Goal: Task Accomplishment & Management: Manage account settings

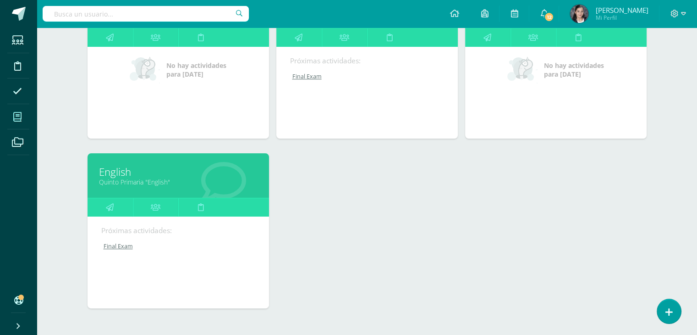
scroll to position [138, 0]
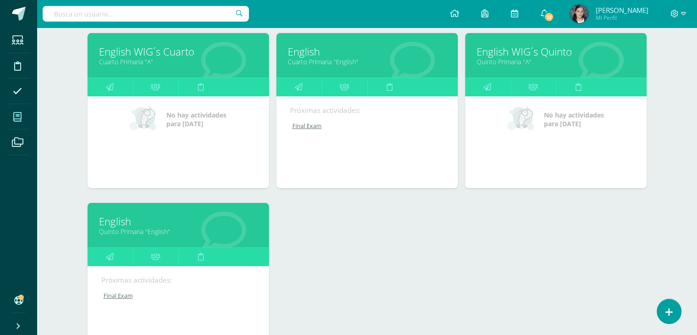
click at [306, 124] on link "Final Exam" at bounding box center [367, 126] width 155 height 8
click at [309, 129] on link "Final Exam" at bounding box center [367, 126] width 155 height 8
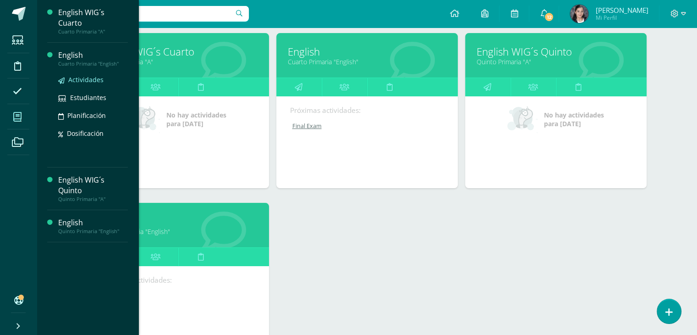
click at [91, 75] on span "Actividades" at bounding box center [85, 79] width 35 height 9
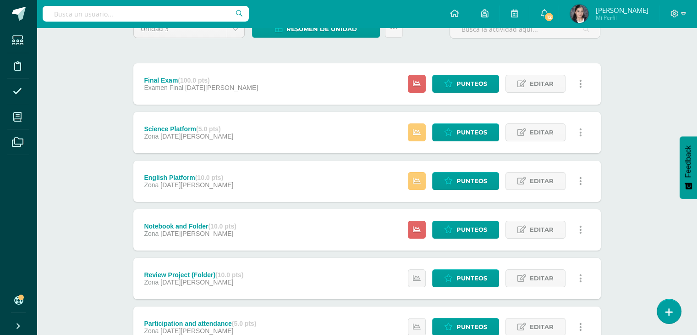
scroll to position [92, 0]
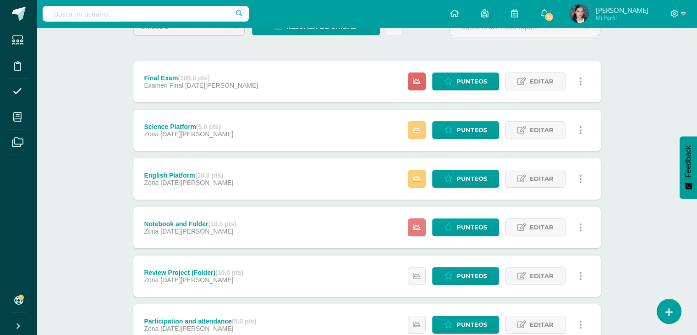
click at [424, 226] on link at bounding box center [417, 227] width 18 height 18
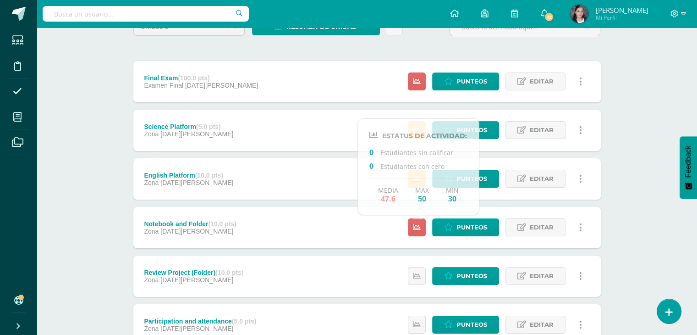
click at [619, 141] on div "Unidad 3 Unidad 1 Unidad 2 Unidad 3 Unidad 4 Resumen de unidad Descargar como H…" at bounding box center [367, 275] width 504 height 553
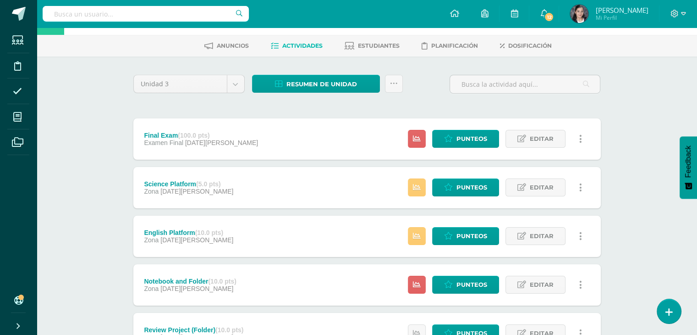
scroll to position [34, 0]
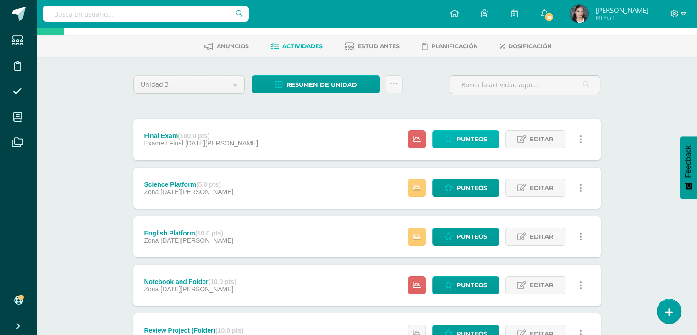
click at [469, 138] on span "Punteos" at bounding box center [472, 139] width 31 height 17
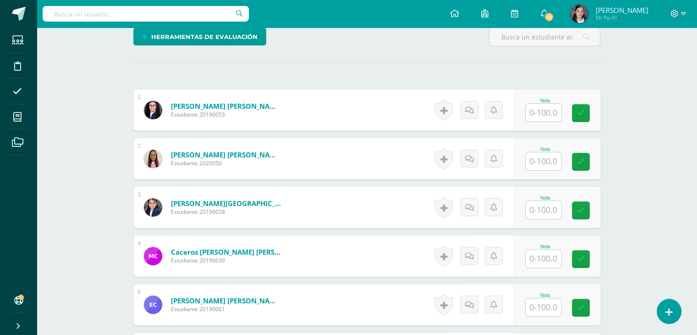
scroll to position [229, 0]
click at [554, 109] on input "text" at bounding box center [544, 113] width 36 height 18
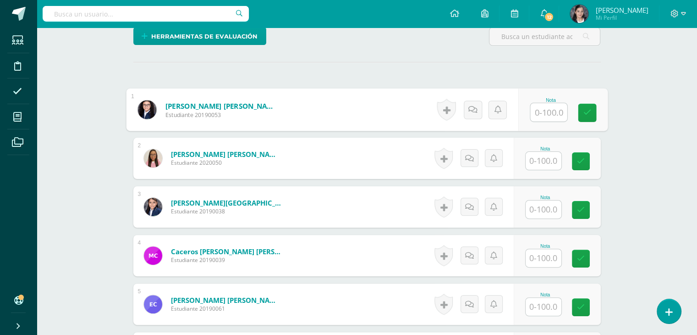
scroll to position [230, 0]
type input "91"
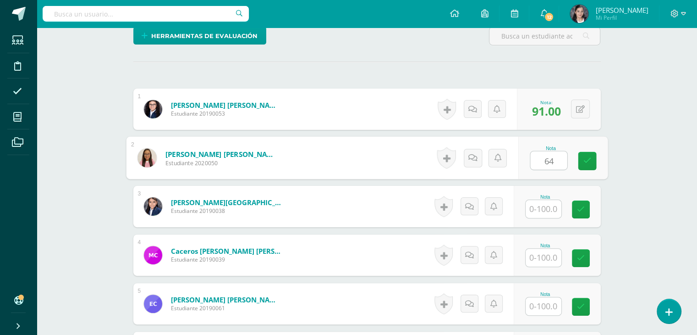
type input "64"
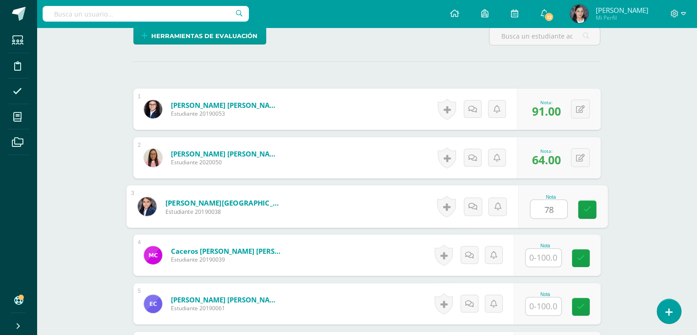
type input "78"
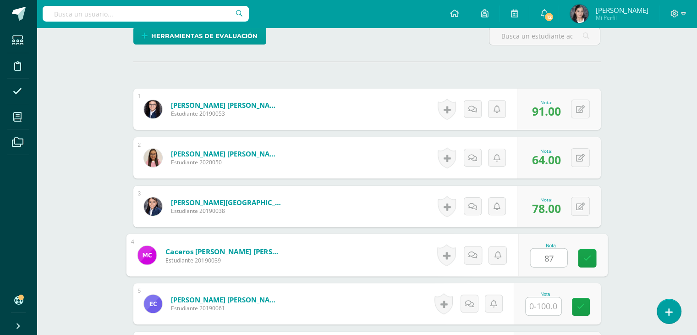
type input "87"
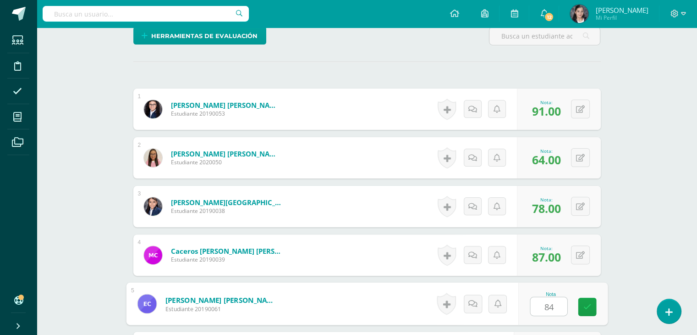
type input "84"
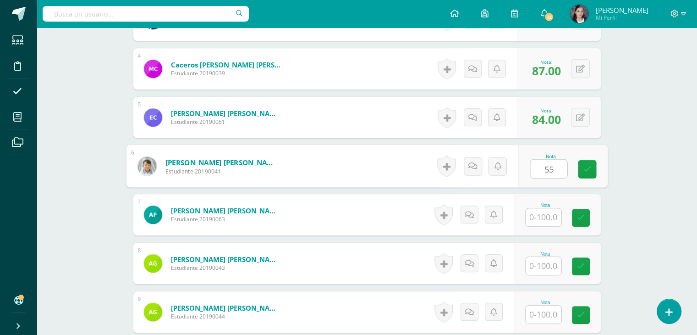
type input "55"
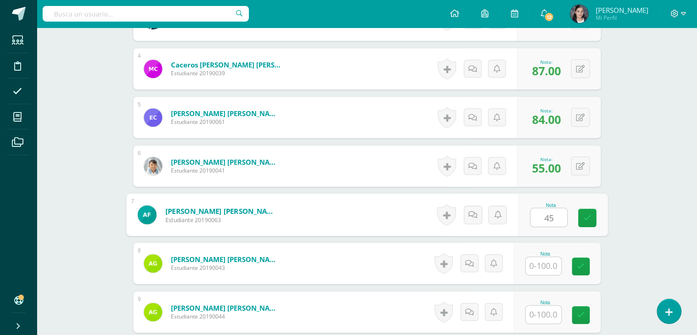
type input "45"
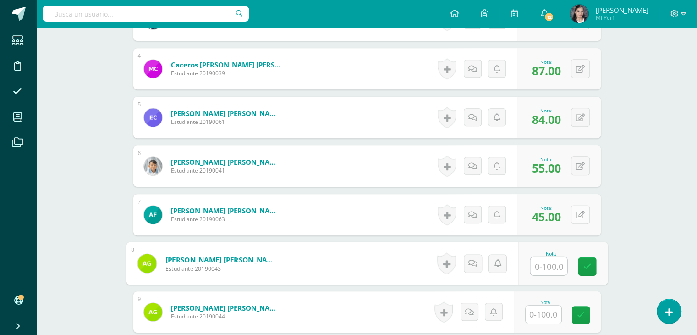
click at [572, 217] on div "0 Logros Logros obtenidos Aún no hay logros agregados Nota: 45.00" at bounding box center [559, 214] width 84 height 41
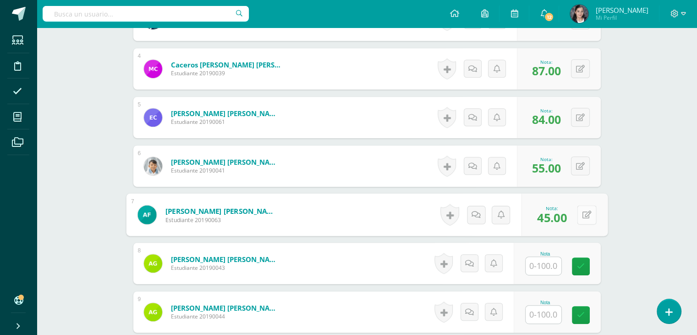
click at [582, 217] on icon at bounding box center [586, 214] width 9 height 8
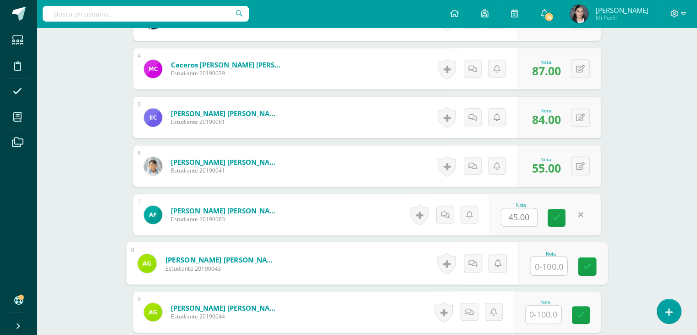
click at [552, 264] on input "text" at bounding box center [549, 266] width 37 height 18
type input "70"
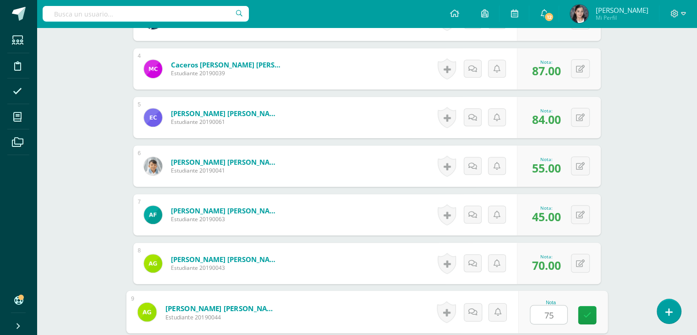
type input "75"
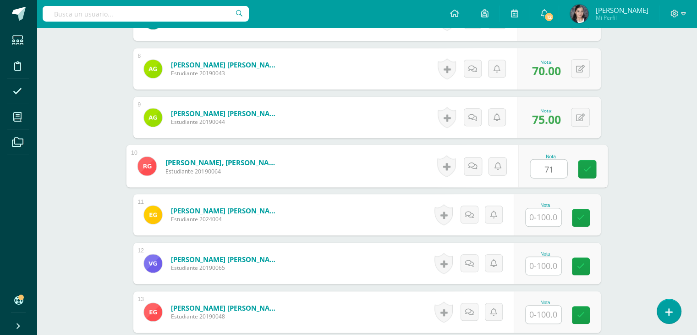
type input "71"
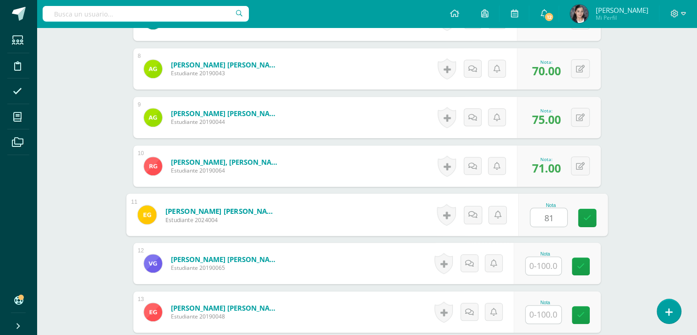
type input "81"
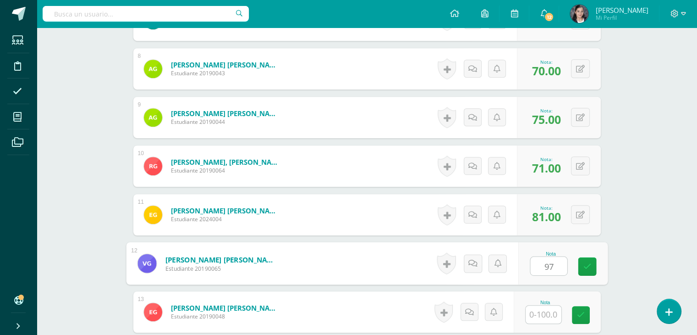
type input "97"
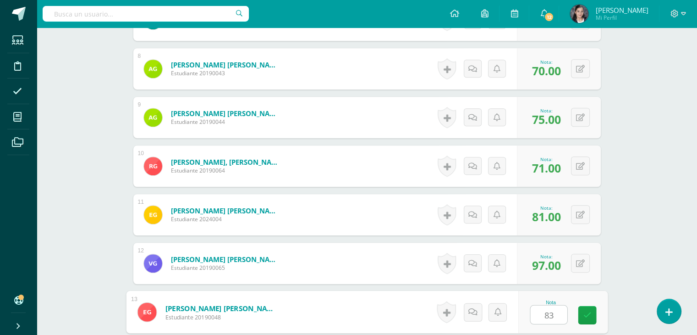
type input "83"
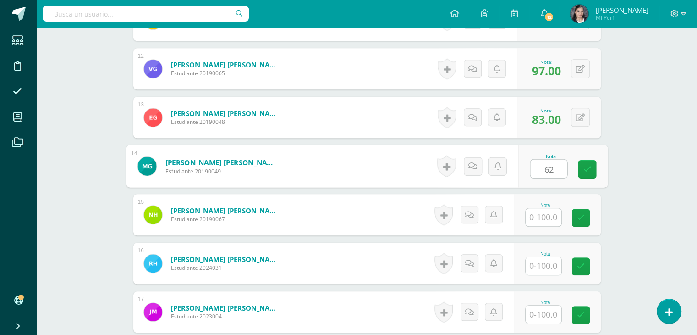
type input "62"
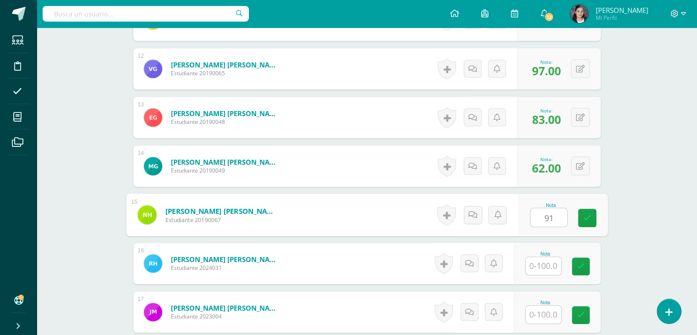
type input "91"
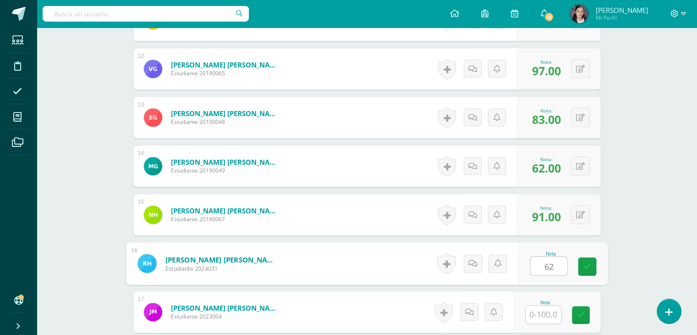
type input "62"
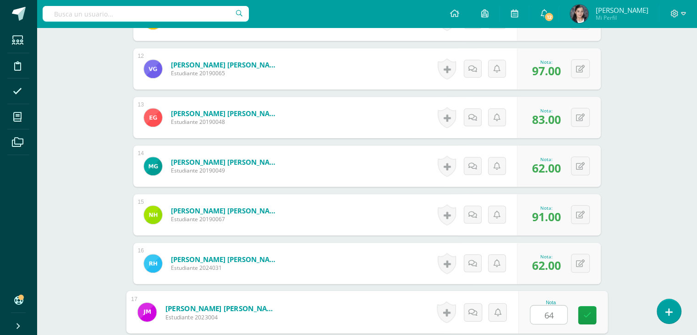
type input "64"
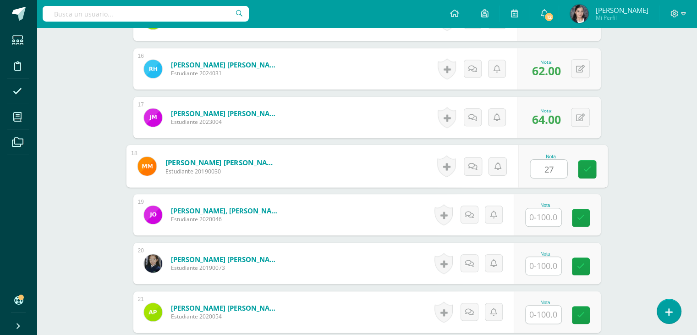
type input "27"
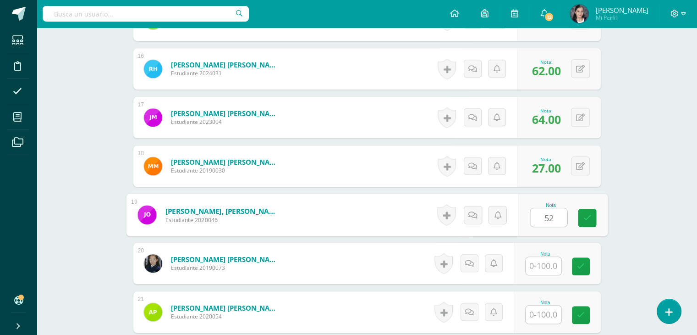
type input "52"
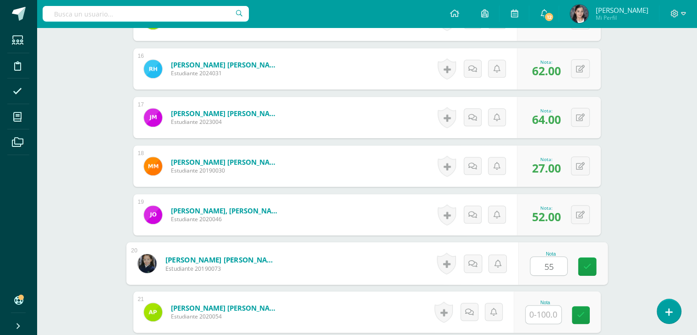
type input "55"
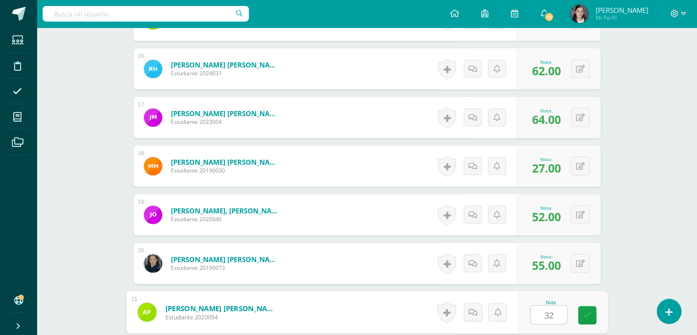
type input "32"
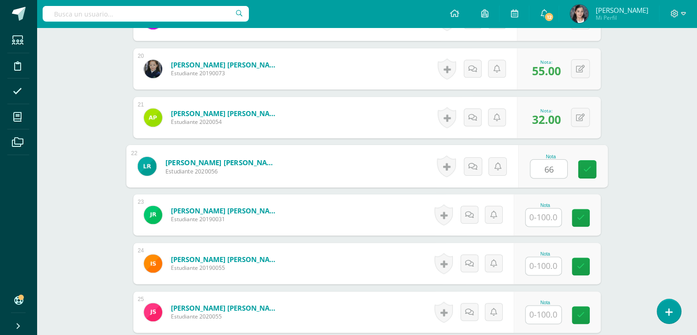
type input "66"
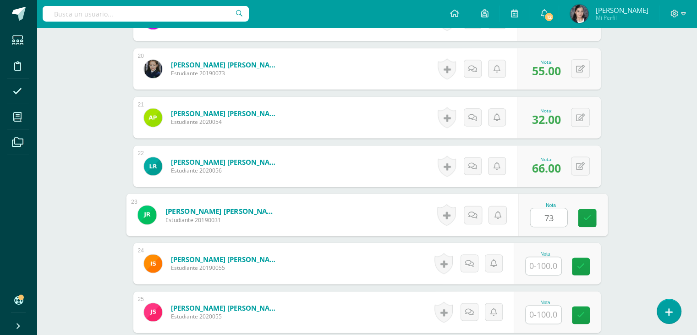
type input "73"
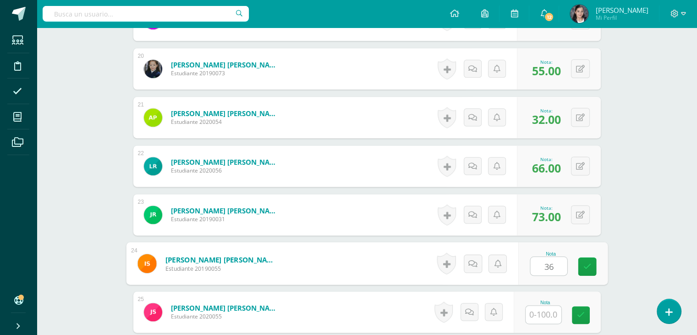
type input "36"
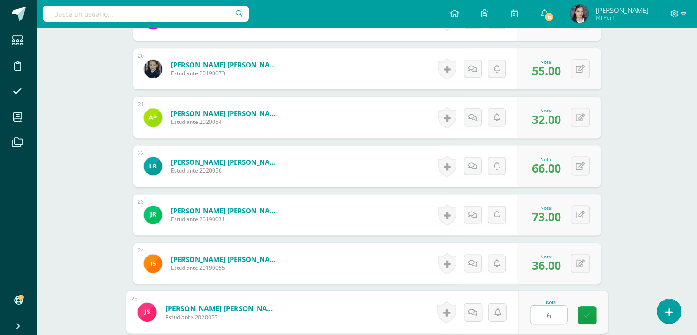
type input "65"
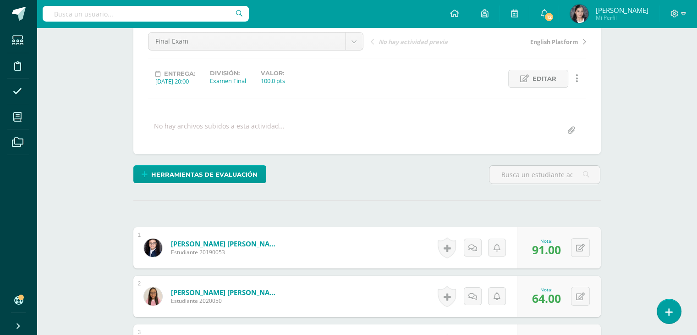
scroll to position [0, 0]
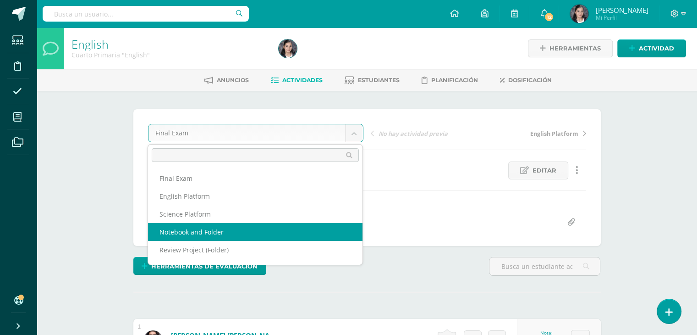
select select "/dashboard/teacher/grade-activity/63792/"
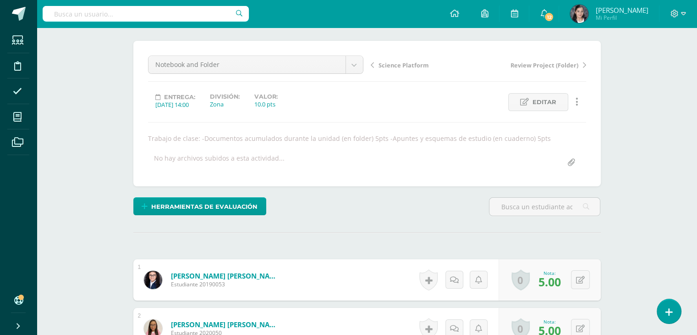
scroll to position [69, 0]
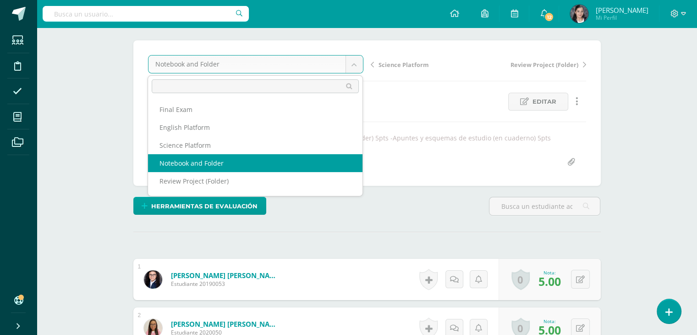
scroll to position [69, 0]
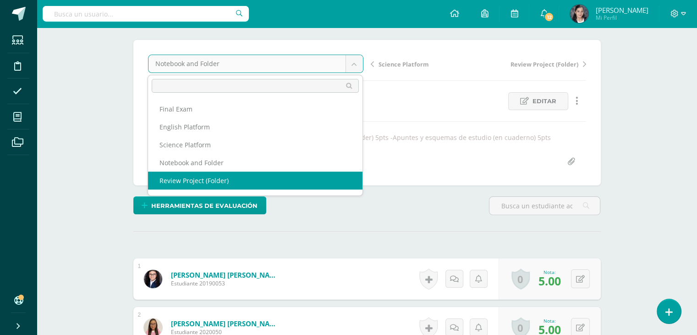
select select "/dashboard/teacher/grade-activity/63786/"
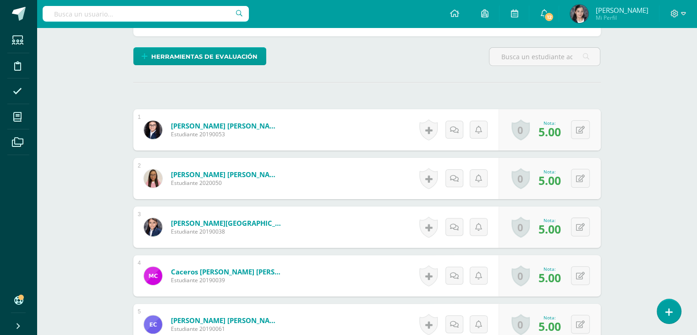
scroll to position [298, 0]
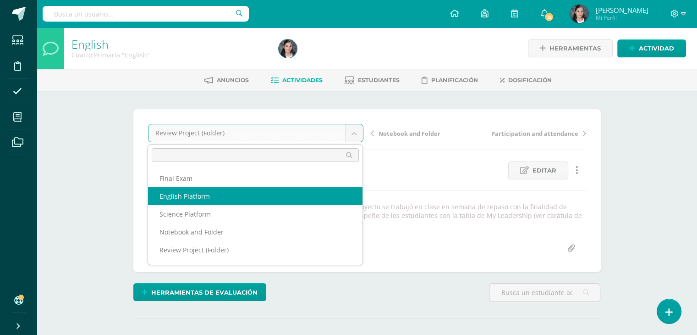
select select "/dashboard/teacher/grade-activity/63782/"
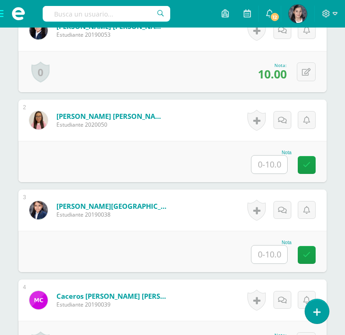
scroll to position [337, 0]
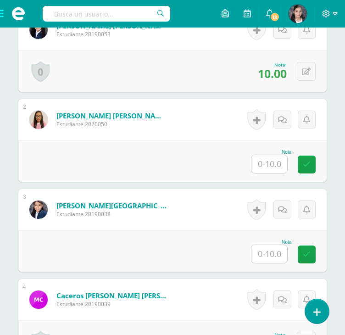
click at [270, 163] on input "text" at bounding box center [269, 164] width 36 height 18
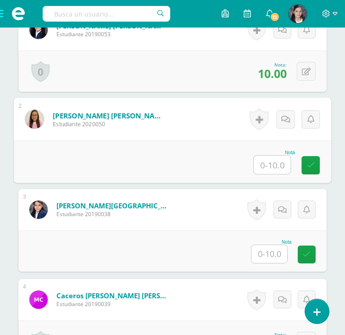
click at [270, 163] on input "text" at bounding box center [272, 164] width 37 height 18
type input "7"
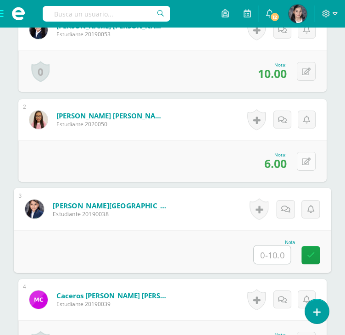
click at [301, 159] on button at bounding box center [306, 161] width 19 height 19
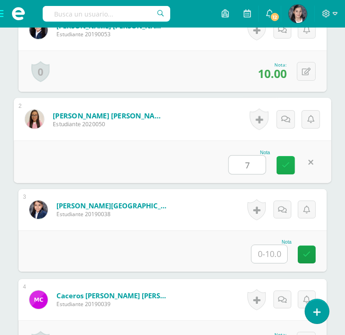
type input "7"
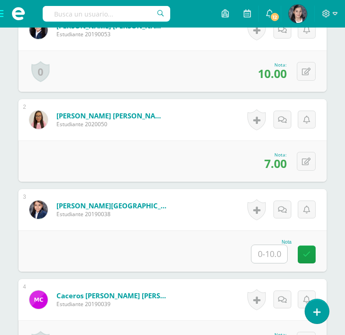
click at [282, 249] on input "text" at bounding box center [269, 254] width 36 height 18
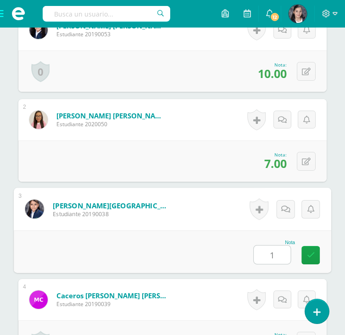
type input "10"
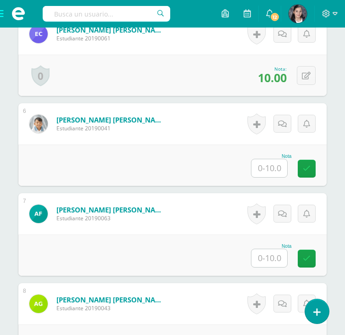
scroll to position [704, 0]
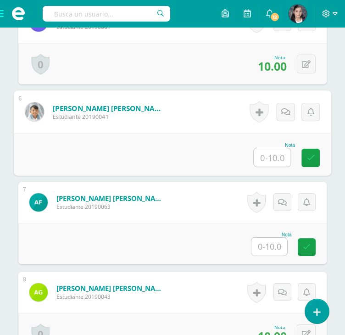
click at [280, 157] on input "text" at bounding box center [272, 157] width 37 height 18
type input "10"
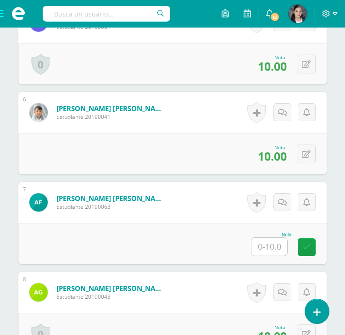
click at [266, 248] on input "text" at bounding box center [269, 247] width 36 height 18
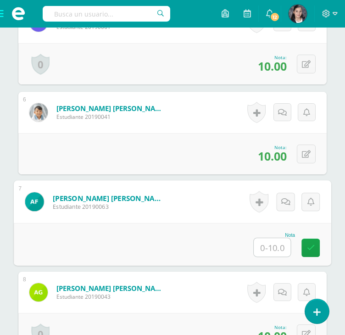
type input "7"
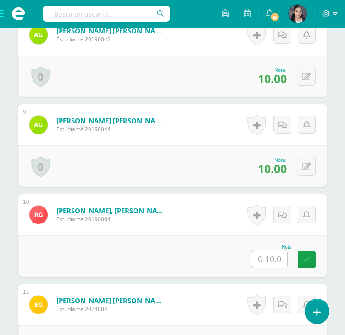
scroll to position [1071, 0]
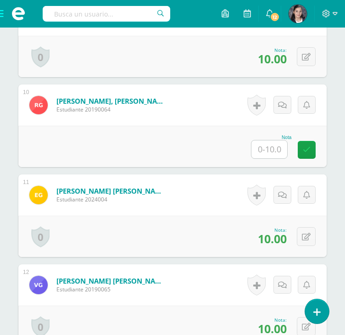
click at [281, 146] on input "text" at bounding box center [269, 149] width 36 height 18
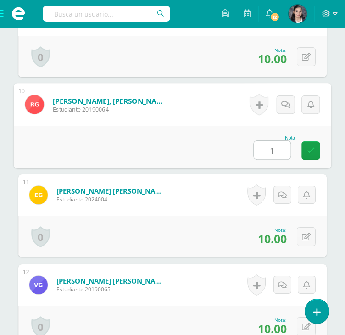
type input "10"
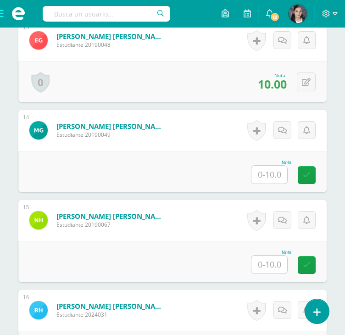
scroll to position [1483, 0]
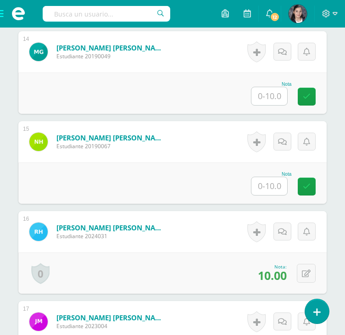
click at [277, 97] on input "text" at bounding box center [269, 96] width 36 height 18
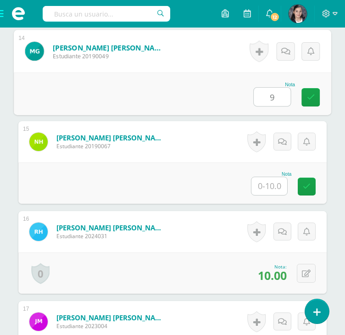
type input "9"
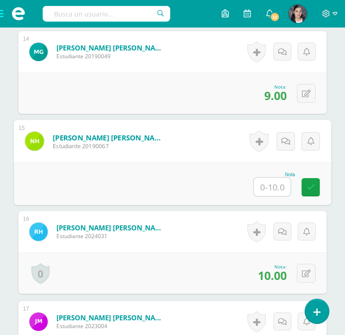
click at [282, 185] on input "text" at bounding box center [272, 186] width 37 height 18
type input "10"
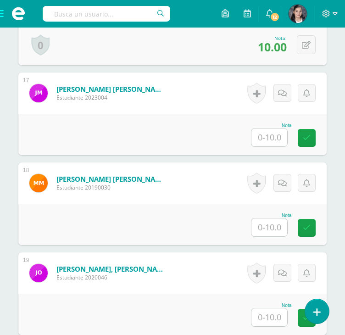
scroll to position [1713, 0]
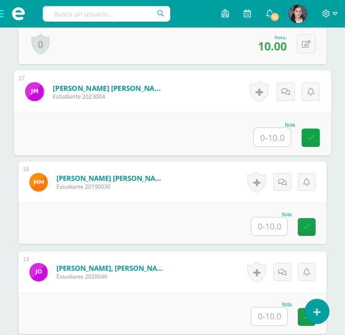
click at [279, 133] on input "text" at bounding box center [272, 137] width 37 height 18
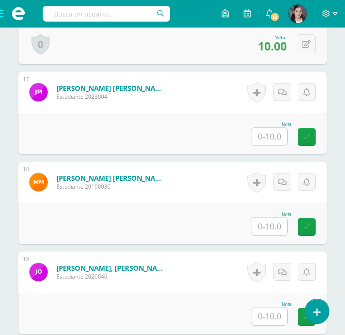
click at [276, 138] on input "text" at bounding box center [269, 136] width 36 height 18
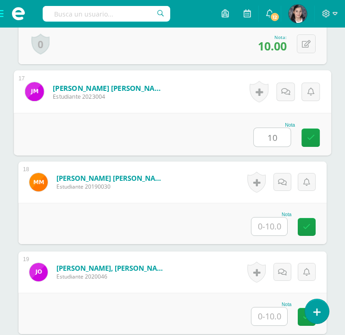
type input "10"
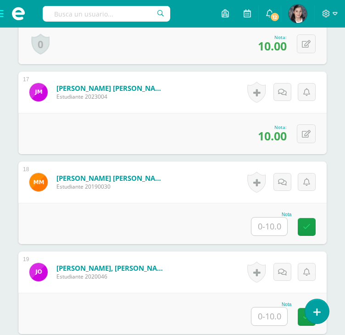
click at [270, 230] on input "text" at bounding box center [269, 226] width 36 height 18
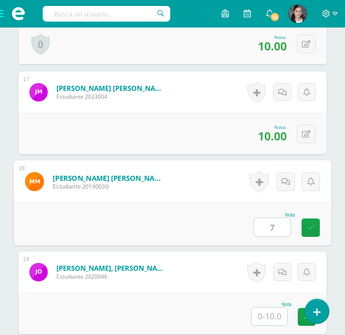
type input "7"
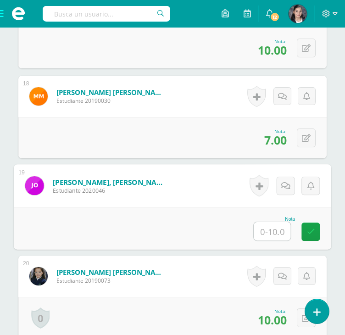
scroll to position [1804, 0]
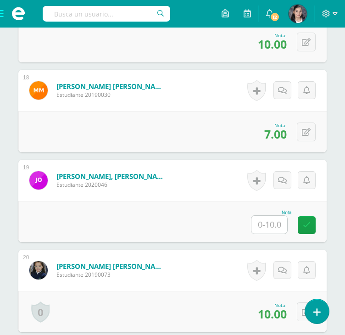
click at [275, 228] on input "text" at bounding box center [269, 225] width 36 height 18
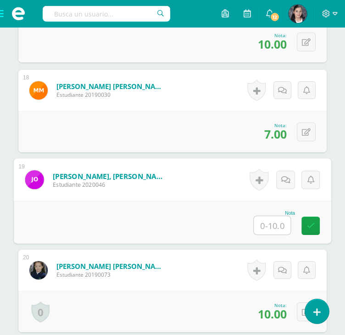
type input "5"
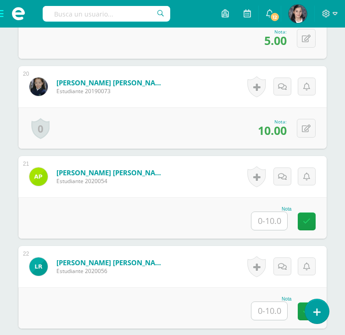
scroll to position [2034, 0]
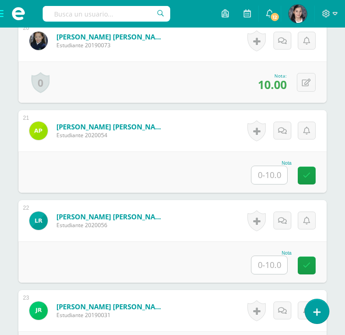
click at [264, 179] on input "text" at bounding box center [269, 175] width 36 height 18
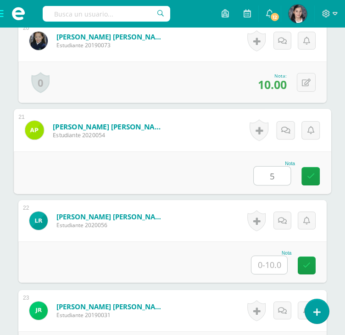
type input "5"
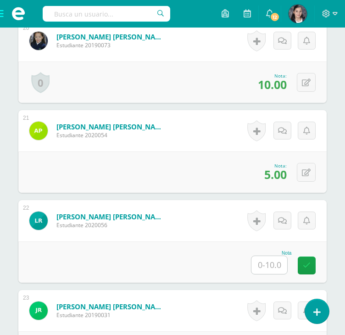
click at [271, 270] on input "text" at bounding box center [269, 265] width 36 height 18
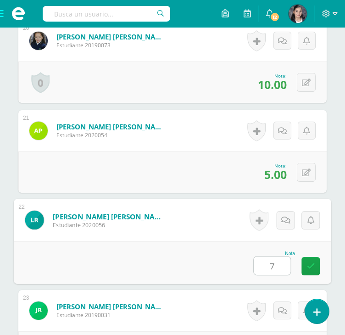
type input "7"
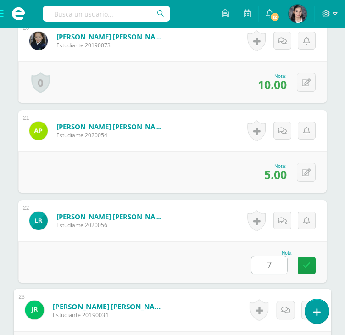
scroll to position [2220, 0]
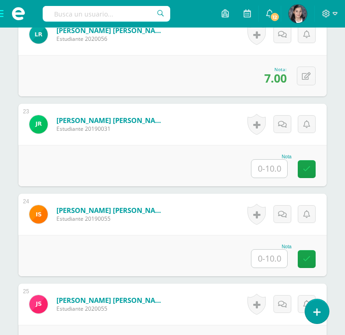
click at [275, 167] on input "text" at bounding box center [269, 169] width 36 height 18
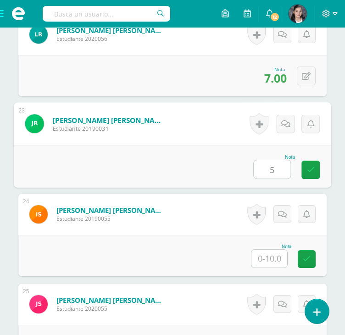
type input "5"
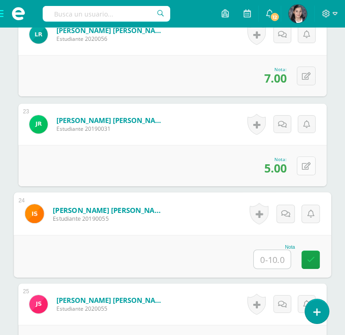
click at [298, 167] on div "0 Logros Logros obtenidos Aún no hay logros agregados Nota: 5.00" at bounding box center [172, 165] width 308 height 41
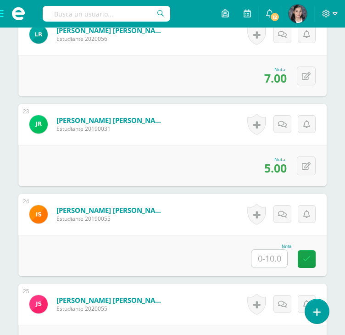
click at [266, 260] on input "text" at bounding box center [269, 258] width 36 height 18
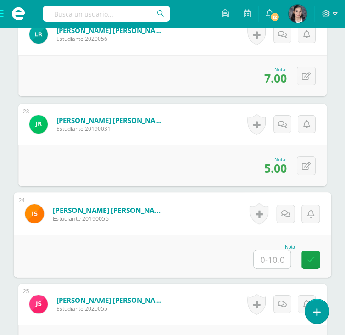
type input "5"
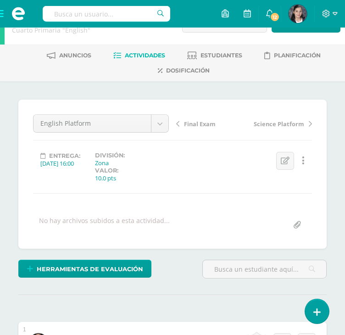
scroll to position [0, 0]
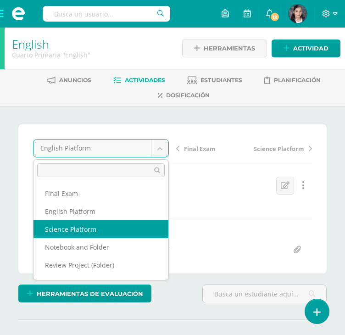
select select "/dashboard/teacher/grade-activity/63790/"
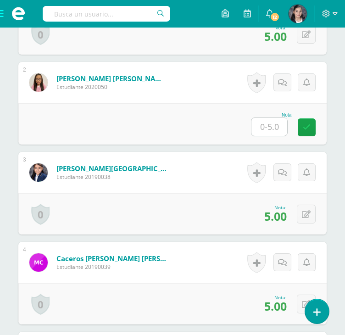
scroll to position [322, 0]
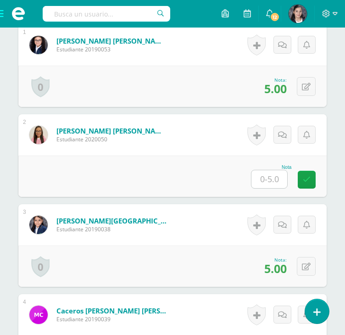
click at [273, 170] on div at bounding box center [269, 179] width 37 height 19
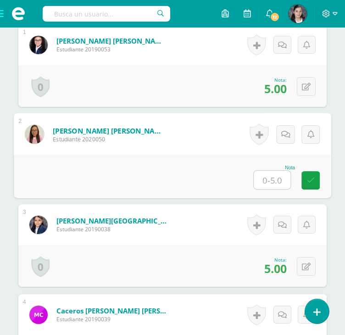
type input "0"
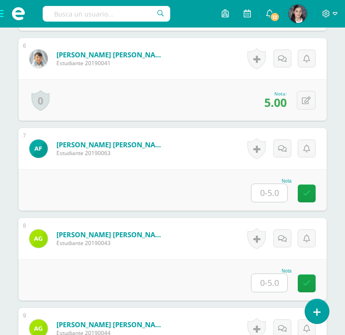
scroll to position [826, 0]
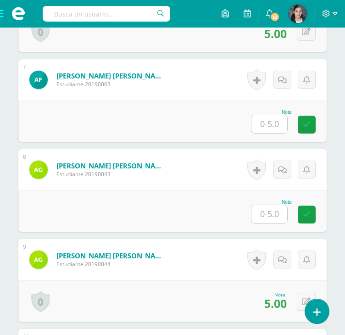
click at [273, 122] on input "text" at bounding box center [269, 124] width 36 height 18
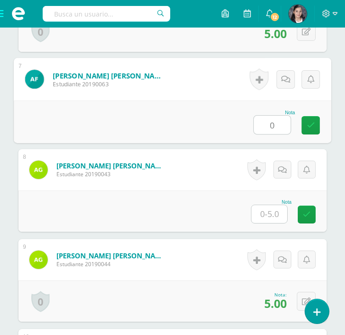
type input "0"
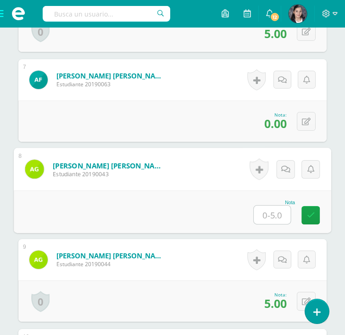
click at [275, 206] on input "text" at bounding box center [272, 214] width 37 height 18
type input "5"
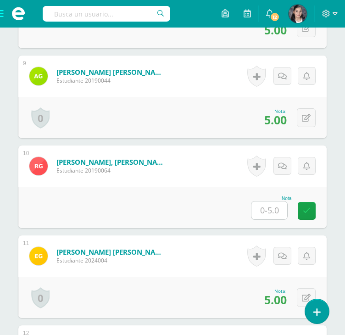
scroll to position [1056, 0]
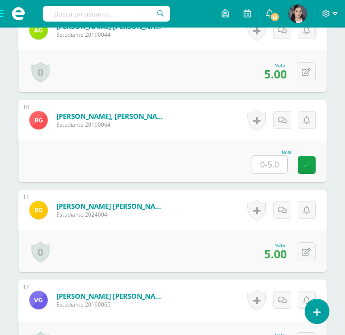
click at [268, 160] on input "text" at bounding box center [269, 164] width 36 height 18
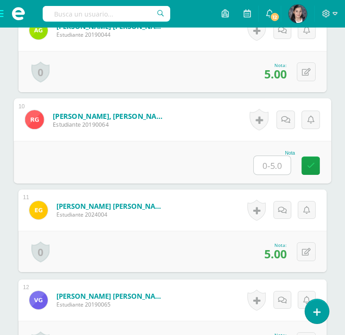
type input "0"
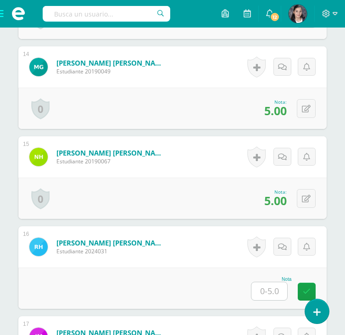
scroll to position [1606, 0]
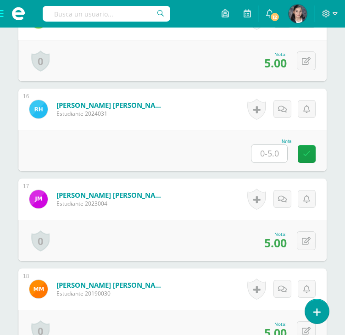
click at [293, 149] on div "Nota" at bounding box center [172, 150] width 308 height 41
click at [271, 152] on input "text" at bounding box center [269, 153] width 36 height 18
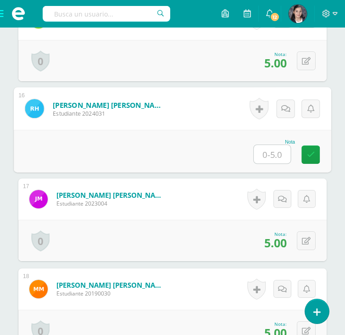
type input "2"
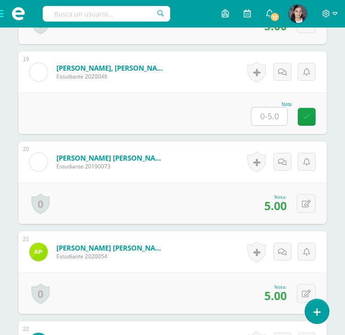
scroll to position [1927, 0]
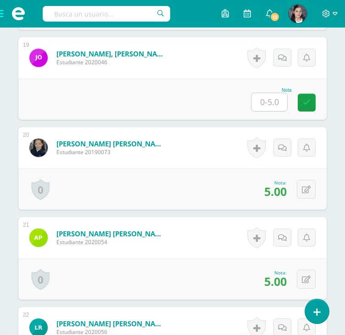
click at [270, 99] on input "text" at bounding box center [269, 102] width 36 height 18
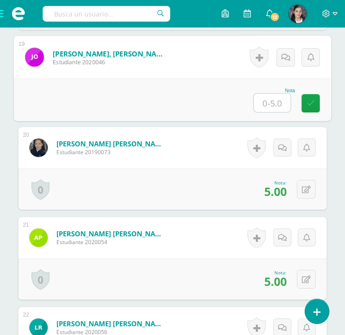
type input "3"
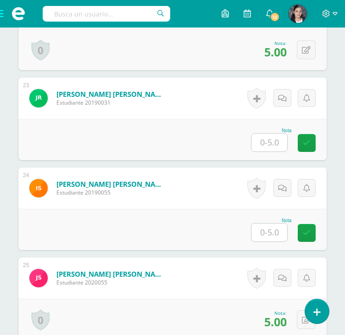
scroll to position [2248, 0]
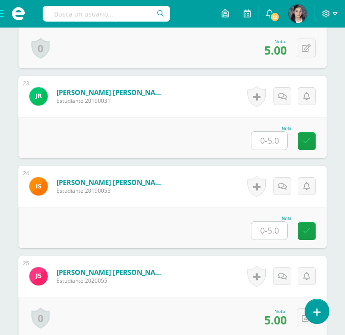
click at [273, 141] on input "text" at bounding box center [269, 141] width 36 height 18
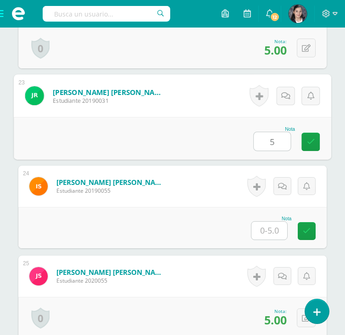
type input "5"
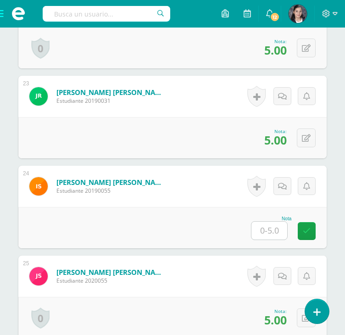
click at [281, 226] on input "text" at bounding box center [269, 230] width 36 height 18
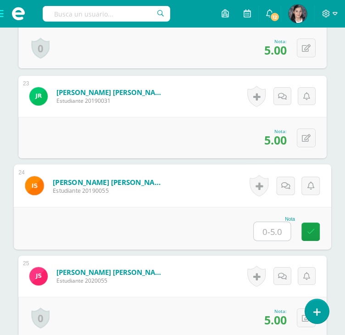
type input "1"
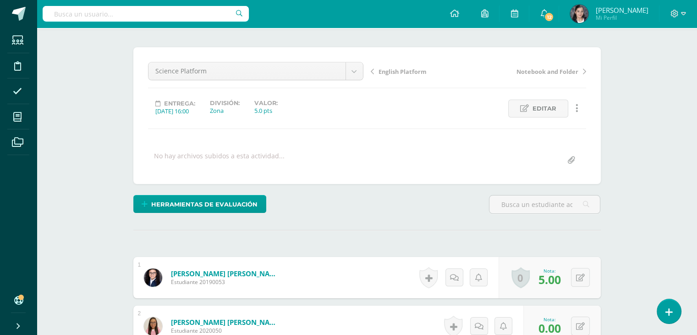
scroll to position [0, 0]
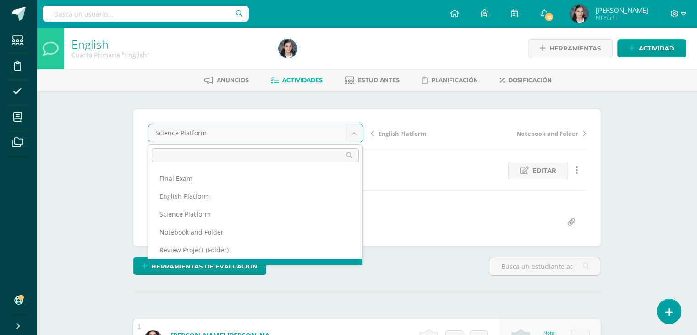
scroll to position [12, 0]
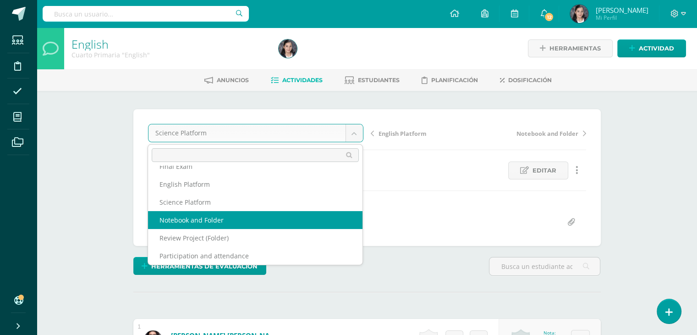
select select "/dashboard/teacher/grade-activity/63792/"
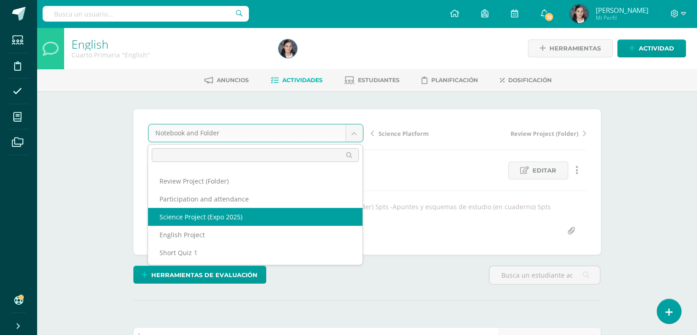
scroll to position [0, 0]
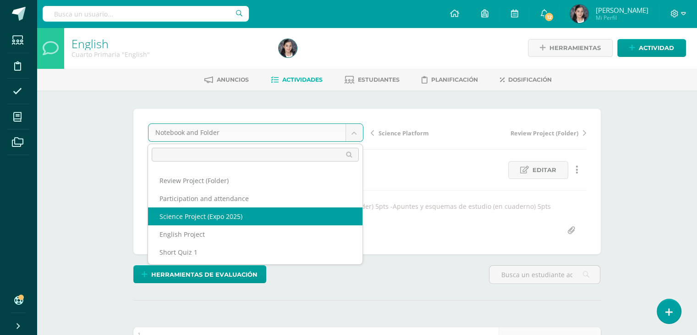
select select "/dashboard/teacher/grade-activity/63796/"
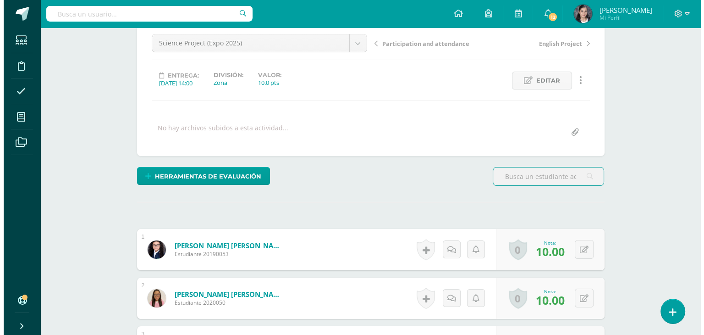
scroll to position [138, 0]
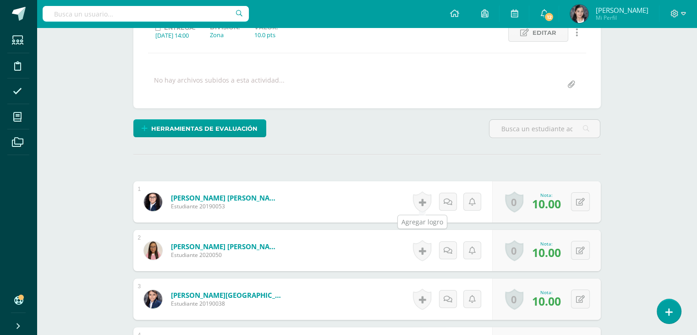
click at [422, 200] on link at bounding box center [422, 201] width 18 height 21
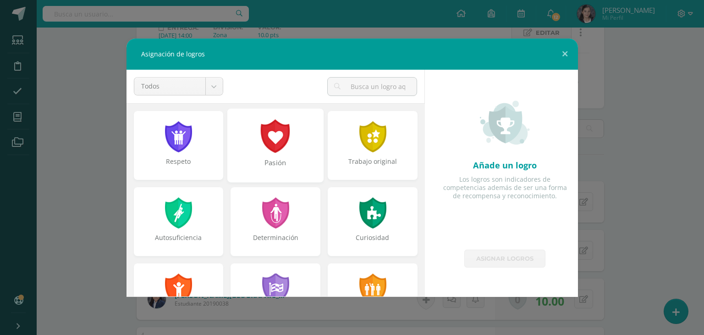
click at [281, 156] on div "Pasión" at bounding box center [275, 145] width 96 height 74
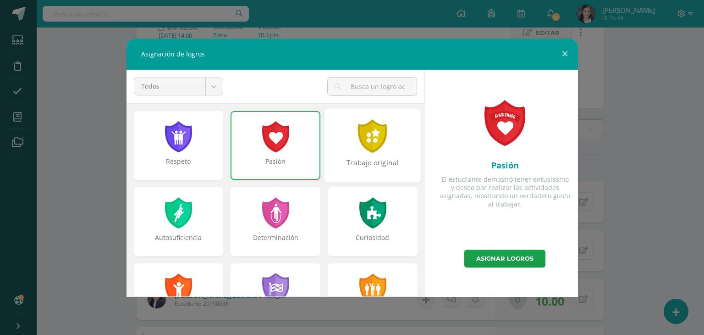
click at [359, 159] on div "Trabajo original" at bounding box center [373, 167] width 94 height 20
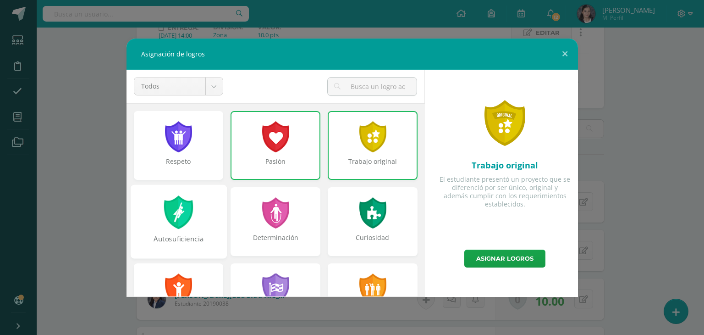
click at [205, 208] on div "Autosuficiencia" at bounding box center [178, 221] width 96 height 74
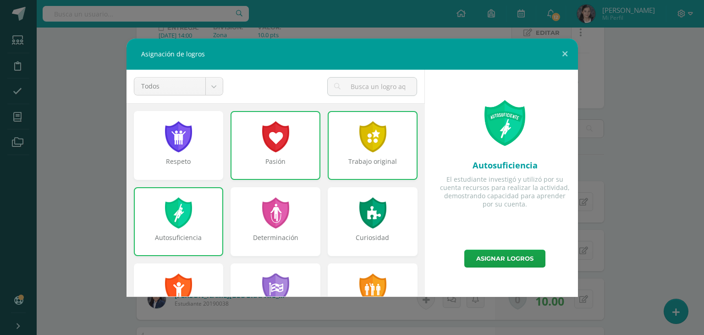
click at [282, 138] on div at bounding box center [275, 136] width 29 height 31
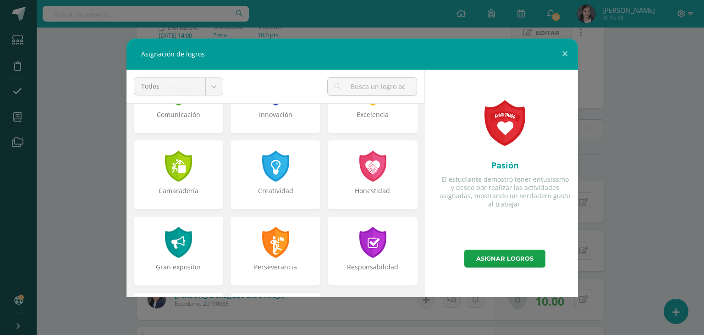
scroll to position [348, 0]
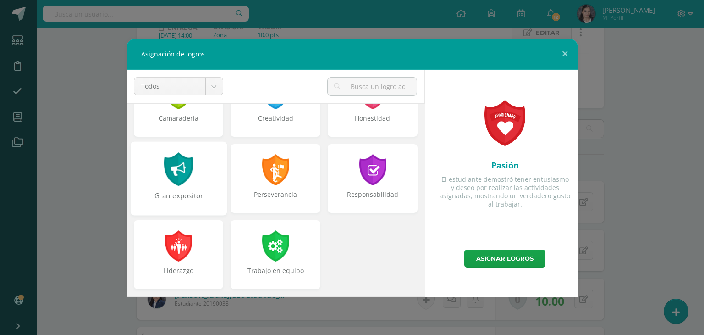
click at [160, 178] on div "Gran expositor" at bounding box center [178, 178] width 96 height 74
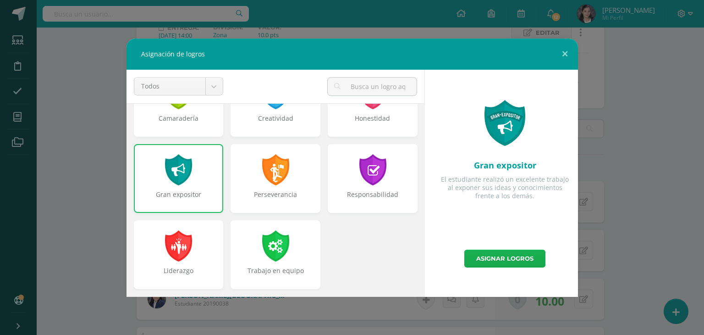
click at [490, 257] on link "Asignar logros" at bounding box center [504, 258] width 81 height 18
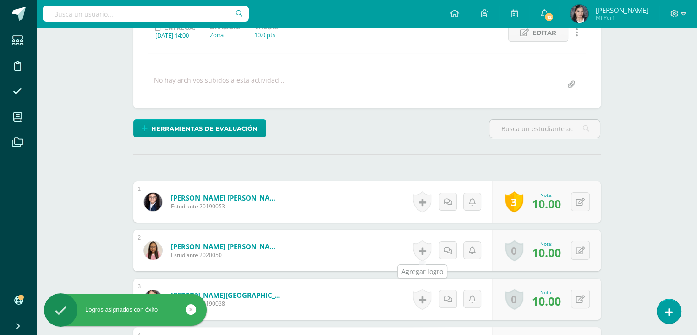
click at [421, 248] on link at bounding box center [422, 250] width 18 height 21
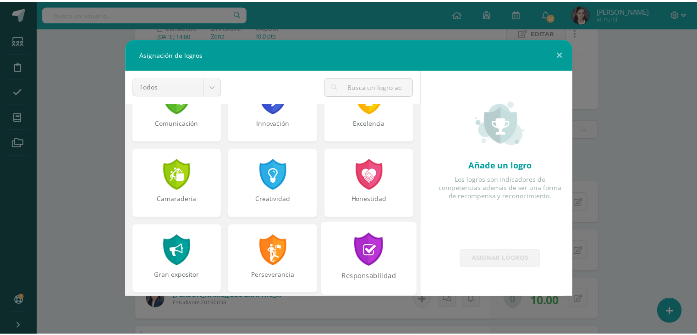
scroll to position [302, 0]
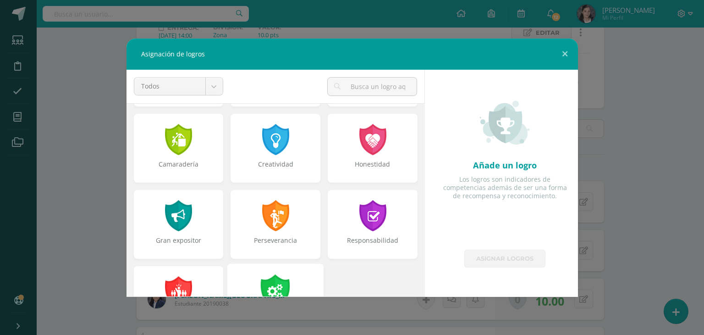
click at [291, 279] on div "Trabajo en equipo" at bounding box center [275, 300] width 96 height 74
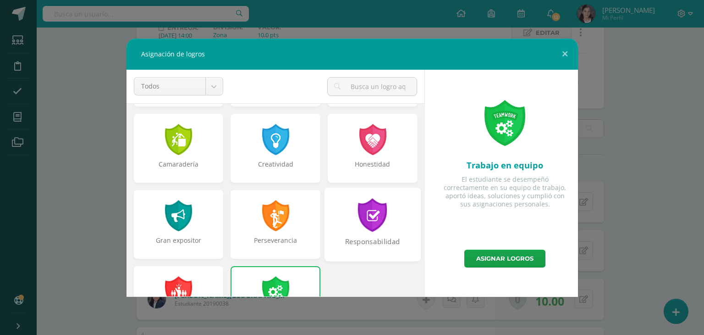
click at [361, 212] on div at bounding box center [373, 214] width 32 height 33
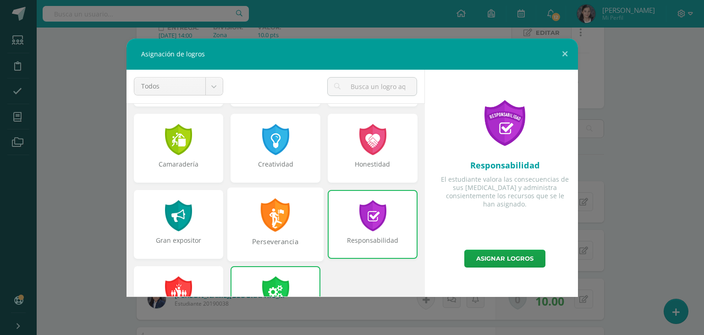
click at [278, 217] on div at bounding box center [276, 214] width 32 height 33
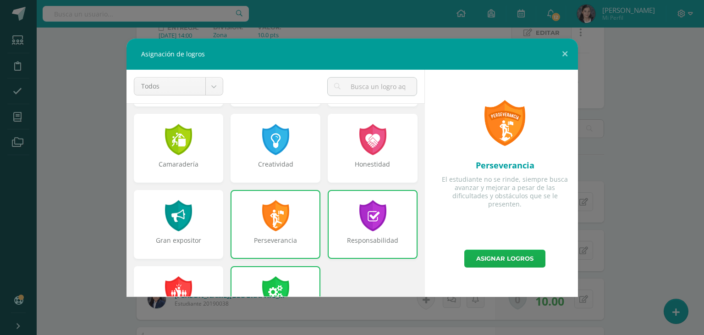
click at [472, 257] on link "Asignar logros" at bounding box center [504, 258] width 81 height 18
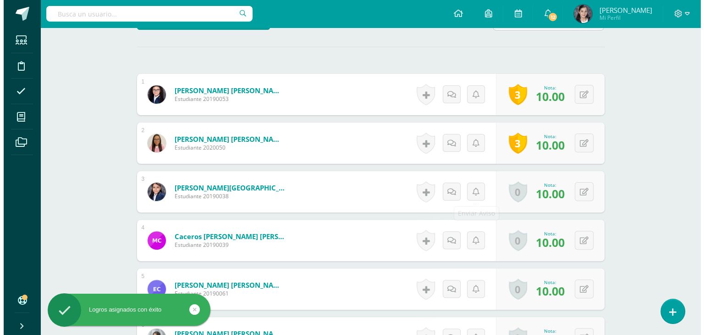
scroll to position [275, 0]
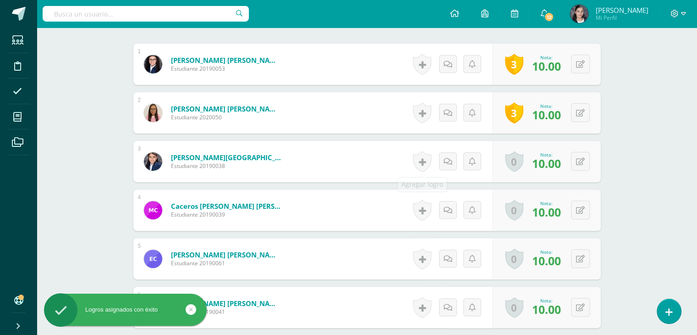
click at [432, 157] on div "Historial de actividad No hay historial para esta actividad Agregar Comentarios…" at bounding box center [451, 161] width 83 height 41
click at [423, 158] on link at bounding box center [422, 161] width 18 height 21
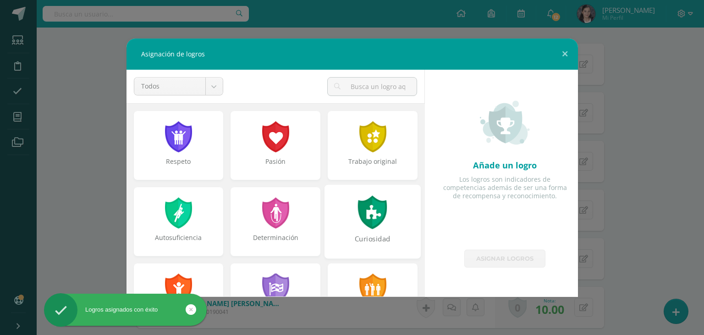
click at [278, 136] on div at bounding box center [275, 136] width 29 height 31
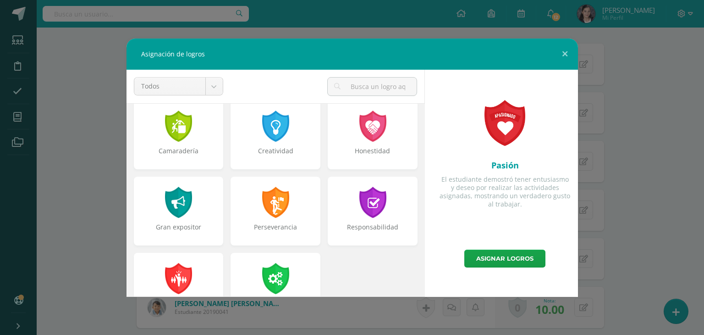
scroll to position [321, 0]
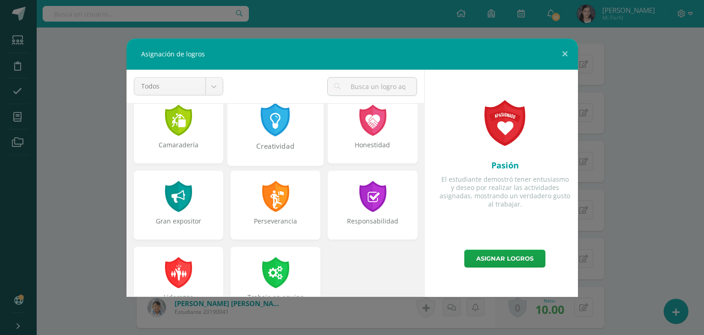
click at [260, 130] on div at bounding box center [276, 119] width 32 height 33
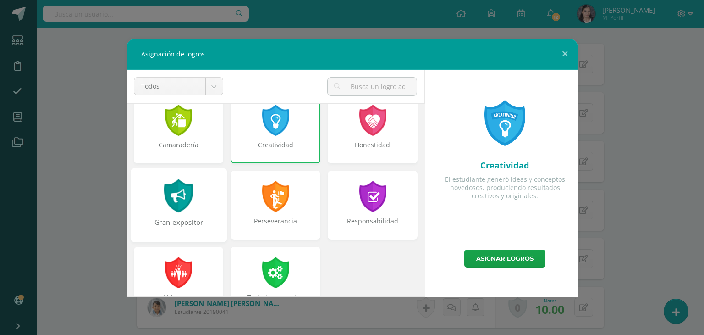
click at [193, 213] on div "Gran expositor" at bounding box center [178, 205] width 96 height 74
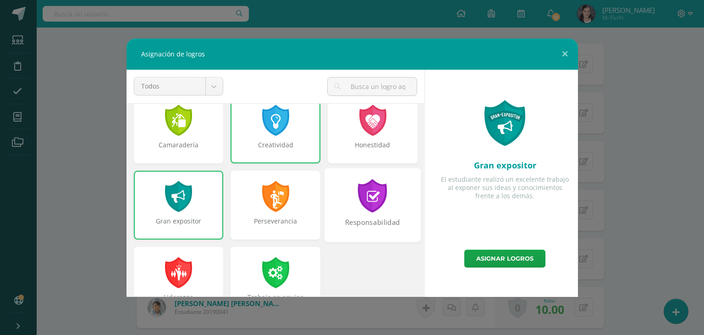
click at [347, 207] on div "Responsabilidad" at bounding box center [373, 205] width 96 height 74
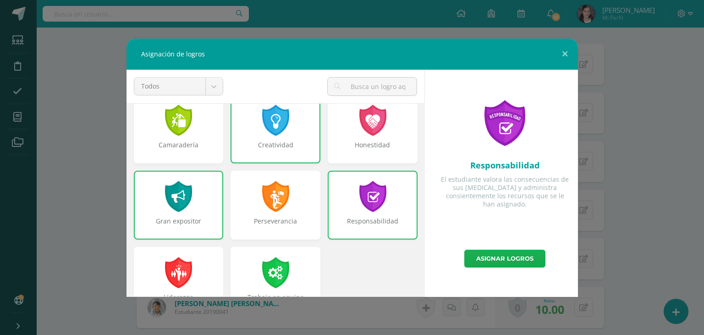
click at [497, 257] on link "Asignar logros" at bounding box center [504, 258] width 81 height 18
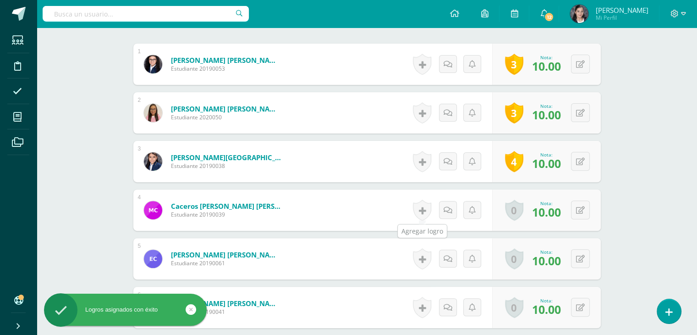
click at [425, 210] on link at bounding box center [422, 209] width 18 height 21
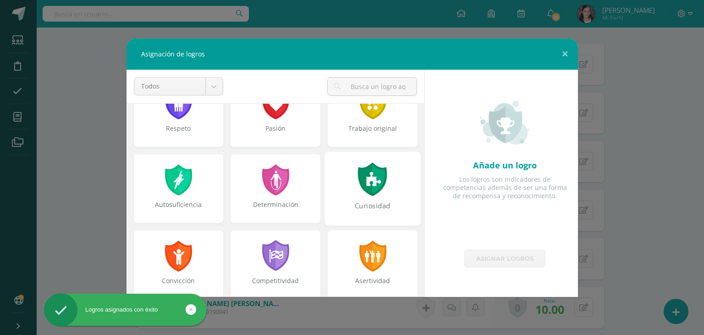
scroll to position [92, 0]
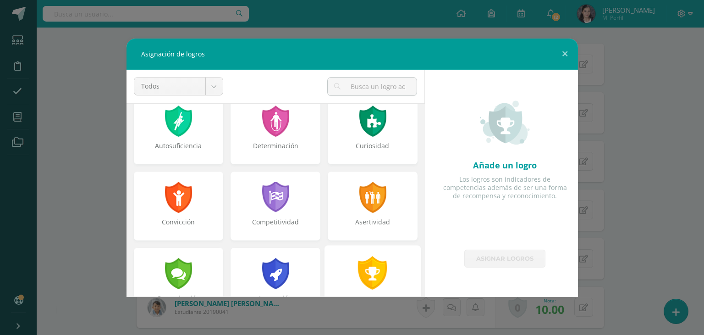
click at [367, 256] on div at bounding box center [373, 272] width 32 height 33
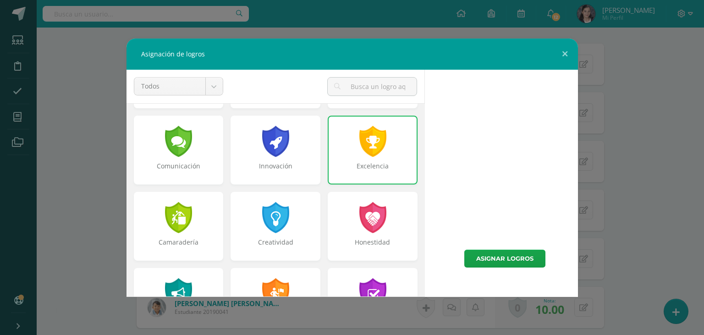
scroll to position [229, 0]
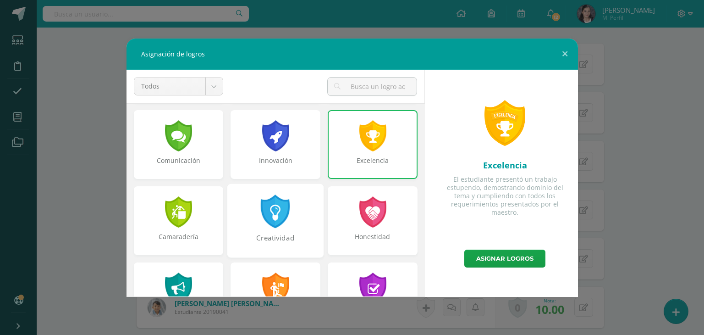
click at [268, 213] on div at bounding box center [276, 210] width 32 height 33
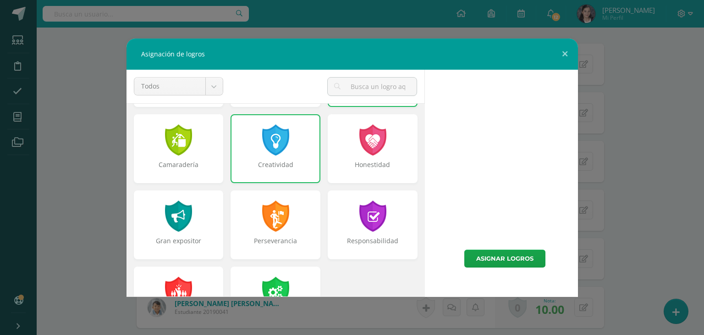
scroll to position [348, 0]
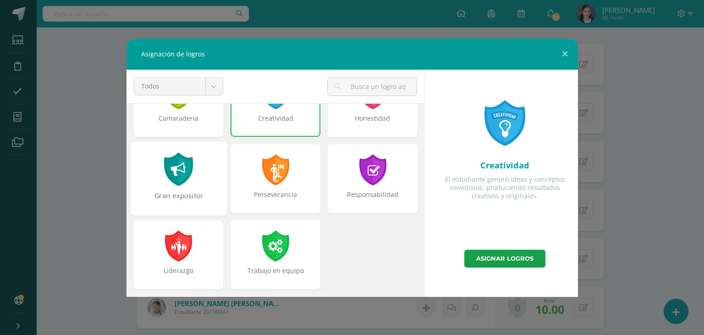
click at [178, 176] on div at bounding box center [179, 168] width 32 height 33
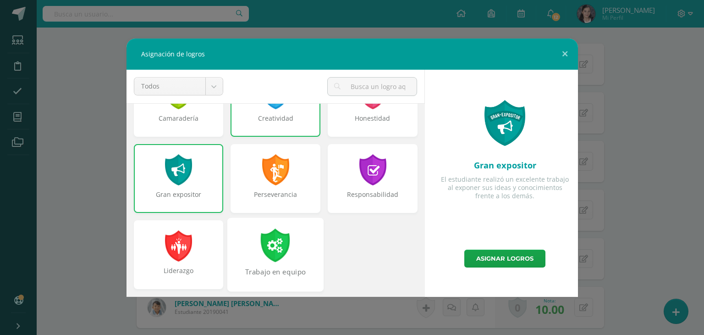
click at [275, 244] on div at bounding box center [276, 244] width 32 height 33
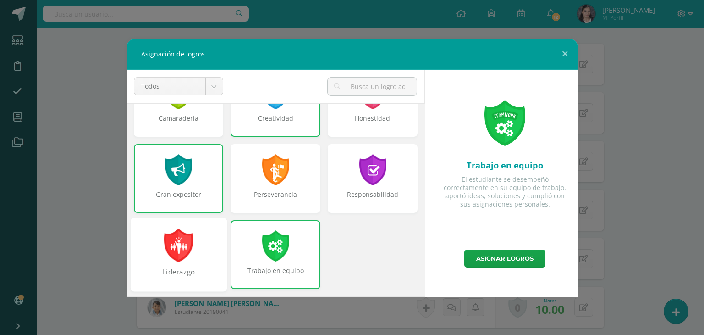
click at [204, 253] on div "Liderazgo" at bounding box center [178, 254] width 96 height 74
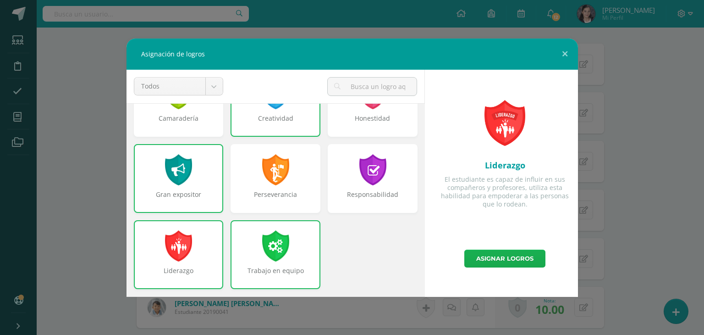
click at [479, 249] on link "Asignar logros" at bounding box center [504, 258] width 81 height 18
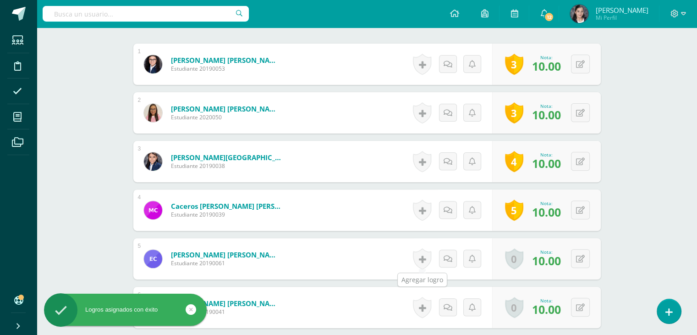
click at [421, 250] on link at bounding box center [422, 258] width 18 height 21
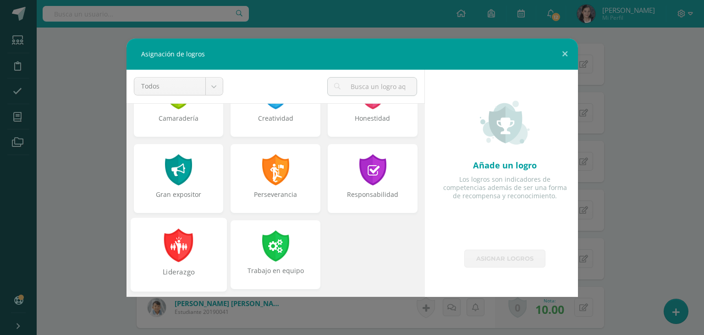
click at [196, 244] on div "Liderazgo" at bounding box center [178, 254] width 96 height 74
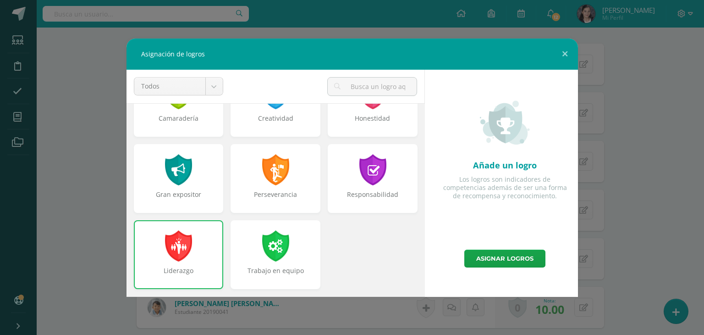
click at [175, 256] on div at bounding box center [178, 245] width 29 height 31
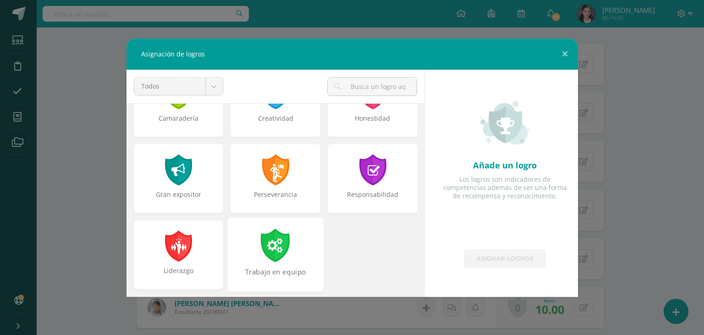
click at [287, 253] on div "Trabajo en equipo" at bounding box center [275, 254] width 96 height 74
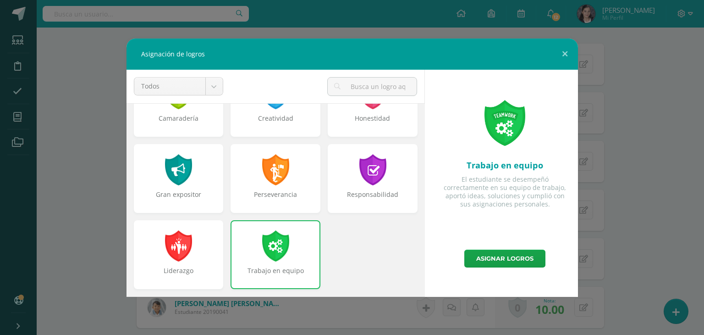
click at [293, 257] on div "Trabajo en equipo" at bounding box center [276, 254] width 90 height 69
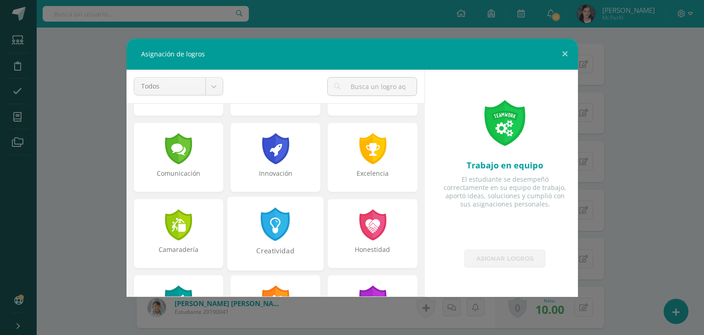
scroll to position [210, 0]
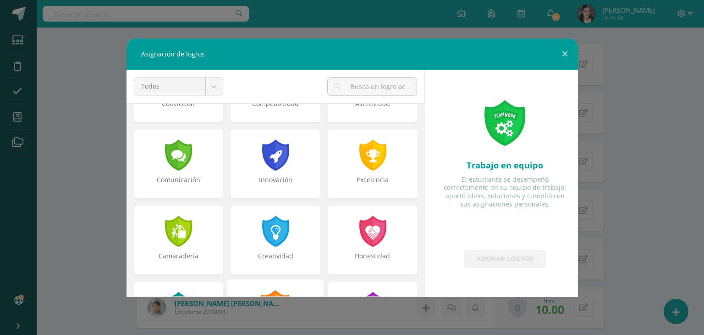
click at [276, 287] on div "Perseverancia" at bounding box center [275, 316] width 96 height 74
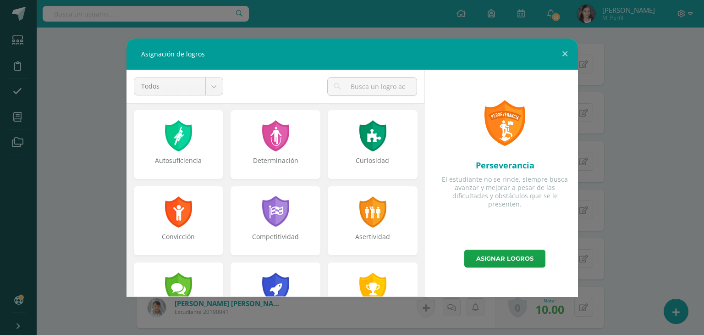
scroll to position [72, 0]
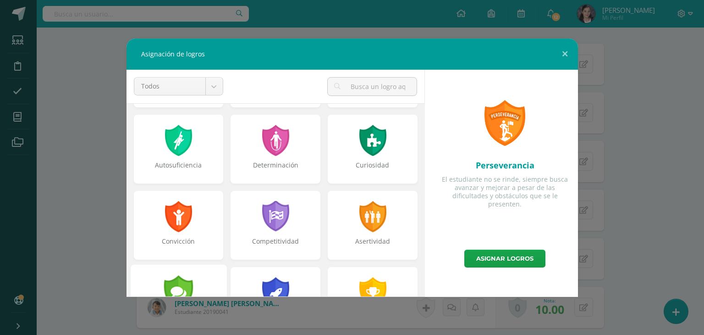
click at [209, 274] on div "Comunicación" at bounding box center [178, 301] width 96 height 74
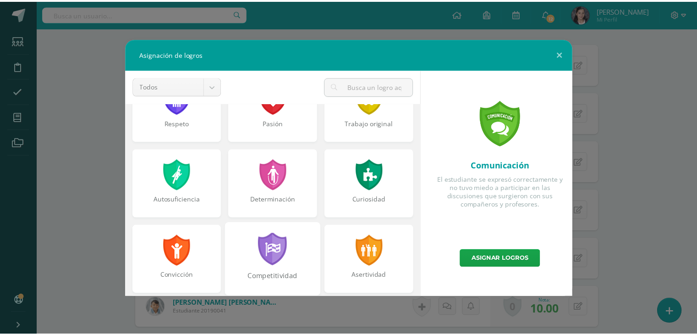
scroll to position [0, 0]
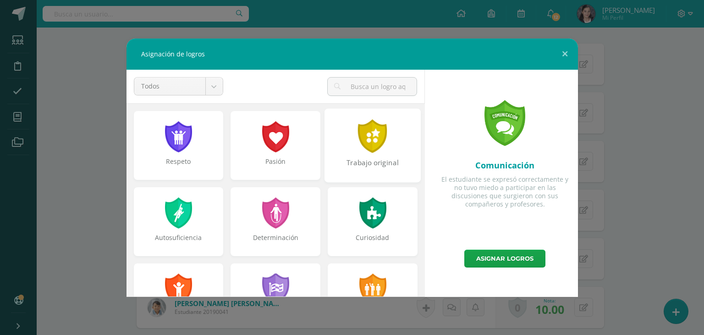
click at [369, 153] on div "Trabajo original" at bounding box center [373, 145] width 96 height 74
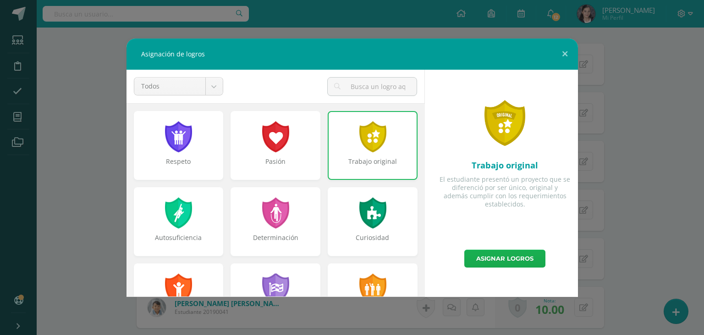
click at [491, 254] on link "Asignar logros" at bounding box center [504, 258] width 81 height 18
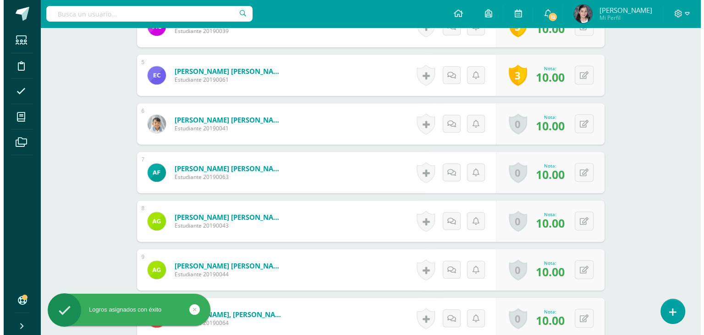
scroll to position [550, 0]
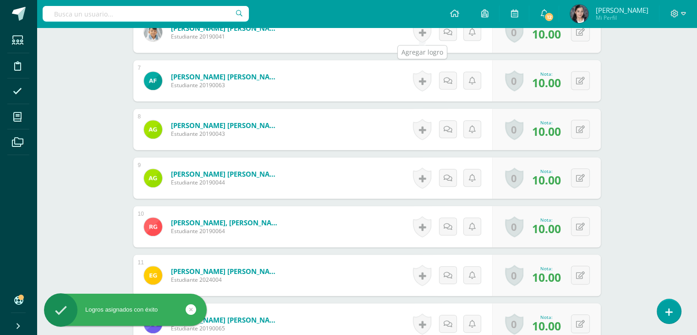
click at [420, 39] on link at bounding box center [422, 32] width 18 height 21
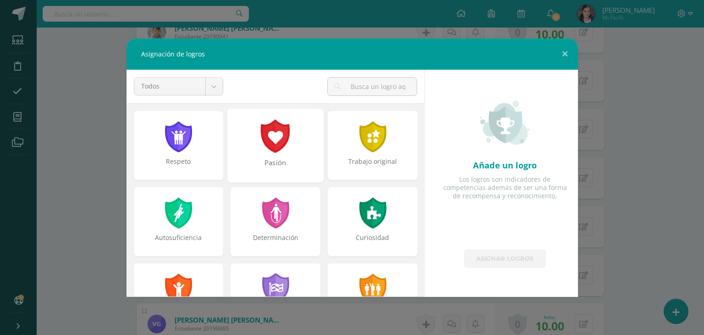
click at [282, 161] on div "Pasión" at bounding box center [275, 167] width 94 height 20
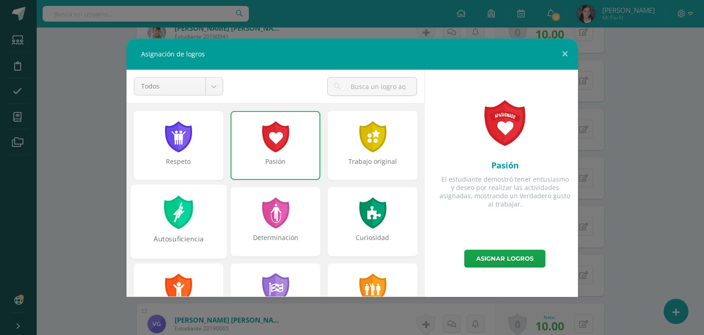
click at [186, 228] on div at bounding box center [179, 211] width 32 height 33
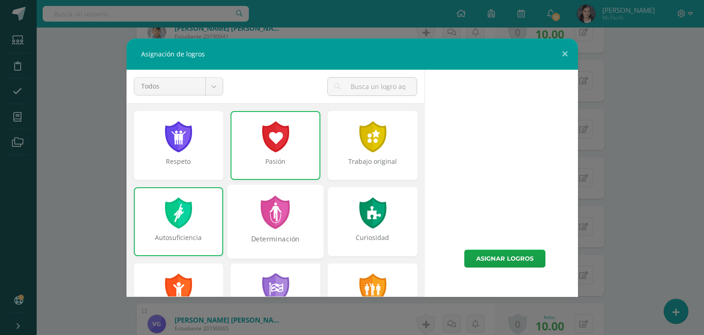
click at [253, 226] on div "Determinación" at bounding box center [275, 221] width 96 height 74
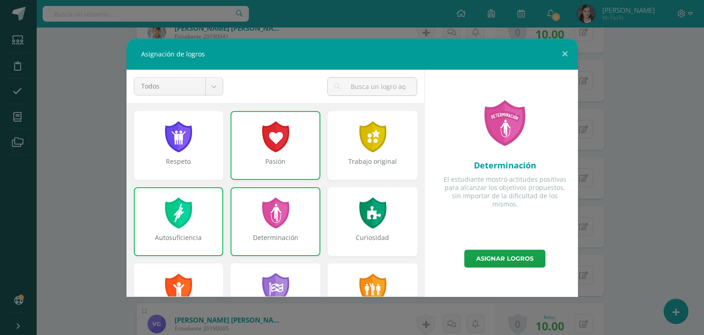
click at [304, 216] on div "Determinación" at bounding box center [276, 221] width 90 height 69
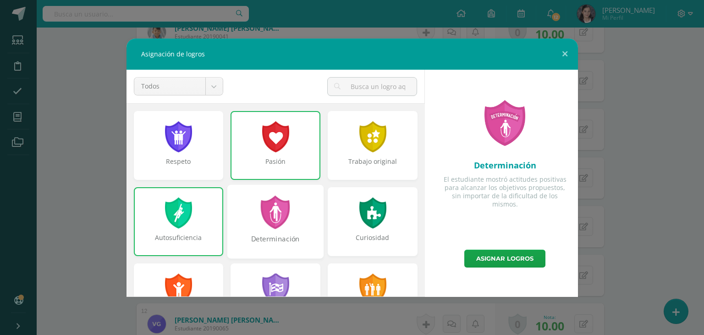
click at [294, 218] on div "Determinación" at bounding box center [275, 221] width 96 height 74
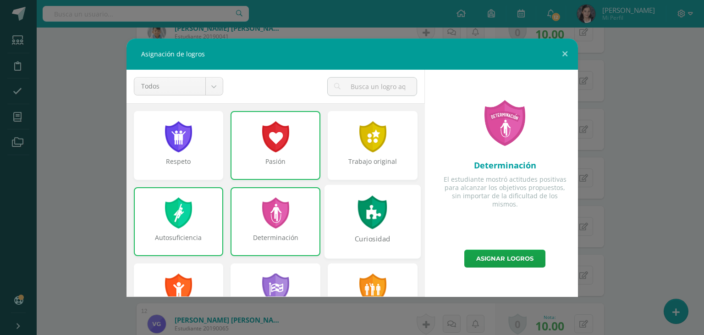
click at [348, 220] on div "Curiosidad" at bounding box center [373, 221] width 96 height 74
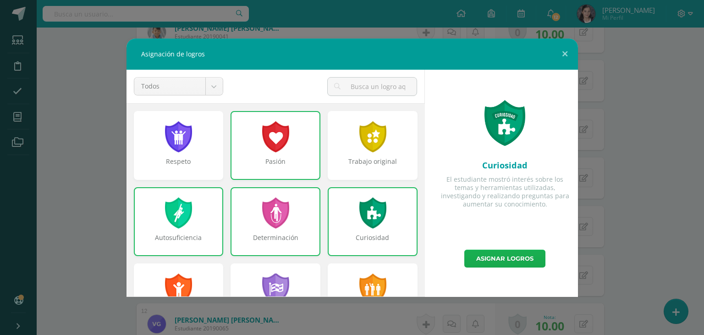
click at [489, 254] on link "Asignar logros" at bounding box center [504, 258] width 81 height 18
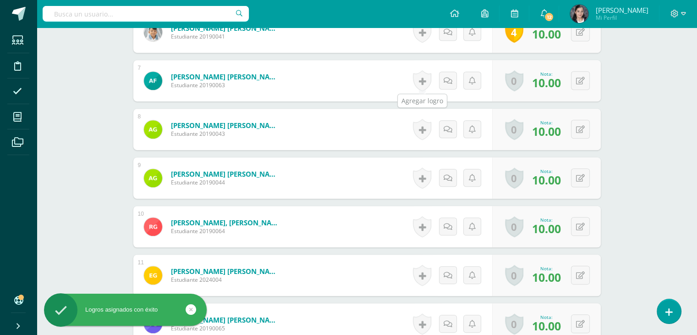
click at [417, 75] on link at bounding box center [422, 80] width 18 height 21
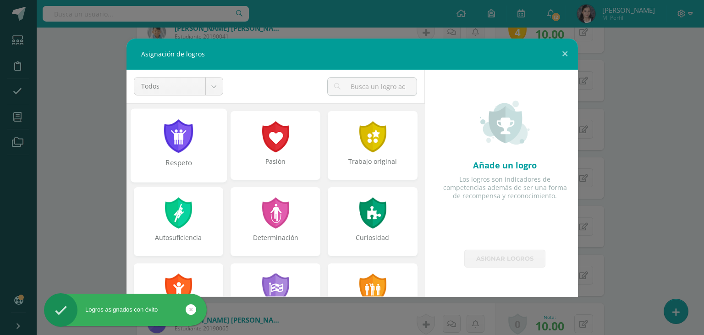
click at [197, 164] on div "Respeto" at bounding box center [178, 167] width 94 height 20
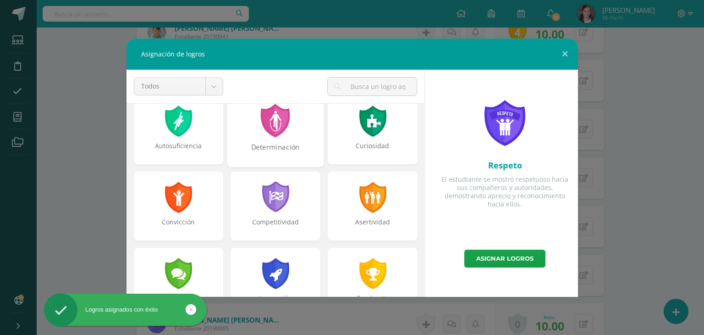
click at [283, 148] on div "Determinación" at bounding box center [275, 152] width 94 height 20
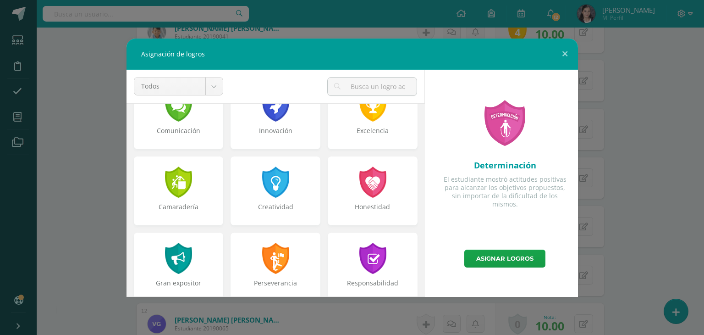
scroll to position [275, 0]
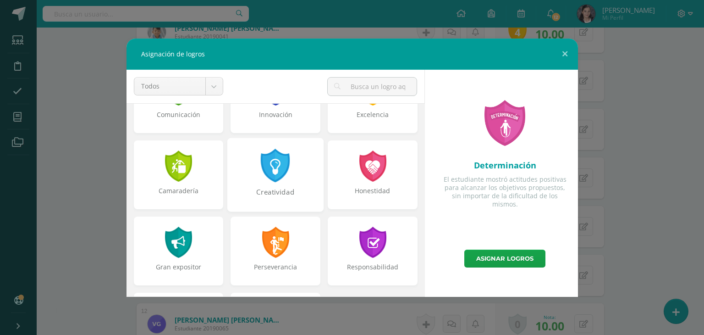
click at [300, 181] on div "Creatividad" at bounding box center [275, 175] width 96 height 74
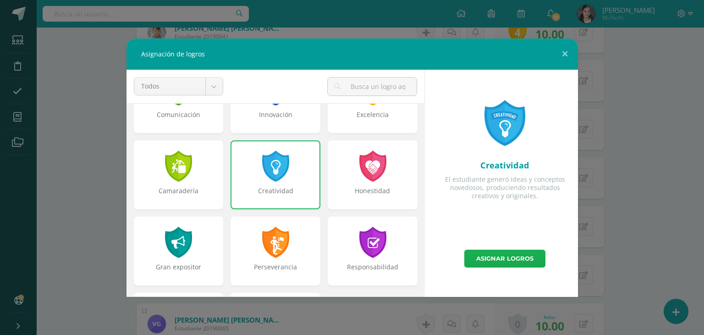
click at [527, 254] on link "Asignar logros" at bounding box center [504, 258] width 81 height 18
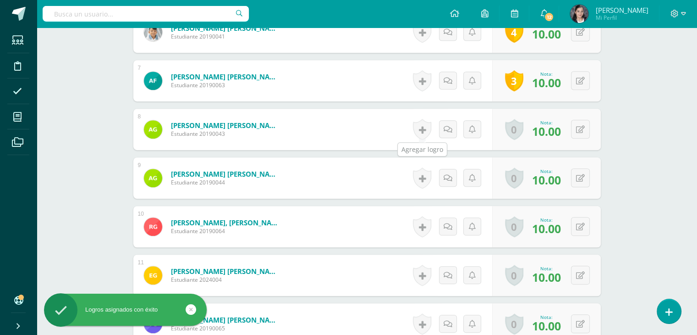
click at [430, 123] on link at bounding box center [422, 129] width 18 height 21
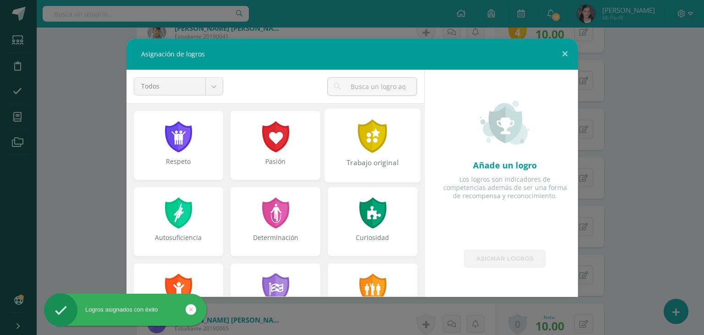
click at [387, 130] on div "Trabajo original" at bounding box center [373, 145] width 96 height 74
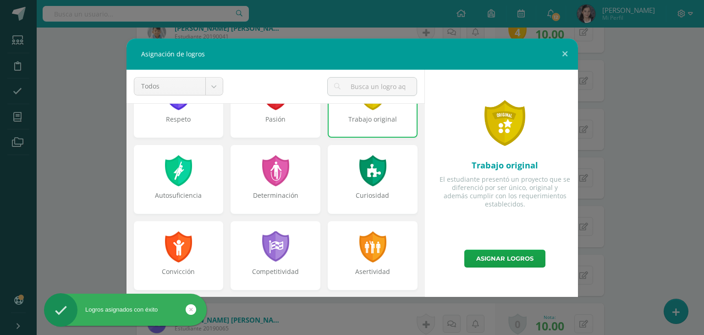
scroll to position [138, 0]
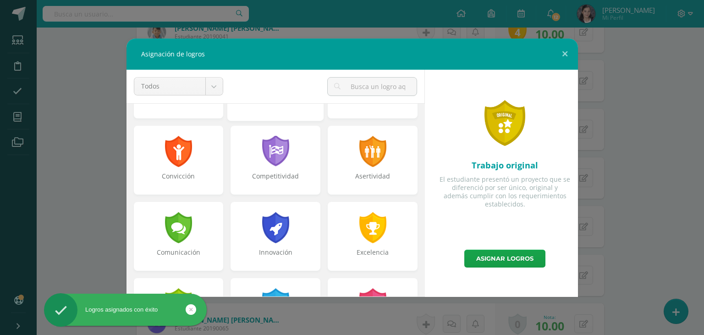
click at [272, 112] on div "Determinación" at bounding box center [275, 106] width 94 height 20
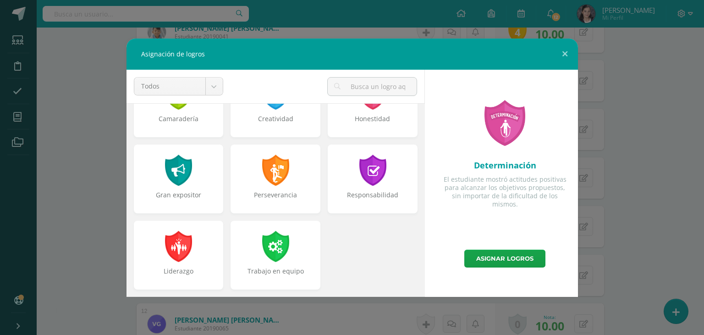
scroll to position [348, 0]
click at [307, 177] on div "Perseverancia" at bounding box center [275, 178] width 96 height 74
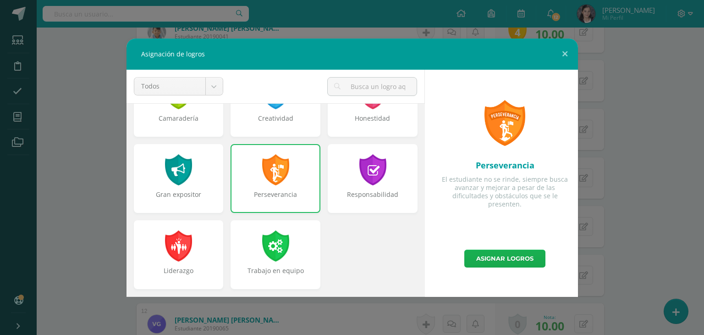
click at [488, 255] on link "Asignar logros" at bounding box center [504, 258] width 81 height 18
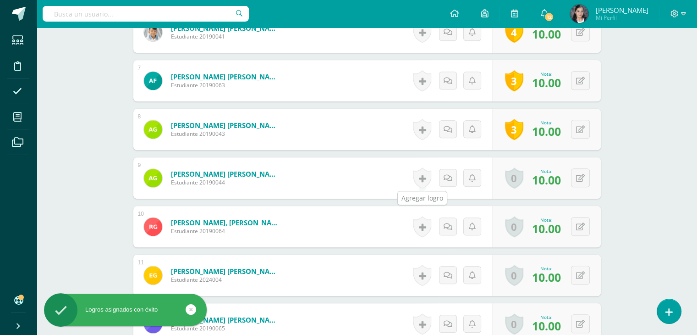
click at [426, 179] on link at bounding box center [422, 177] width 18 height 21
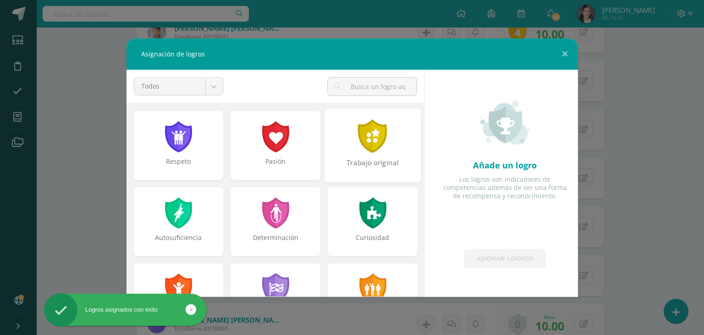
click at [374, 157] on div "Trabajo original" at bounding box center [373, 167] width 94 height 20
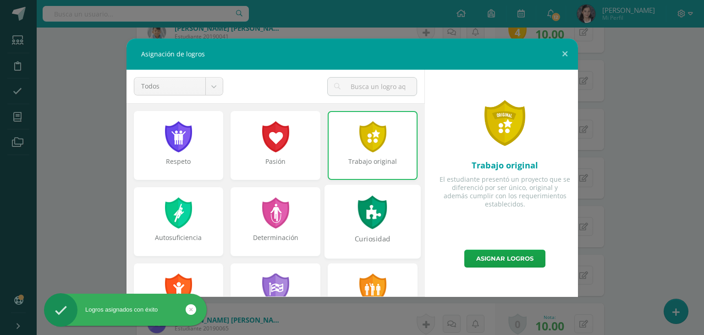
click at [372, 230] on div "Curiosidad" at bounding box center [373, 221] width 96 height 74
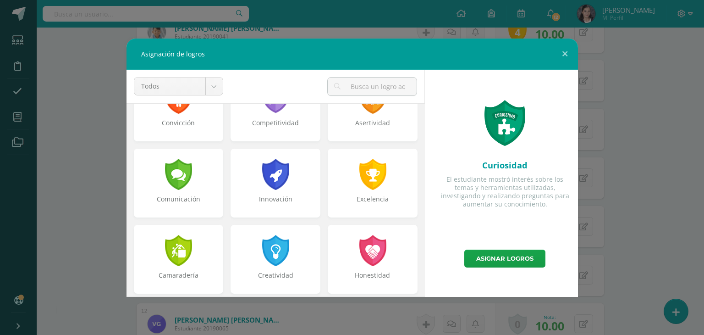
scroll to position [275, 0]
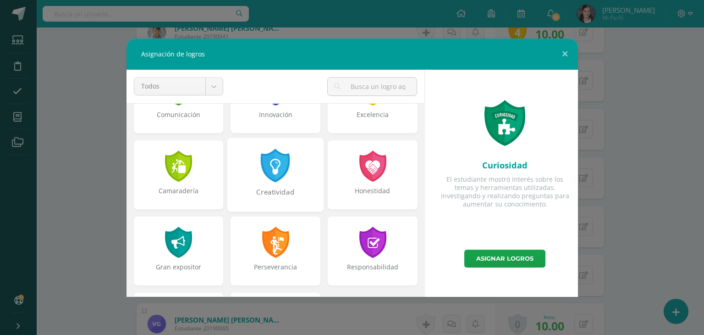
click at [290, 154] on div "Creatividad" at bounding box center [275, 175] width 96 height 74
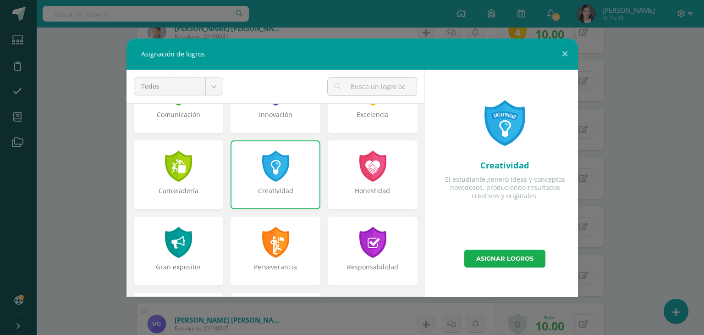
click at [512, 256] on link "Asignar logros" at bounding box center [504, 258] width 81 height 18
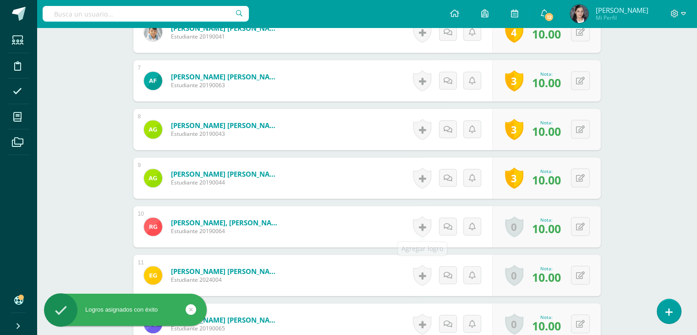
click at [427, 224] on link at bounding box center [422, 226] width 18 height 21
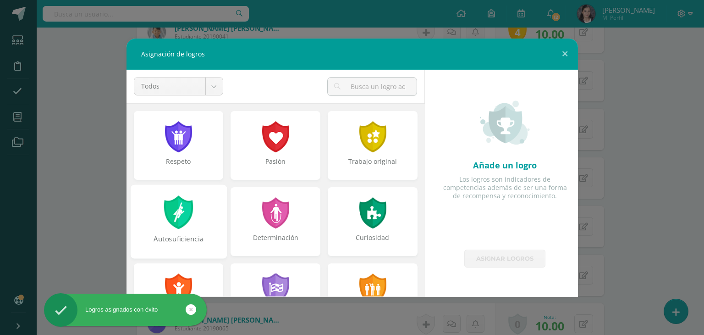
click at [185, 221] on div at bounding box center [179, 211] width 32 height 33
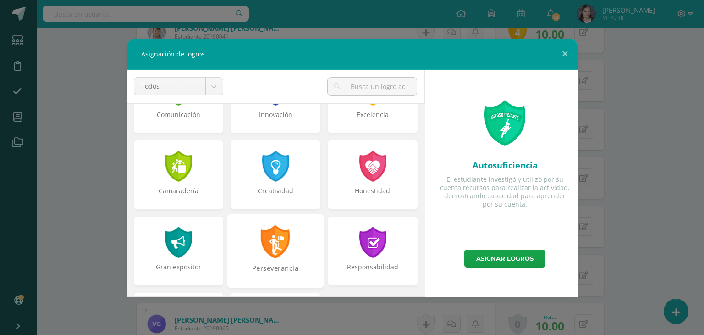
click at [269, 257] on div at bounding box center [276, 241] width 32 height 33
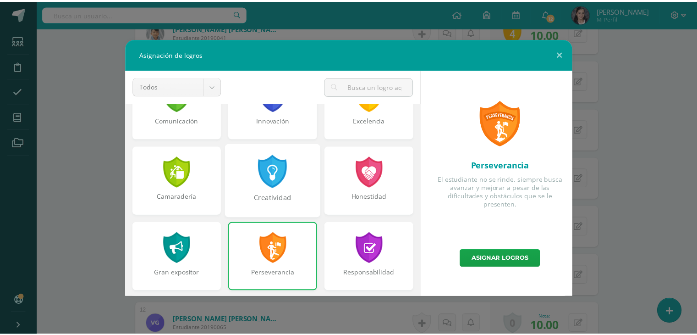
scroll to position [256, 0]
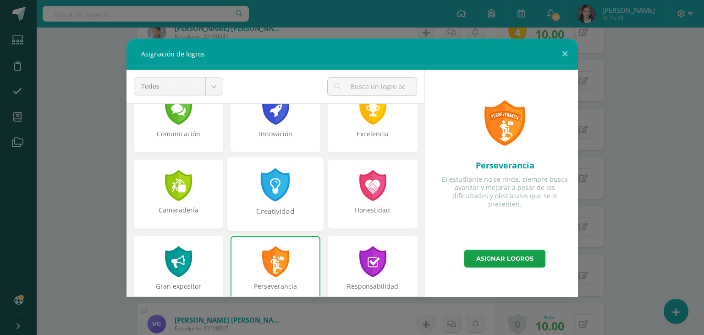
click at [302, 213] on div "Creatividad" at bounding box center [275, 216] width 94 height 20
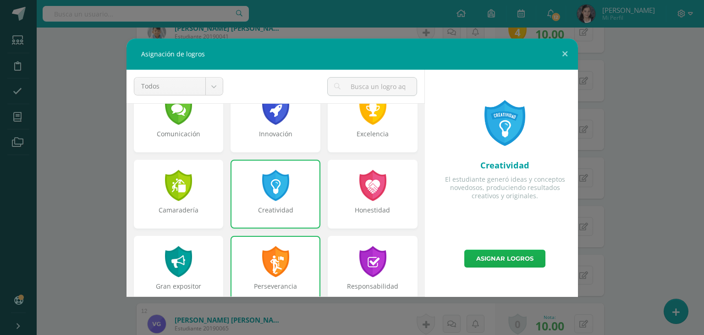
click at [486, 254] on link "Asignar logros" at bounding box center [504, 258] width 81 height 18
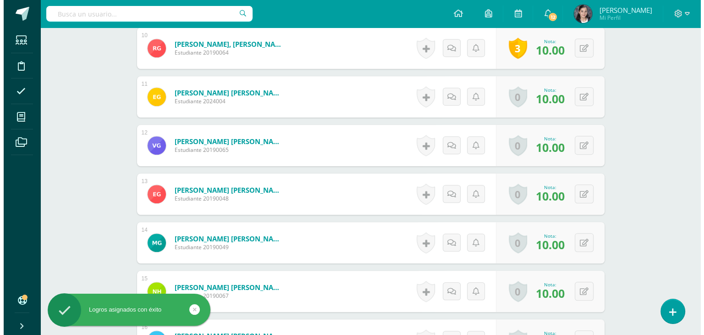
scroll to position [734, 0]
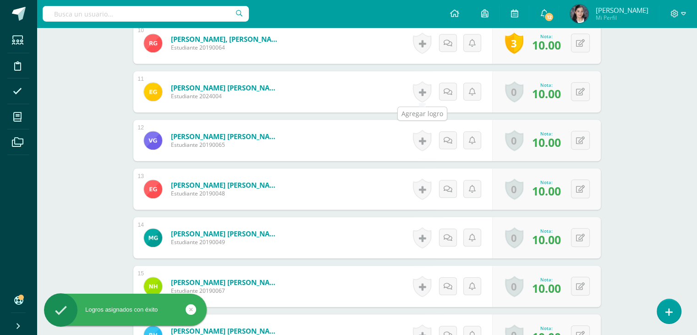
click at [420, 100] on link at bounding box center [422, 91] width 18 height 21
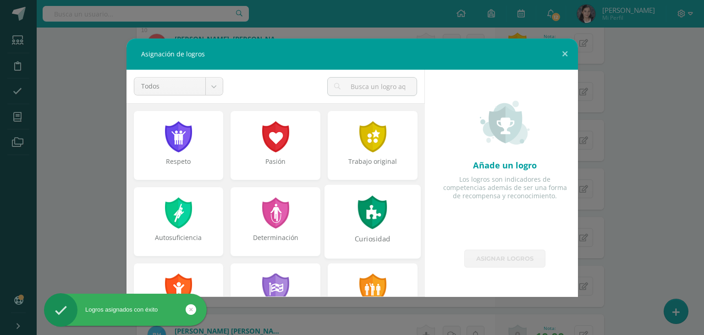
click at [357, 221] on div at bounding box center [373, 211] width 32 height 33
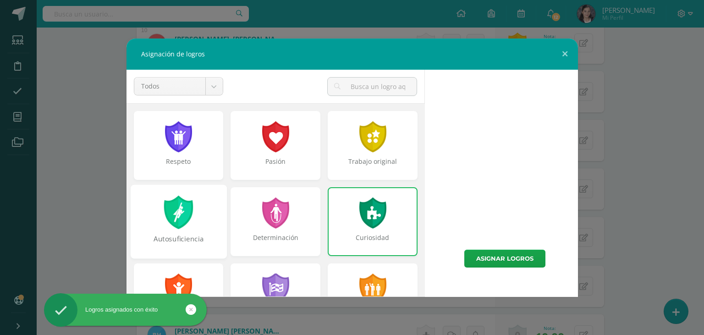
click at [198, 217] on div "Autosuficiencia" at bounding box center [178, 221] width 96 height 74
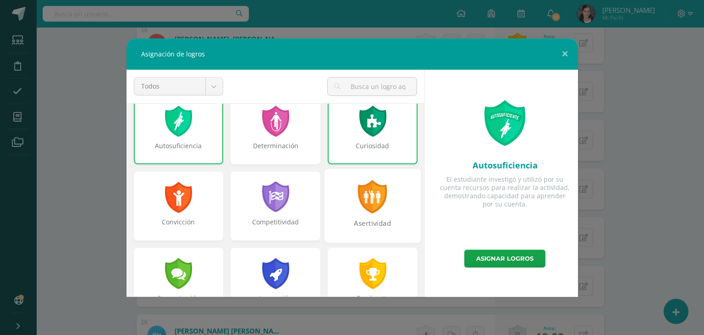
scroll to position [183, 0]
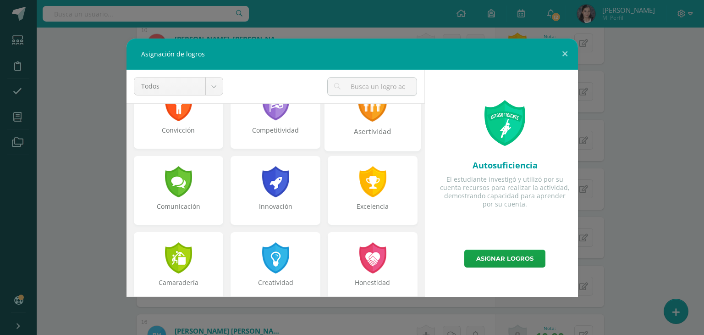
click at [366, 115] on div at bounding box center [373, 104] width 32 height 33
click at [363, 184] on div at bounding box center [372, 181] width 29 height 31
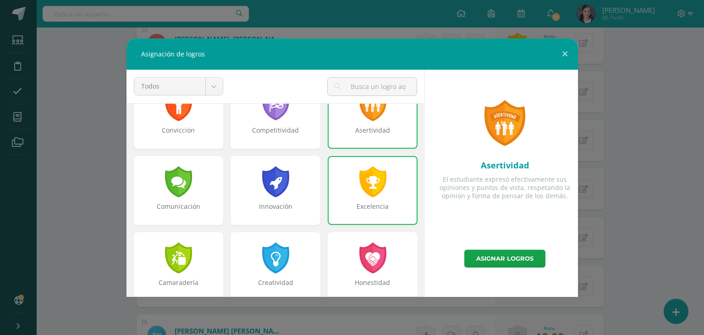
click at [382, 194] on div "Excelencia" at bounding box center [373, 190] width 90 height 69
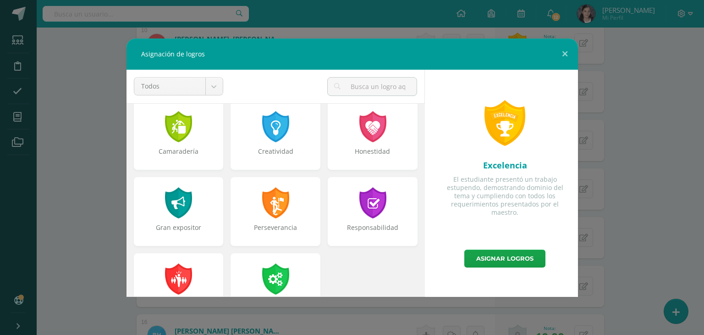
scroll to position [321, 0]
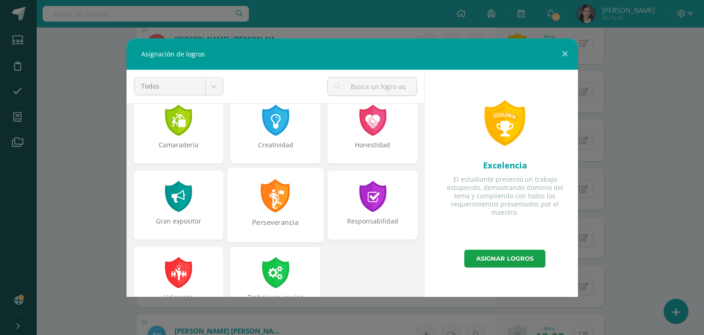
click at [283, 206] on div at bounding box center [276, 195] width 32 height 33
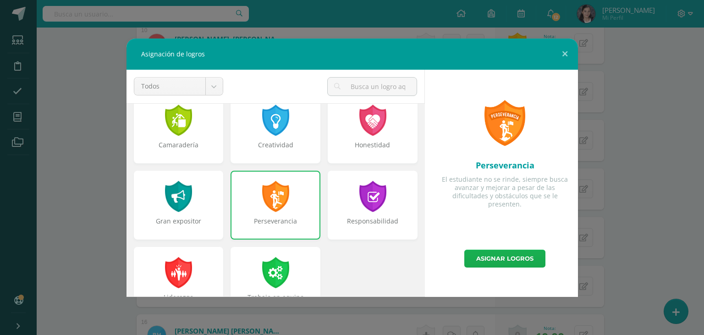
click at [493, 255] on link "Asignar logros" at bounding box center [504, 258] width 81 height 18
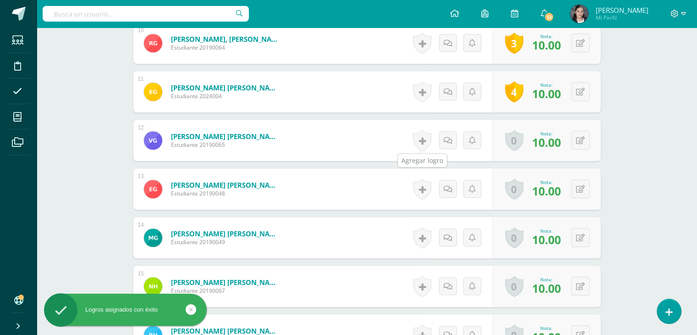
click at [420, 138] on link at bounding box center [422, 140] width 18 height 21
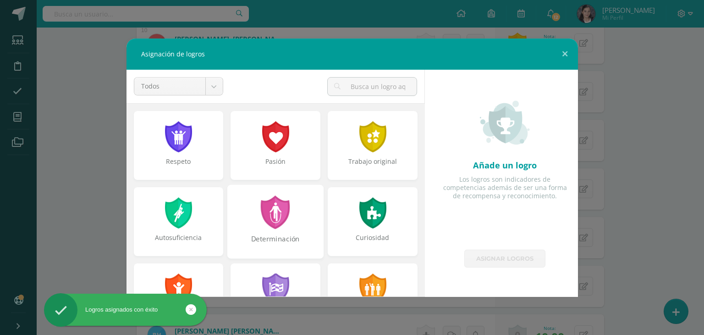
click at [281, 227] on div at bounding box center [276, 211] width 32 height 33
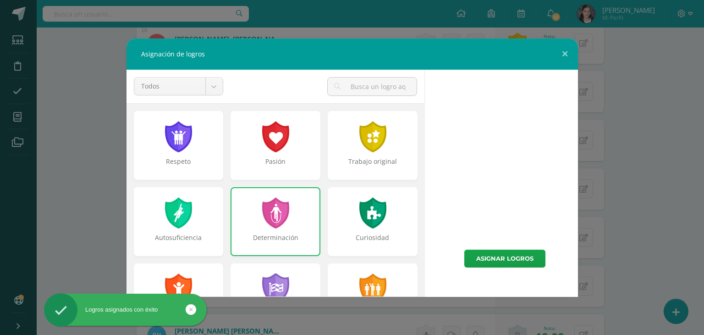
scroll to position [138, 0]
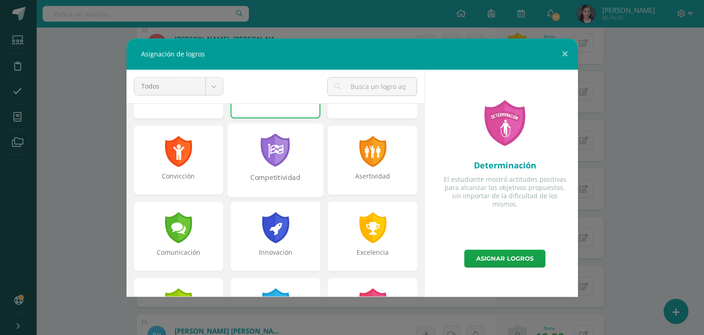
click at [298, 168] on div "Competitividad" at bounding box center [275, 160] width 96 height 74
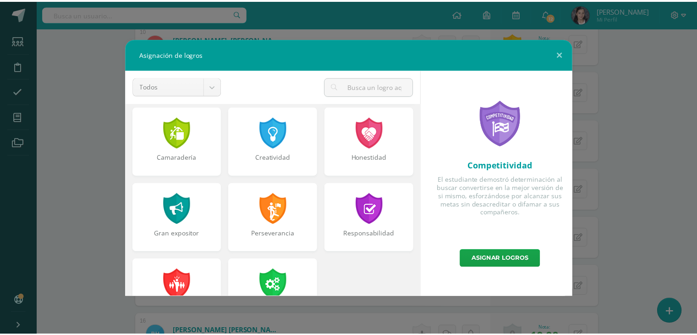
scroll to position [348, 0]
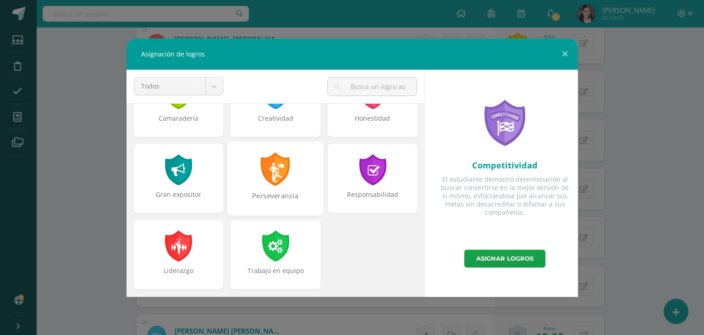
click at [287, 178] on div "Perseverancia" at bounding box center [275, 178] width 96 height 74
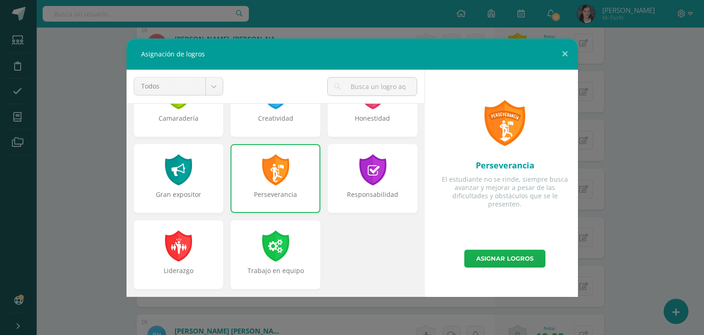
click at [530, 259] on link "Asignar logros" at bounding box center [504, 258] width 81 height 18
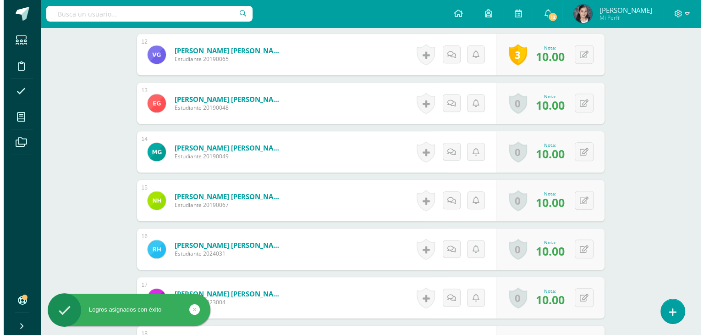
scroll to position [825, 0]
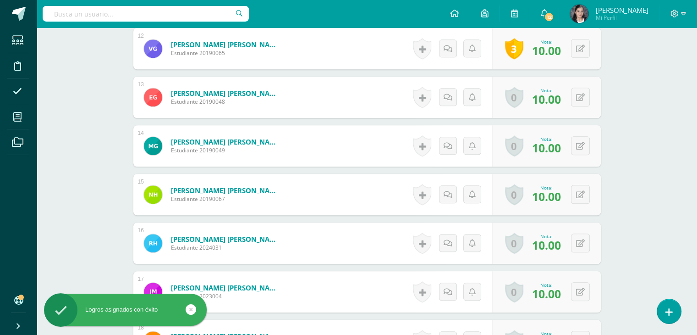
click at [429, 97] on link at bounding box center [422, 97] width 18 height 21
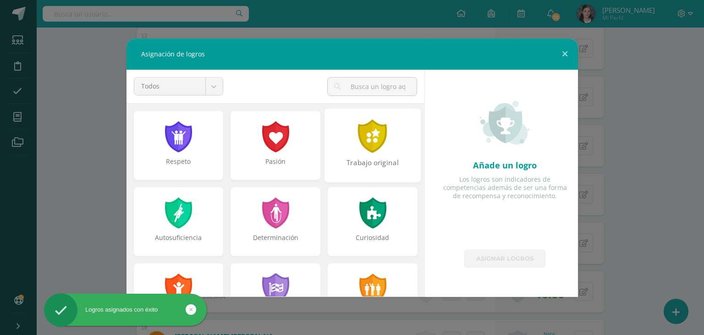
click at [365, 144] on div at bounding box center [373, 135] width 32 height 33
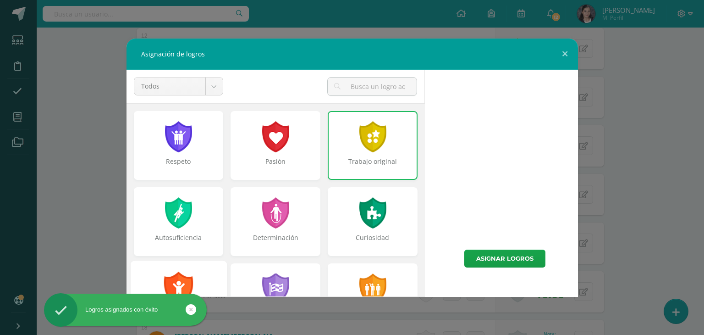
scroll to position [92, 0]
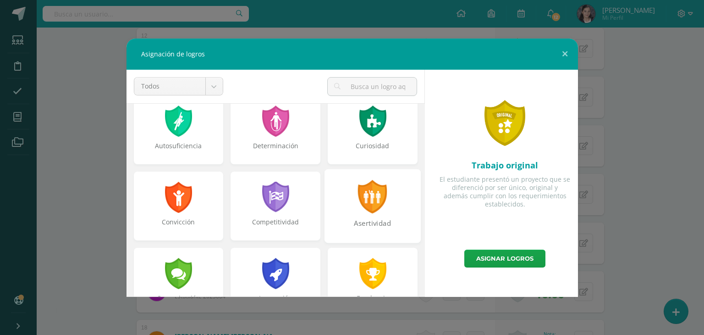
click at [365, 204] on div at bounding box center [373, 196] width 32 height 33
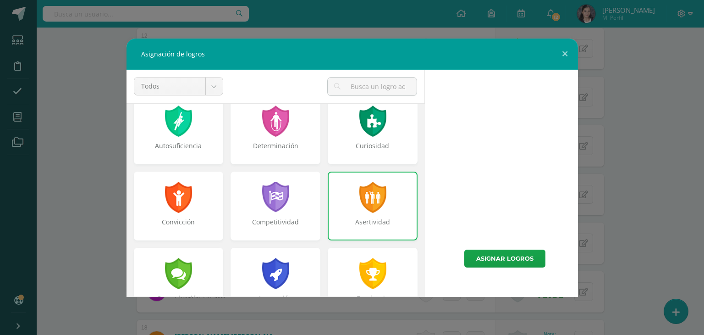
scroll to position [229, 0]
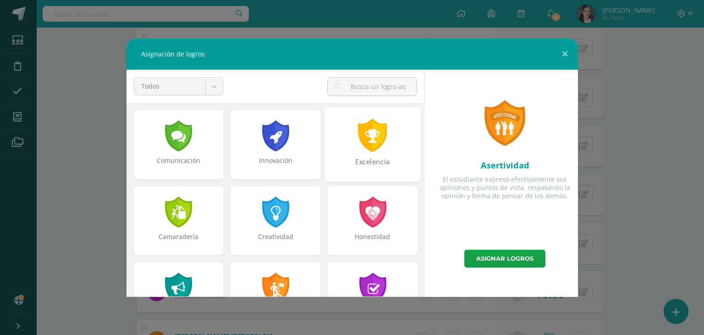
click at [375, 157] on div "Excelencia" at bounding box center [373, 166] width 94 height 20
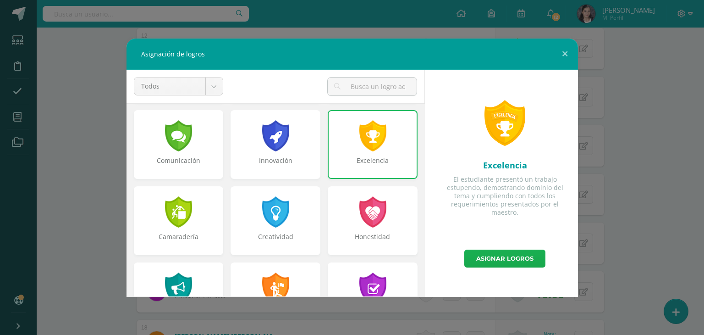
click at [536, 263] on link "Asignar logros" at bounding box center [504, 258] width 81 height 18
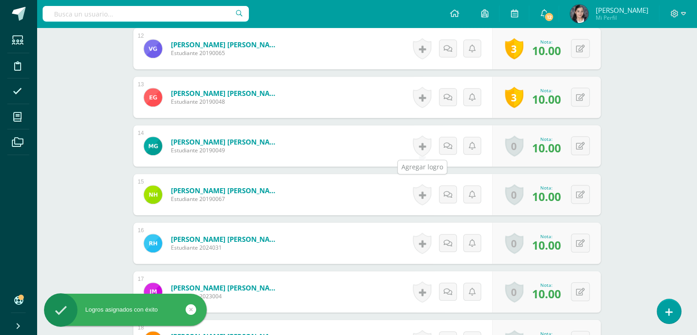
click at [431, 138] on link at bounding box center [422, 145] width 18 height 21
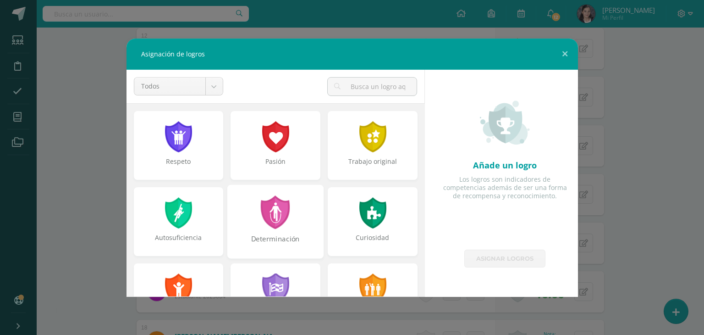
scroll to position [92, 0]
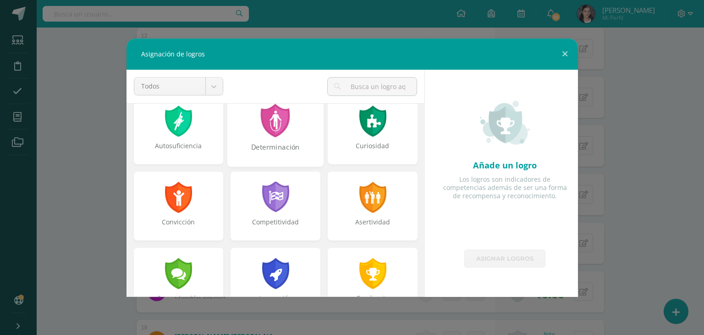
click at [252, 136] on div "Determinación" at bounding box center [275, 130] width 96 height 74
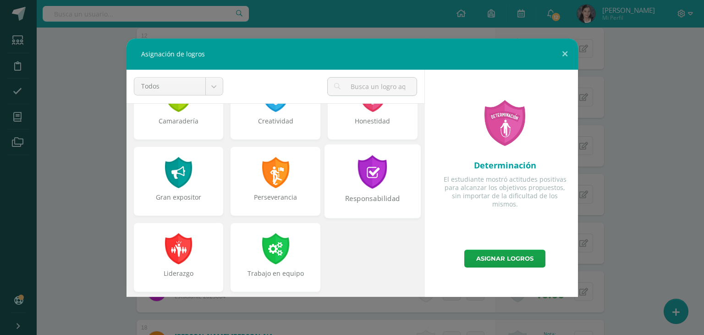
scroll to position [348, 0]
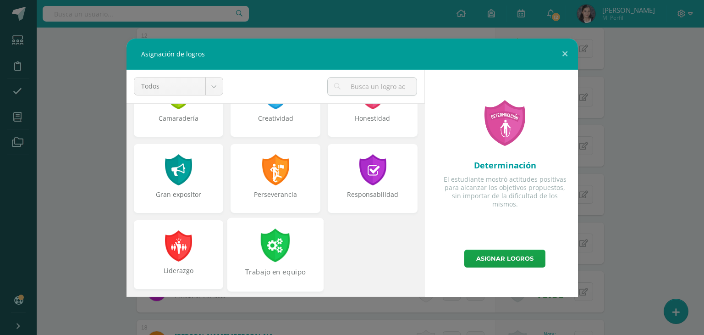
click at [293, 241] on div "Trabajo en equipo" at bounding box center [275, 254] width 96 height 74
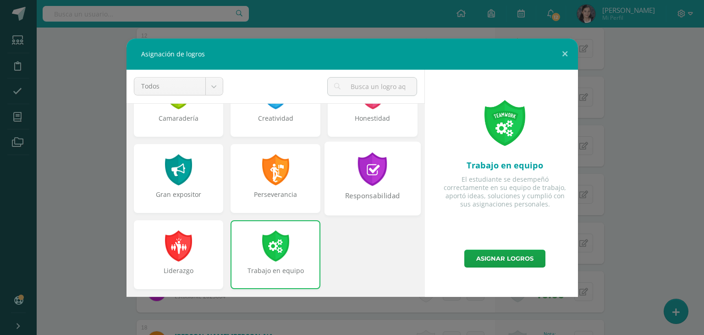
click at [358, 184] on div at bounding box center [373, 168] width 32 height 33
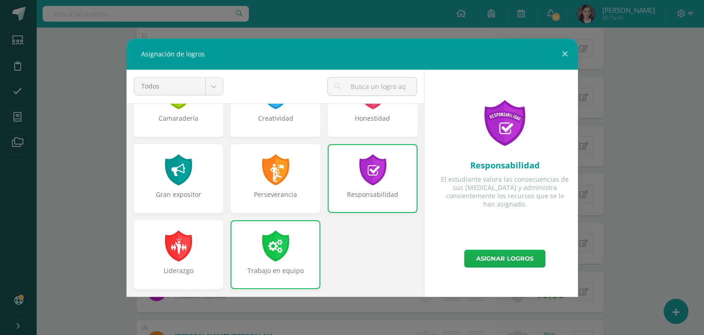
click at [526, 267] on link "Asignar logros" at bounding box center [504, 258] width 81 height 18
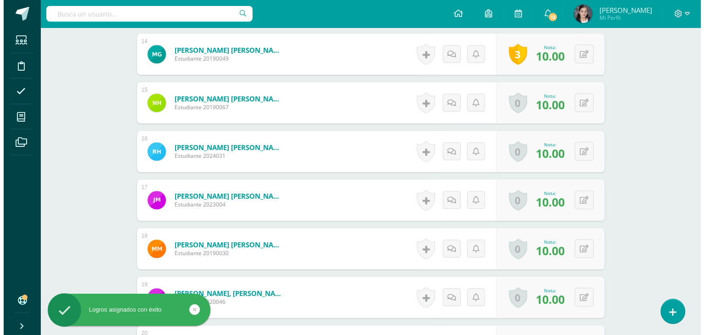
scroll to position [963, 0]
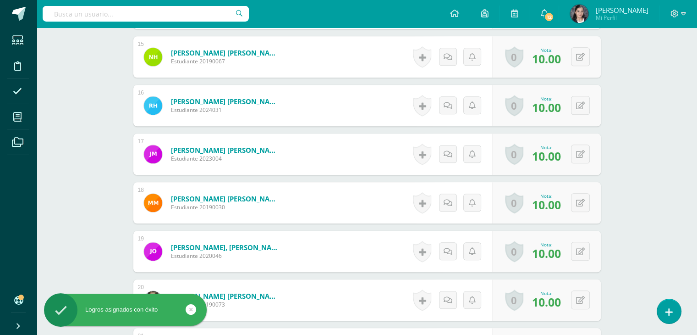
click at [421, 54] on link at bounding box center [422, 56] width 18 height 21
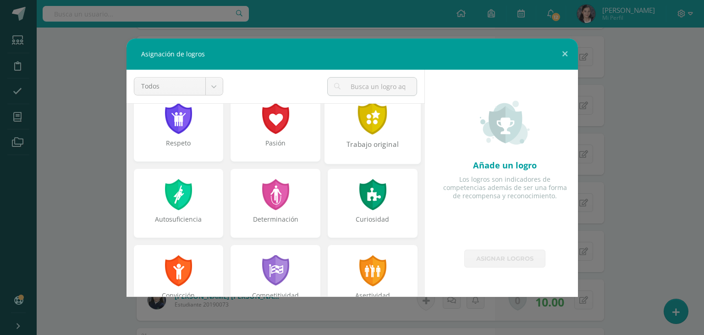
scroll to position [0, 0]
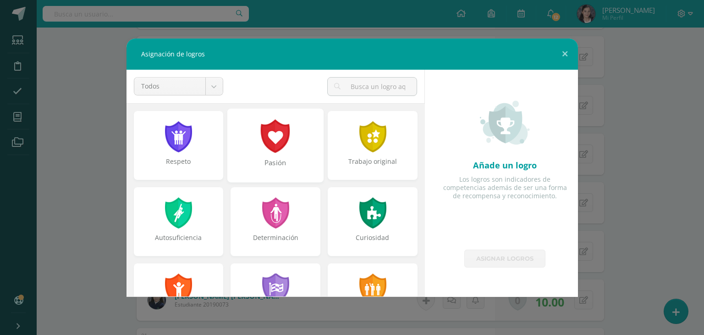
click at [260, 125] on div at bounding box center [276, 135] width 32 height 33
click at [362, 127] on div at bounding box center [372, 136] width 29 height 31
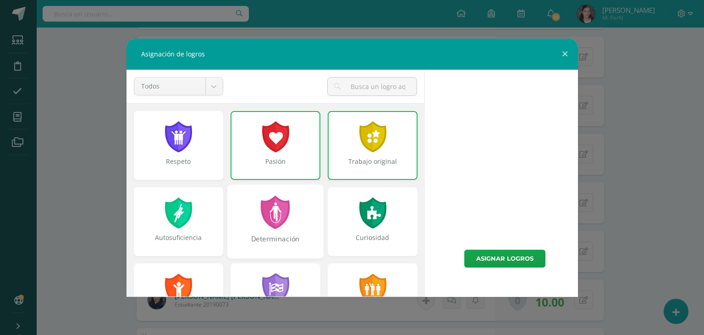
click at [283, 210] on div at bounding box center [276, 211] width 32 height 33
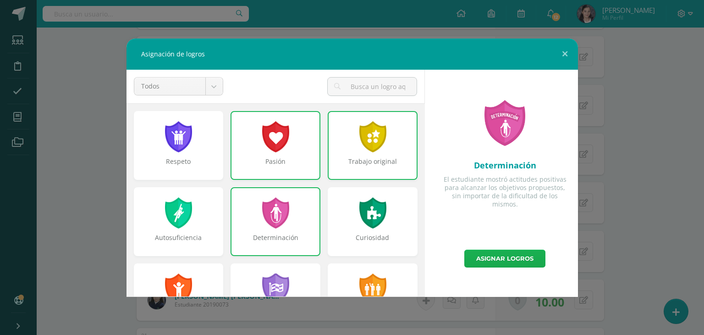
click at [516, 250] on link "Asignar logros" at bounding box center [504, 258] width 81 height 18
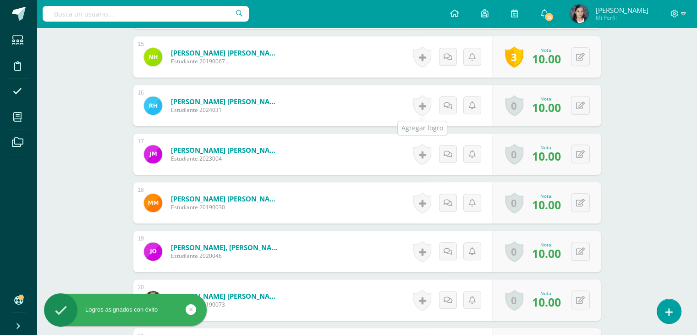
click at [424, 107] on link at bounding box center [422, 105] width 18 height 21
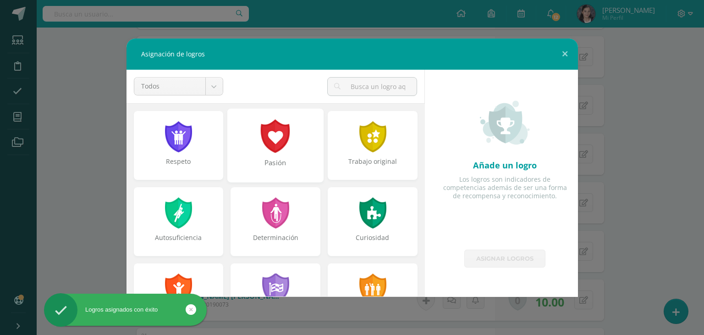
click at [276, 134] on div at bounding box center [276, 135] width 32 height 33
click at [343, 137] on div "Trabajo original" at bounding box center [373, 145] width 90 height 69
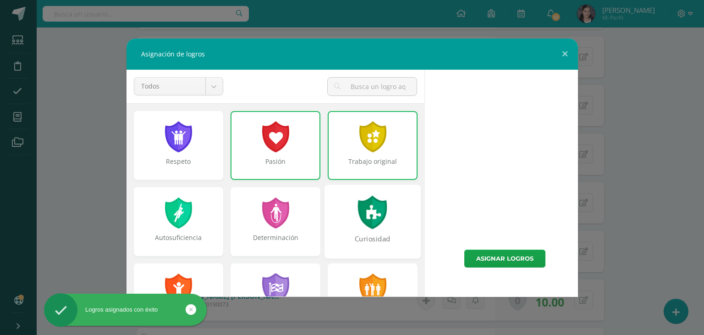
click at [361, 210] on div at bounding box center [373, 211] width 32 height 33
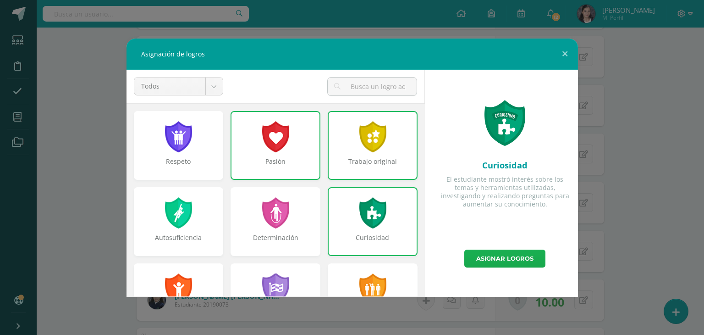
click at [492, 261] on link "Asignar logros" at bounding box center [504, 258] width 81 height 18
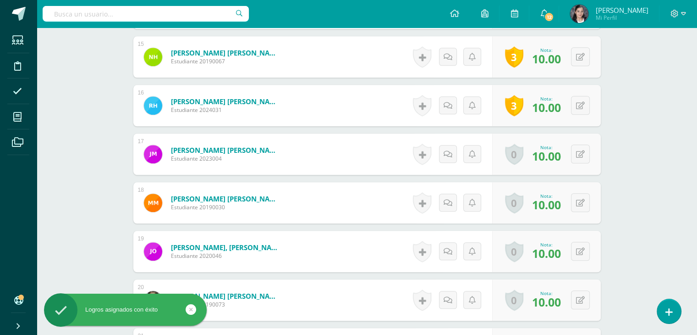
click at [430, 148] on link at bounding box center [422, 154] width 18 height 21
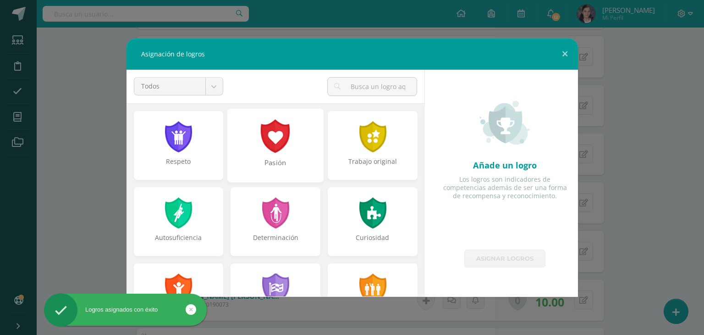
scroll to position [92, 0]
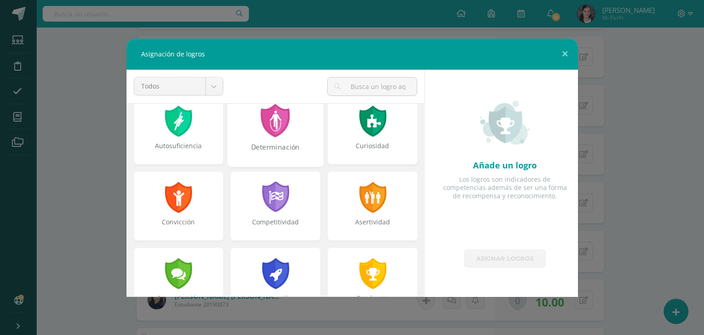
click at [268, 117] on div at bounding box center [276, 120] width 32 height 33
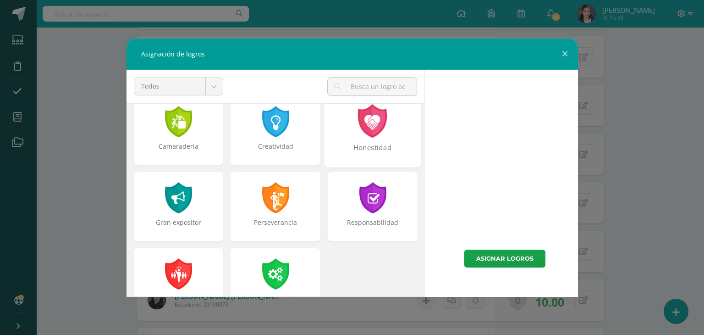
scroll to position [321, 0]
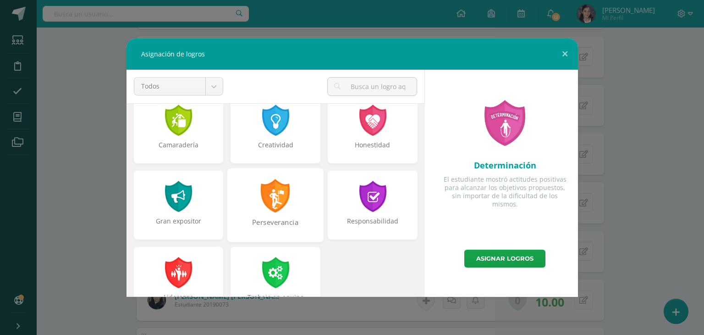
click at [272, 213] on div "Perseverancia" at bounding box center [275, 205] width 96 height 74
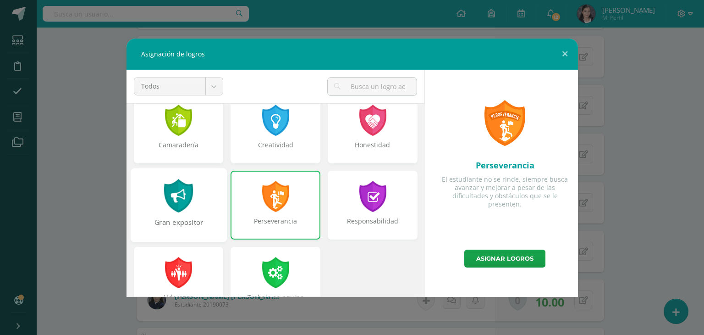
click at [182, 198] on div at bounding box center [179, 195] width 32 height 33
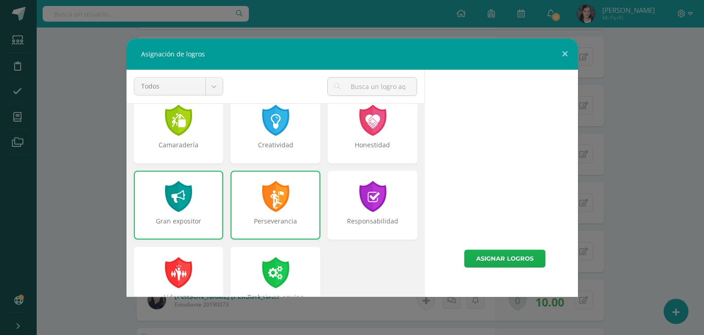
click at [514, 263] on link "Asignar logros" at bounding box center [504, 258] width 81 height 18
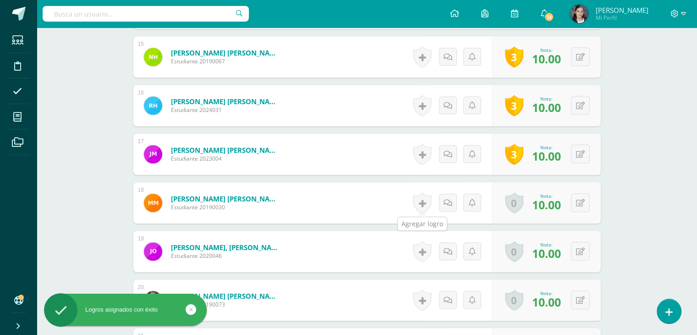
click at [426, 203] on link at bounding box center [422, 202] width 18 height 21
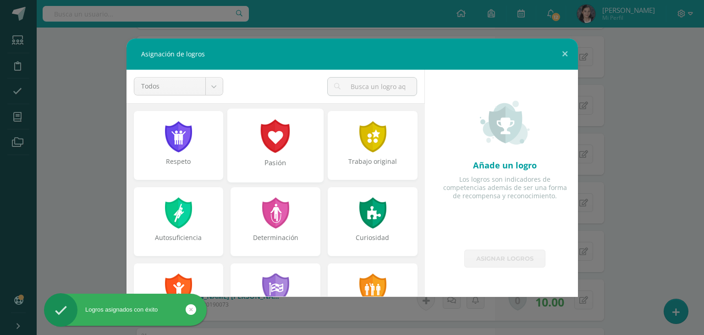
click at [271, 150] on div at bounding box center [276, 135] width 32 height 33
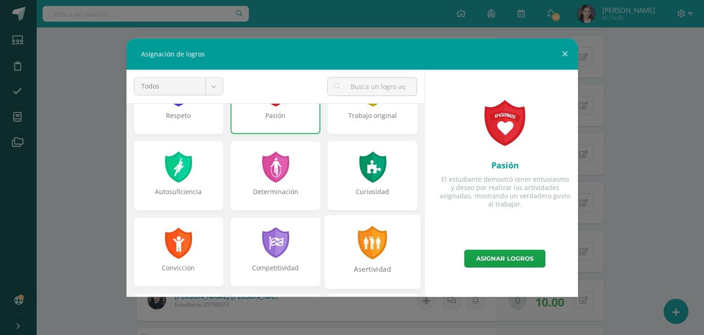
click at [387, 184] on div "Curiosidad" at bounding box center [373, 175] width 90 height 69
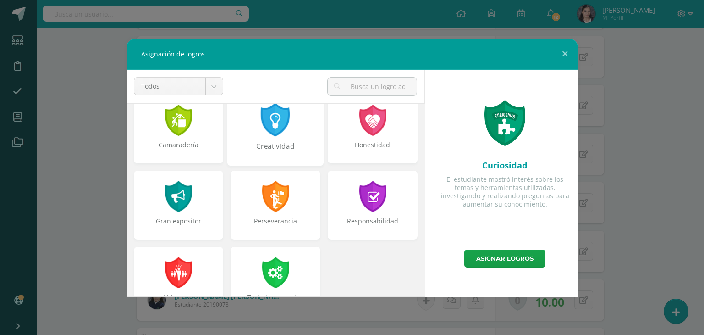
click at [300, 134] on div "Creatividad" at bounding box center [275, 129] width 96 height 74
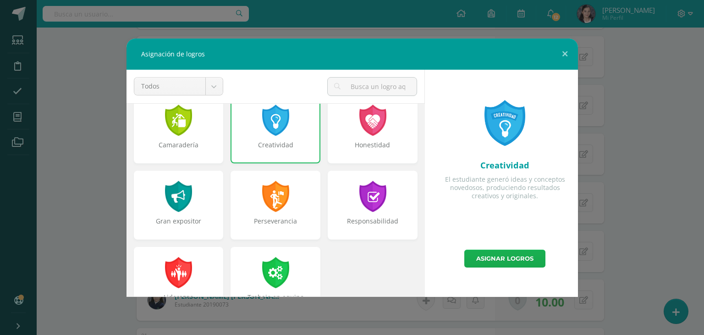
click at [495, 263] on link "Asignar logros" at bounding box center [504, 258] width 81 height 18
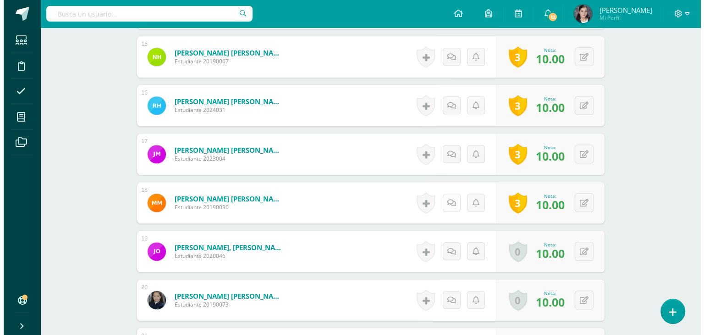
scroll to position [1100, 0]
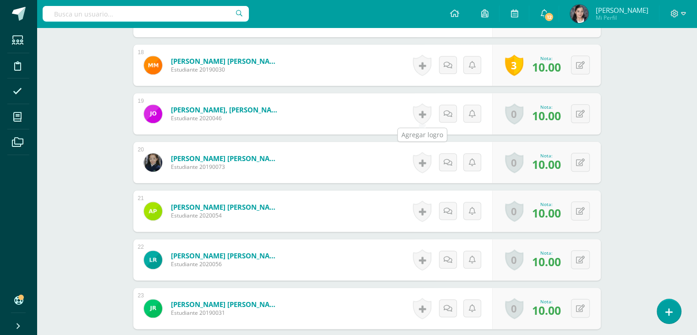
click at [420, 109] on link at bounding box center [422, 113] width 18 height 21
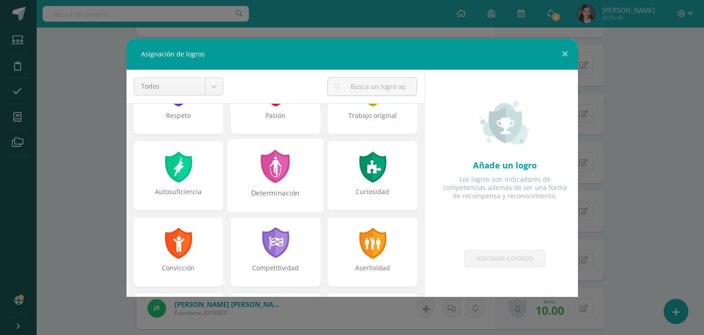
click at [280, 188] on div "Determinación" at bounding box center [275, 198] width 94 height 20
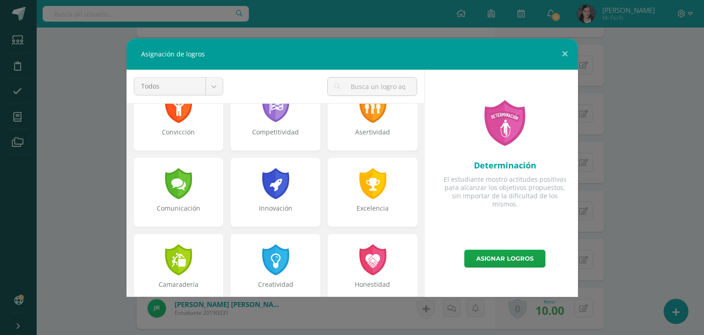
scroll to position [183, 0]
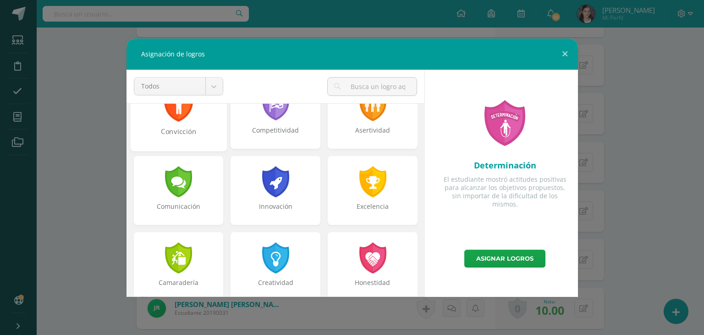
click at [202, 125] on div "Convicción" at bounding box center [178, 114] width 96 height 74
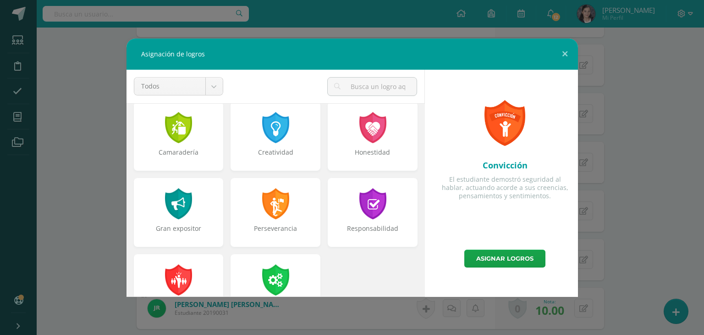
scroll to position [321, 0]
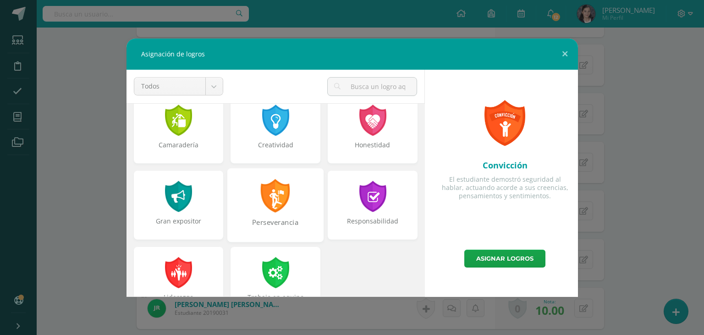
click at [288, 218] on div "Perseverancia" at bounding box center [275, 227] width 94 height 20
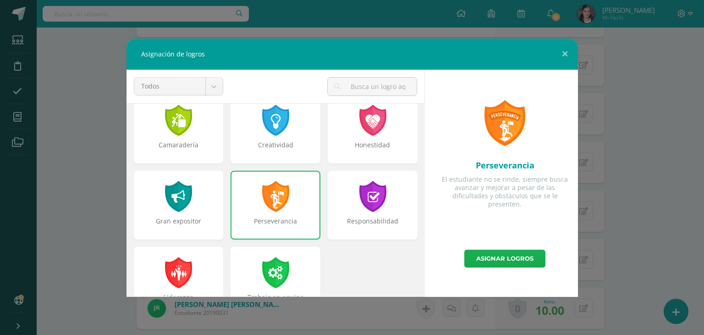
click at [497, 260] on link "Asignar logros" at bounding box center [504, 258] width 81 height 18
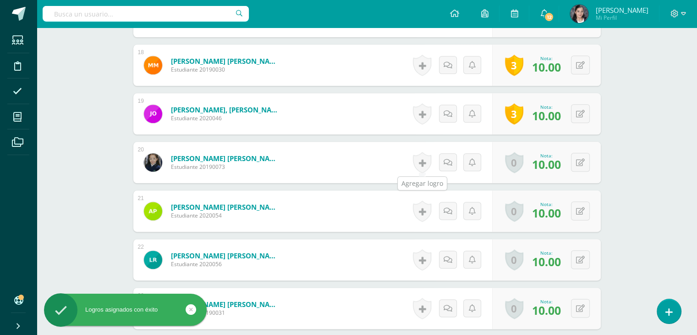
click at [420, 160] on link at bounding box center [422, 162] width 18 height 21
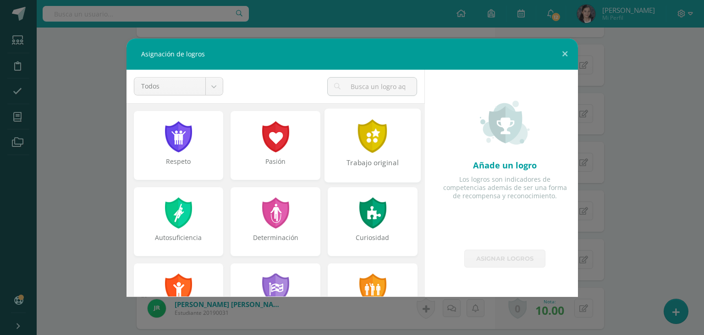
click at [391, 144] on div "Trabajo original" at bounding box center [373, 145] width 96 height 74
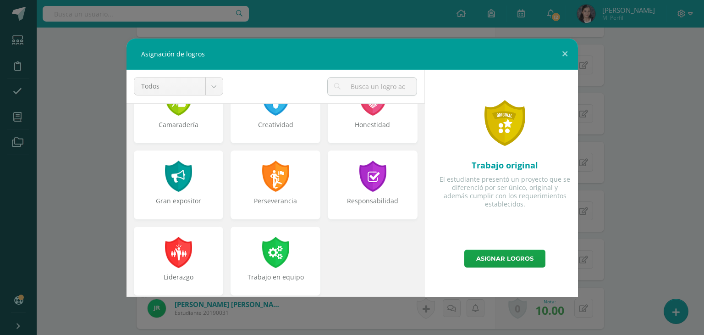
scroll to position [348, 0]
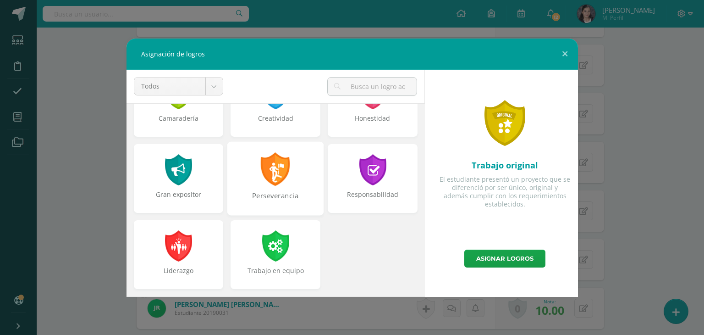
click at [282, 170] on div at bounding box center [276, 168] width 32 height 33
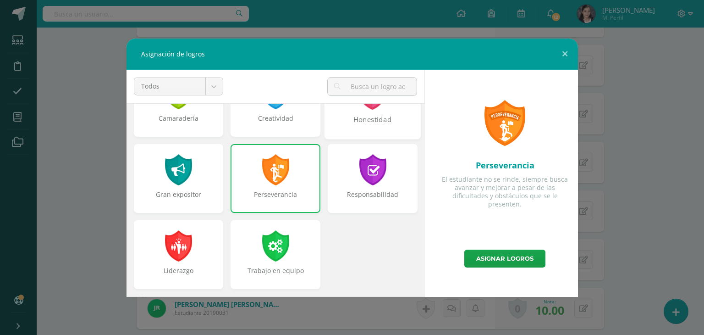
click at [375, 189] on div "Responsabilidad" at bounding box center [373, 178] width 90 height 69
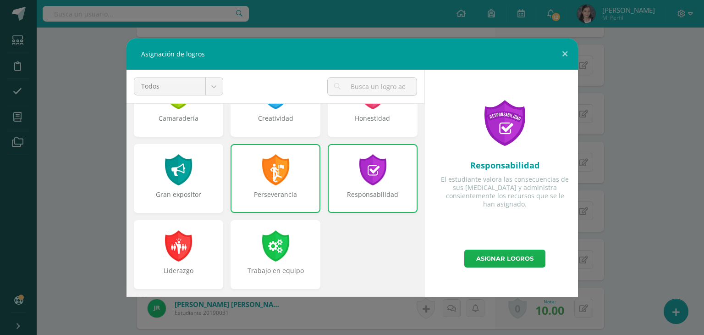
click at [500, 259] on link "Asignar logros" at bounding box center [504, 258] width 81 height 18
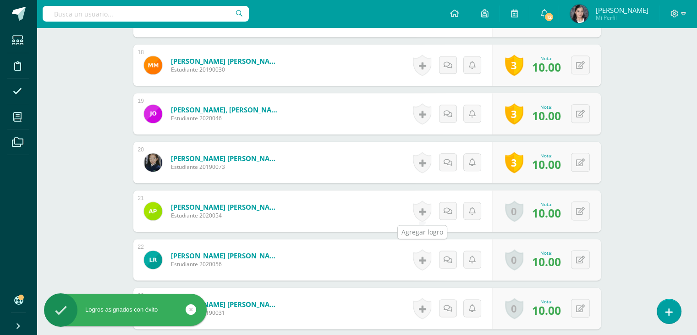
click at [420, 210] on link at bounding box center [422, 210] width 18 height 21
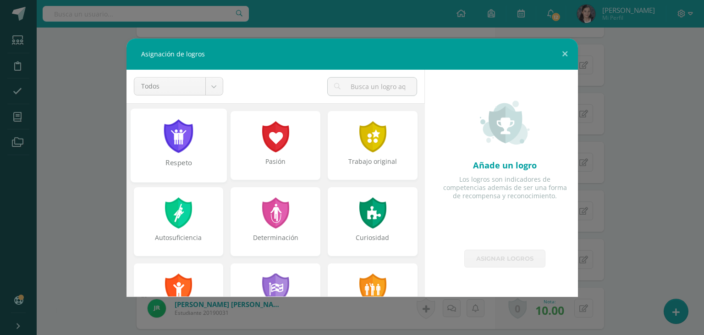
click at [164, 138] on div at bounding box center [179, 135] width 32 height 33
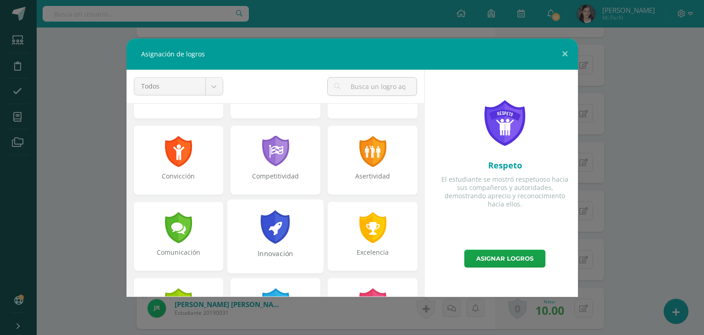
scroll to position [229, 0]
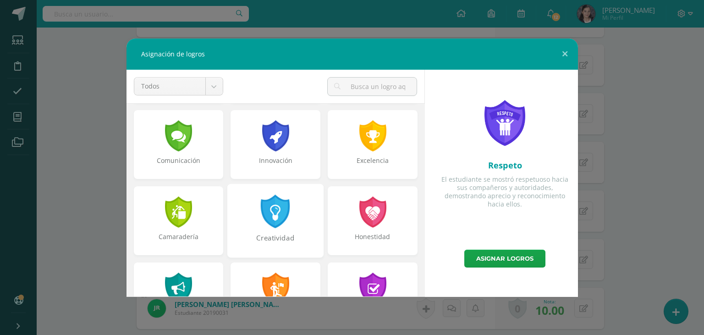
click at [169, 131] on div at bounding box center [178, 135] width 29 height 31
click at [268, 225] on div at bounding box center [276, 210] width 32 height 33
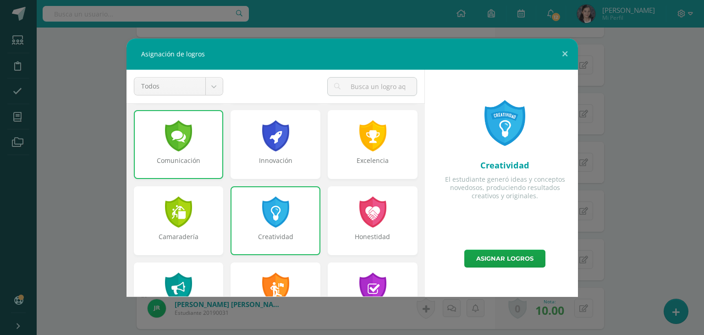
scroll to position [321, 0]
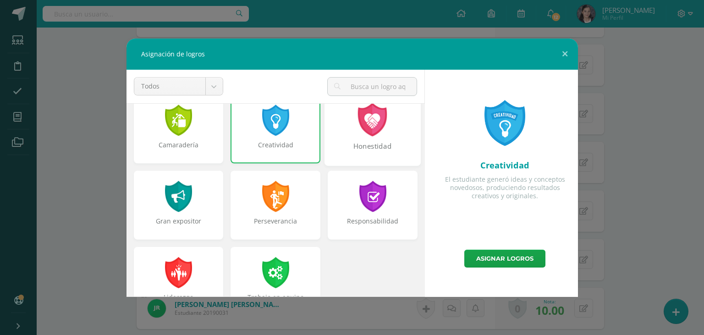
click at [380, 131] on div at bounding box center [373, 119] width 32 height 33
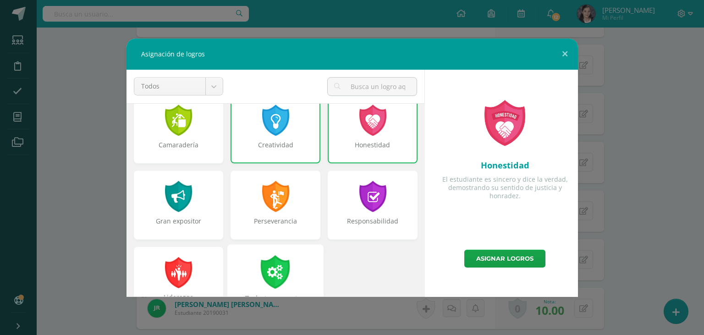
click at [270, 293] on div "Trabajo en equipo" at bounding box center [275, 303] width 94 height 20
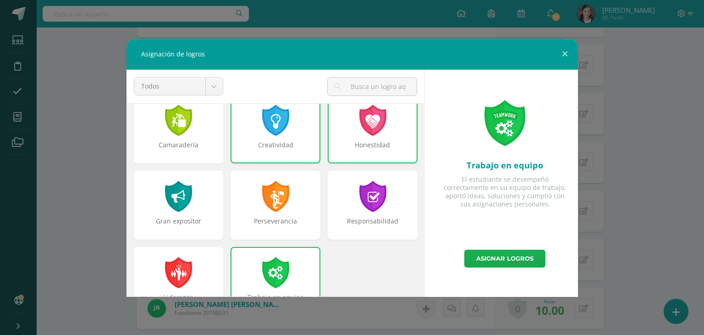
click at [495, 260] on link "Asignar logros" at bounding box center [504, 258] width 81 height 18
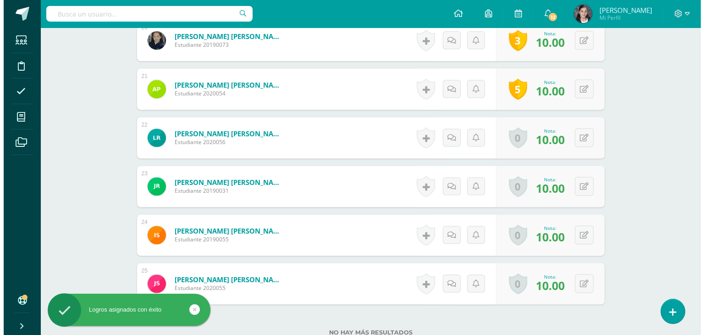
scroll to position [1238, 0]
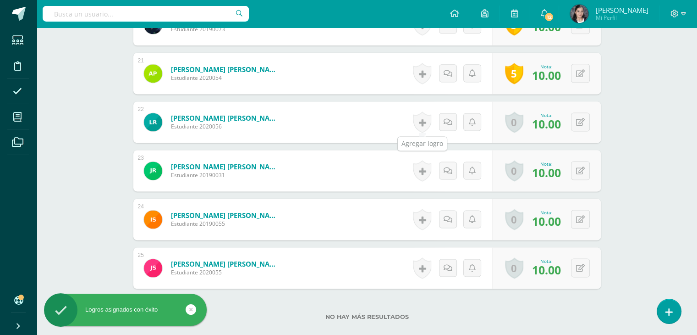
click at [420, 121] on link at bounding box center [422, 121] width 18 height 21
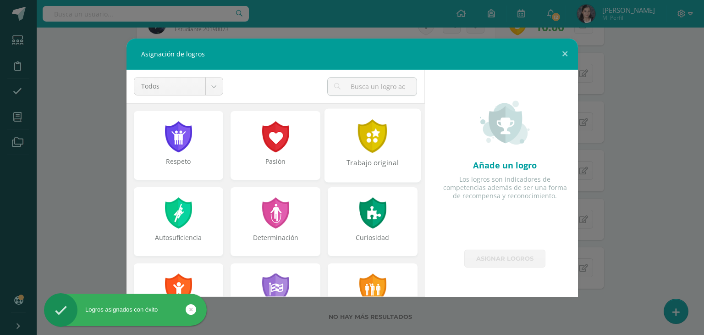
click at [366, 156] on div "Trabajo original" at bounding box center [373, 145] width 96 height 74
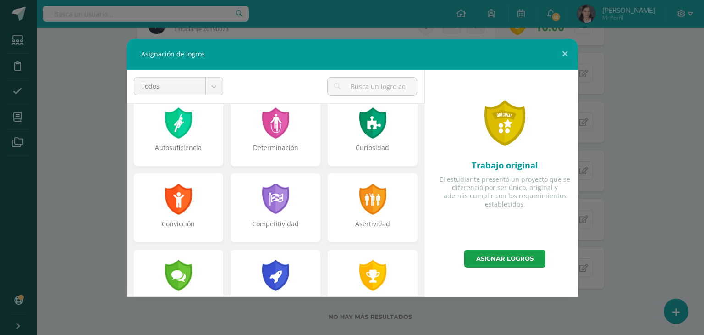
scroll to position [138, 0]
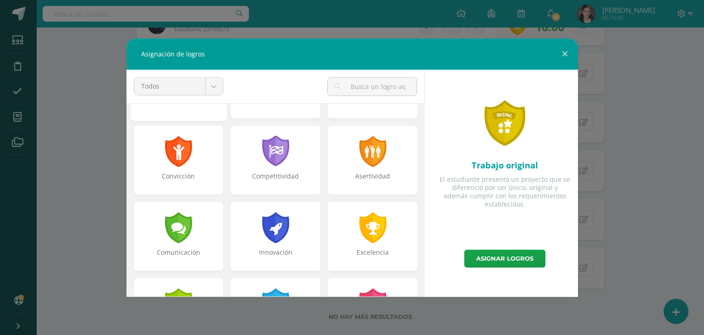
click at [175, 112] on div "Autosuficiencia" at bounding box center [178, 106] width 94 height 20
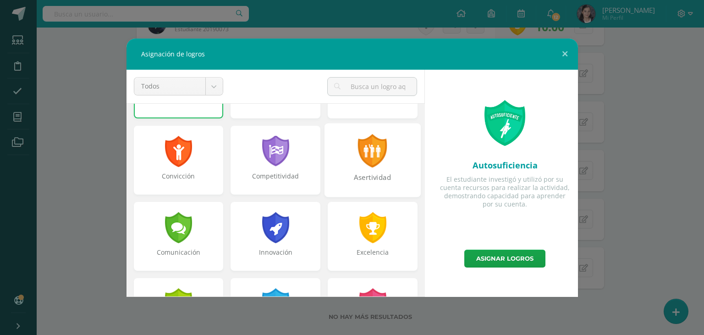
click at [347, 171] on div "Asertividad" at bounding box center [373, 160] width 96 height 74
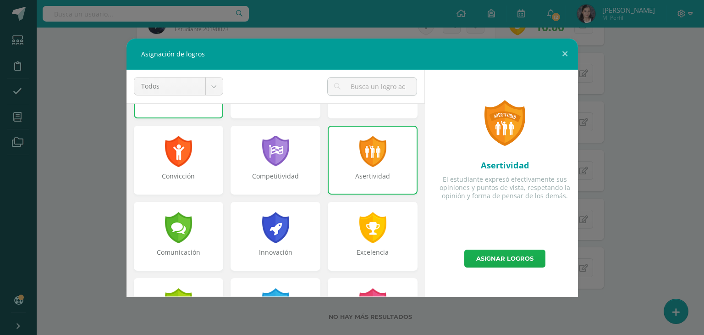
click at [511, 258] on link "Asignar logros" at bounding box center [504, 258] width 81 height 18
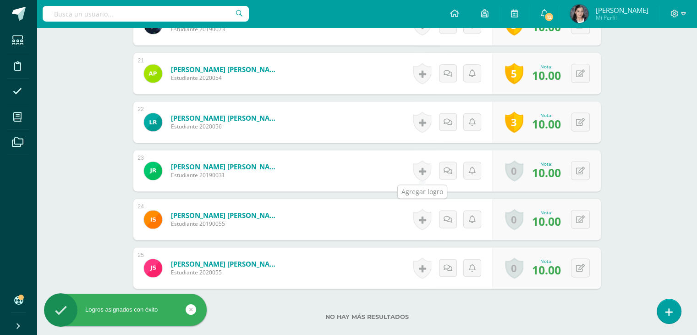
click at [422, 174] on link at bounding box center [422, 170] width 18 height 21
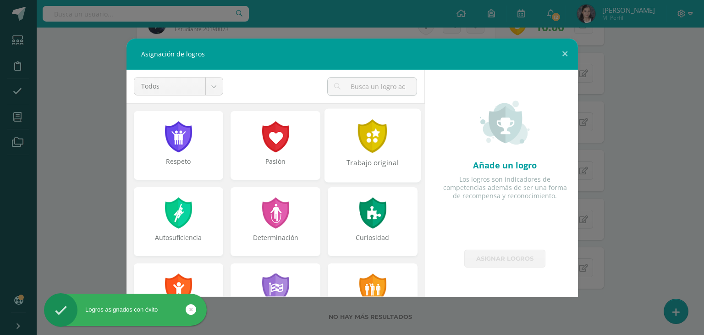
click at [357, 138] on div at bounding box center [373, 135] width 32 height 33
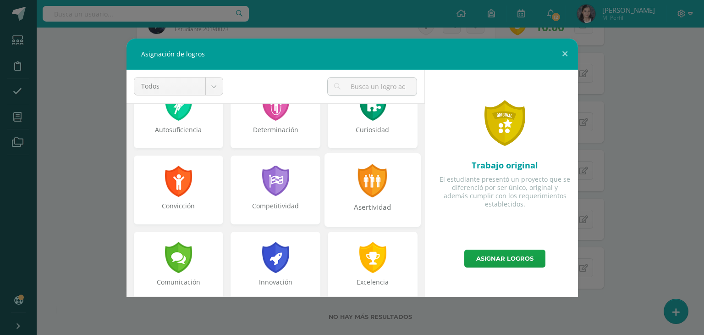
scroll to position [92, 0]
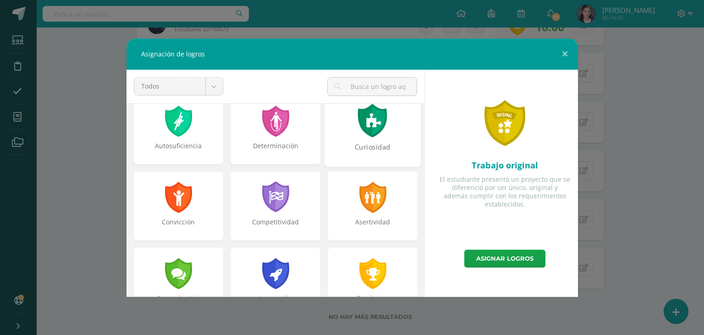
click at [364, 151] on div "Curiosidad" at bounding box center [373, 152] width 94 height 20
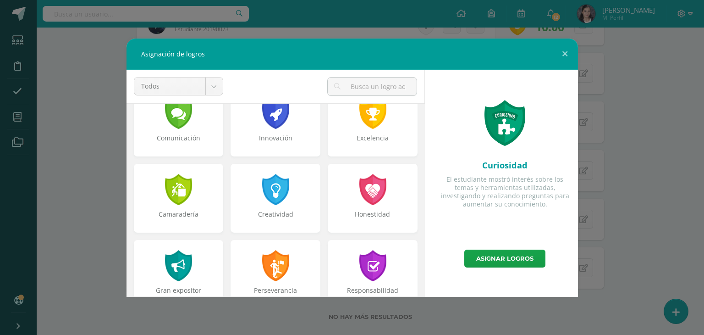
scroll to position [183, 0]
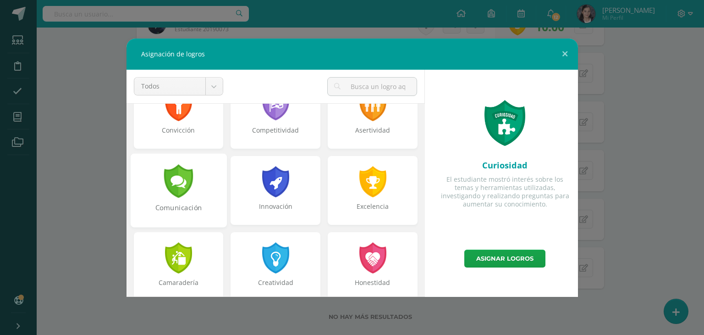
click at [183, 196] on div at bounding box center [179, 180] width 32 height 33
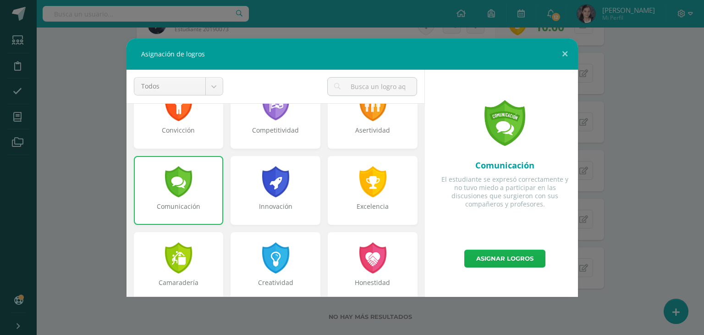
click at [506, 255] on link "Asignar logros" at bounding box center [504, 258] width 81 height 18
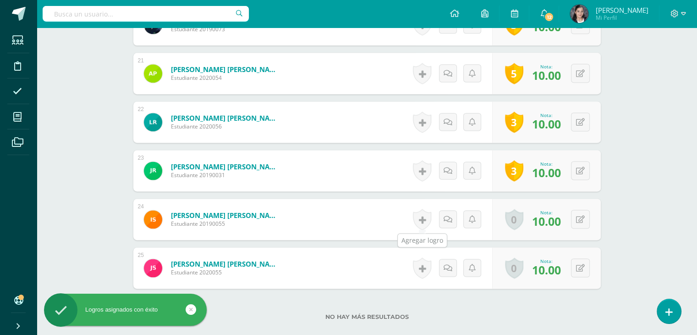
click at [416, 219] on link at bounding box center [422, 219] width 18 height 21
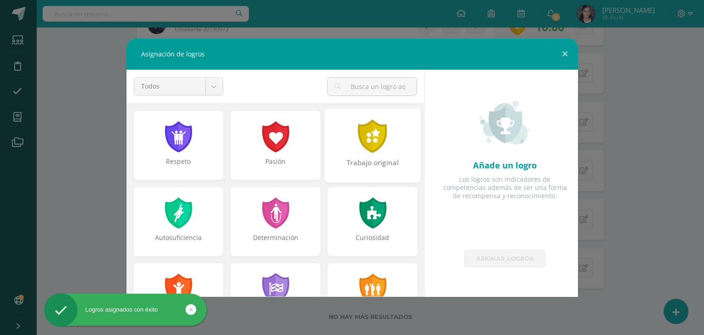
click at [368, 153] on div "Trabajo original" at bounding box center [373, 145] width 96 height 74
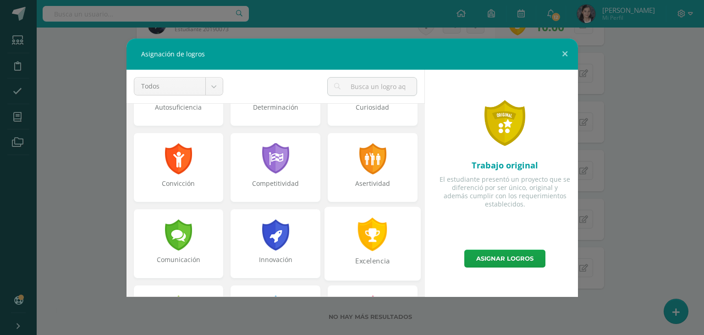
scroll to position [138, 0]
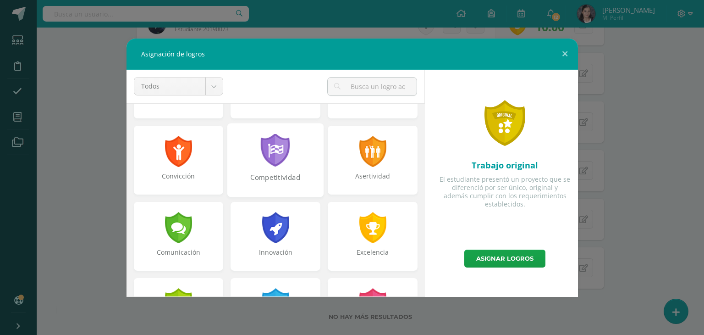
click at [269, 182] on div "Competitividad" at bounding box center [275, 182] width 94 height 20
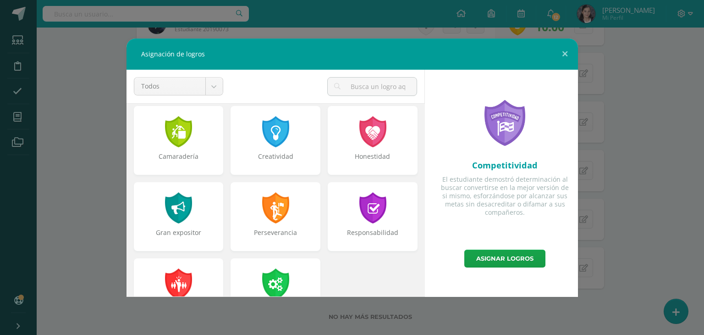
scroll to position [348, 0]
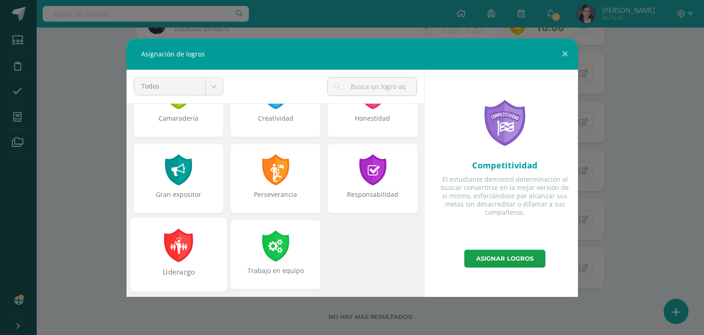
click at [180, 246] on div at bounding box center [179, 244] width 32 height 33
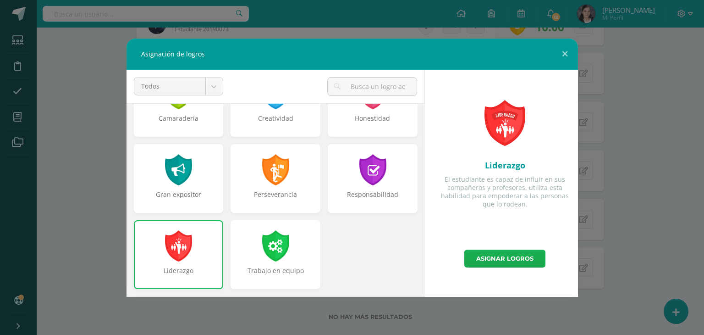
click at [507, 258] on link "Asignar logros" at bounding box center [504, 258] width 81 height 18
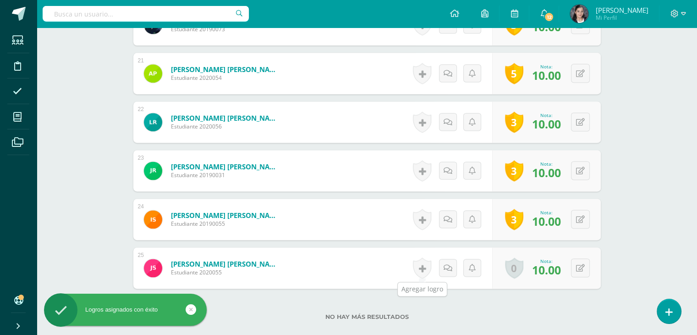
click at [421, 266] on link at bounding box center [422, 267] width 18 height 21
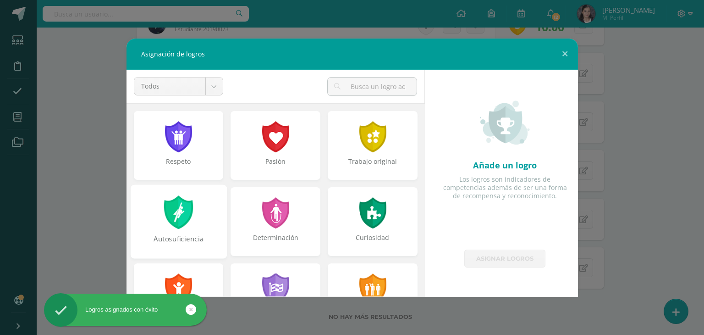
click at [188, 191] on div "Autosuficiencia" at bounding box center [178, 221] width 96 height 74
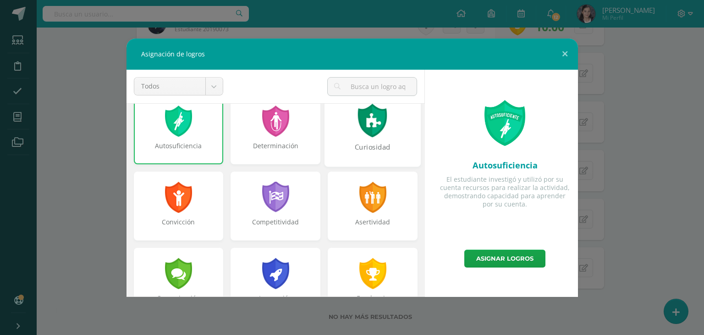
scroll to position [138, 0]
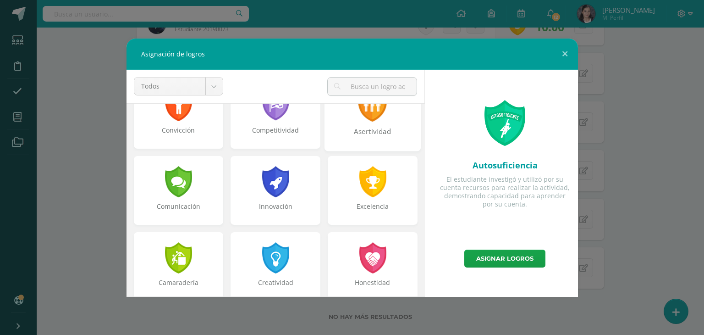
click at [363, 133] on div "Asertividad" at bounding box center [373, 136] width 94 height 20
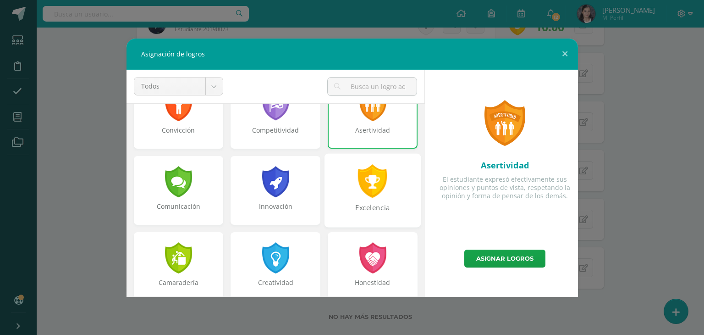
scroll to position [321, 0]
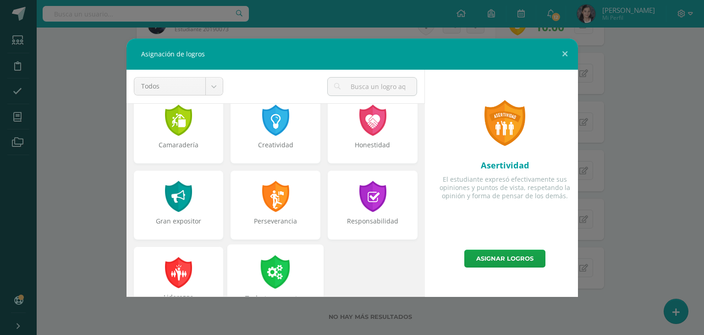
click at [289, 274] on div "Trabajo en equipo" at bounding box center [275, 281] width 96 height 74
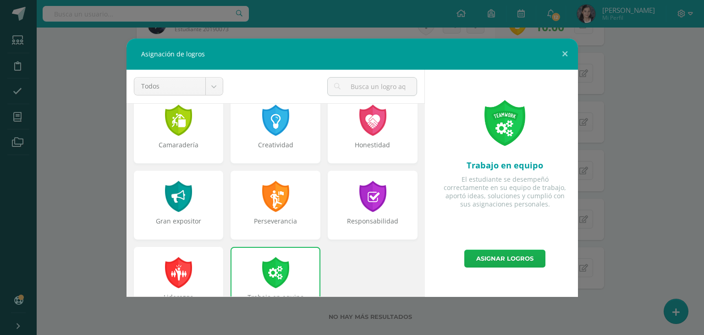
click at [496, 264] on link "Asignar logros" at bounding box center [504, 258] width 81 height 18
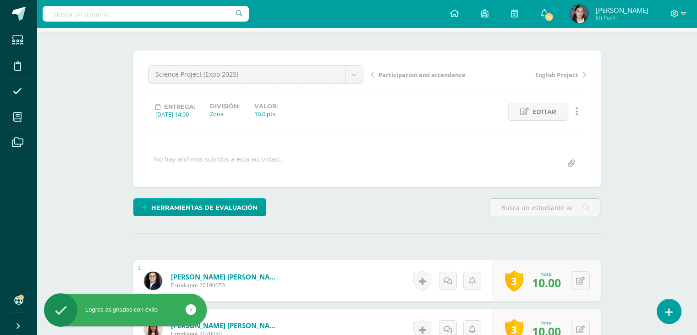
scroll to position [0, 0]
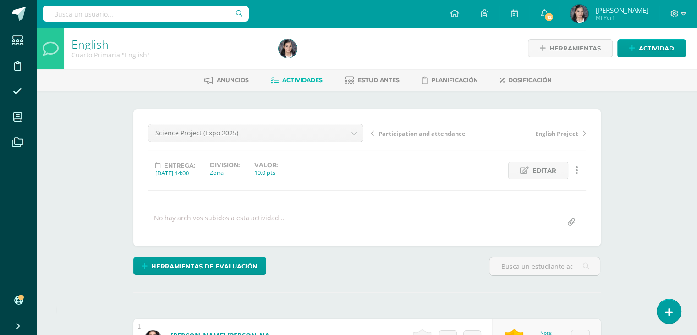
click at [308, 82] on span "Actividades" at bounding box center [302, 80] width 40 height 7
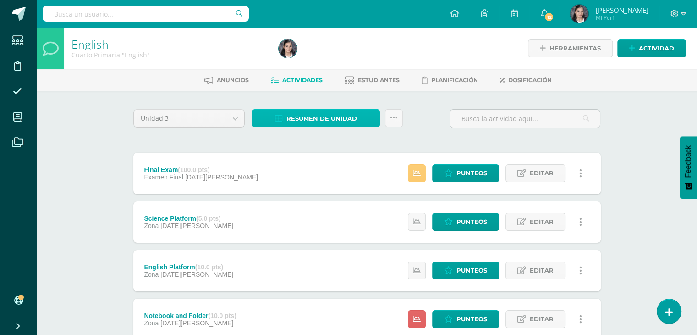
click at [347, 116] on span "Resumen de unidad" at bounding box center [322, 118] width 71 height 17
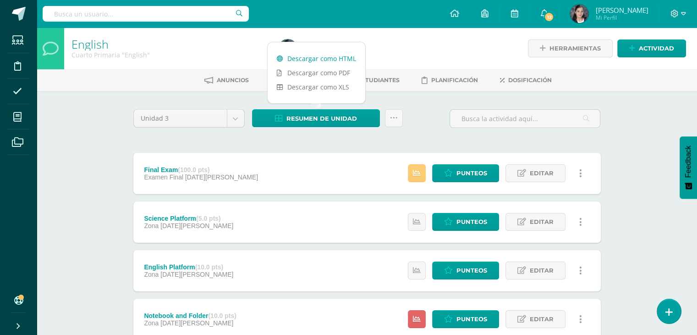
click at [329, 58] on link "Descargar como HTML" at bounding box center [317, 58] width 98 height 14
click at [422, 115] on div "Unidad 3 Unidad 1 Unidad 2 Unidad 3 Unidad 4 Resumen de unidad Subir actividade…" at bounding box center [367, 122] width 475 height 26
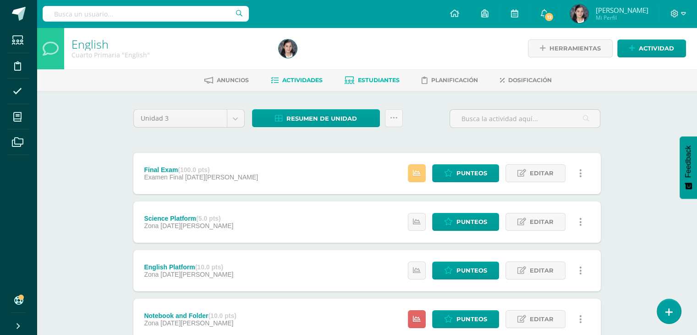
click at [382, 84] on link "Estudiantes" at bounding box center [372, 80] width 55 height 15
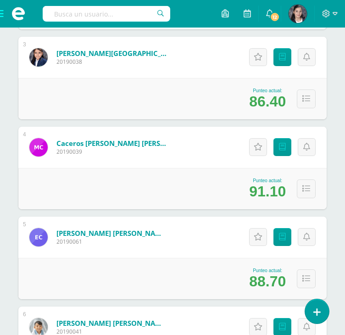
scroll to position [183, 0]
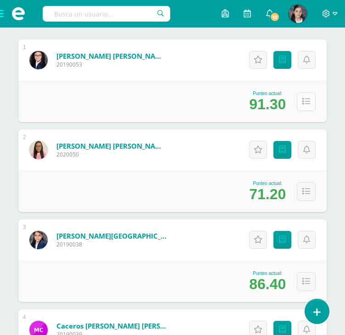
click at [310, 105] on button at bounding box center [306, 101] width 19 height 19
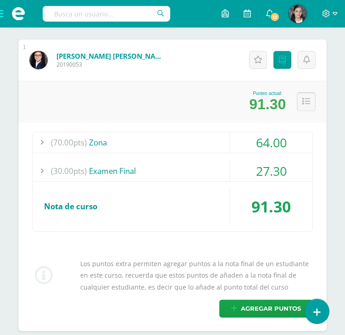
click at [308, 102] on icon at bounding box center [306, 102] width 8 height 8
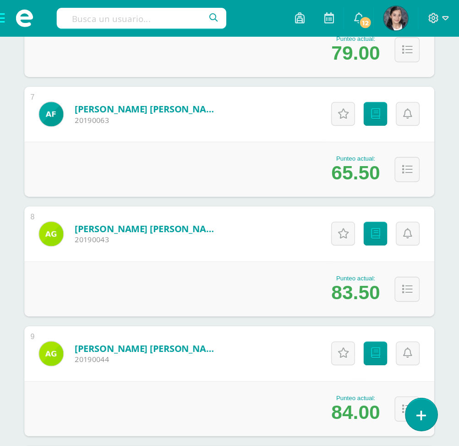
scroll to position [734, 0]
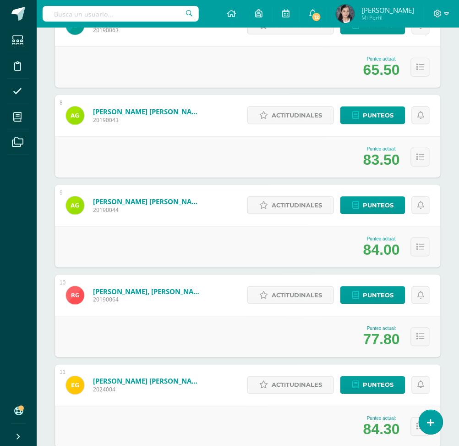
drag, startPoint x: 338, startPoint y: 0, endPoint x: 44, endPoint y: 126, distance: 319.0
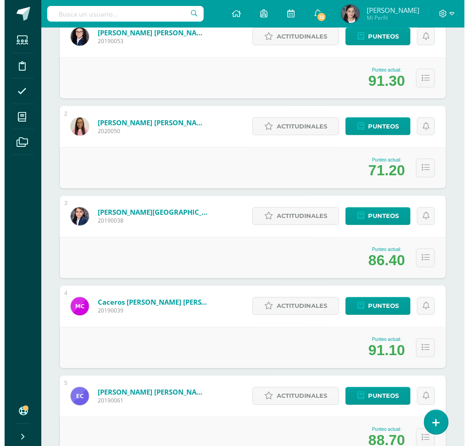
scroll to position [0, 0]
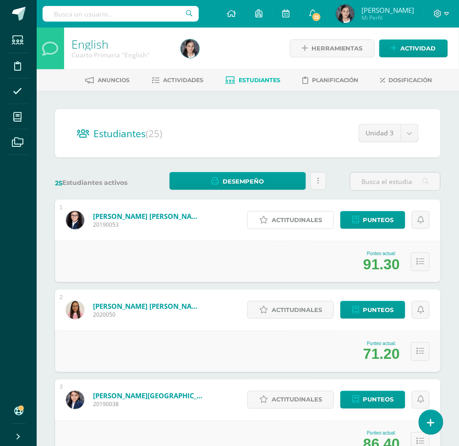
click at [296, 214] on span "Actitudinales" at bounding box center [297, 219] width 50 height 17
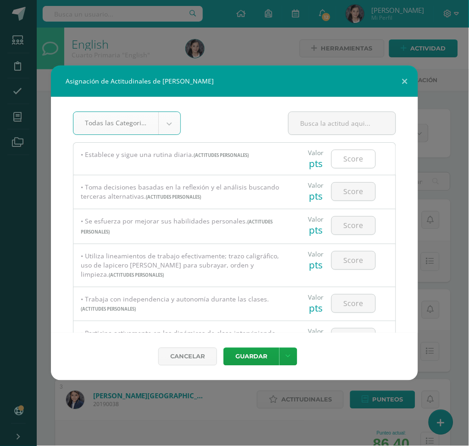
click at [338, 166] on input "number" at bounding box center [354, 159] width 44 height 18
type input "100"
click at [223, 334] on button "Guardar" at bounding box center [251, 357] width 56 height 18
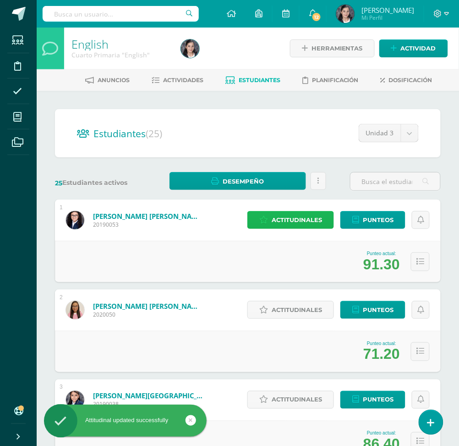
click at [310, 227] on span "Actitudinales" at bounding box center [297, 219] width 50 height 17
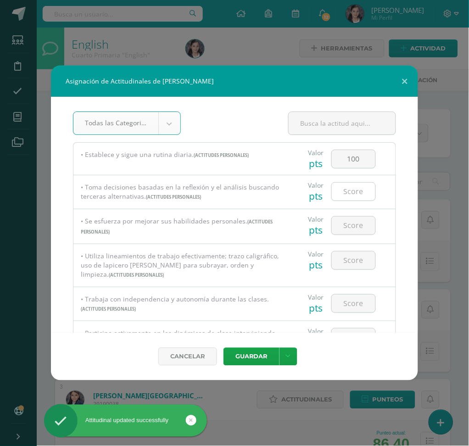
click at [341, 189] on input "number" at bounding box center [354, 191] width 44 height 18
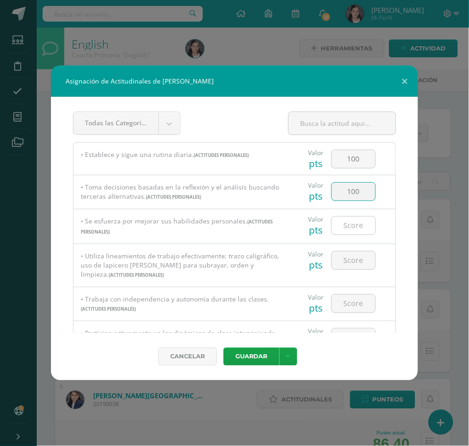
type input "100"
click at [349, 219] on input "number" at bounding box center [354, 225] width 44 height 18
type input "100"
click at [360, 261] on input "number" at bounding box center [354, 260] width 44 height 18
type input "100"
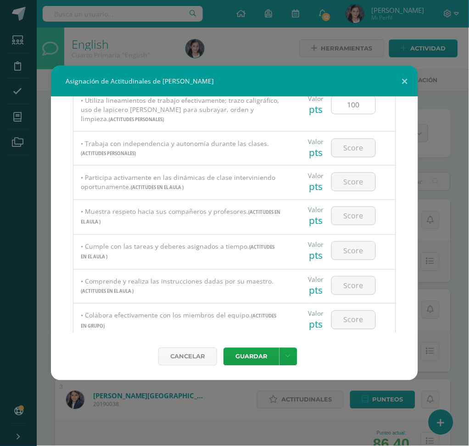
scroll to position [183, 0]
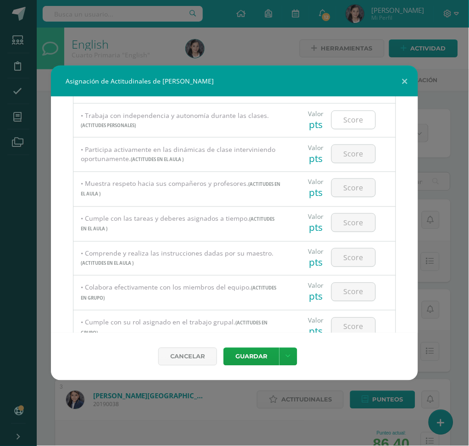
click at [345, 119] on input "number" at bounding box center [354, 120] width 44 height 18
type input "100"
click at [341, 148] on input "number" at bounding box center [354, 154] width 44 height 18
type input "100"
click at [338, 185] on input "number" at bounding box center [354, 188] width 44 height 18
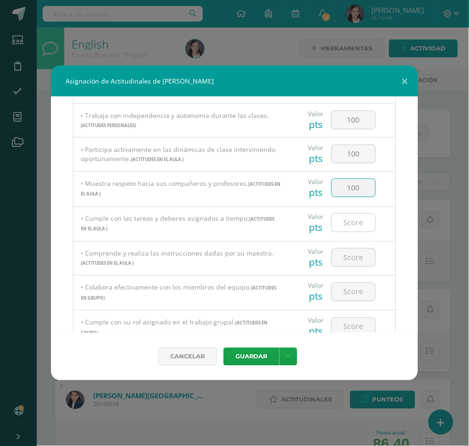
type input "100"
click at [337, 228] on input "number" at bounding box center [354, 223] width 44 height 18
type input "100"
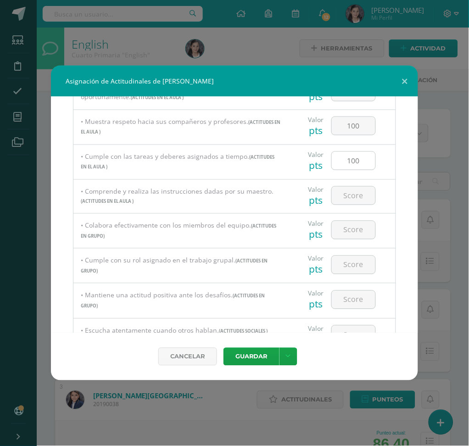
scroll to position [305, 0]
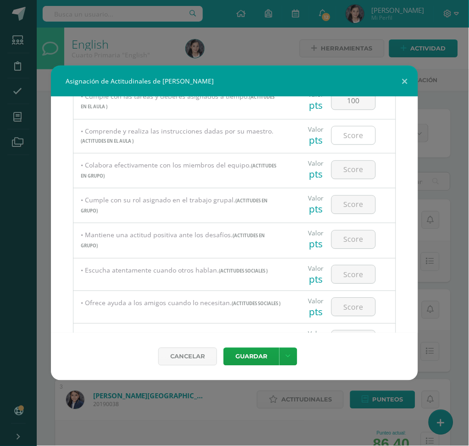
click at [363, 135] on input "number" at bounding box center [354, 136] width 44 height 18
type input "100"
click at [351, 163] on input "number" at bounding box center [354, 170] width 44 height 18
type input "100"
click at [350, 204] on input "number" at bounding box center [354, 205] width 44 height 18
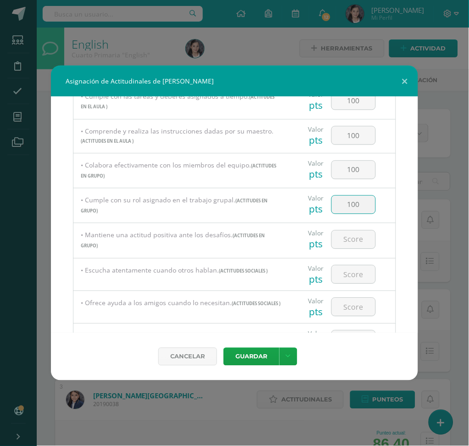
type input "100"
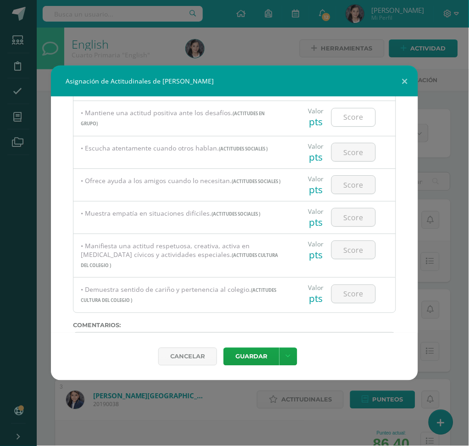
click at [338, 118] on input "number" at bounding box center [354, 117] width 44 height 18
type input "100"
click at [350, 143] on div at bounding box center [353, 152] width 52 height 32
click at [350, 149] on input "number" at bounding box center [354, 152] width 44 height 18
type input "100"
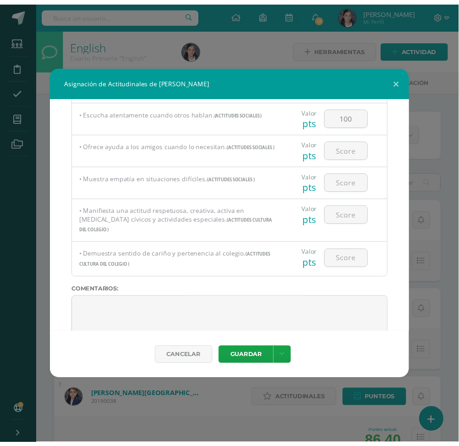
scroll to position [482, 0]
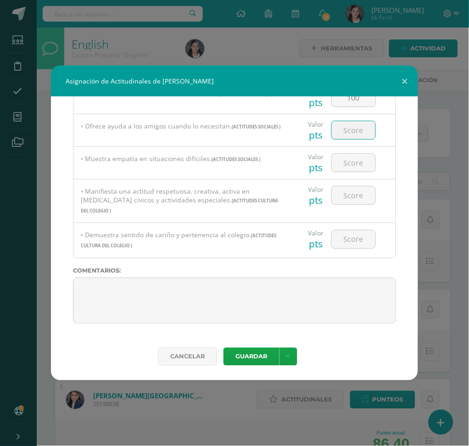
click at [348, 136] on input "number" at bounding box center [354, 130] width 44 height 18
type input "100"
click at [349, 164] on input "number" at bounding box center [354, 163] width 44 height 18
type input "100"
click at [349, 197] on input "number" at bounding box center [354, 195] width 44 height 18
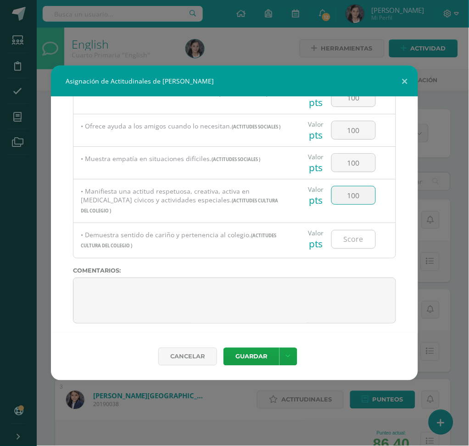
type input "100"
click at [349, 230] on input "number" at bounding box center [354, 239] width 44 height 18
type input "100"
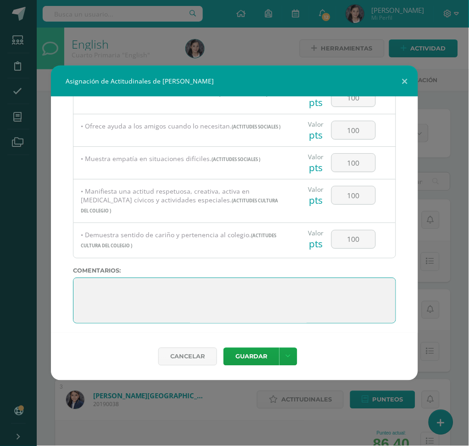
click at [85, 281] on textarea at bounding box center [234, 300] width 323 height 46
paste textarea "Emily, demostraste ser proactiva y buscar siempre tu mejor versión. ¡Sigue lide…"
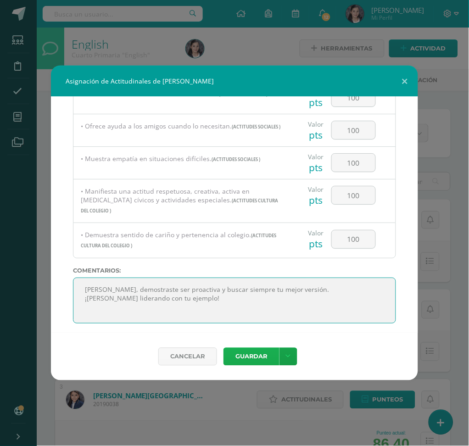
type textarea "Emily, demostraste ser proactiva y buscar siempre tu mejor versión. ¡Sigue lide…"
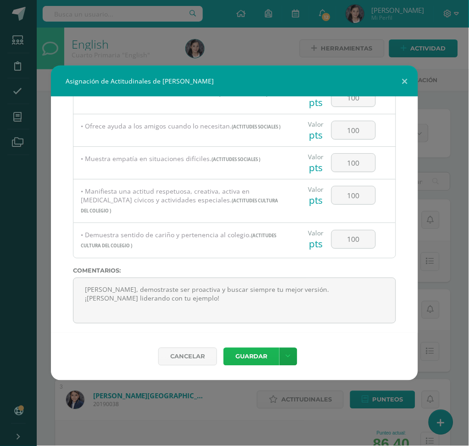
click at [270, 334] on button "Guardar" at bounding box center [251, 357] width 56 height 18
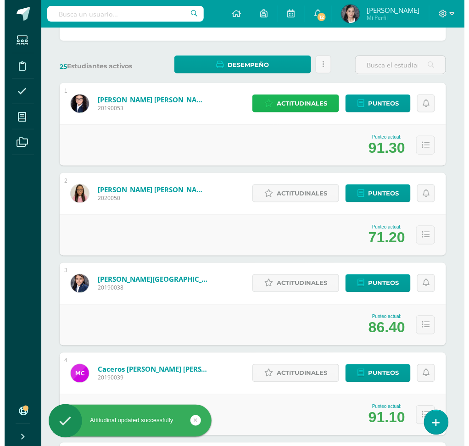
scroll to position [122, 0]
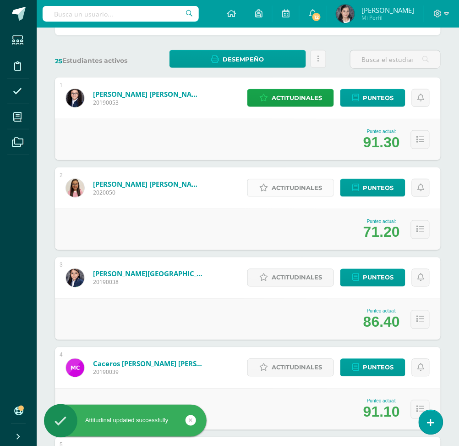
click at [282, 191] on span "Actitudinales" at bounding box center [297, 187] width 50 height 17
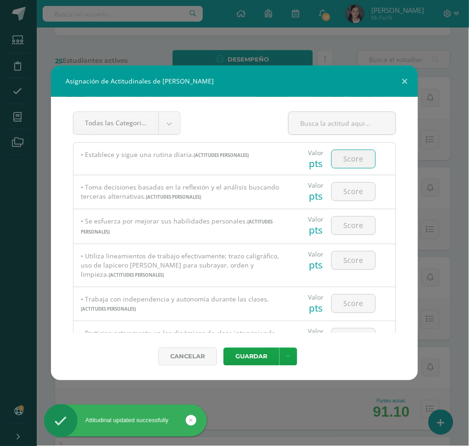
click at [354, 154] on input "number" at bounding box center [354, 159] width 44 height 18
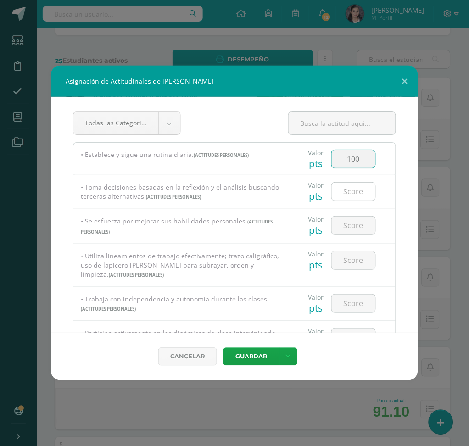
type input "100"
click at [342, 188] on input "number" at bounding box center [354, 191] width 44 height 18
type input "100"
click at [354, 213] on div at bounding box center [353, 225] width 52 height 32
click at [348, 227] on input "number" at bounding box center [354, 225] width 44 height 18
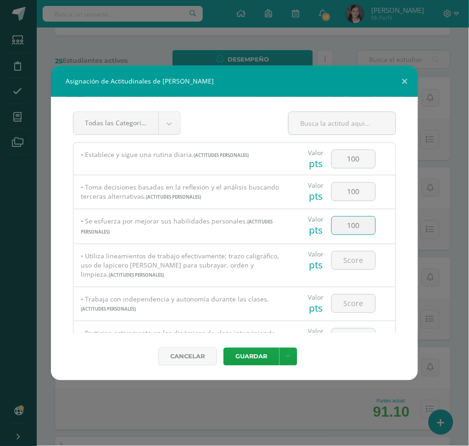
type input "100"
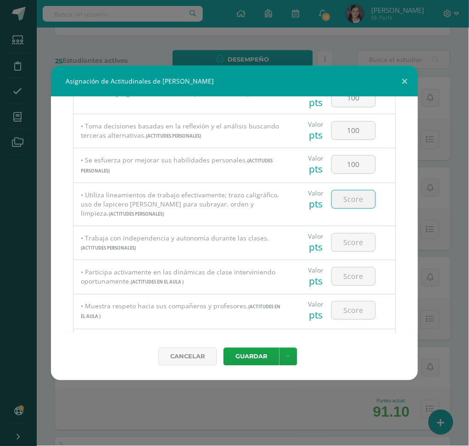
click at [350, 201] on input "number" at bounding box center [354, 199] width 44 height 18
type input "100"
click at [347, 243] on input "number" at bounding box center [354, 242] width 44 height 18
click at [350, 246] on input "number" at bounding box center [354, 242] width 44 height 18
type input "94"
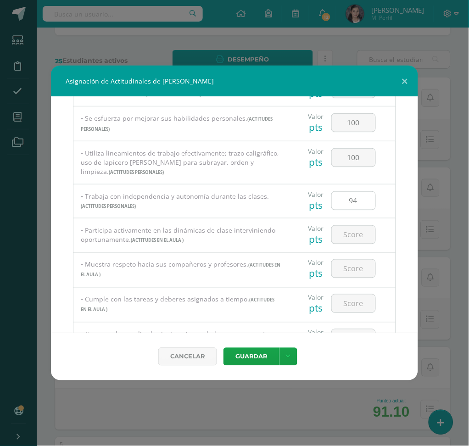
scroll to position [122, 0]
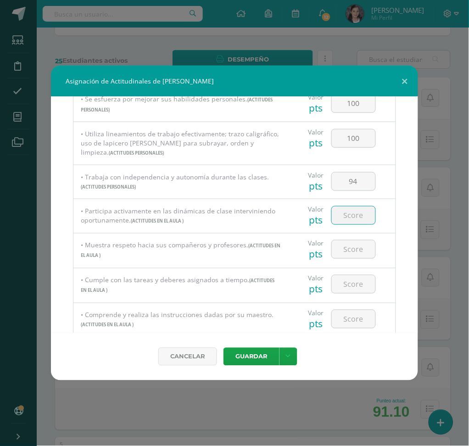
click at [350, 216] on input "number" at bounding box center [354, 215] width 44 height 18
type input "94"
click at [355, 249] on input "number" at bounding box center [354, 249] width 44 height 18
type input "100"
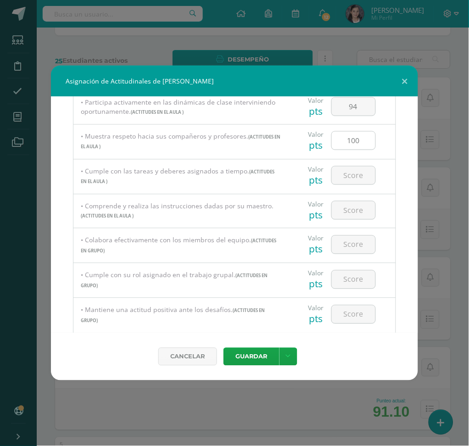
scroll to position [244, 0]
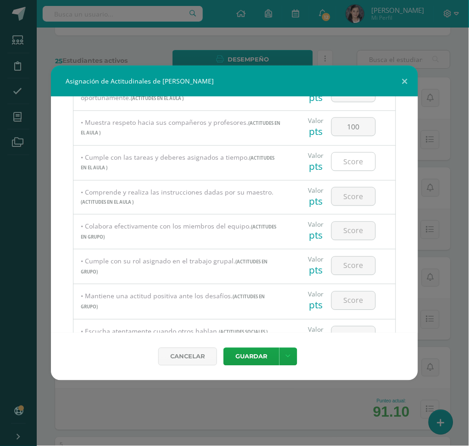
click at [353, 161] on input "number" at bounding box center [354, 162] width 44 height 18
type input "94"
click at [356, 203] on input "number" at bounding box center [354, 197] width 44 height 18
type input "94"
click at [354, 234] on input "number" at bounding box center [354, 231] width 44 height 18
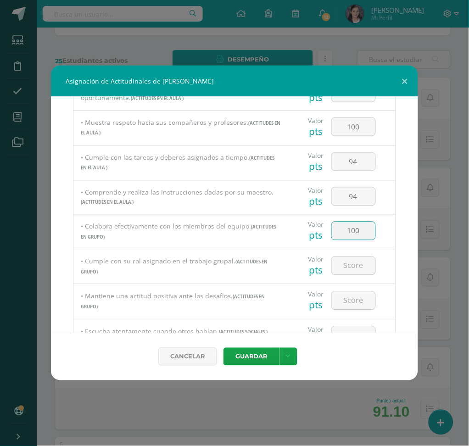
type input "100"
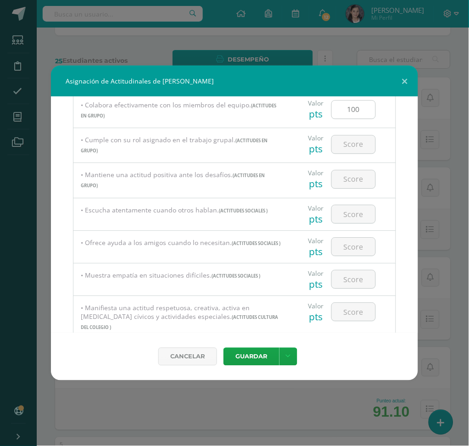
scroll to position [367, 0]
click at [334, 147] on input "number" at bounding box center [354, 143] width 44 height 18
type input "100"
click at [349, 176] on input "number" at bounding box center [354, 178] width 44 height 18
type input "100"
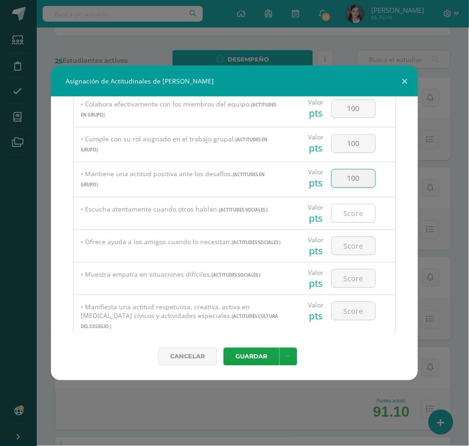
click at [350, 218] on input "number" at bounding box center [354, 213] width 44 height 18
type input "100"
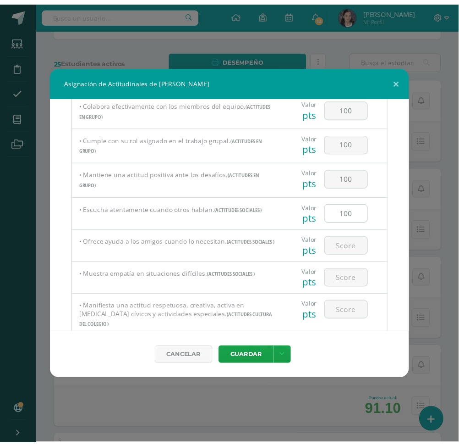
scroll to position [482, 0]
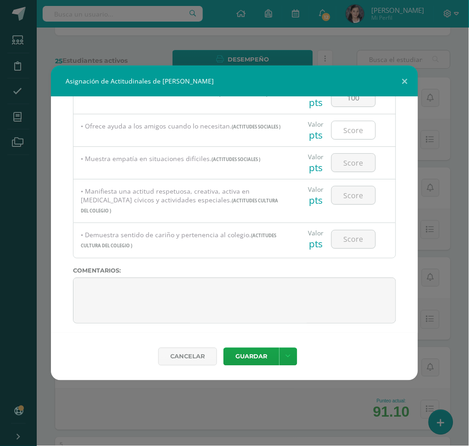
click at [347, 133] on input "number" at bounding box center [354, 130] width 44 height 18
type input "100"
click at [348, 167] on input "number" at bounding box center [354, 163] width 44 height 18
type input "100"
click at [353, 202] on input "number" at bounding box center [354, 195] width 44 height 18
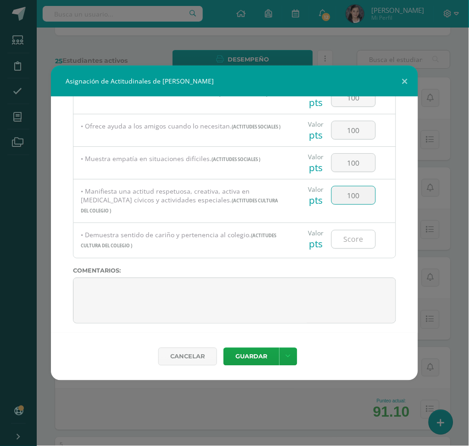
type input "100"
click at [362, 234] on input "number" at bounding box center [354, 239] width 44 height 18
type input "100"
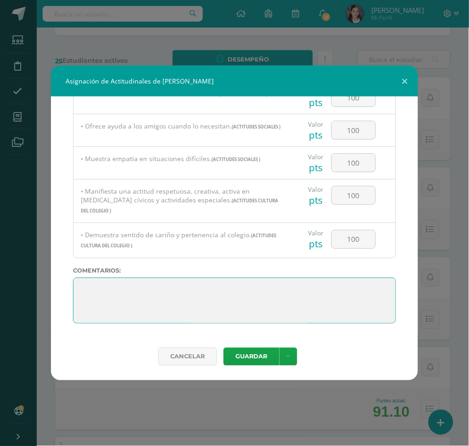
click at [77, 278] on textarea at bounding box center [234, 300] width 323 height 46
paste textarea "Diana, tu atención y enfoque son herramientas de liderazgo. Practicar poner pri…"
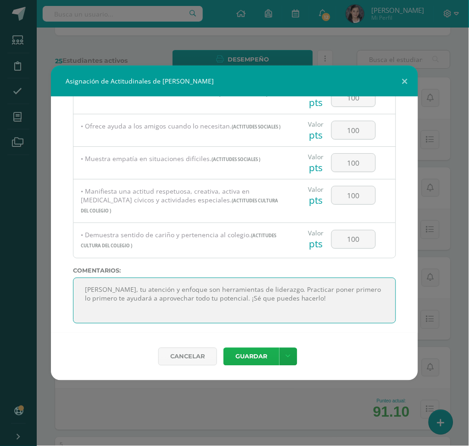
type textarea "Diana, tu atención y enfoque son herramientas de liderazgo. Practicar poner pri…"
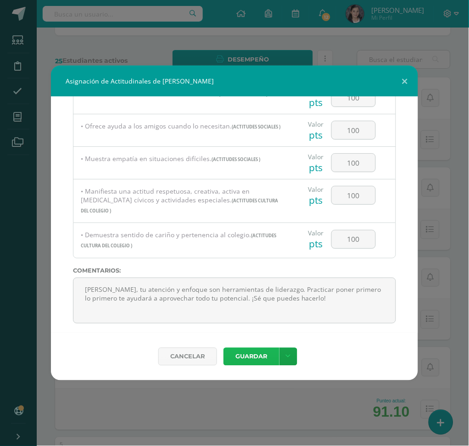
click at [254, 334] on button "Guardar" at bounding box center [251, 357] width 56 height 18
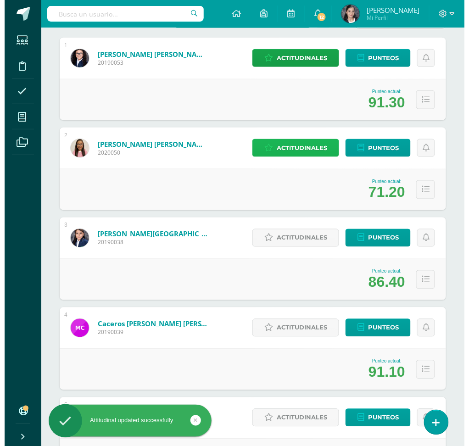
scroll to position [183, 0]
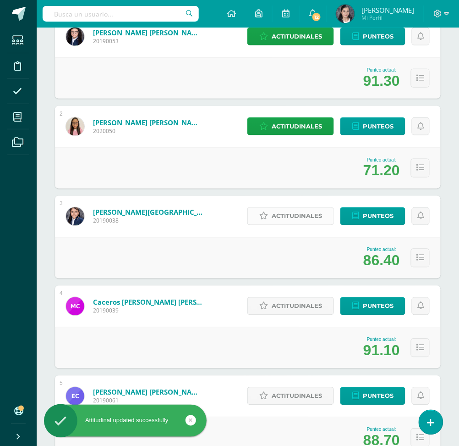
click at [291, 214] on span "Actitudinales" at bounding box center [297, 216] width 50 height 17
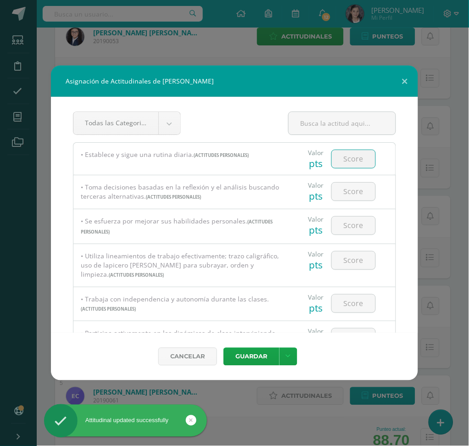
click at [358, 160] on input "number" at bounding box center [354, 159] width 44 height 18
type input "100"
click at [354, 192] on input "number" at bounding box center [354, 191] width 44 height 18
type input "100"
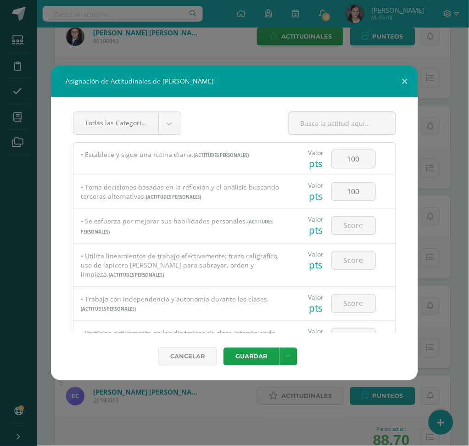
scroll to position [122, 0]
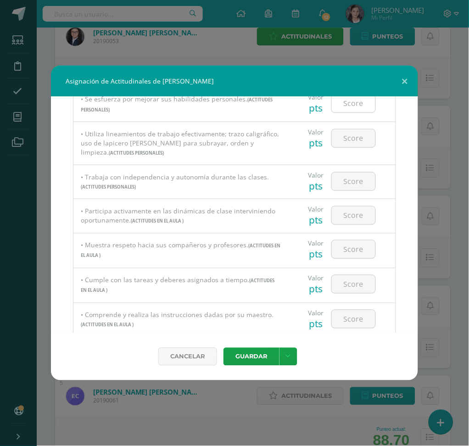
click at [350, 105] on input "number" at bounding box center [354, 103] width 44 height 18
type input "100"
click at [350, 138] on input "number" at bounding box center [354, 138] width 44 height 18
type input "100"
click at [356, 191] on div at bounding box center [353, 181] width 52 height 32
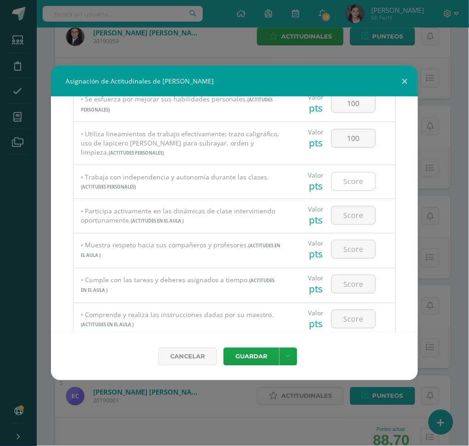
click at [356, 183] on input "number" at bounding box center [354, 181] width 44 height 18
type input "100"
click at [354, 213] on input "number" at bounding box center [354, 215] width 44 height 18
type input "100"
click at [345, 250] on input "number" at bounding box center [354, 249] width 44 height 18
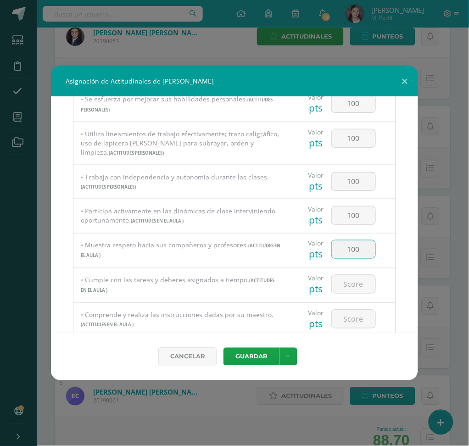
type input "100"
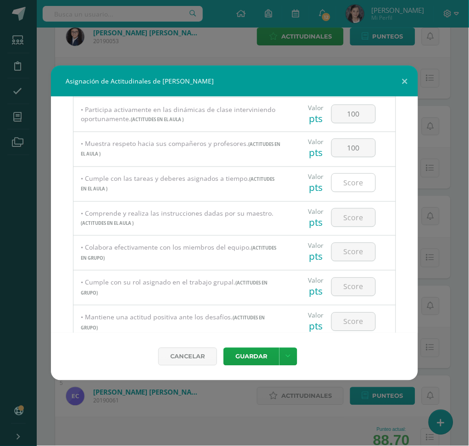
scroll to position [244, 0]
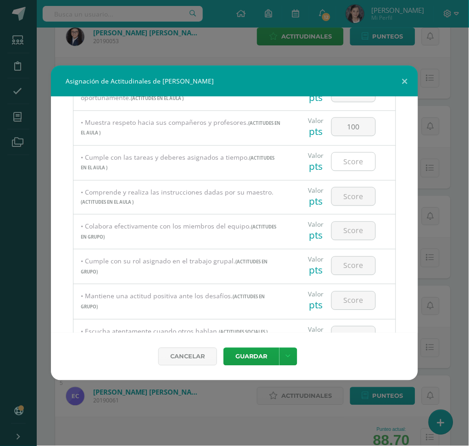
click at [348, 160] on input "number" at bounding box center [354, 162] width 44 height 18
type input "100"
click at [354, 199] on input "number" at bounding box center [354, 197] width 44 height 18
type input "100"
click at [347, 238] on input "number" at bounding box center [354, 231] width 44 height 18
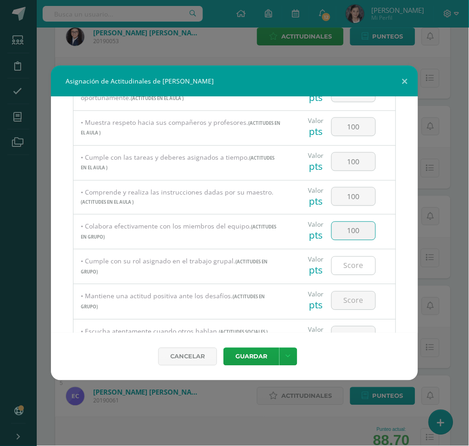
type input "100"
click at [348, 261] on input "number" at bounding box center [354, 266] width 44 height 18
type input "100"
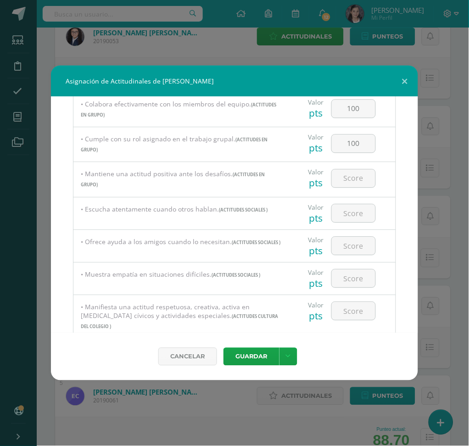
click at [347, 189] on div at bounding box center [353, 178] width 52 height 32
click at [350, 185] on input "number" at bounding box center [354, 178] width 44 height 18
type input "100"
click at [354, 210] on input "number" at bounding box center [354, 213] width 44 height 18
type input "100"
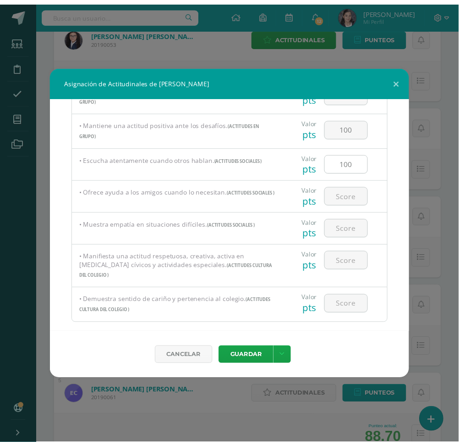
scroll to position [482, 0]
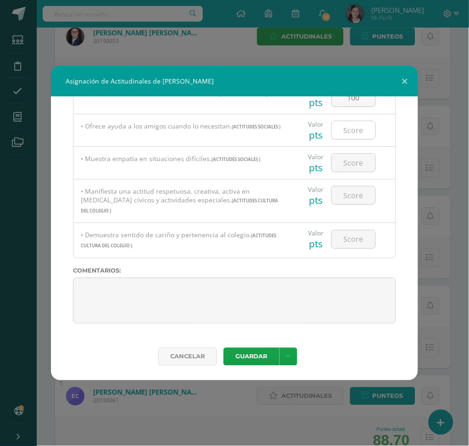
click at [349, 131] on input "number" at bounding box center [354, 130] width 44 height 18
type input "100"
click at [354, 162] on input "number" at bounding box center [354, 163] width 44 height 18
type input "100"
click at [354, 196] on input "number" at bounding box center [354, 195] width 44 height 18
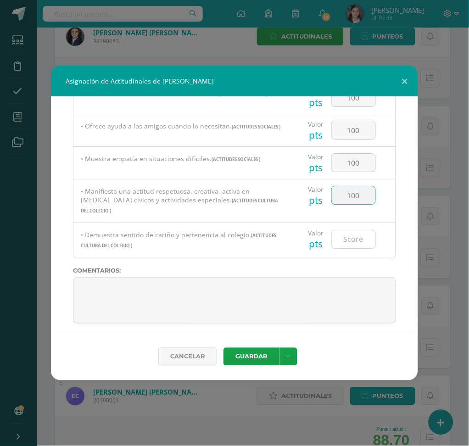
type input "100"
click at [354, 238] on input "number" at bounding box center [354, 239] width 44 height 18
type input "100"
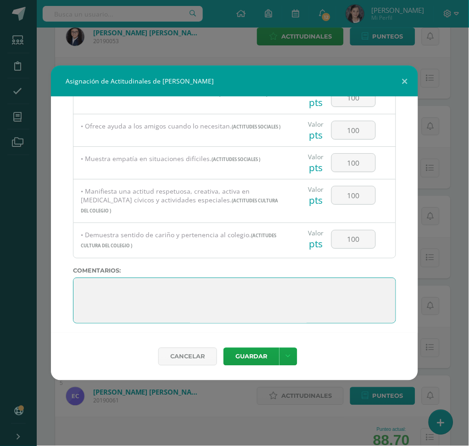
click at [96, 282] on textarea at bounding box center [234, 300] width 323 height 46
paste textarea ""Mia, tu actitud positiva y disposición para aprender muestran que piensas en g…"
click at [98, 285] on textarea at bounding box center [234, 300] width 323 height 46
click at [162, 293] on textarea at bounding box center [234, 300] width 323 height 46
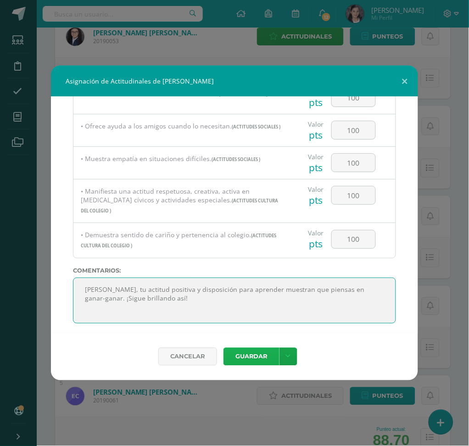
type textarea "Mia, tu actitud positiva y disposición para aprender muestran que piensas en ga…"
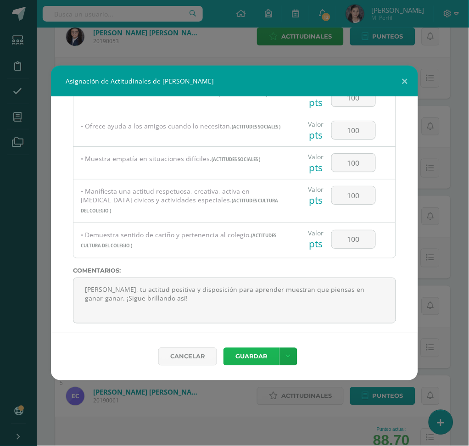
click at [268, 334] on button "Guardar" at bounding box center [251, 357] width 56 height 18
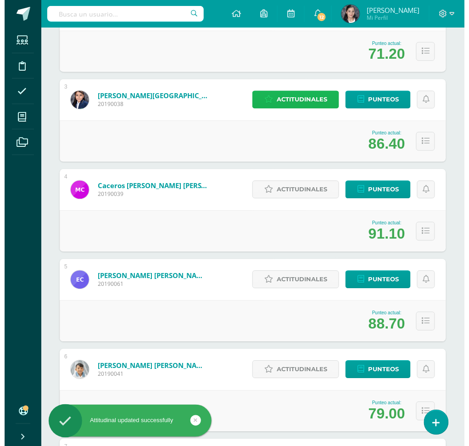
scroll to position [305, 0]
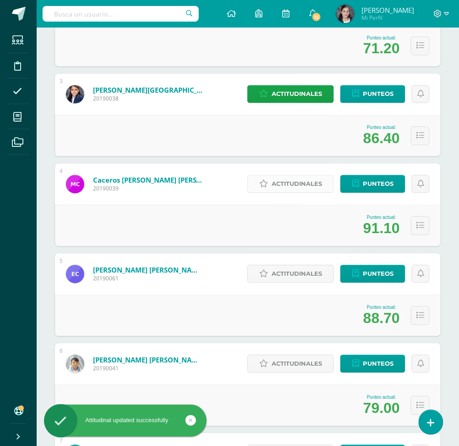
click at [293, 186] on span "Actitudinales" at bounding box center [297, 184] width 50 height 17
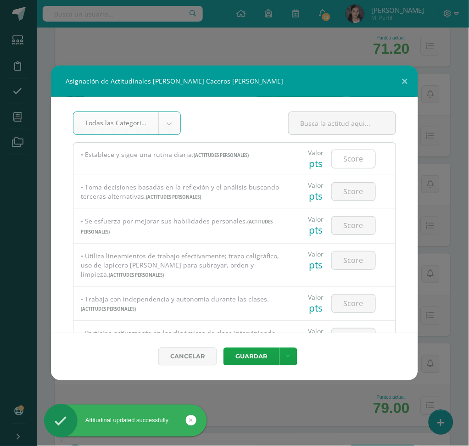
click at [338, 163] on input "number" at bounding box center [354, 159] width 44 height 18
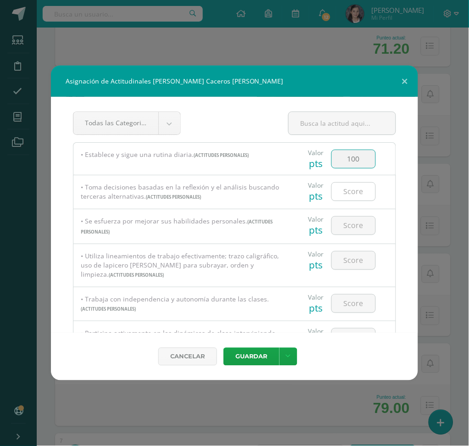
type input "100"
click at [342, 186] on input "number" at bounding box center [354, 191] width 44 height 18
type input "100"
click at [346, 220] on input "number" at bounding box center [354, 225] width 44 height 18
type input "100"
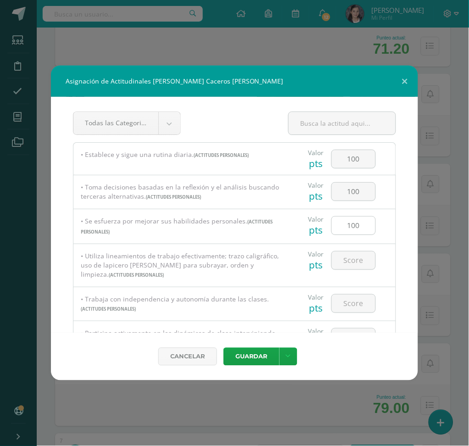
scroll to position [61, 0]
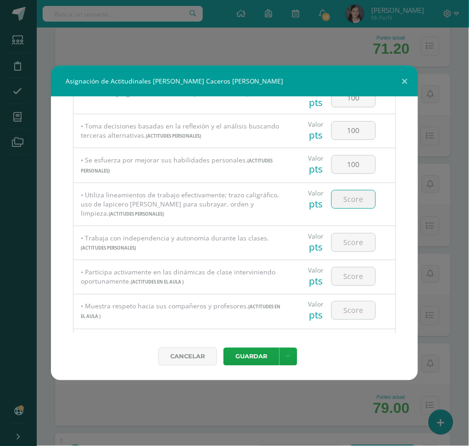
click at [341, 192] on input "number" at bounding box center [354, 199] width 44 height 18
type input "100"
click at [346, 240] on input "number" at bounding box center [354, 242] width 44 height 18
type input "100"
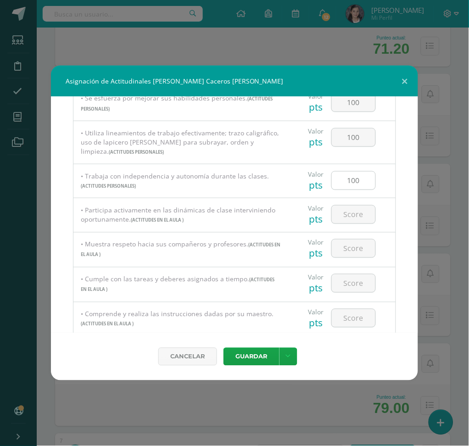
scroll to position [183, 0]
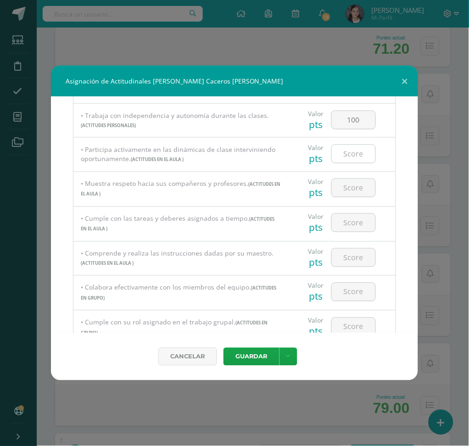
click at [352, 153] on input "number" at bounding box center [354, 154] width 44 height 18
type input "100"
click at [357, 190] on input "number" at bounding box center [354, 188] width 44 height 18
type input "100"
click at [347, 222] on input "number" at bounding box center [354, 223] width 44 height 18
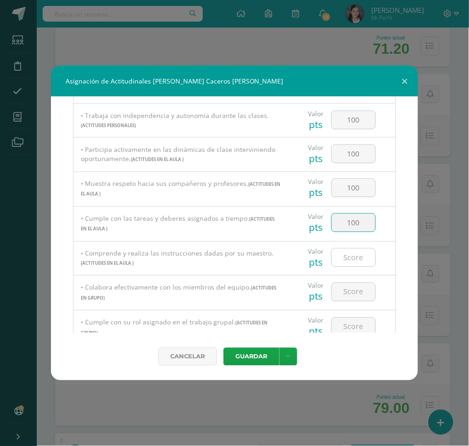
type input "100"
click at [345, 252] on input "number" at bounding box center [354, 258] width 44 height 18
type input "100"
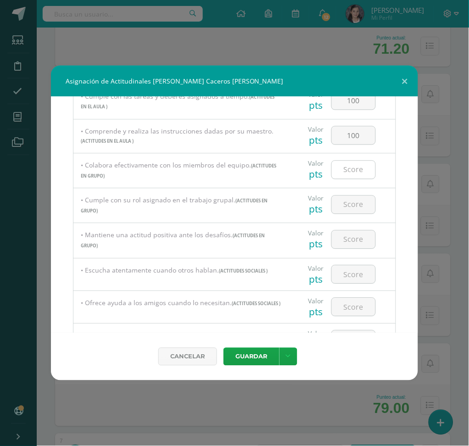
click at [345, 170] on input "number" at bounding box center [354, 170] width 44 height 18
type input "100"
click at [351, 205] on input "number" at bounding box center [354, 205] width 44 height 18
type input "100"
click at [348, 245] on input "number" at bounding box center [354, 240] width 44 height 18
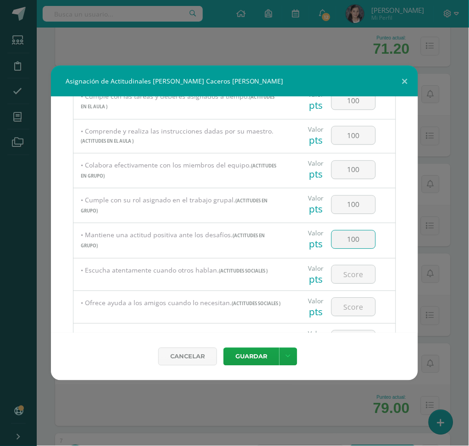
type input "100"
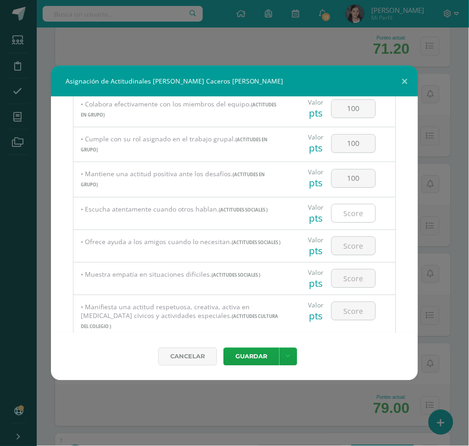
click at [354, 218] on input "number" at bounding box center [354, 213] width 44 height 18
type input "100"
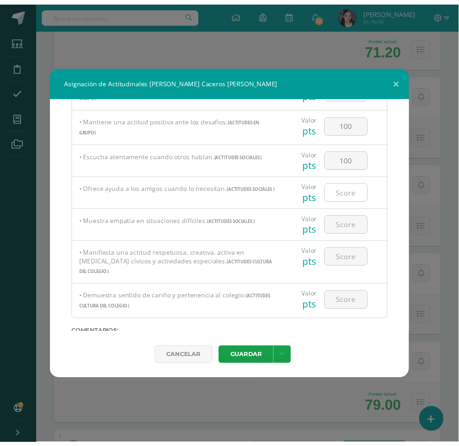
scroll to position [482, 0]
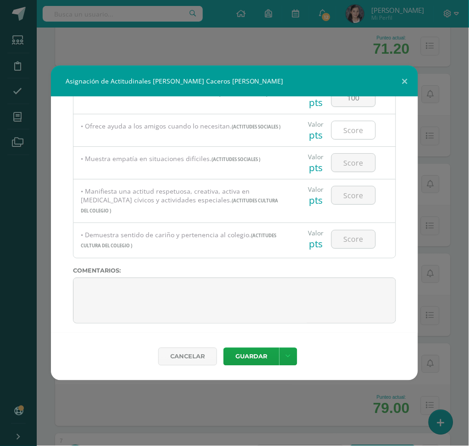
click at [353, 134] on input "number" at bounding box center [354, 130] width 44 height 18
type input "100"
click at [355, 163] on input "number" at bounding box center [354, 163] width 44 height 18
type input "100"
click at [346, 194] on input "number" at bounding box center [354, 195] width 44 height 18
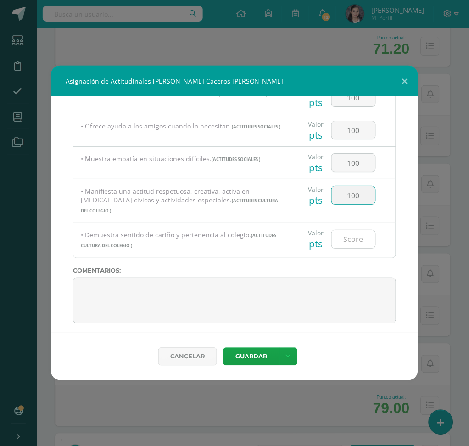
type input "100"
click at [343, 230] on input "number" at bounding box center [354, 239] width 44 height 18
type input "100"
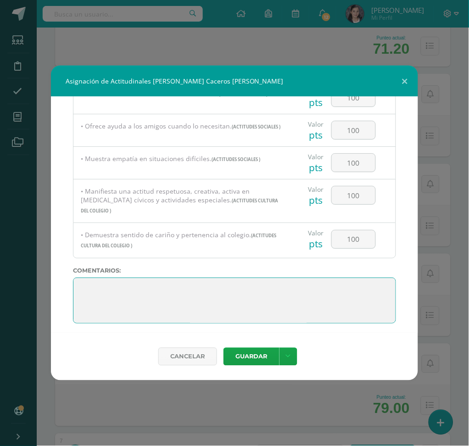
click at [166, 287] on textarea at bounding box center [234, 300] width 323 height 46
paste textarea "Mariano, planificaste bien y trabajaste con disciplina. ¡Ese hábito te llevará …"
click at [125, 285] on textarea at bounding box center [234, 300] width 323 height 46
click at [360, 292] on textarea at bounding box center [234, 300] width 323 height 46
click at [343, 286] on textarea at bounding box center [234, 300] width 323 height 46
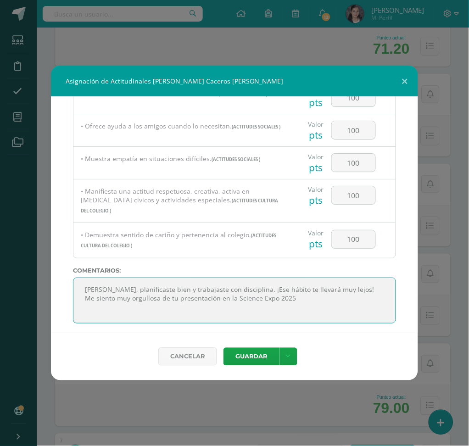
click at [343, 286] on textarea at bounding box center [234, 300] width 323 height 46
click at [296, 295] on textarea at bounding box center [234, 300] width 323 height 46
type textarea "Mariano, planificaste bien y trabajaste con disciplina. ¡Ese hábito te llevará …"
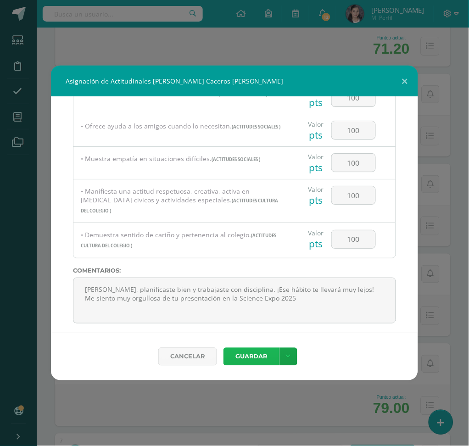
click at [255, 334] on button "Guardar" at bounding box center [251, 357] width 56 height 18
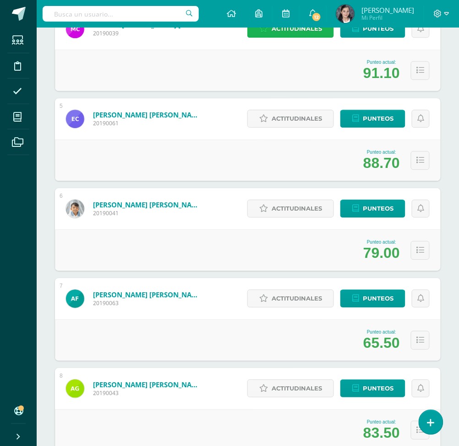
scroll to position [489, 0]
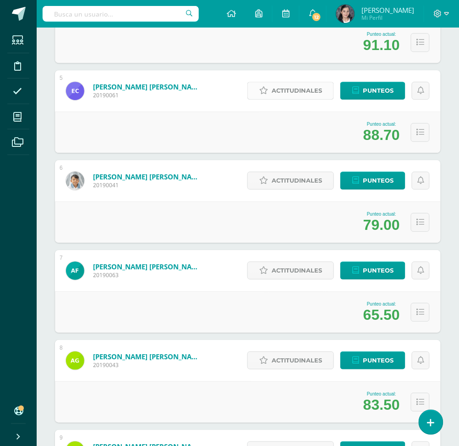
click at [306, 92] on span "Actitudinales" at bounding box center [297, 90] width 50 height 17
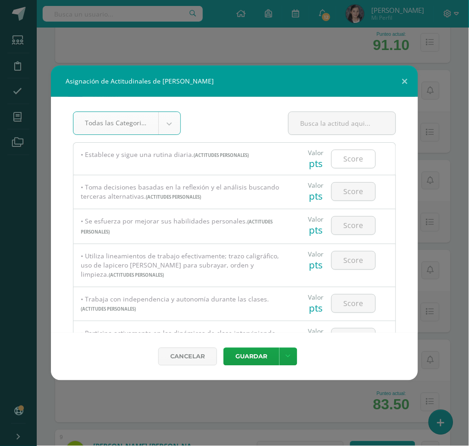
click at [365, 156] on input "number" at bounding box center [354, 159] width 44 height 18
type input "100"
click at [351, 191] on input "number" at bounding box center [354, 191] width 44 height 18
type input "9"
click at [223, 334] on button "Guardar" at bounding box center [251, 357] width 56 height 18
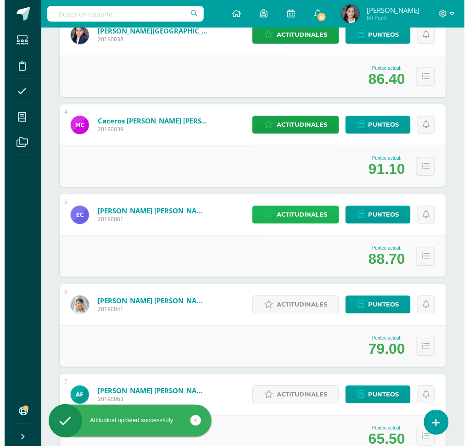
scroll to position [367, 0]
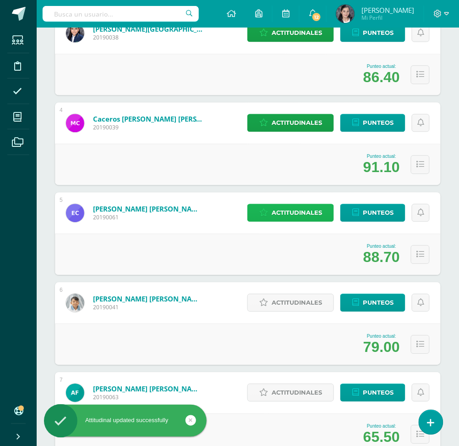
click at [295, 217] on span "Actitudinales" at bounding box center [297, 212] width 50 height 17
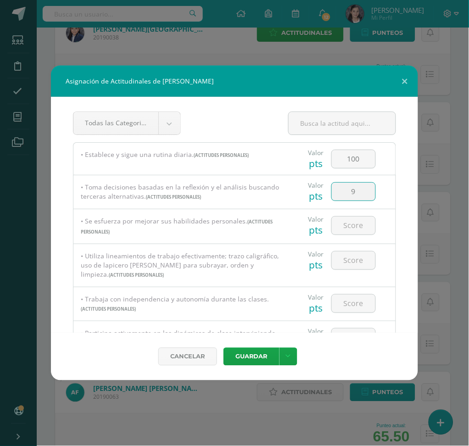
click at [354, 190] on input "9" at bounding box center [354, 191] width 44 height 18
type input "94"
click at [351, 226] on input "number" at bounding box center [354, 225] width 44 height 18
type input "100"
click at [355, 265] on input "number" at bounding box center [354, 260] width 44 height 18
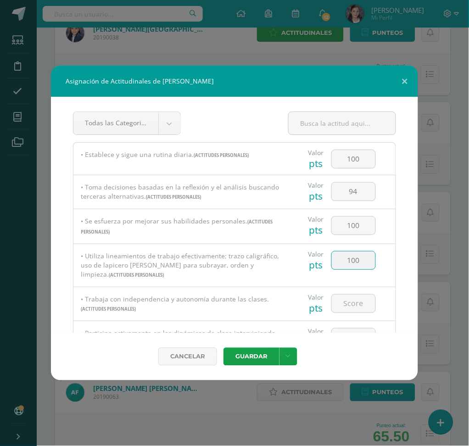
type input "100"
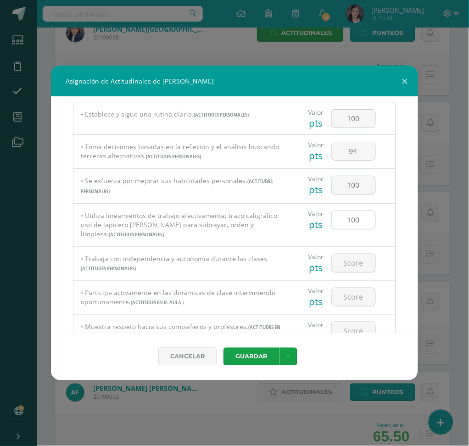
scroll to position [61, 0]
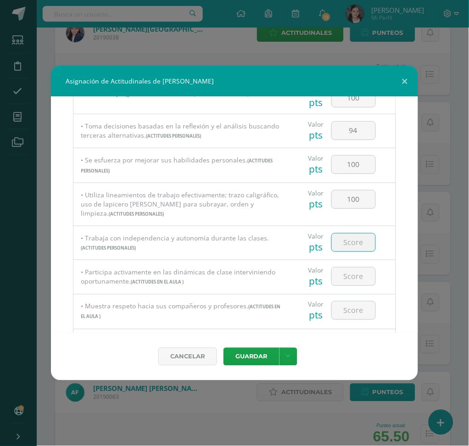
click at [355, 244] on input "number" at bounding box center [354, 242] width 44 height 18
type input "100"
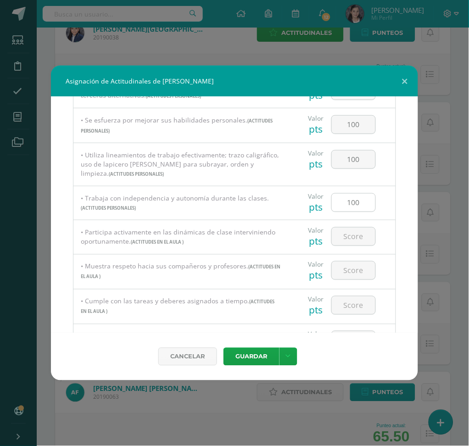
scroll to position [122, 0]
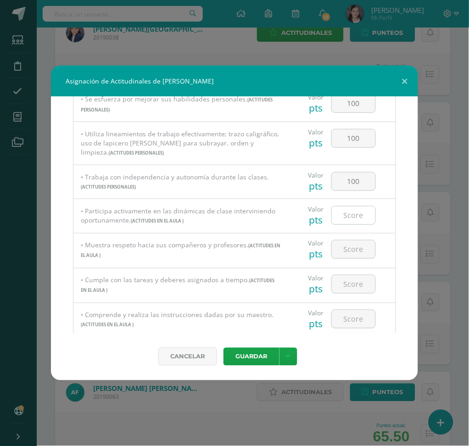
click at [353, 217] on input "number" at bounding box center [354, 215] width 44 height 18
type input "94"
click at [342, 250] on input "number" at bounding box center [354, 249] width 44 height 18
type input "94"
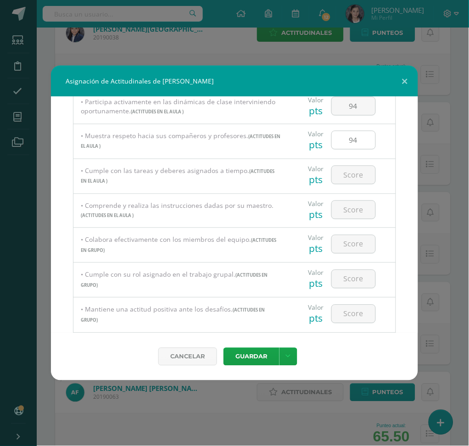
scroll to position [244, 0]
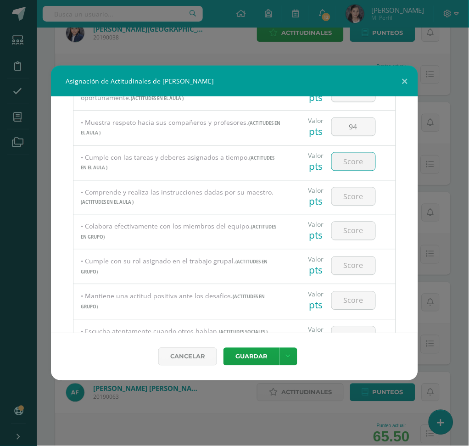
click at [362, 163] on input "number" at bounding box center [354, 162] width 44 height 18
type input "100"
click at [352, 194] on input "number" at bounding box center [354, 197] width 44 height 18
type input "100"
click at [355, 232] on input "number" at bounding box center [354, 231] width 44 height 18
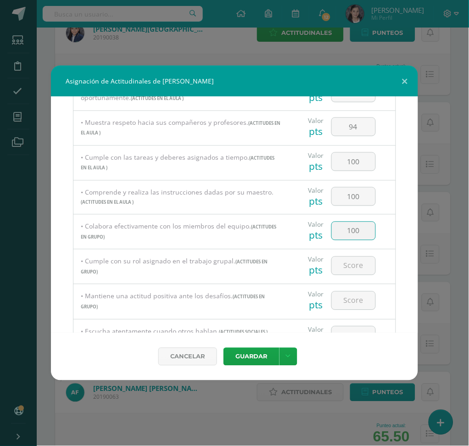
type input "100"
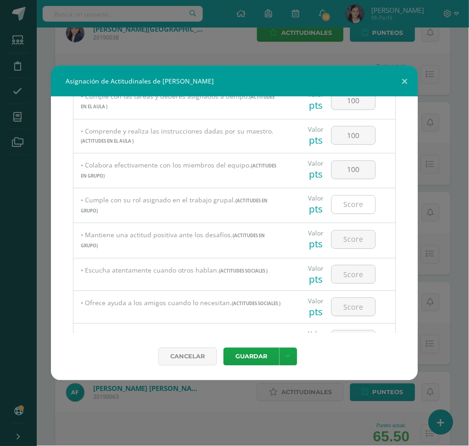
click at [352, 208] on input "number" at bounding box center [354, 205] width 44 height 18
type input "100"
click at [352, 238] on input "number" at bounding box center [354, 240] width 44 height 18
type input "9"
click at [223, 334] on button "Guardar" at bounding box center [251, 357] width 56 height 18
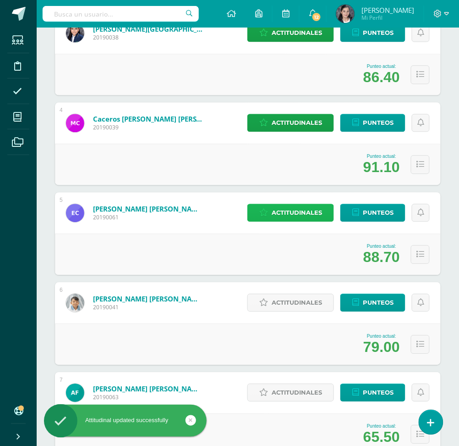
click at [307, 209] on span "Actitudinales" at bounding box center [297, 212] width 50 height 17
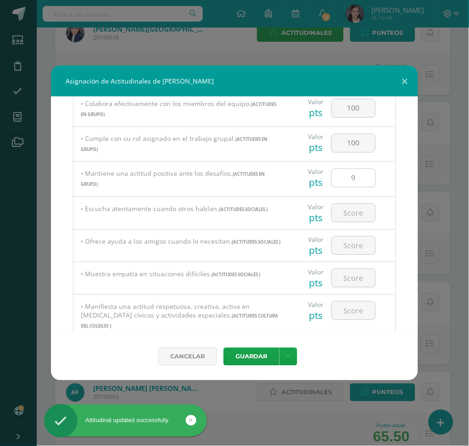
scroll to position [360, 0]
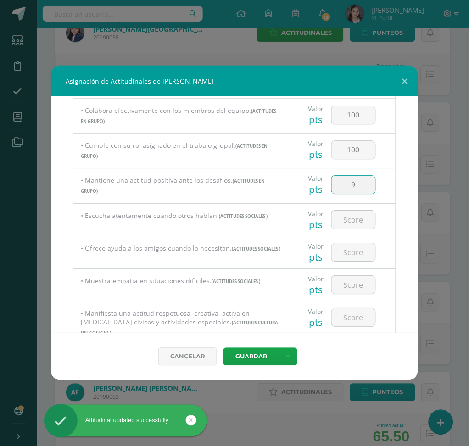
click at [364, 190] on input "9" at bounding box center [354, 185] width 44 height 18
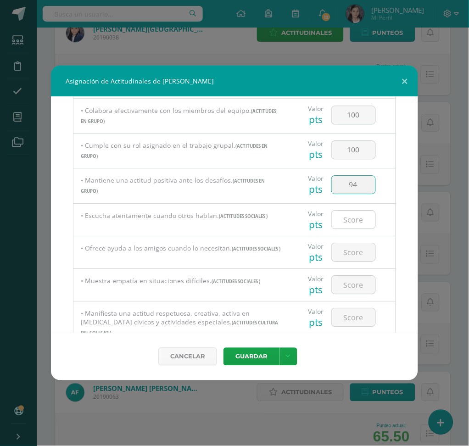
type input "94"
click at [355, 213] on input "number" at bounding box center [354, 219] width 44 height 18
type input "94"
click at [358, 251] on input "number" at bounding box center [354, 252] width 44 height 18
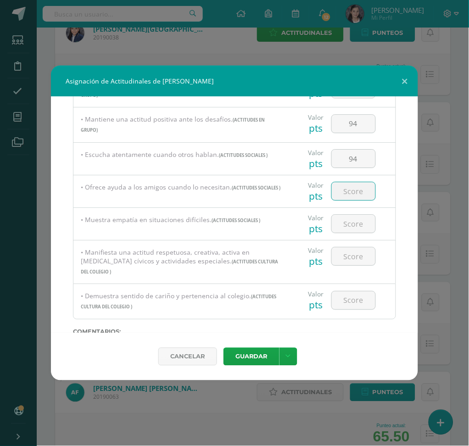
click at [359, 197] on input "number" at bounding box center [354, 191] width 44 height 18
type input "100"
click at [345, 227] on input "number" at bounding box center [354, 224] width 44 height 18
type input "100"
click at [354, 254] on input "number" at bounding box center [354, 256] width 44 height 18
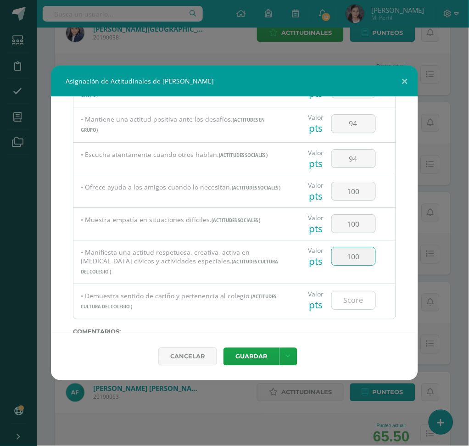
type input "100"
click at [361, 291] on input "number" at bounding box center [354, 300] width 44 height 18
type input "100"
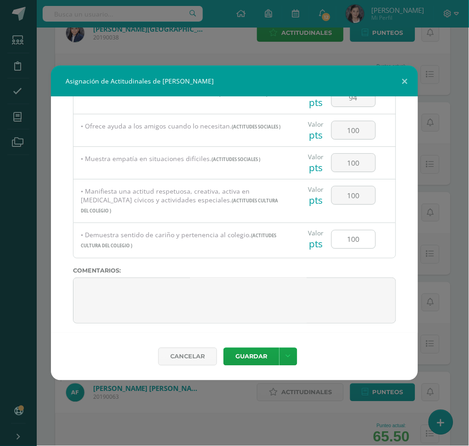
scroll to position [61, 0]
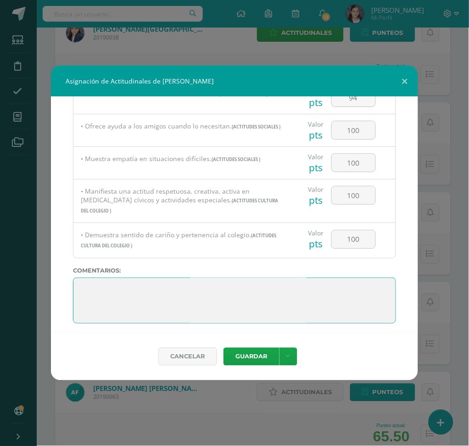
click at [134, 287] on textarea at bounding box center [234, 300] width 323 height 46
click at [77, 277] on textarea at bounding box center [234, 300] width 323 height 46
paste textarea "Alessandro, tu inteligencia y energía son cualidades de un gran líder. Un verda…"
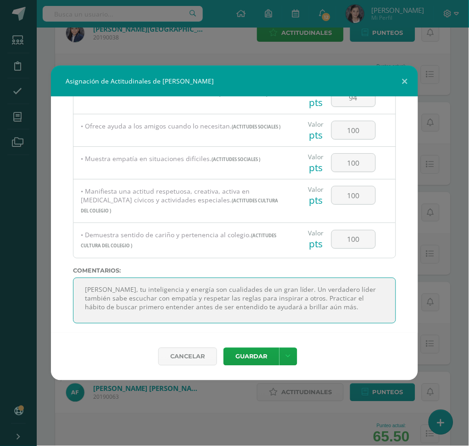
click at [87, 277] on textarea at bounding box center [234, 300] width 323 height 46
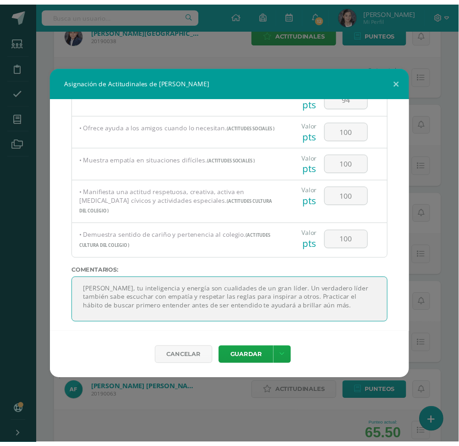
scroll to position [6, 0]
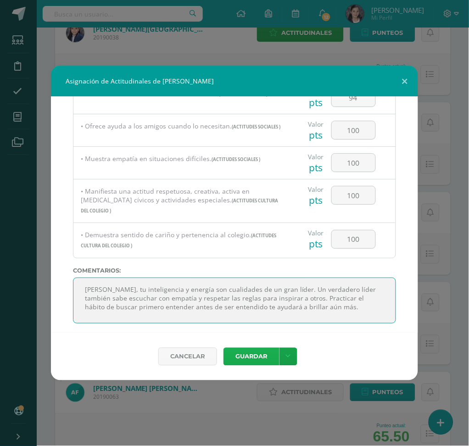
type textarea "Alessandro, tu inteligencia y energía son cualidades de un gran líder. Un verda…"
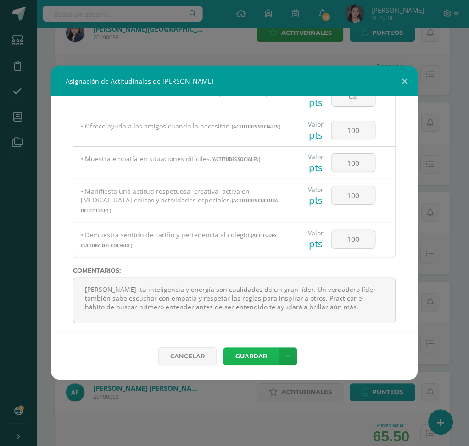
click at [254, 334] on button "Guardar" at bounding box center [251, 357] width 56 height 18
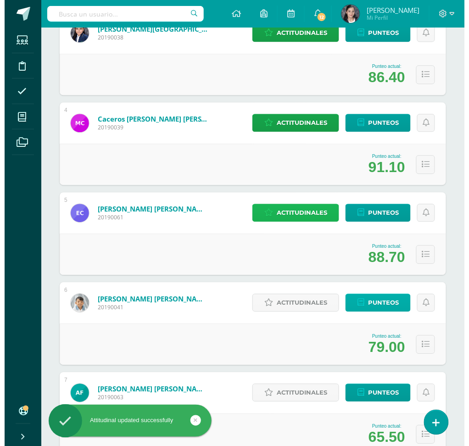
scroll to position [428, 0]
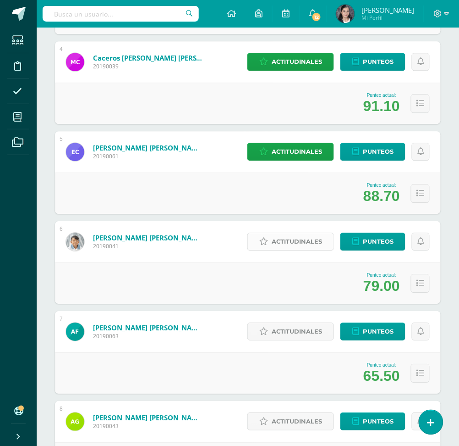
click at [309, 242] on span "Actitudinales" at bounding box center [297, 241] width 50 height 17
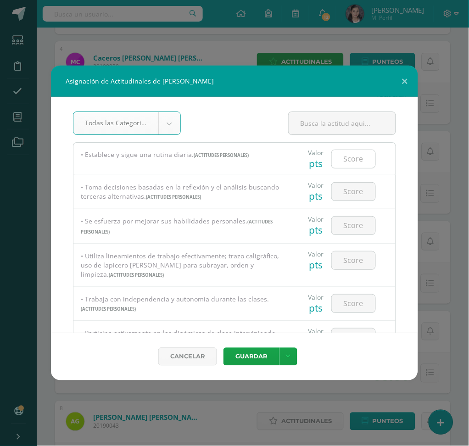
click at [348, 160] on input "number" at bounding box center [354, 159] width 44 height 18
type input "94"
click at [354, 193] on input "number" at bounding box center [354, 191] width 44 height 18
drag, startPoint x: 355, startPoint y: 154, endPoint x: 337, endPoint y: 155, distance: 17.9
click at [337, 155] on input "94" at bounding box center [354, 159] width 44 height 18
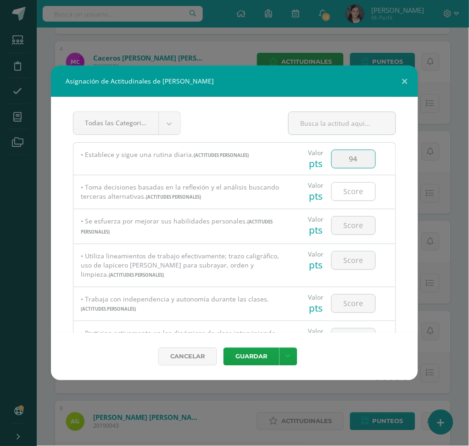
click at [351, 186] on input "number" at bounding box center [354, 191] width 44 height 18
type input "100"
click at [362, 221] on input "number" at bounding box center [354, 225] width 44 height 18
type input "100"
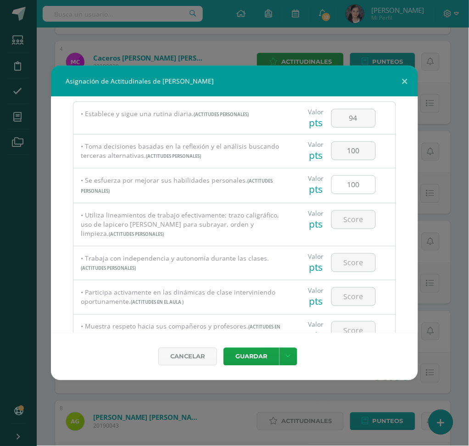
scroll to position [61, 0]
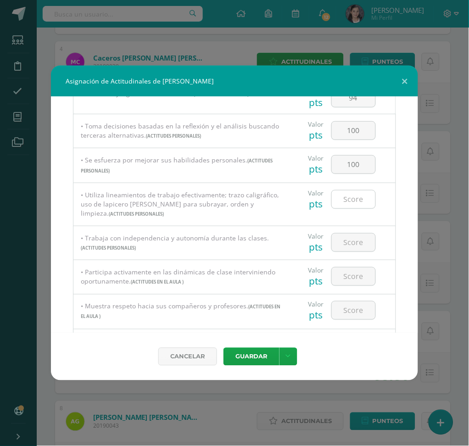
click at [354, 197] on input "number" at bounding box center [354, 199] width 44 height 18
type input "94"
click at [353, 243] on input "number" at bounding box center [354, 242] width 44 height 18
type input "100"
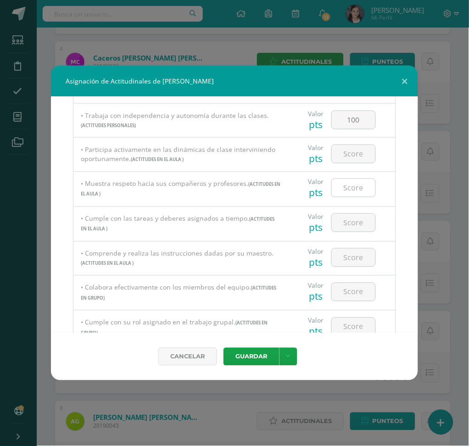
click at [347, 193] on input "number" at bounding box center [354, 188] width 44 height 18
type input "94"
click at [341, 227] on input "number" at bounding box center [354, 223] width 44 height 18
type input "100"
click at [352, 256] on input "number" at bounding box center [354, 258] width 44 height 18
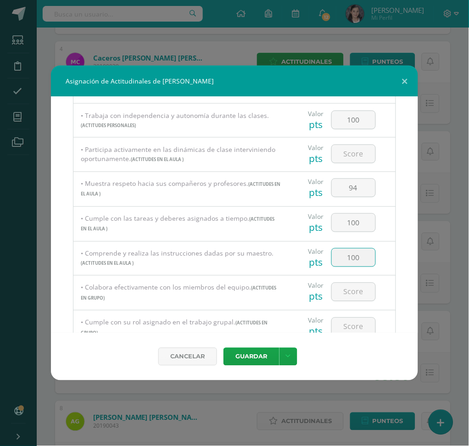
type input "100"
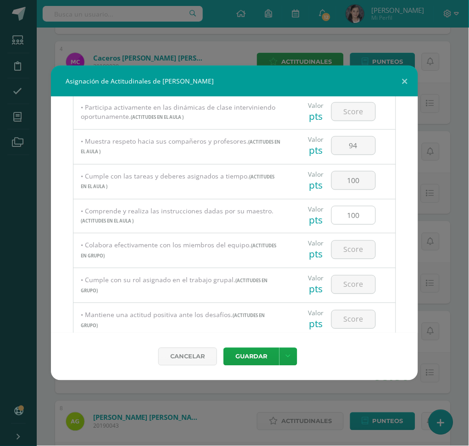
scroll to position [244, 0]
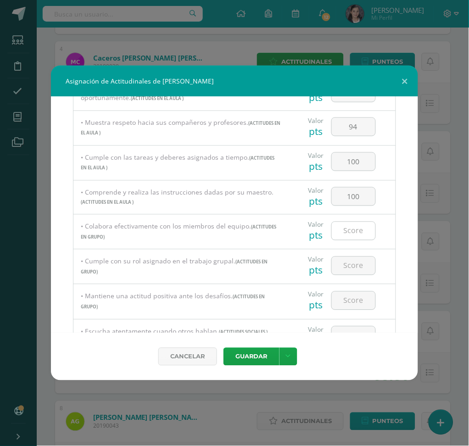
click at [351, 236] on input "number" at bounding box center [354, 231] width 44 height 18
type input "94"
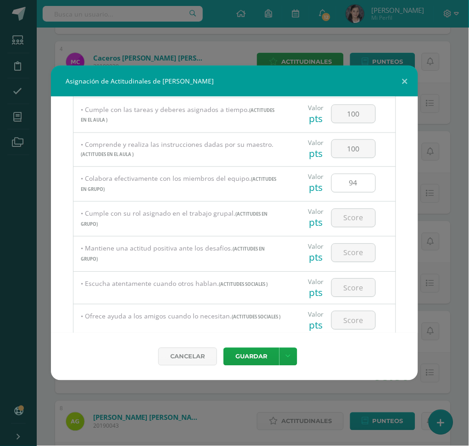
scroll to position [305, 0]
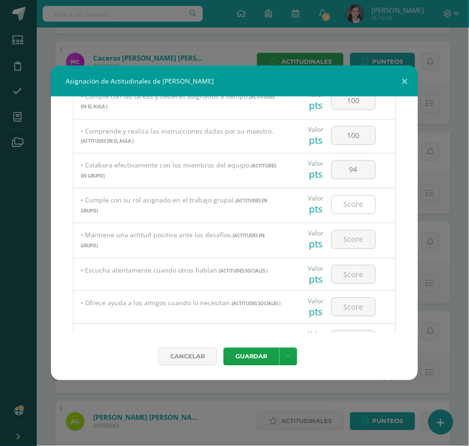
click at [353, 214] on input "number" at bounding box center [354, 205] width 44 height 18
type input "100"
click at [351, 234] on input "number" at bounding box center [354, 240] width 44 height 18
type input "100"
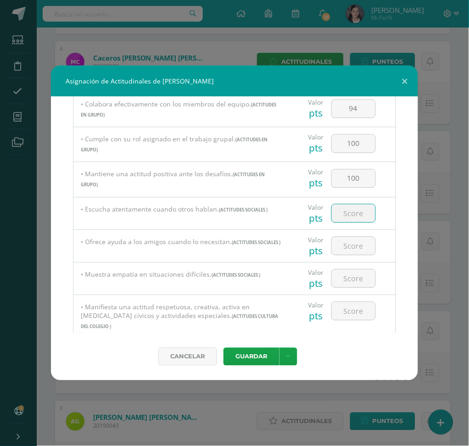
click at [353, 216] on input "number" at bounding box center [354, 213] width 44 height 18
type input "100"
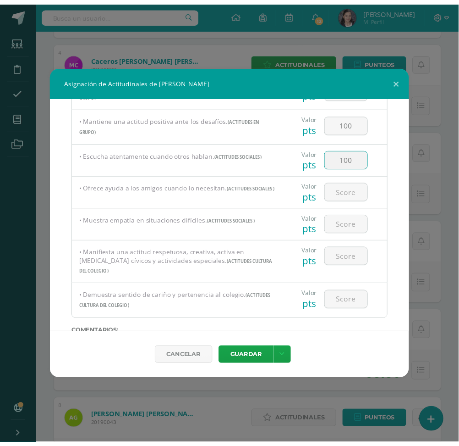
scroll to position [482, 0]
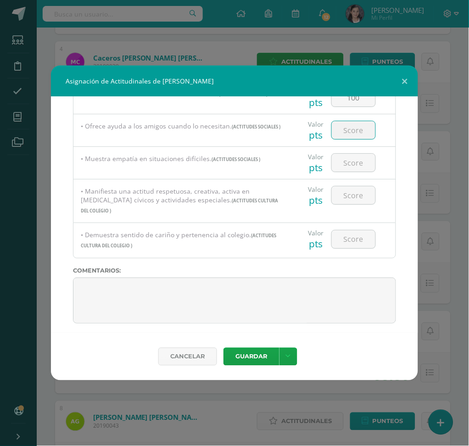
click at [348, 128] on input "number" at bounding box center [354, 130] width 44 height 18
type input "100"
click at [350, 169] on input "number" at bounding box center [354, 163] width 44 height 18
type input "100"
click at [355, 201] on input "number" at bounding box center [354, 195] width 44 height 18
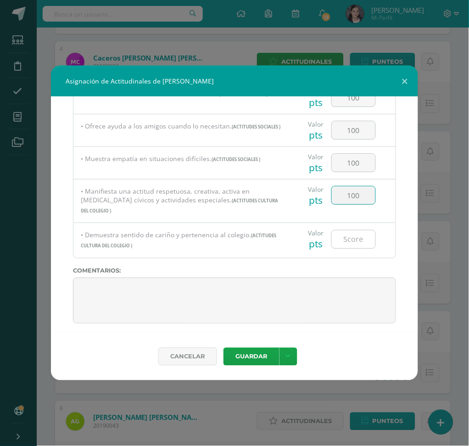
type input "100"
click at [354, 232] on input "number" at bounding box center [354, 239] width 44 height 18
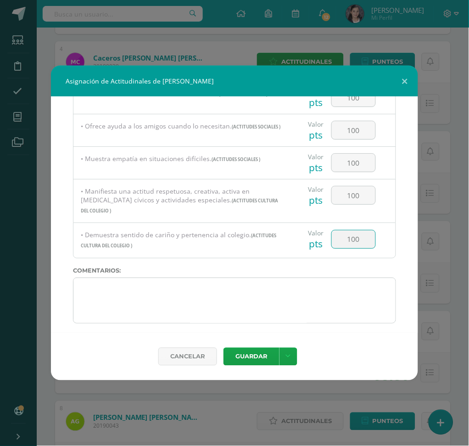
type input "100"
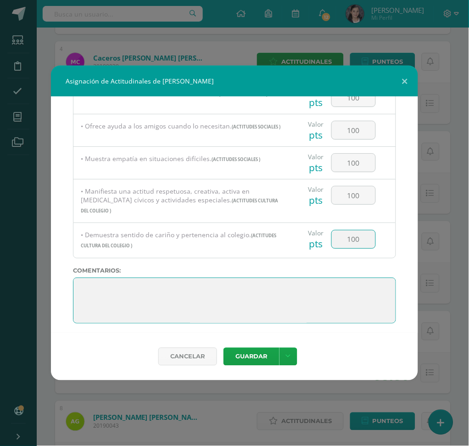
click at [78, 280] on textarea at bounding box center [234, 300] width 323 height 46
click at [81, 277] on textarea at bounding box center [234, 300] width 323 height 46
paste textarea "Andrés, tu inteligencia y creatividad enriquecen nuestras clases. Un líder tamb…"
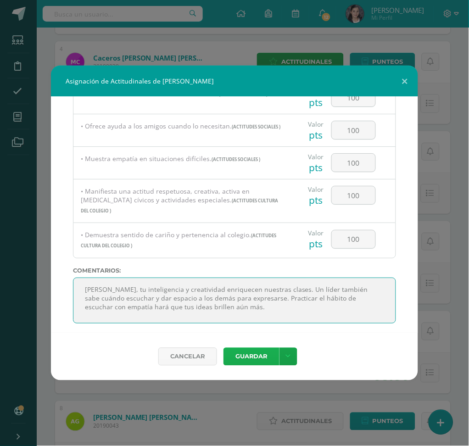
type textarea "Andrés, tu inteligencia y creatividad enriquecen nuestras clases. Un líder tamb…"
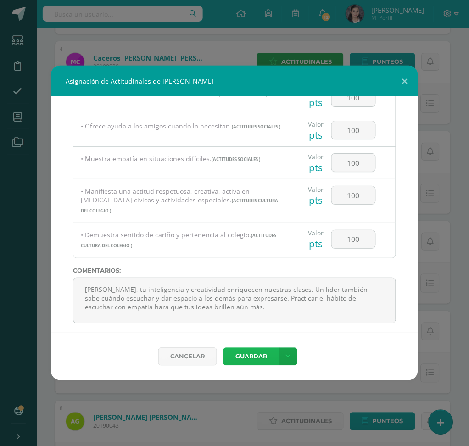
click at [244, 334] on button "Guardar" at bounding box center [251, 357] width 56 height 18
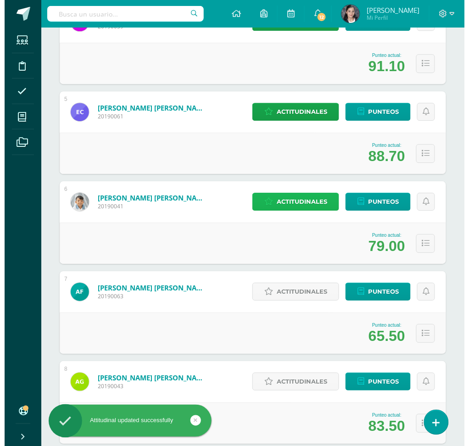
scroll to position [550, 0]
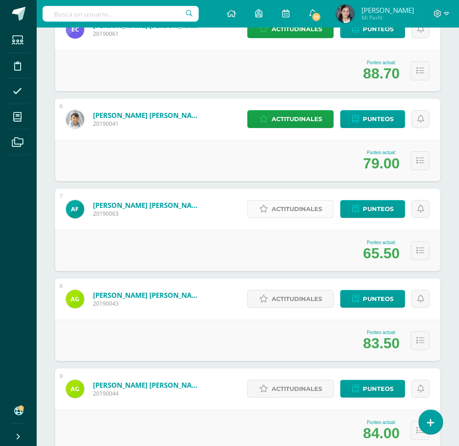
click at [279, 214] on span "Actitudinales" at bounding box center [297, 208] width 50 height 17
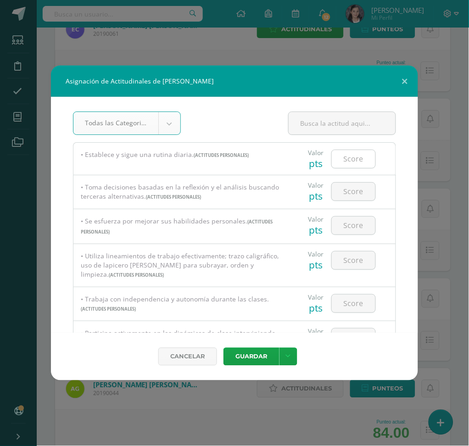
click at [363, 158] on input "number" at bounding box center [354, 159] width 44 height 18
type input "100"
click at [350, 195] on input "number" at bounding box center [354, 191] width 44 height 18
type input "100"
click at [348, 223] on input "number" at bounding box center [354, 225] width 44 height 18
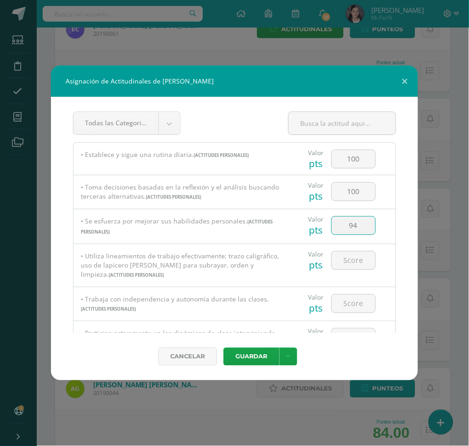
type input "94"
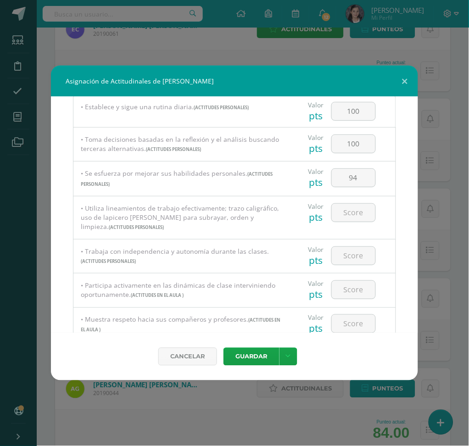
scroll to position [61, 0]
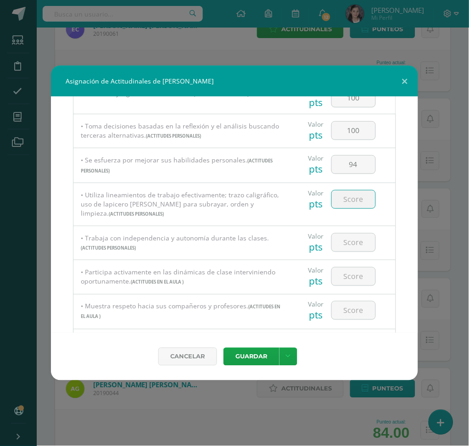
click at [350, 201] on input "number" at bounding box center [354, 199] width 44 height 18
type input "100"
click at [348, 240] on input "number" at bounding box center [354, 242] width 44 height 18
type input "94"
click at [347, 277] on input "number" at bounding box center [354, 276] width 44 height 18
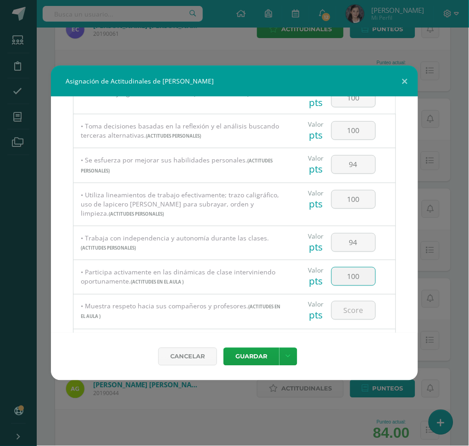
type input "100"
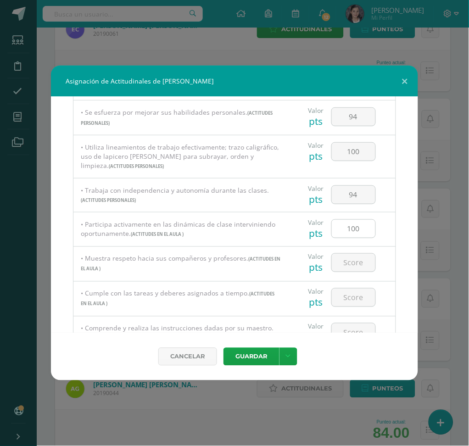
scroll to position [122, 0]
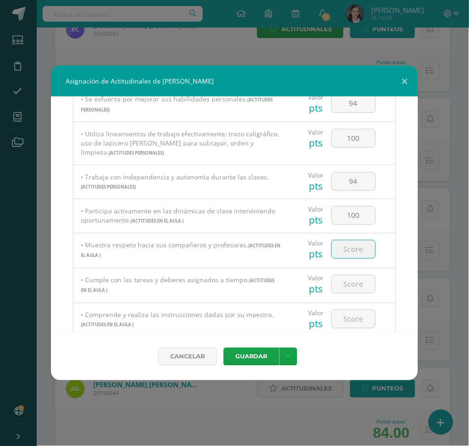
click at [349, 250] on input "number" at bounding box center [354, 249] width 44 height 18
type input "100"
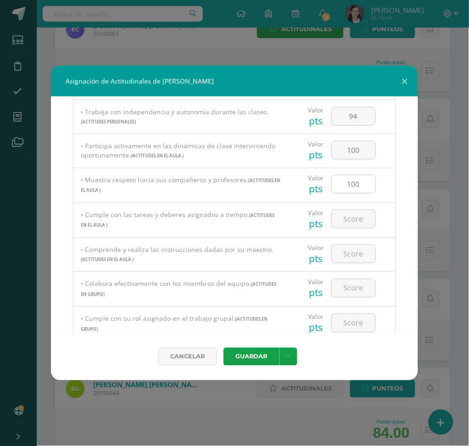
scroll to position [244, 0]
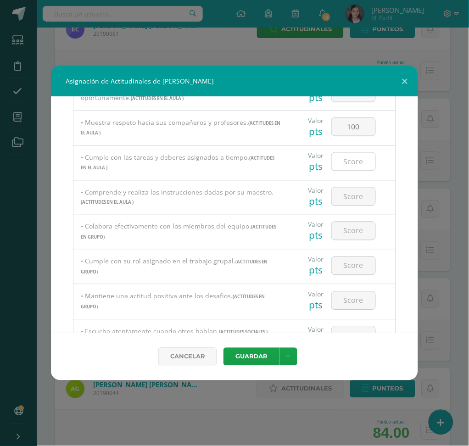
click at [357, 165] on input "number" at bounding box center [354, 162] width 44 height 18
click at [355, 163] on input "94" at bounding box center [354, 162] width 44 height 18
drag, startPoint x: 355, startPoint y: 163, endPoint x: 340, endPoint y: 163, distance: 15.1
click at [340, 163] on input "94" at bounding box center [354, 162] width 44 height 18
type input "79"
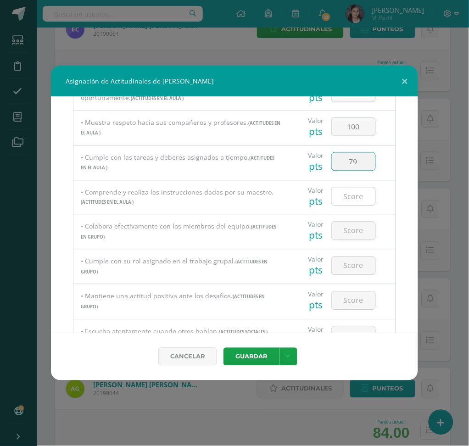
click at [350, 193] on input "number" at bounding box center [354, 197] width 44 height 18
click at [347, 194] on input "number" at bounding box center [354, 197] width 44 height 18
type input "100"
click at [351, 231] on input "number" at bounding box center [354, 231] width 44 height 18
type input "100"
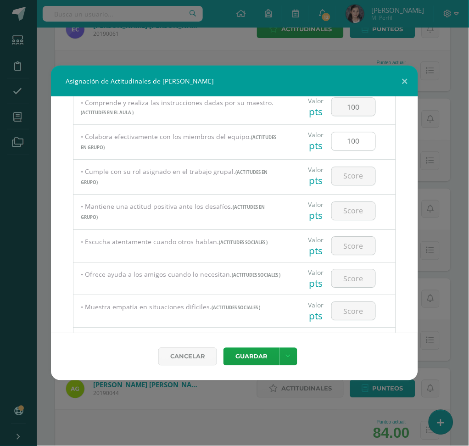
scroll to position [367, 0]
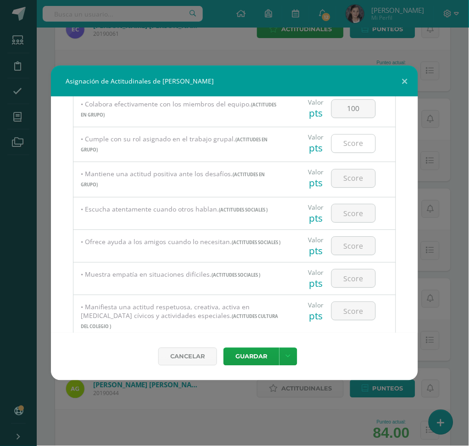
click at [340, 141] on input "number" at bounding box center [354, 143] width 44 height 18
type input "100"
click at [347, 184] on input "number" at bounding box center [354, 178] width 44 height 18
type input "100"
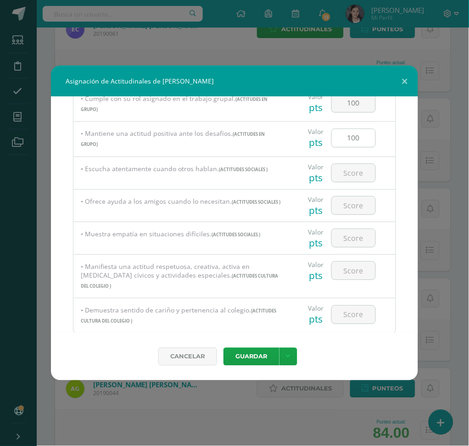
scroll to position [428, 0]
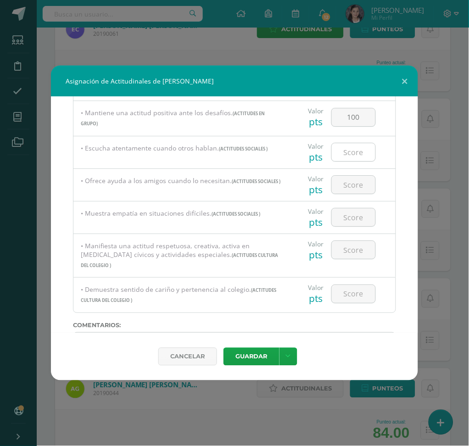
click at [346, 154] on input "number" at bounding box center [354, 152] width 44 height 18
type input "100"
click at [345, 178] on input "number" at bounding box center [354, 185] width 44 height 18
type input "100"
click at [351, 221] on input "number" at bounding box center [354, 217] width 44 height 18
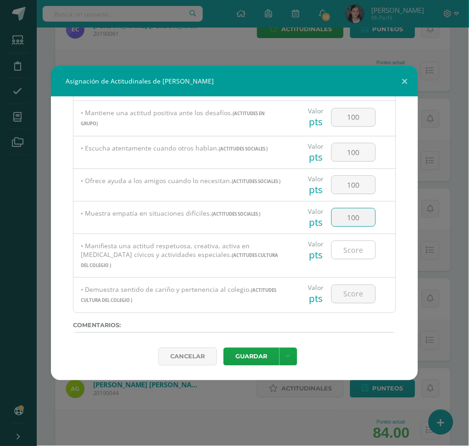
type input "100"
click at [347, 246] on input "number" at bounding box center [354, 250] width 44 height 18
type input "100"
click at [343, 289] on input "number" at bounding box center [354, 294] width 44 height 18
type input "100"
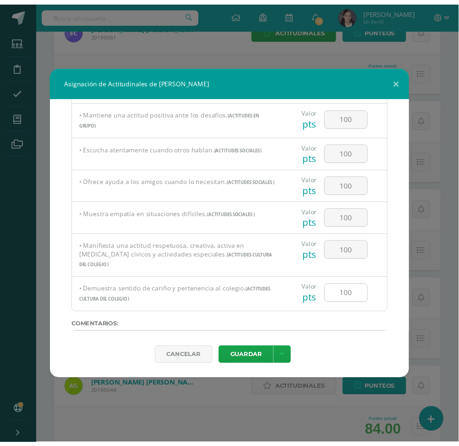
scroll to position [482, 0]
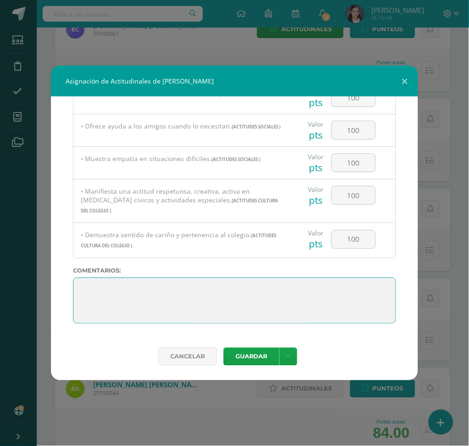
click at [81, 279] on textarea at bounding box center [234, 300] width 323 height 46
paste textarea "Adriana, tu creatividad y entusiasmo son valiosos para nuestro grupo. Practicar…"
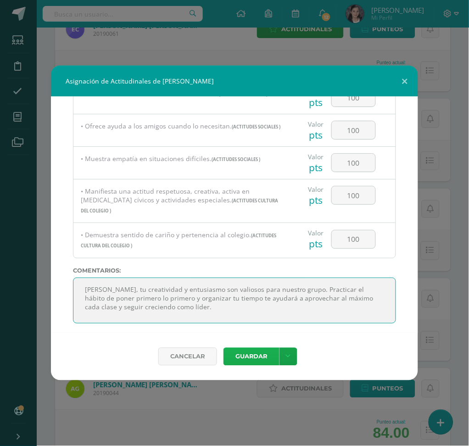
type textarea "Adriana, tu creatividad y entusiasmo son valiosos para nuestro grupo. Practicar…"
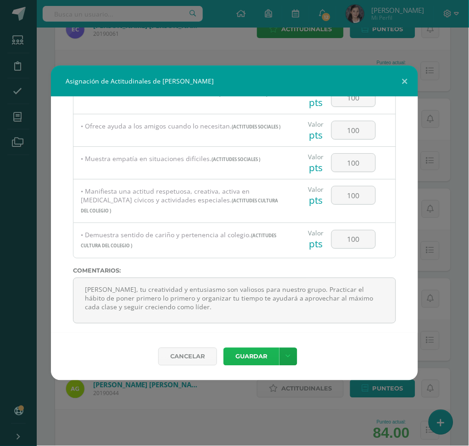
click at [253, 334] on button "Guardar" at bounding box center [251, 357] width 56 height 18
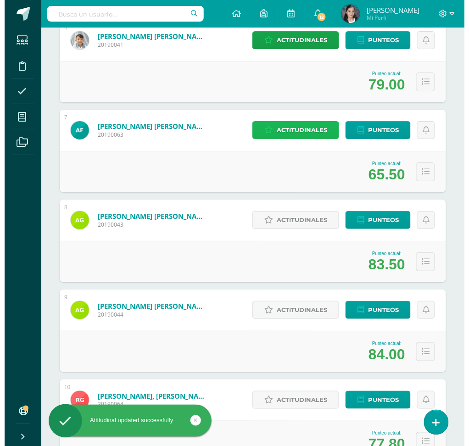
scroll to position [672, 0]
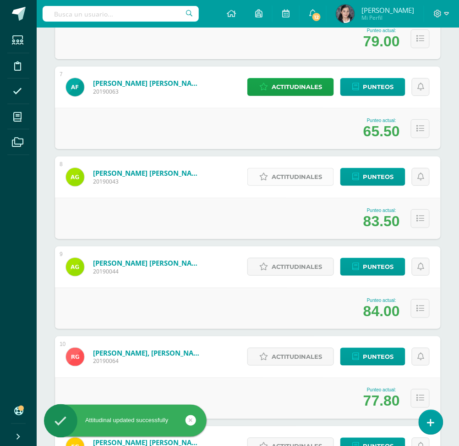
click at [302, 182] on span "Actitudinales" at bounding box center [297, 176] width 50 height 17
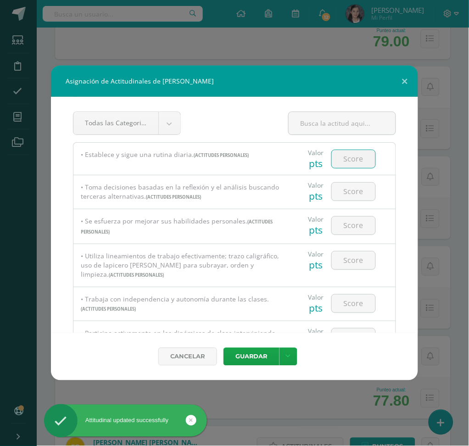
click at [350, 156] on input "number" at bounding box center [354, 159] width 44 height 18
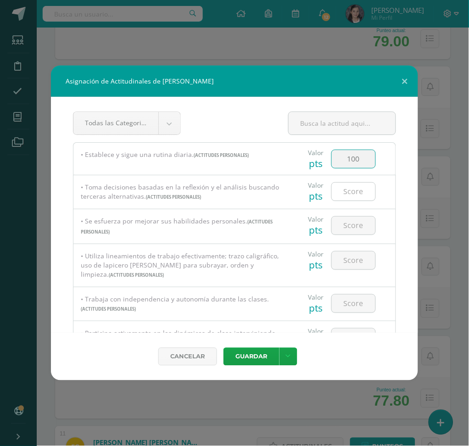
type input "100"
click at [346, 187] on input "number" at bounding box center [354, 191] width 44 height 18
type input "100"
click at [346, 226] on input "number" at bounding box center [354, 225] width 44 height 18
type input "100"
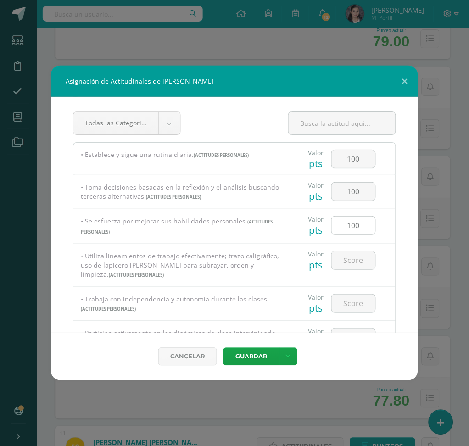
scroll to position [61, 0]
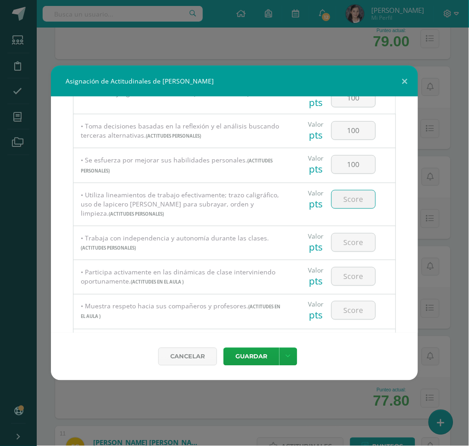
click at [345, 198] on input "number" at bounding box center [354, 199] width 44 height 18
type input "100"
click at [348, 239] on input "number" at bounding box center [354, 242] width 44 height 18
type input "100"
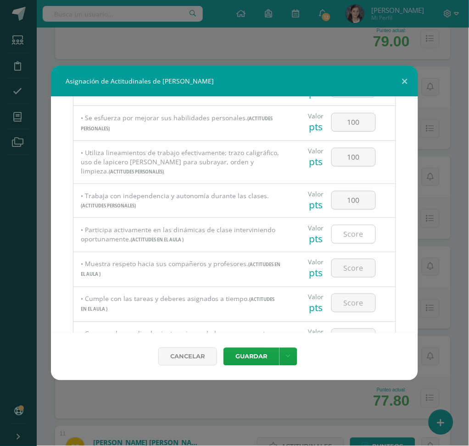
scroll to position [122, 0]
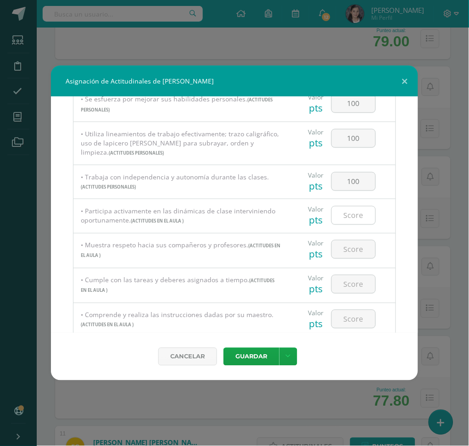
click at [346, 217] on input "number" at bounding box center [354, 215] width 44 height 18
type input "100"
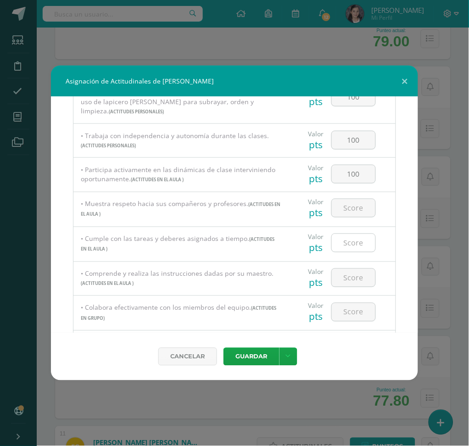
scroll to position [183, 0]
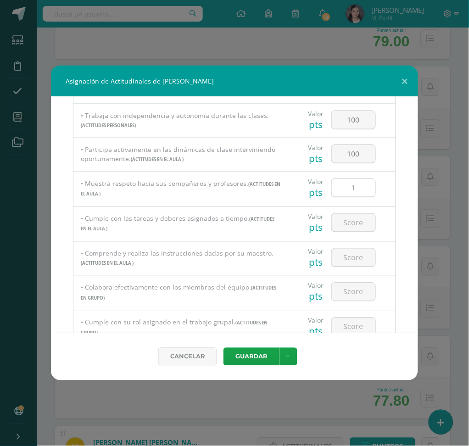
click at [348, 191] on input "1" at bounding box center [354, 188] width 44 height 18
type input "100"
click at [349, 222] on input "number" at bounding box center [354, 223] width 44 height 18
type input "100"
click at [349, 254] on input "number" at bounding box center [354, 258] width 44 height 18
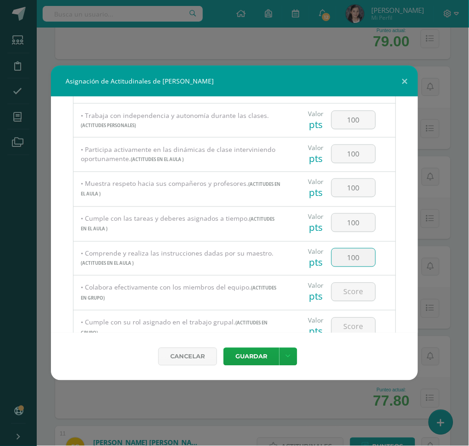
type input "100"
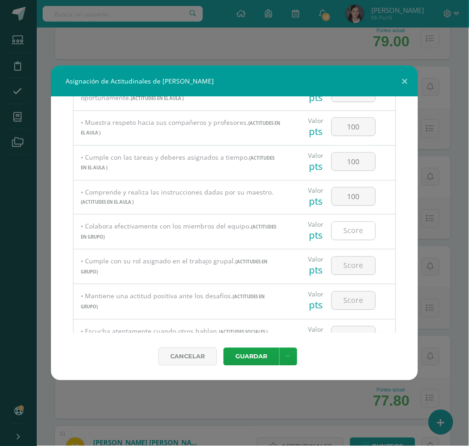
click at [348, 227] on input "number" at bounding box center [354, 231] width 44 height 18
type input "100"
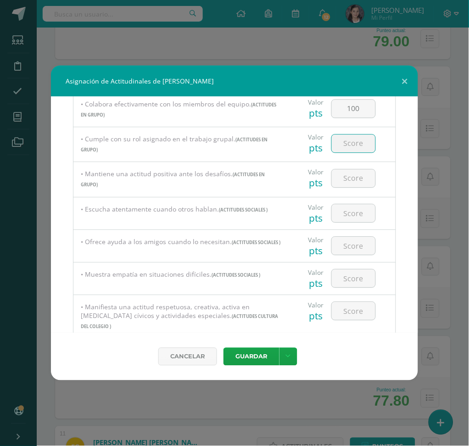
click at [356, 148] on input "number" at bounding box center [354, 143] width 44 height 18
type input "100"
click at [343, 175] on input "number" at bounding box center [354, 178] width 44 height 18
type input "100"
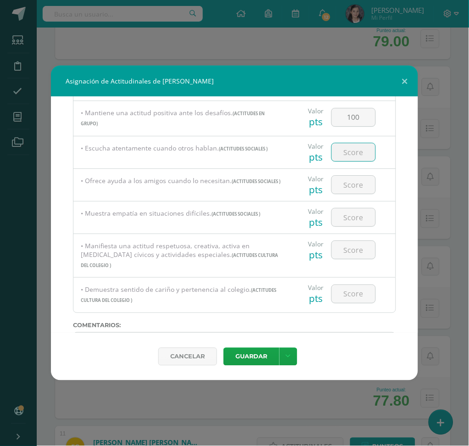
click at [347, 160] on input "number" at bounding box center [354, 152] width 44 height 18
type input "100"
click at [347, 182] on input "number" at bounding box center [354, 185] width 44 height 18
type input "100"
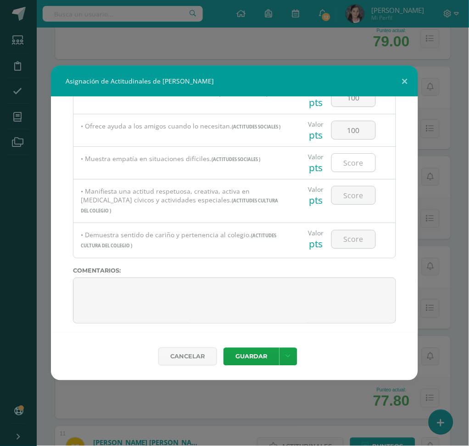
click at [347, 162] on input "number" at bounding box center [354, 163] width 44 height 18
type input "100"
click at [348, 201] on input "number" at bounding box center [354, 195] width 44 height 18
type input "100"
click at [348, 234] on input "number" at bounding box center [354, 239] width 44 height 18
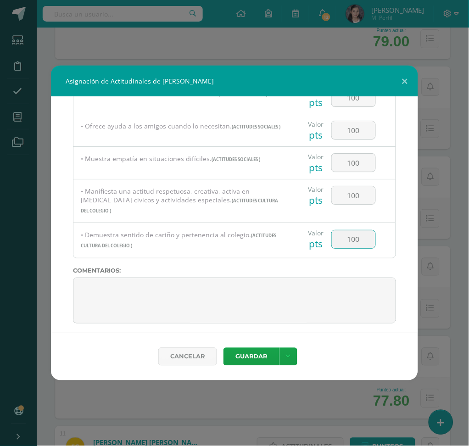
type input "100"
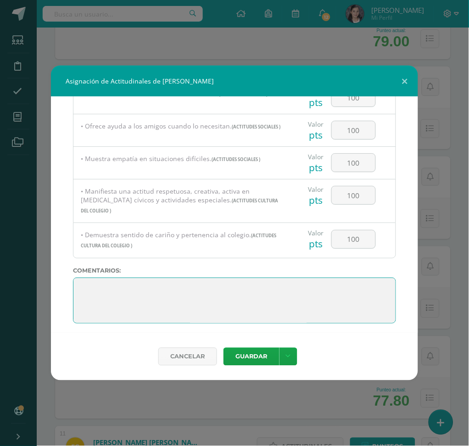
click at [100, 282] on textarea at bounding box center [234, 300] width 323 height 46
click at [81, 278] on textarea at bounding box center [234, 300] width 323 height 46
paste textarea "Natalia, trabajas en equipo y ayudas a otros a brillar. ¡Eso es pensar en ganar…"
drag, startPoint x: 105, startPoint y: 285, endPoint x: 84, endPoint y: 286, distance: 21.1
click at [84, 286] on textarea at bounding box center [234, 300] width 323 height 46
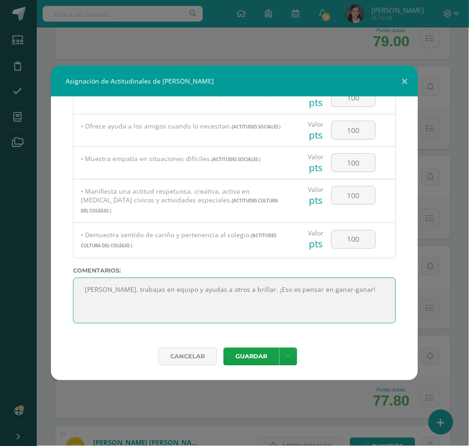
click at [364, 287] on textarea at bounding box center [234, 300] width 323 height 46
click at [338, 286] on textarea at bounding box center [234, 300] width 323 height 46
drag, startPoint x: 282, startPoint y: 293, endPoint x: 268, endPoint y: 294, distance: 14.2
click at [268, 294] on textarea at bounding box center [234, 300] width 323 height 46
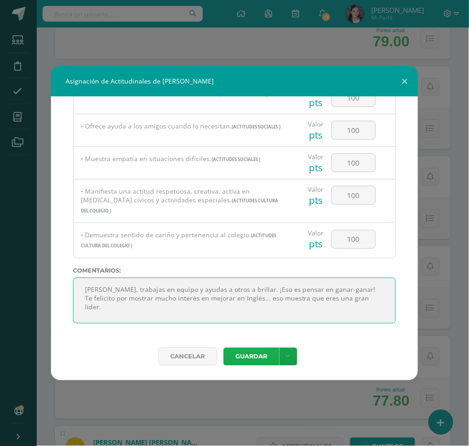
type textarea "Adriana, trabajas en equipo y ayudas a otros a brillar. ¡Eso es pensar en ganar…"
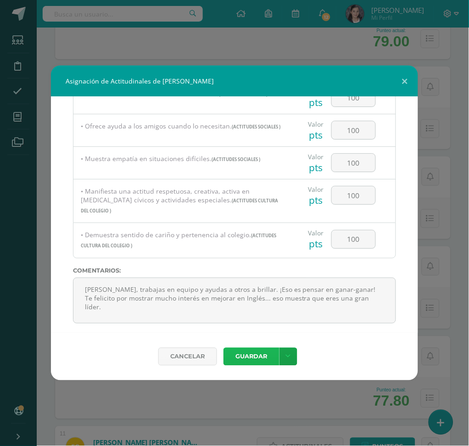
click at [260, 334] on button "Guardar" at bounding box center [251, 357] width 56 height 18
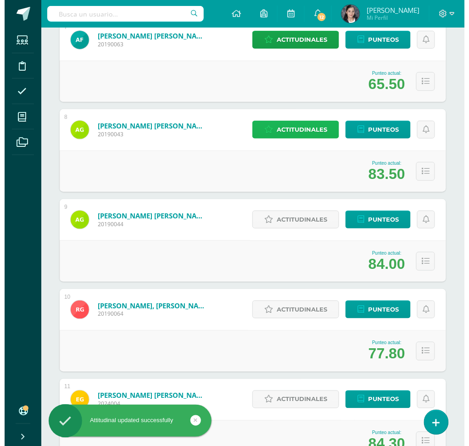
scroll to position [795, 0]
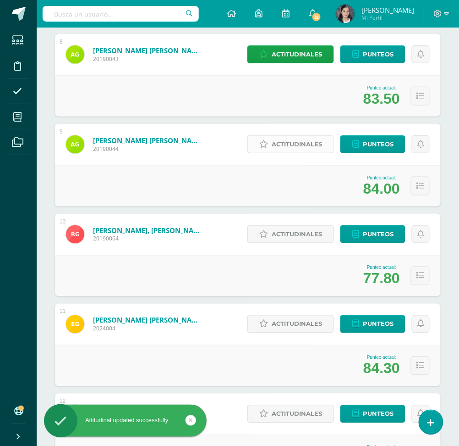
click at [322, 146] on span "Actitudinales" at bounding box center [297, 144] width 50 height 17
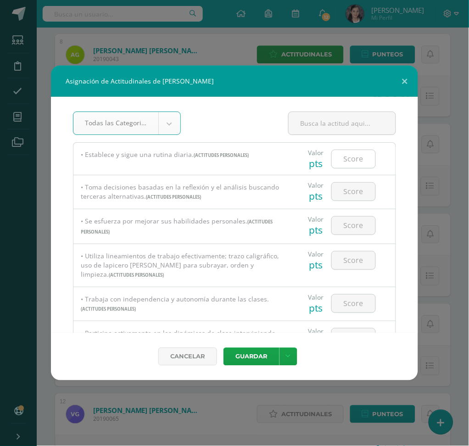
click at [356, 157] on input "number" at bounding box center [354, 159] width 44 height 18
type input "100"
click at [359, 195] on input "number" at bounding box center [354, 191] width 44 height 18
type input "100"
click at [352, 219] on input "number" at bounding box center [354, 225] width 44 height 18
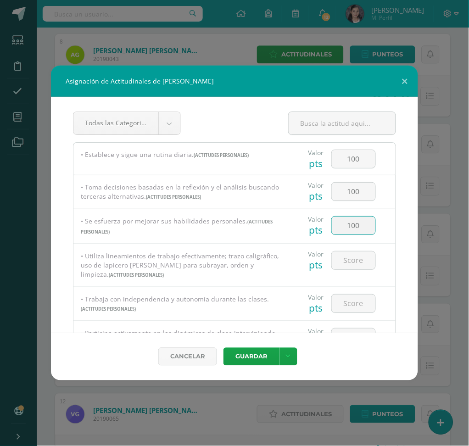
type input "100"
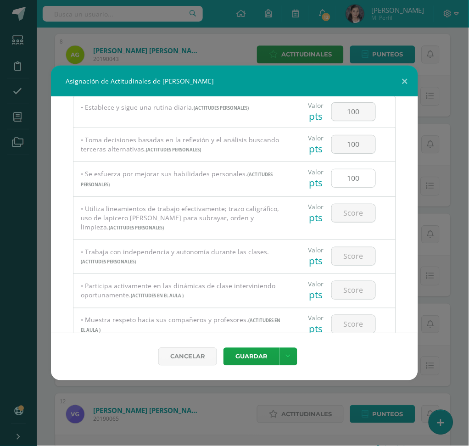
scroll to position [61, 0]
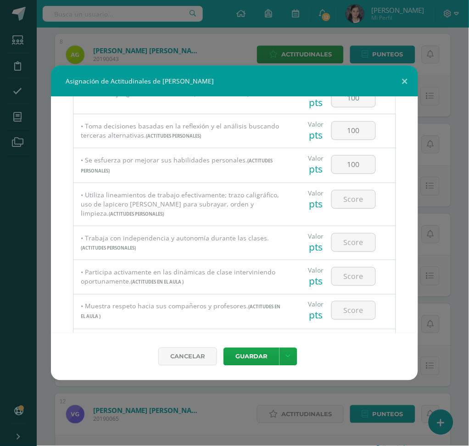
click at [351, 210] on div at bounding box center [353, 199] width 52 height 32
click at [351, 205] on input "number" at bounding box center [354, 199] width 44 height 18
type input "100"
click at [350, 237] on input "number" at bounding box center [354, 242] width 44 height 18
type input "100"
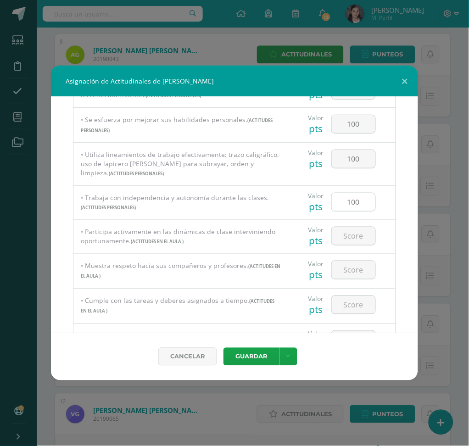
scroll to position [122, 0]
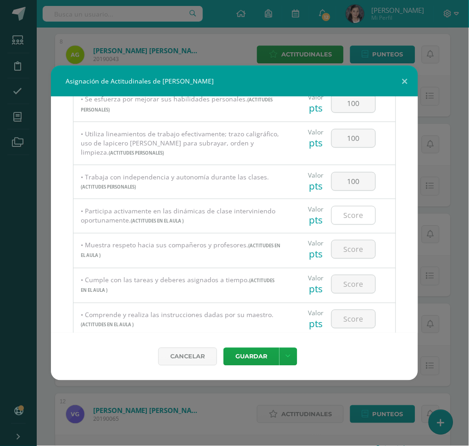
click at [351, 217] on input "number" at bounding box center [354, 215] width 44 height 18
type input "100"
click at [354, 242] on input "number" at bounding box center [354, 249] width 44 height 18
type input "100"
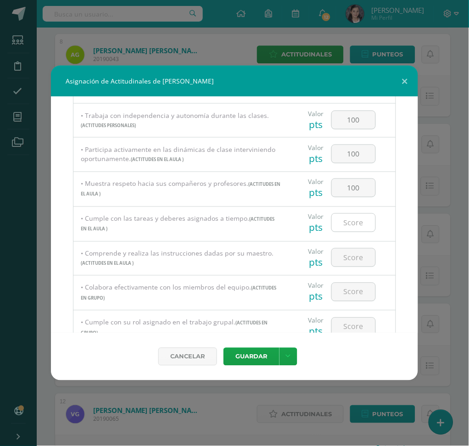
scroll to position [305, 0]
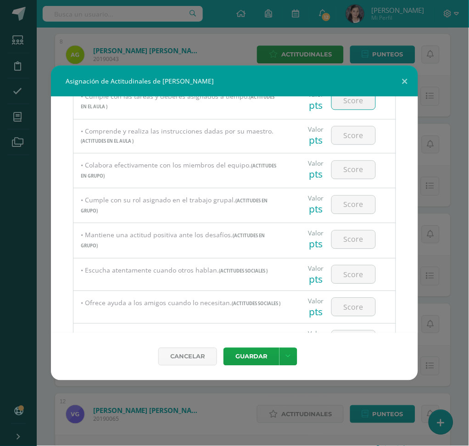
click at [361, 105] on input "number" at bounding box center [354, 101] width 44 height 18
type input "100"
click at [358, 131] on input "number" at bounding box center [354, 136] width 44 height 18
type input "100"
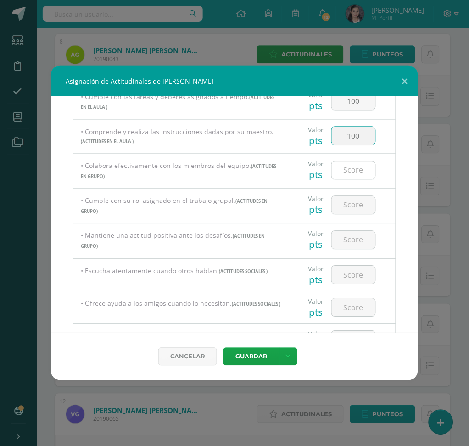
click at [362, 174] on input "number" at bounding box center [354, 170] width 44 height 18
type input "100"
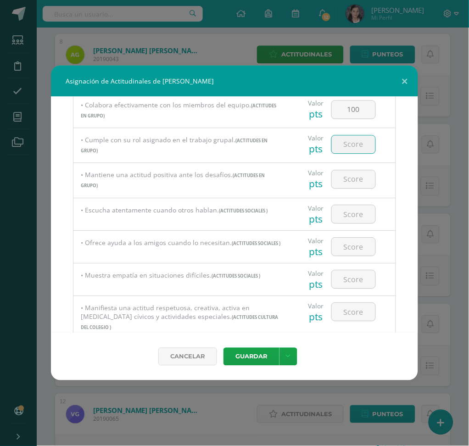
click at [362, 148] on input "number" at bounding box center [354, 144] width 44 height 18
type input "100"
click at [360, 180] on input "number" at bounding box center [354, 179] width 44 height 18
type input "100"
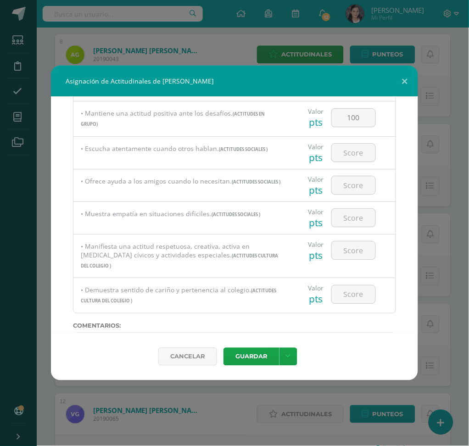
click at [353, 144] on div at bounding box center [353, 153] width 52 height 32
click at [353, 146] on input "number" at bounding box center [354, 153] width 44 height 18
type input "100"
click at [354, 185] on input "number" at bounding box center [354, 185] width 44 height 18
type input "100"
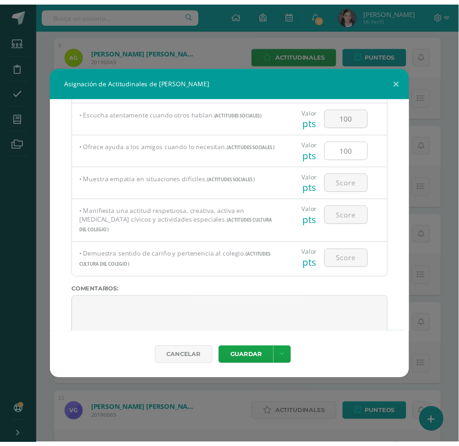
scroll to position [482, 0]
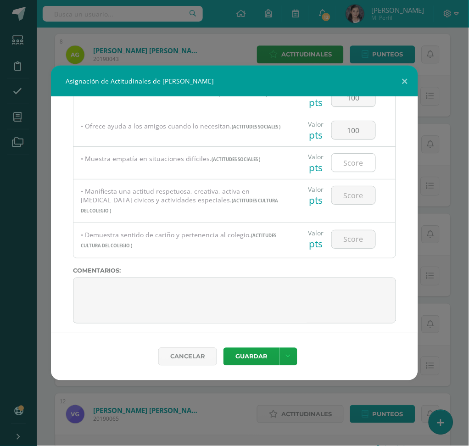
click at [354, 167] on input "number" at bounding box center [354, 163] width 44 height 18
type input "100"
click at [359, 199] on input "number" at bounding box center [354, 195] width 44 height 18
type input "100"
click at [350, 230] on input "number" at bounding box center [354, 239] width 44 height 18
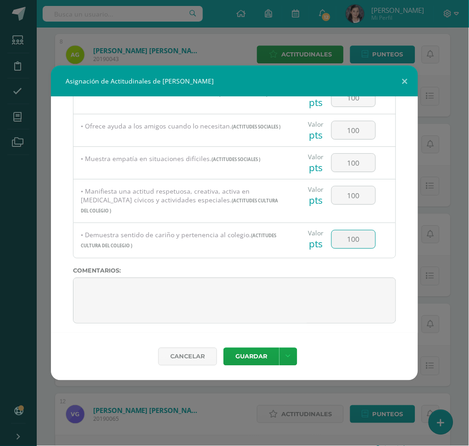
type input "100"
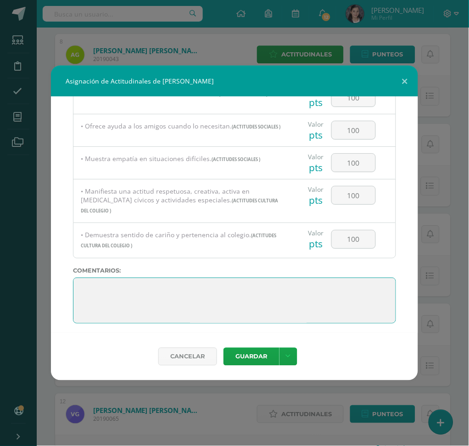
click at [76, 277] on textarea at bounding box center [234, 300] width 323 height 46
paste textarea "Aimee, te organizaste, cumpliste y diste lo mejor. ¡Ese hábito te convierte en …"
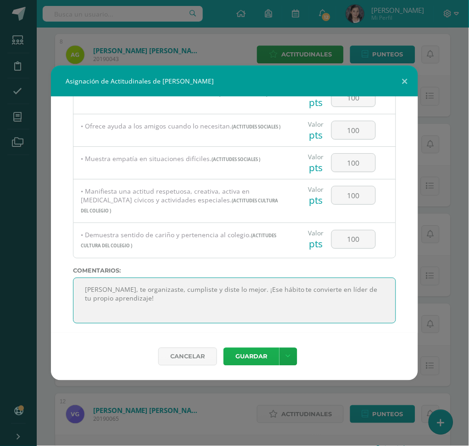
type textarea "Aimee, te organizaste, cumpliste y diste lo mejor. ¡Ese hábito te convierte en …"
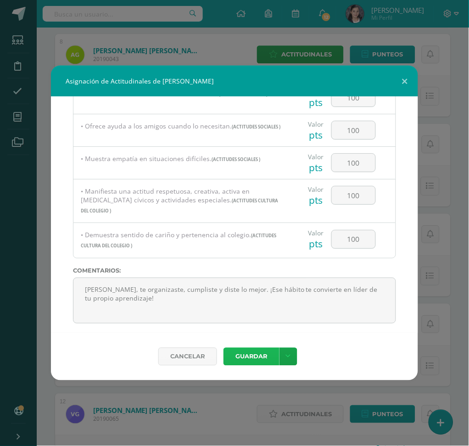
click at [243, 334] on button "Guardar" at bounding box center [251, 357] width 56 height 18
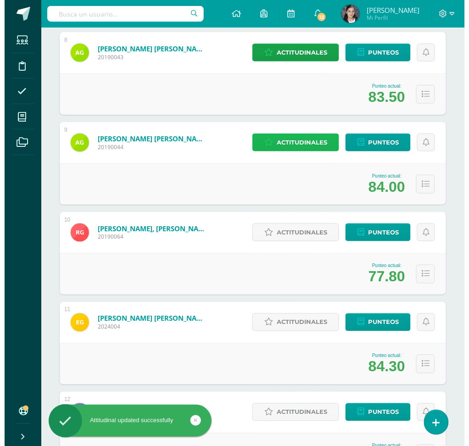
scroll to position [795, 0]
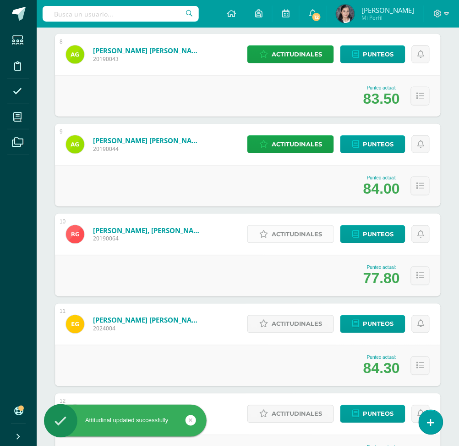
click at [281, 234] on span "Actitudinales" at bounding box center [297, 234] width 50 height 17
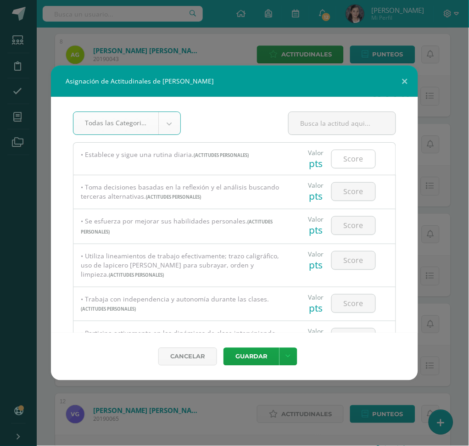
click at [353, 162] on input "number" at bounding box center [354, 159] width 44 height 18
type input "100"
click at [353, 195] on input "number" at bounding box center [354, 191] width 44 height 18
type input "94"
click at [341, 224] on input "number" at bounding box center [354, 225] width 44 height 18
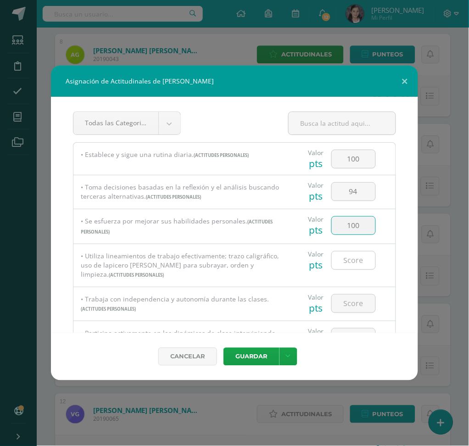
type input "100"
click at [338, 258] on input "number" at bounding box center [354, 260] width 44 height 18
type input "1"
type input "94"
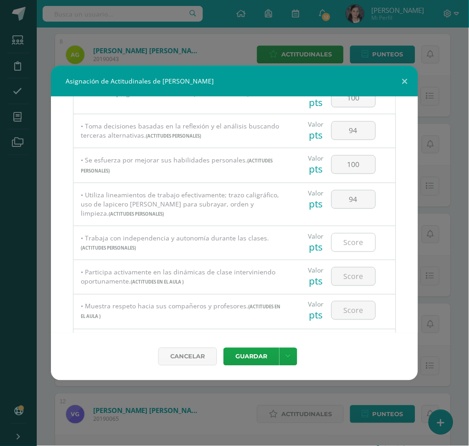
click at [345, 246] on input "number" at bounding box center [354, 242] width 44 height 18
type input "100"
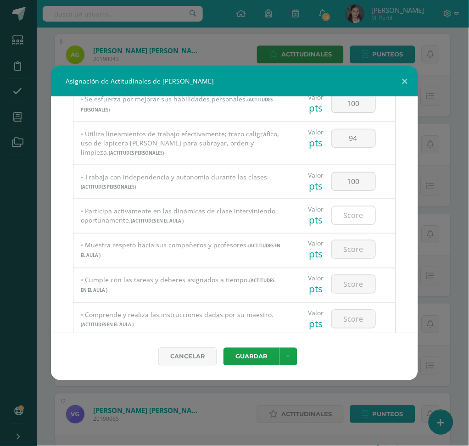
click at [353, 211] on input "number" at bounding box center [354, 215] width 44 height 18
type input "100"
click at [349, 251] on input "number" at bounding box center [354, 249] width 44 height 18
type input "1"
type input "94"
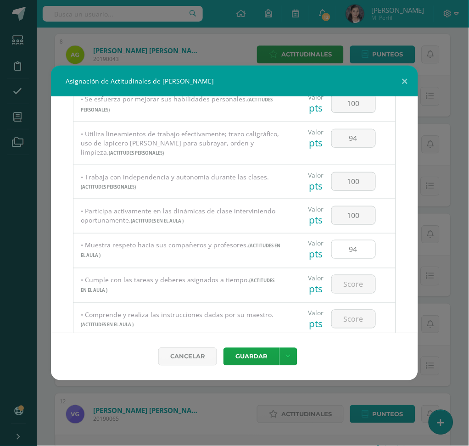
scroll to position [183, 0]
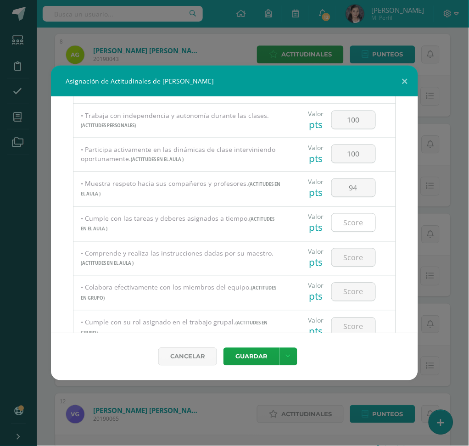
click at [348, 218] on input "number" at bounding box center [354, 223] width 44 height 18
drag, startPoint x: 353, startPoint y: 222, endPoint x: 341, endPoint y: 222, distance: 11.5
click at [341, 222] on input "8" at bounding box center [354, 223] width 44 height 18
type input "79"
click at [348, 255] on input "number" at bounding box center [354, 258] width 44 height 18
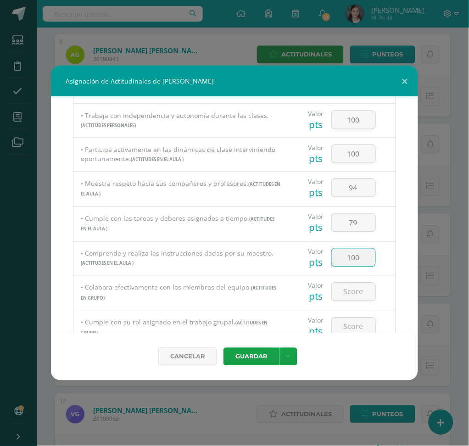
type input "100"
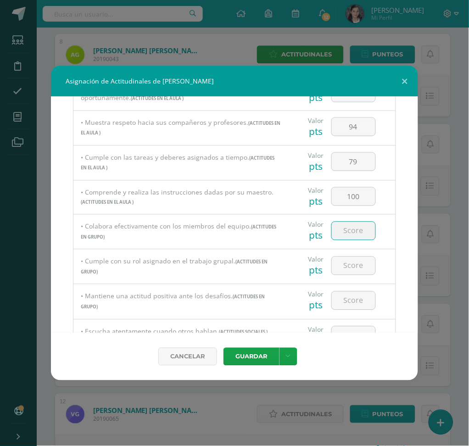
click at [356, 234] on input "number" at bounding box center [354, 231] width 44 height 18
type input "100"
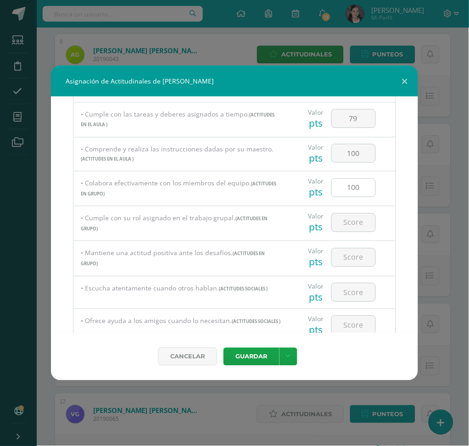
scroll to position [305, 0]
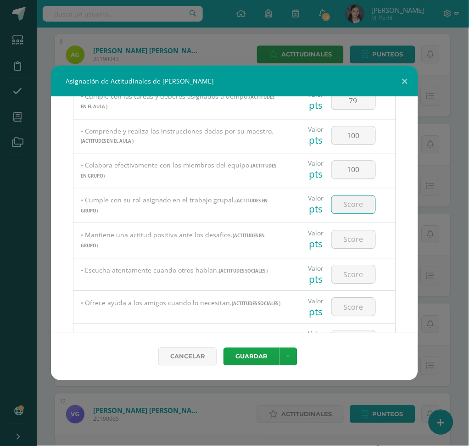
click at [363, 204] on input "number" at bounding box center [354, 205] width 44 height 18
type input "100"
click at [363, 246] on input "number" at bounding box center [354, 240] width 44 height 18
type input "79"
click at [353, 273] on input "number" at bounding box center [354, 274] width 44 height 18
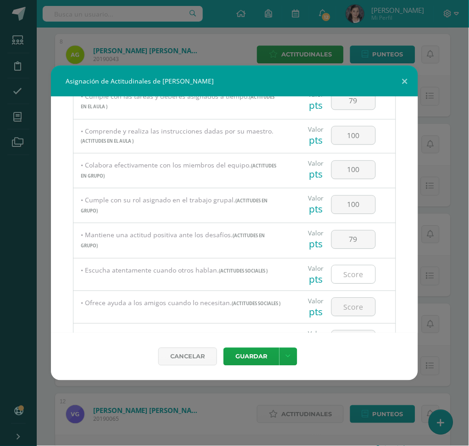
scroll to position [367, 0]
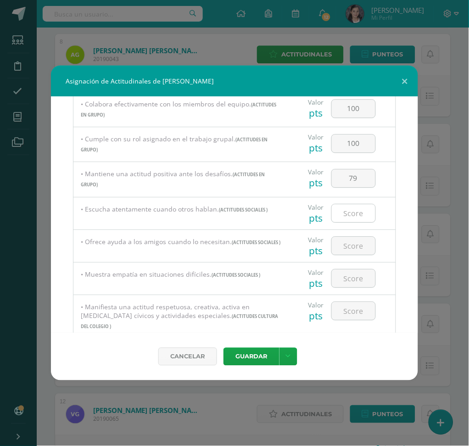
click at [358, 215] on input "number" at bounding box center [354, 213] width 44 height 18
type input "100"
click at [359, 243] on input "number" at bounding box center [354, 246] width 44 height 18
type input "100"
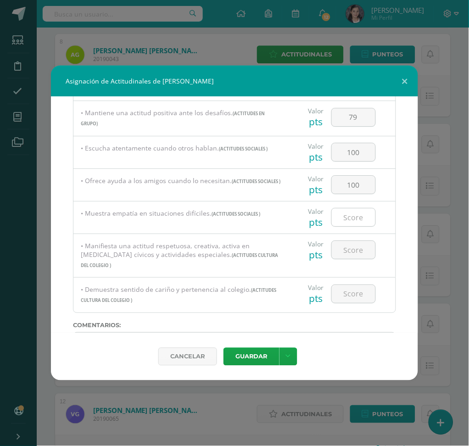
click at [342, 220] on input "number" at bounding box center [354, 217] width 44 height 18
type input "100"
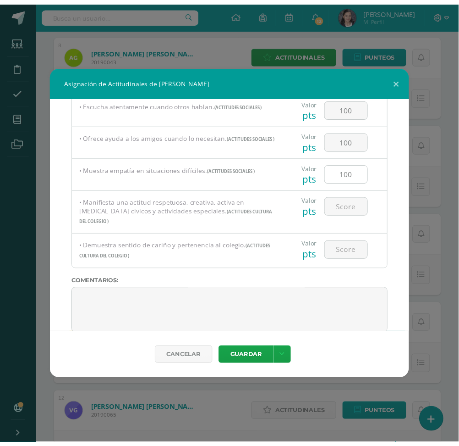
scroll to position [482, 0]
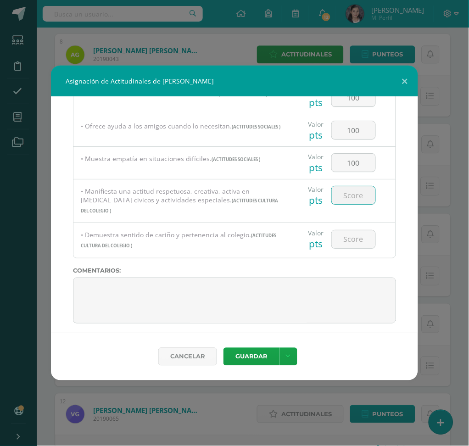
click at [348, 196] on input "number" at bounding box center [354, 195] width 44 height 18
type input "100"
click at [357, 241] on input "number" at bounding box center [354, 239] width 44 height 18
type input "100"
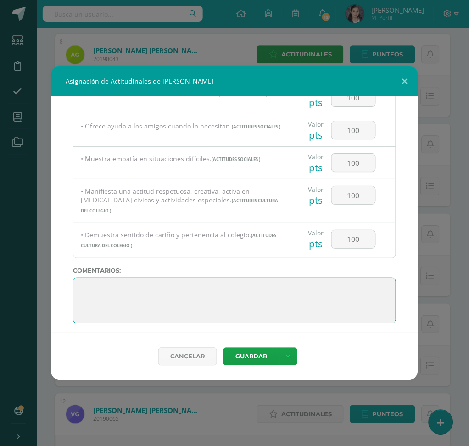
click at [78, 279] on textarea at bounding box center [234, 300] width 323 height 46
paste textarea "Roberto, los líderes se reconocen cuando son honestos y responsables. Esta expe…"
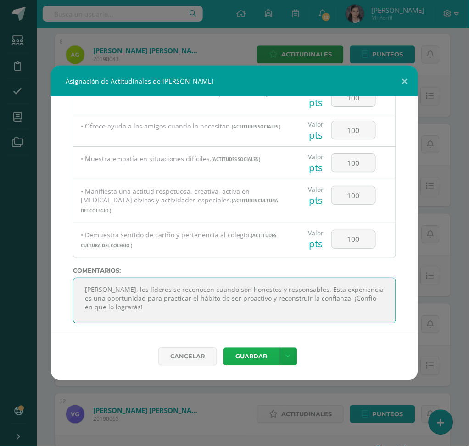
type textarea "Roberto, los líderes se reconocen cuando son honestos y responsables. Esta expe…"
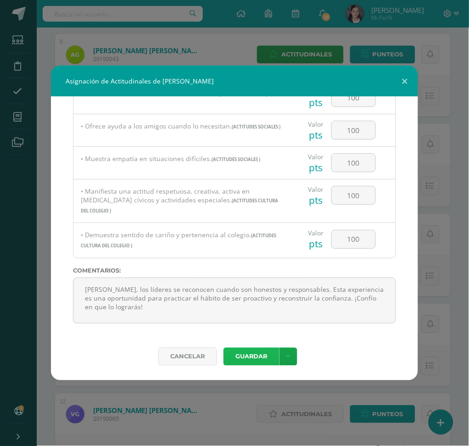
click at [253, 334] on button "Guardar" at bounding box center [251, 357] width 56 height 18
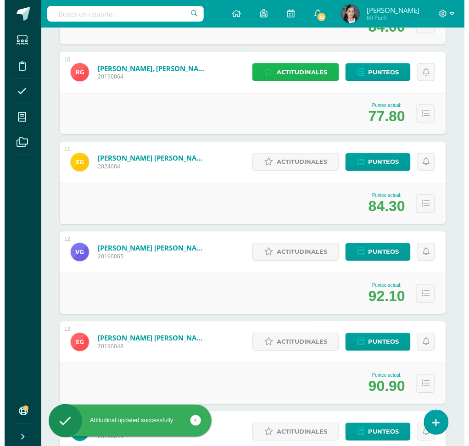
scroll to position [978, 0]
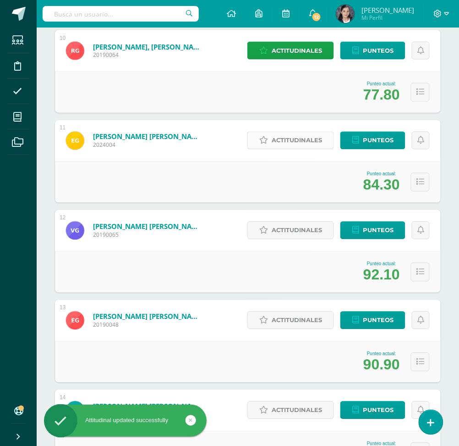
click at [306, 140] on span "Actitudinales" at bounding box center [297, 140] width 50 height 17
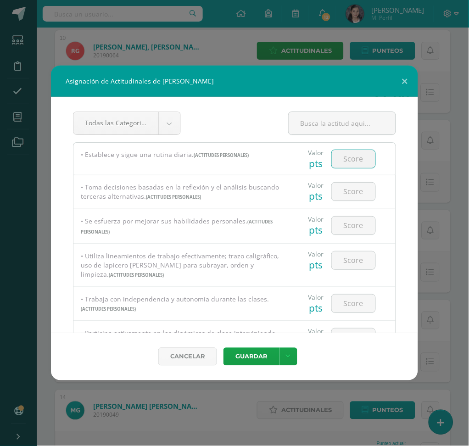
click at [336, 155] on input "number" at bounding box center [354, 159] width 44 height 18
type input "100"
click at [339, 183] on input "number" at bounding box center [354, 191] width 44 height 18
type input "100"
click at [357, 234] on input "number" at bounding box center [354, 225] width 44 height 18
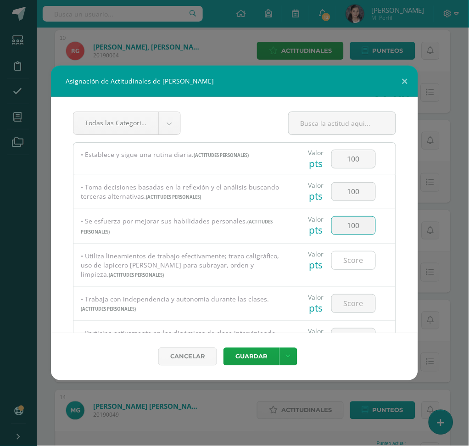
type input "100"
click at [354, 256] on input "number" at bounding box center [354, 260] width 44 height 18
type input "100"
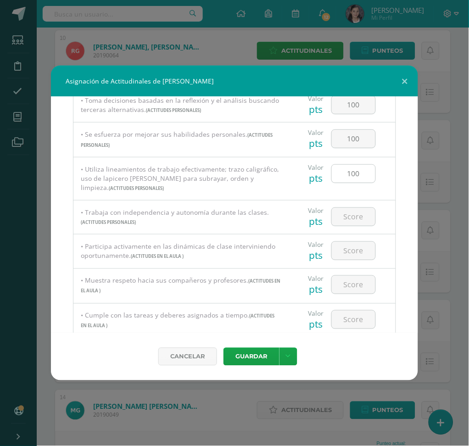
scroll to position [122, 0]
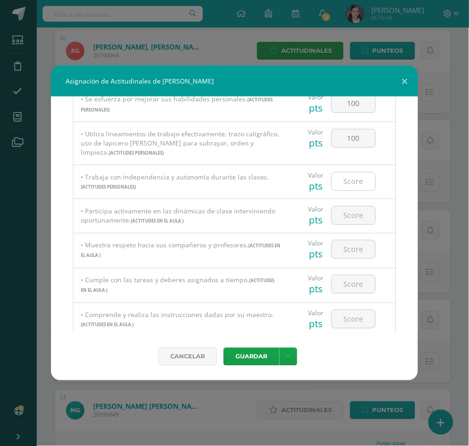
click at [355, 185] on input "number" at bounding box center [354, 181] width 44 height 18
type input "100"
click at [357, 211] on input "number" at bounding box center [354, 215] width 44 height 18
type input "100"
click at [355, 255] on input "number" at bounding box center [354, 249] width 44 height 18
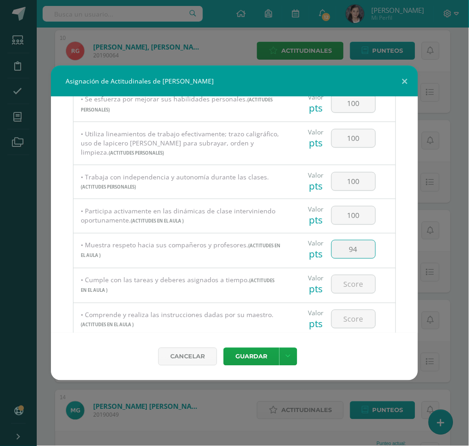
scroll to position [183, 0]
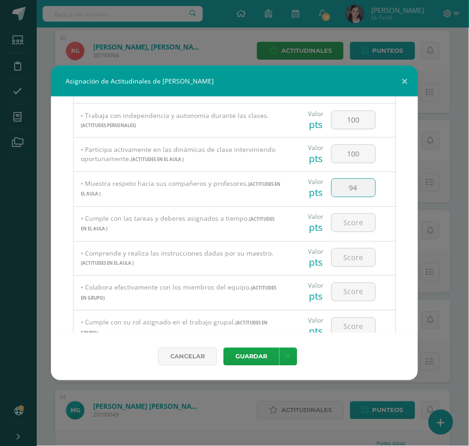
drag, startPoint x: 356, startPoint y: 187, endPoint x: 329, endPoint y: 191, distance: 27.4
click at [332, 187] on input "94" at bounding box center [354, 188] width 44 height 18
type input "100"
click at [356, 220] on input "number" at bounding box center [354, 223] width 44 height 18
type input "100"
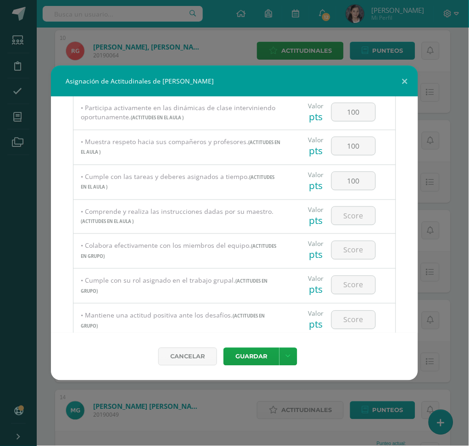
scroll to position [244, 0]
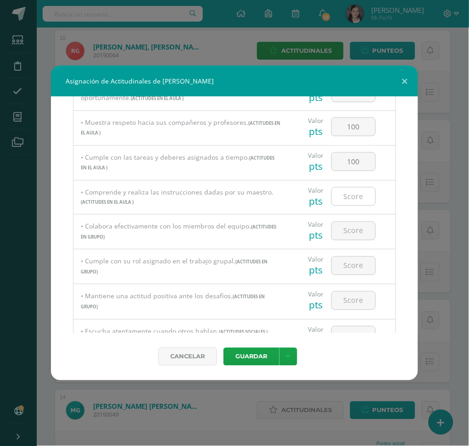
click at [353, 204] on input "number" at bounding box center [354, 197] width 44 height 18
type input "100"
click at [350, 232] on input "number" at bounding box center [354, 231] width 44 height 18
type input "100"
click at [349, 267] on input "number" at bounding box center [354, 266] width 44 height 18
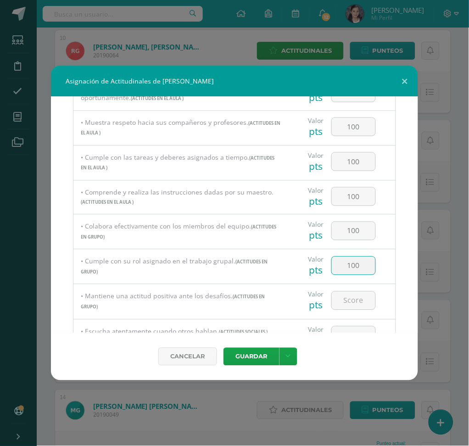
type input "100"
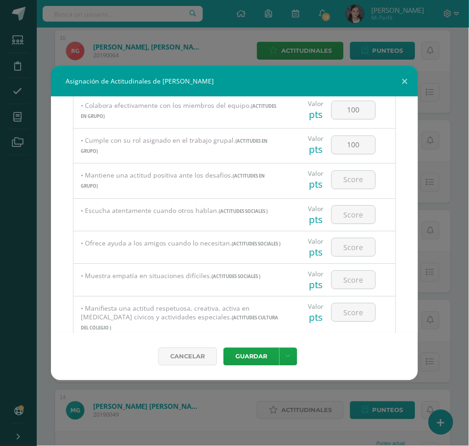
scroll to position [367, 0]
click at [343, 179] on input "number" at bounding box center [354, 178] width 44 height 18
type input "100"
click at [348, 208] on input "number" at bounding box center [354, 213] width 44 height 18
type input "100"
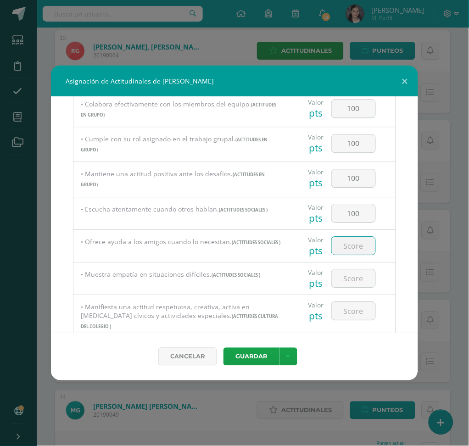
click at [354, 248] on input "number" at bounding box center [354, 246] width 44 height 18
type input "100"
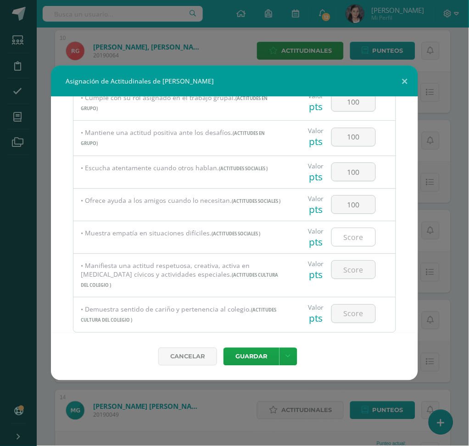
scroll to position [428, 0]
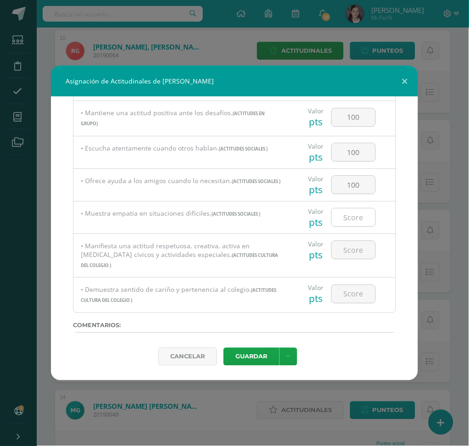
click at [354, 219] on input "number" at bounding box center [354, 217] width 44 height 18
type input "100"
click at [351, 256] on input "number" at bounding box center [354, 250] width 44 height 18
type input "100"
click at [355, 285] on input "number" at bounding box center [354, 294] width 44 height 18
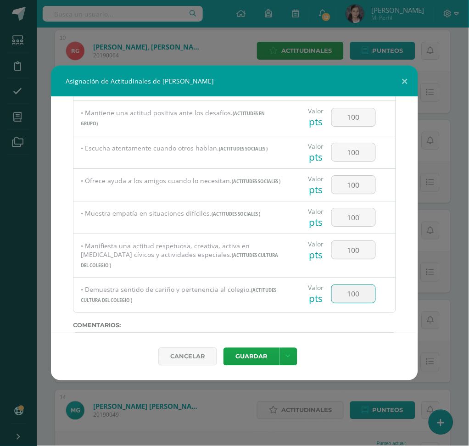
type input "100"
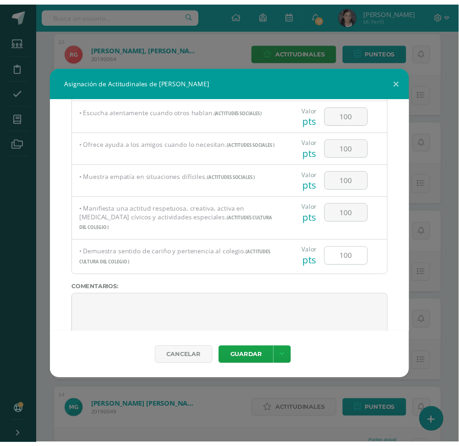
scroll to position [482, 0]
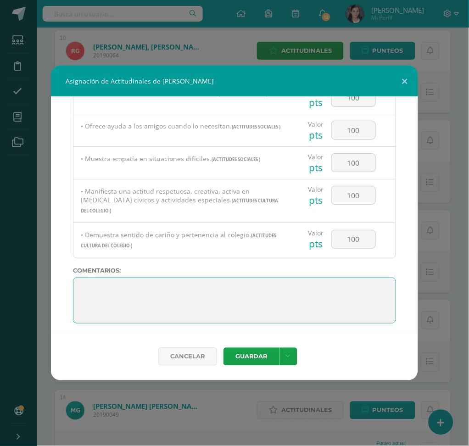
click at [81, 277] on textarea at bounding box center [234, 300] width 323 height 46
click at [76, 277] on textarea at bounding box center [234, 300] width 323 height 46
paste textarea "Emilio, tu energía y participación positiva inspiran a los demás. ¡Sigue afilan…"
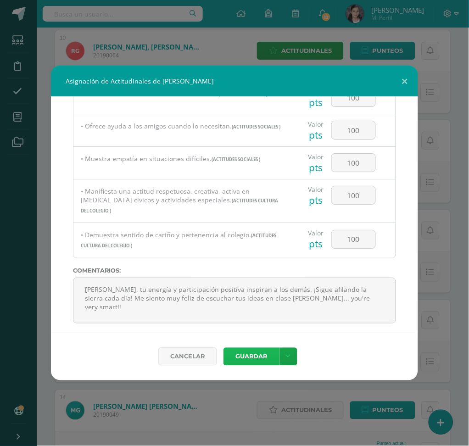
click at [254, 334] on button "Guardar" at bounding box center [251, 357] width 56 height 18
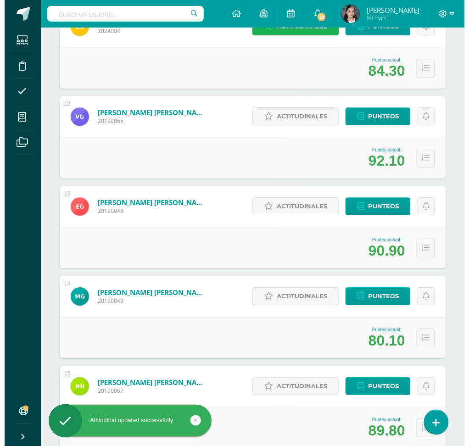
scroll to position [1100, 0]
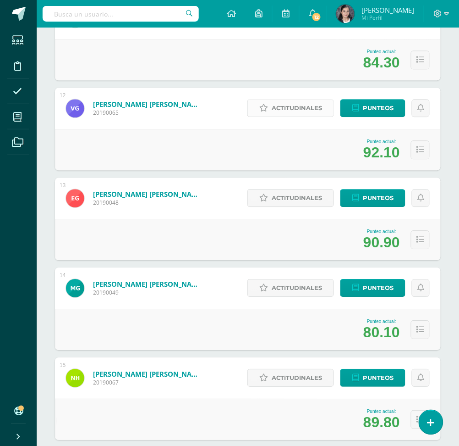
click at [292, 108] on span "Actitudinales" at bounding box center [297, 107] width 50 height 17
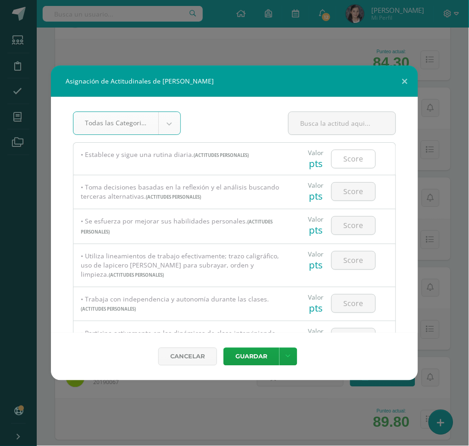
click at [355, 165] on input "number" at bounding box center [354, 159] width 44 height 18
click at [359, 192] on input "number" at bounding box center [354, 191] width 44 height 18
click at [351, 220] on input "number" at bounding box center [354, 225] width 44 height 18
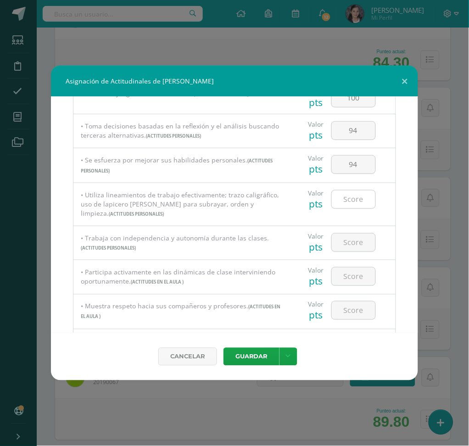
click at [351, 199] on input "number" at bounding box center [354, 199] width 44 height 18
click at [342, 242] on input "number" at bounding box center [354, 242] width 44 height 18
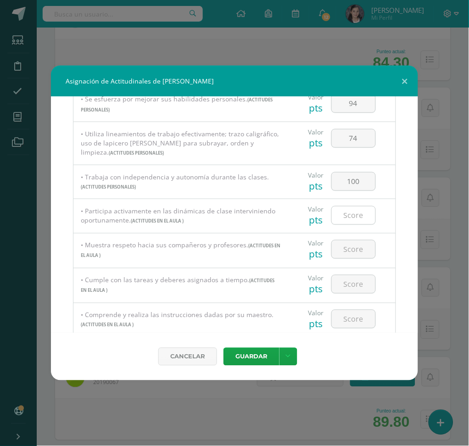
click at [347, 216] on input "number" at bounding box center [354, 215] width 44 height 18
click at [349, 248] on input "number" at bounding box center [354, 249] width 44 height 18
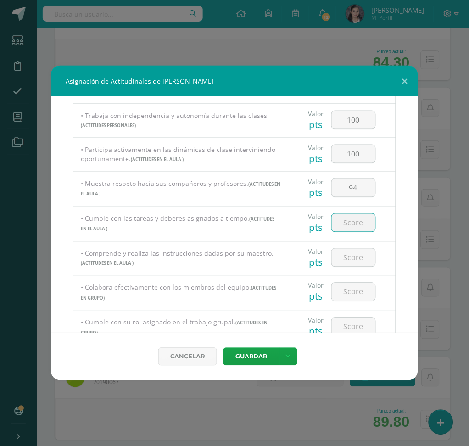
click at [346, 226] on input "number" at bounding box center [354, 223] width 44 height 18
click at [346, 256] on input "number" at bounding box center [354, 258] width 44 height 18
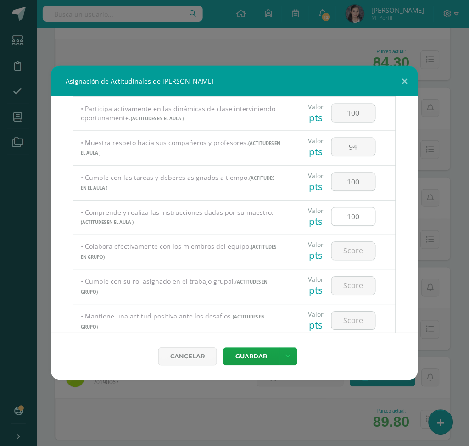
scroll to position [244, 0]
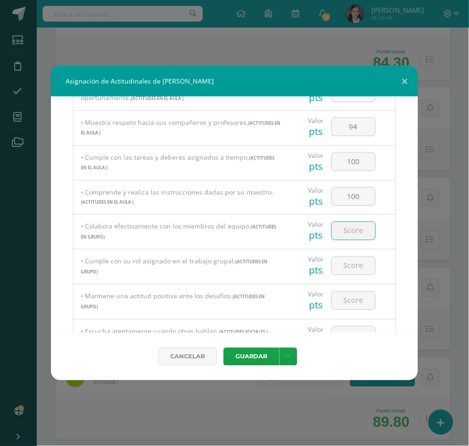
click at [349, 238] on input "number" at bounding box center [354, 231] width 44 height 18
click at [349, 255] on div at bounding box center [353, 265] width 52 height 32
click at [350, 270] on input "number" at bounding box center [354, 266] width 44 height 18
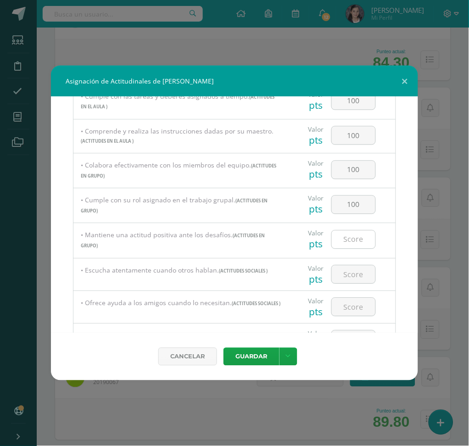
click at [351, 236] on input "number" at bounding box center [354, 240] width 44 height 18
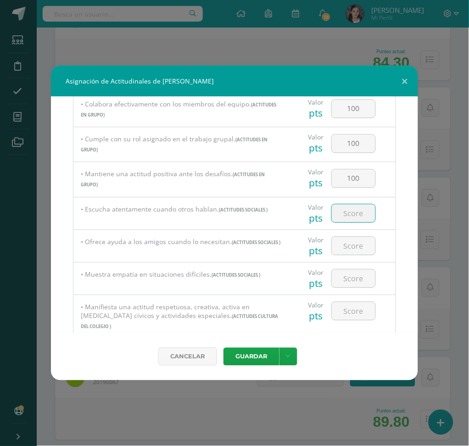
click at [351, 221] on input "number" at bounding box center [354, 213] width 44 height 18
click at [353, 249] on input "number" at bounding box center [354, 246] width 44 height 18
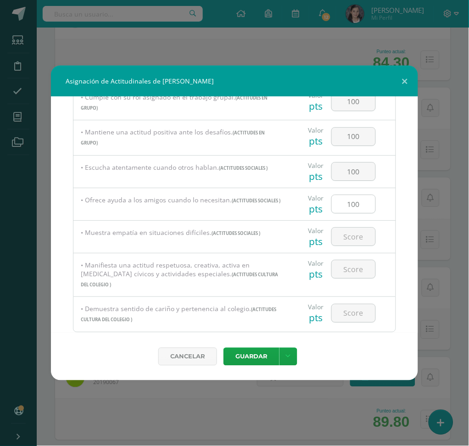
scroll to position [428, 0]
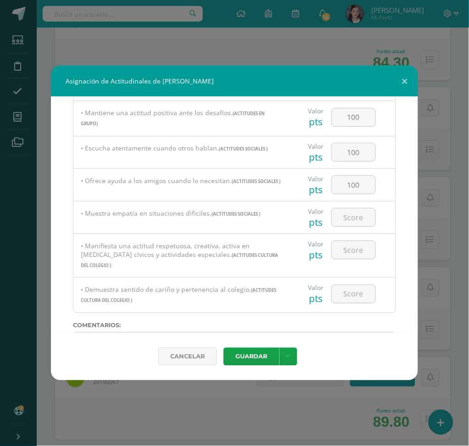
click at [354, 233] on div at bounding box center [353, 217] width 52 height 32
click at [355, 231] on div at bounding box center [353, 217] width 52 height 32
click at [356, 221] on input "number" at bounding box center [354, 217] width 44 height 18
click at [350, 253] on input "number" at bounding box center [354, 250] width 44 height 18
click at [348, 288] on input "number" at bounding box center [354, 294] width 44 height 18
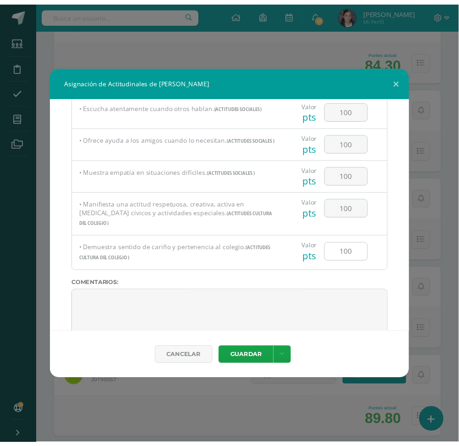
scroll to position [482, 0]
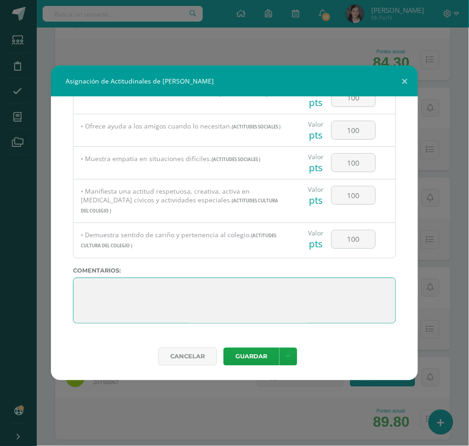
click at [79, 277] on textarea at bounding box center [234, 300] width 323 height 46
paste textarea "Victor, fuiste constante y perseverante. ¡Ese espíritu de mejora continua te ll…"
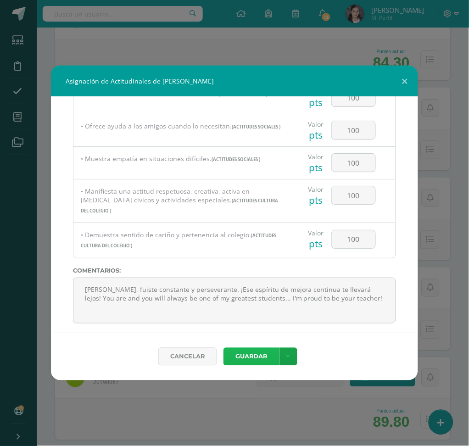
click at [259, 334] on button "Guardar" at bounding box center [251, 357] width 56 height 18
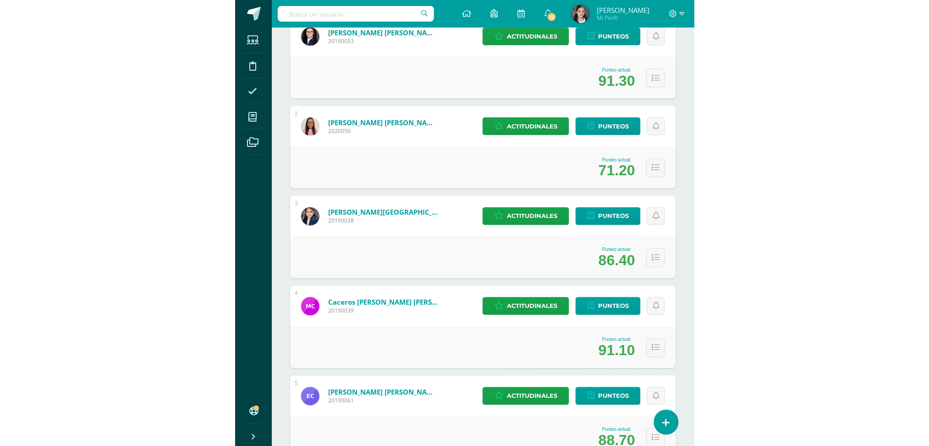
scroll to position [0, 0]
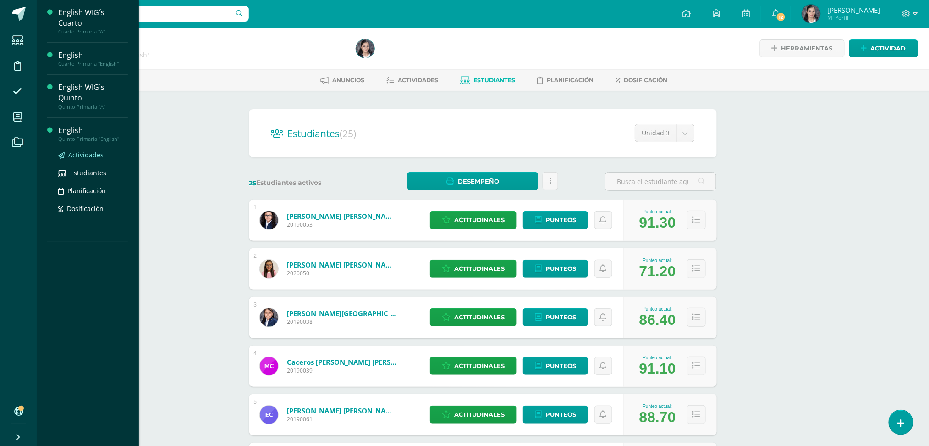
click at [92, 159] on link "Actividades" at bounding box center [93, 154] width 70 height 11
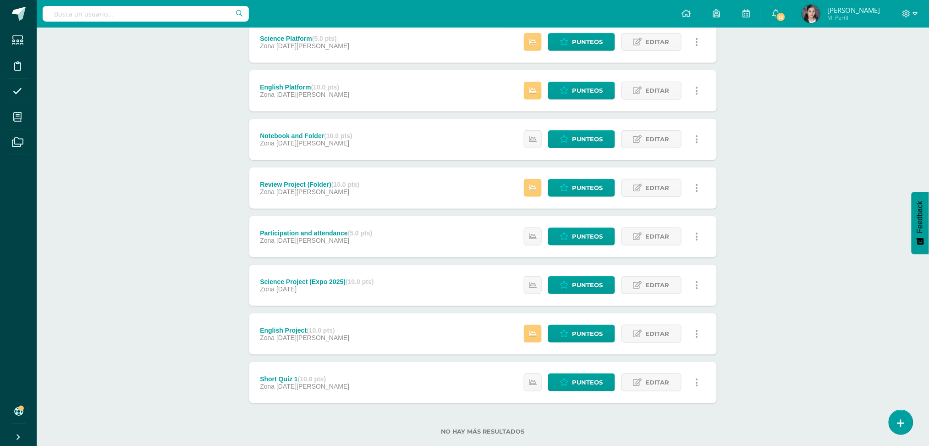
scroll to position [198, 0]
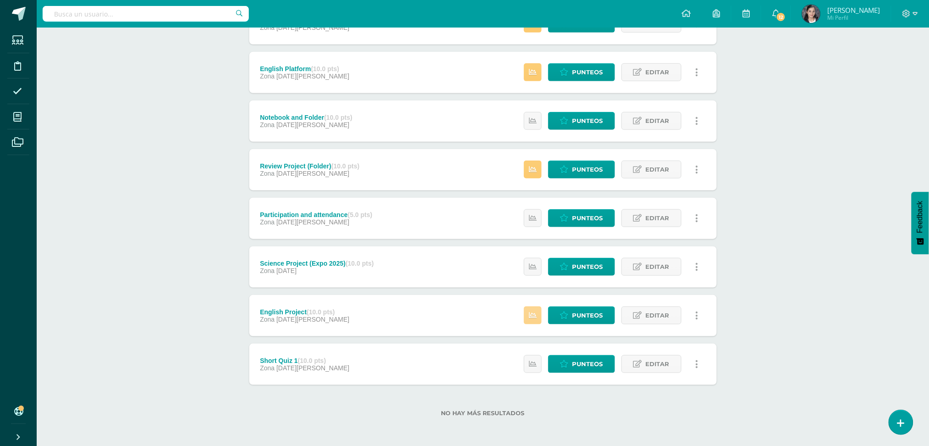
click at [535, 318] on icon at bounding box center [533, 315] width 8 height 8
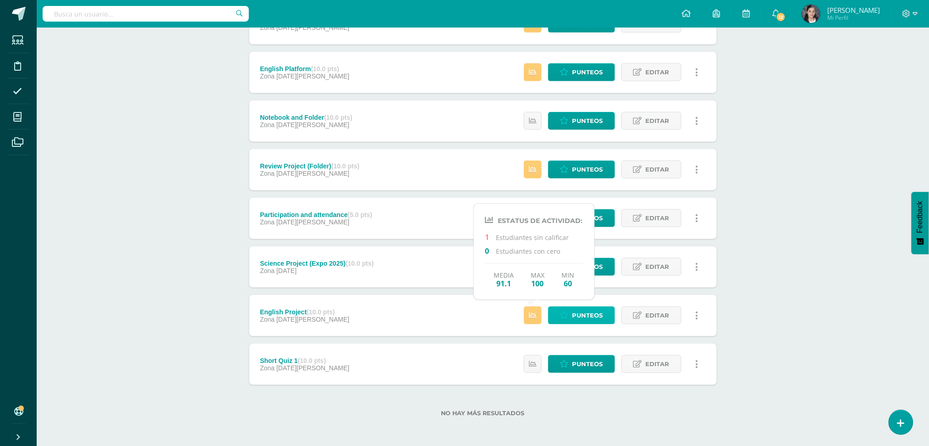
click at [581, 316] on span "Punteos" at bounding box center [588, 315] width 31 height 17
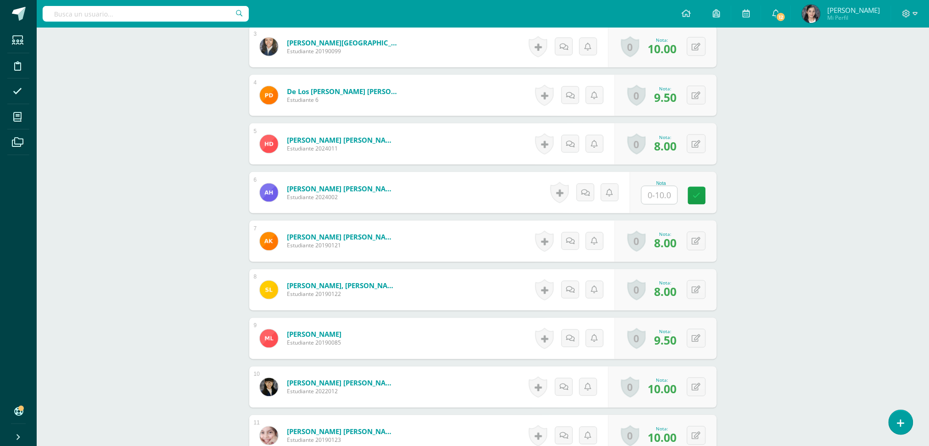
scroll to position [399, 0]
click at [649, 197] on input "text" at bounding box center [665, 195] width 37 height 18
type input "10"
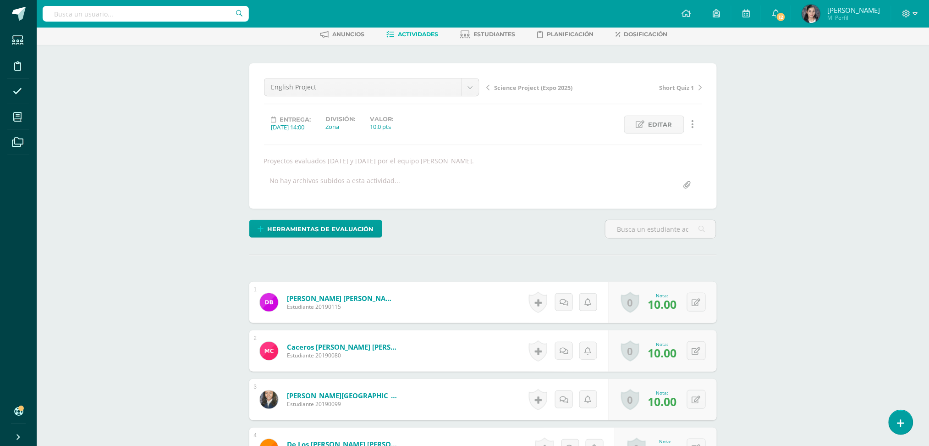
scroll to position [0, 0]
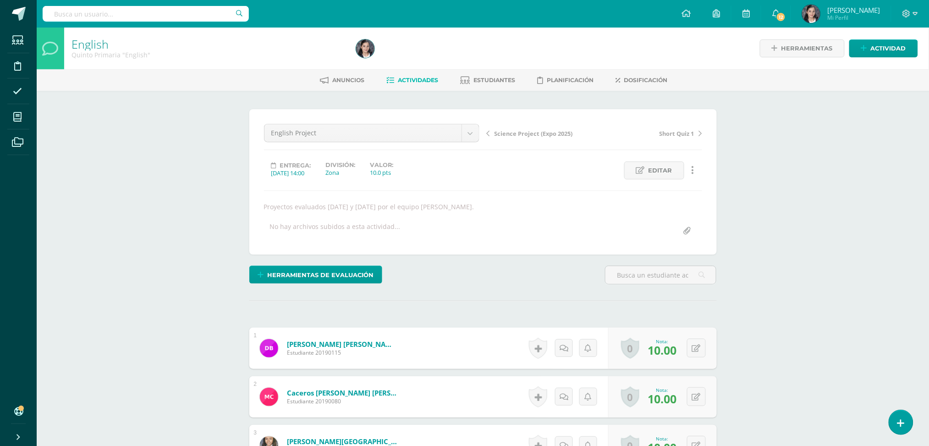
click at [411, 82] on span "Actividades" at bounding box center [418, 80] width 40 height 7
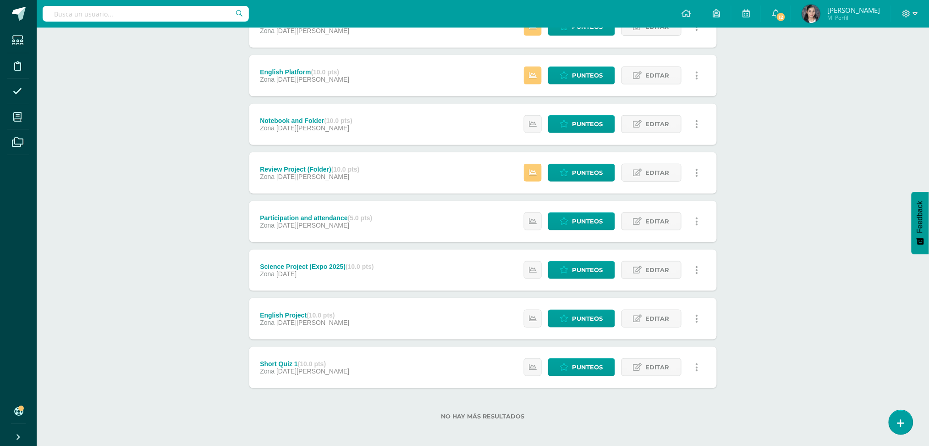
scroll to position [198, 0]
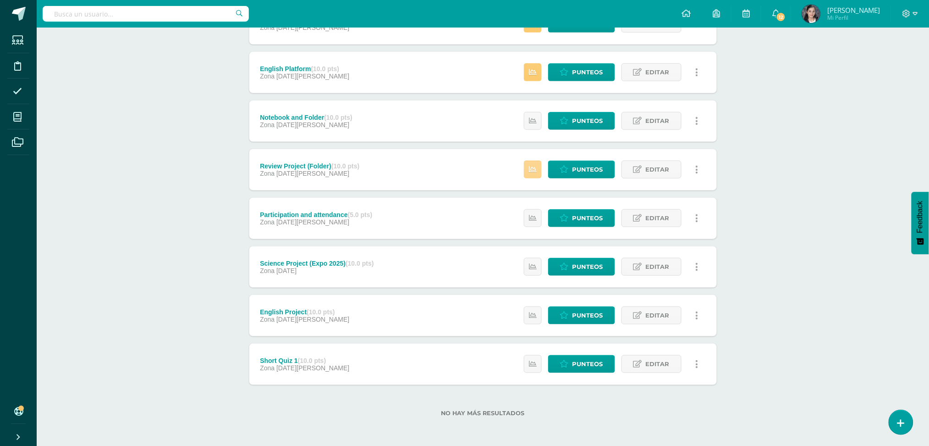
click at [527, 172] on link at bounding box center [533, 169] width 18 height 18
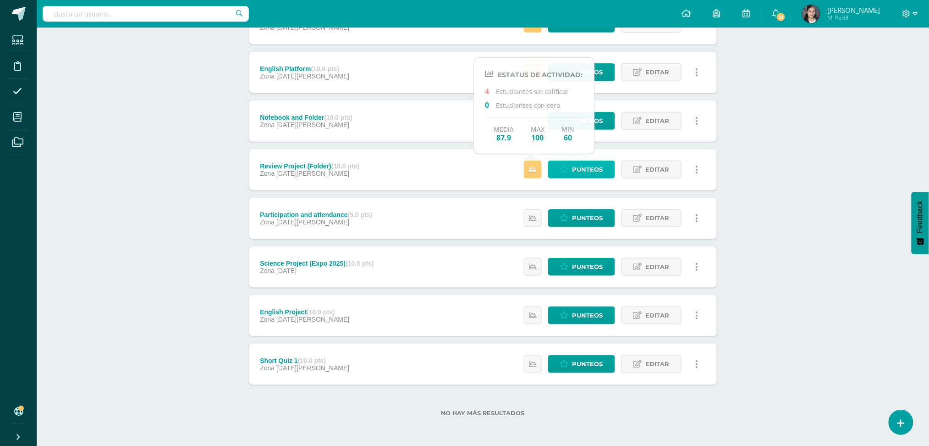
click at [580, 172] on span "Punteos" at bounding box center [588, 169] width 31 height 17
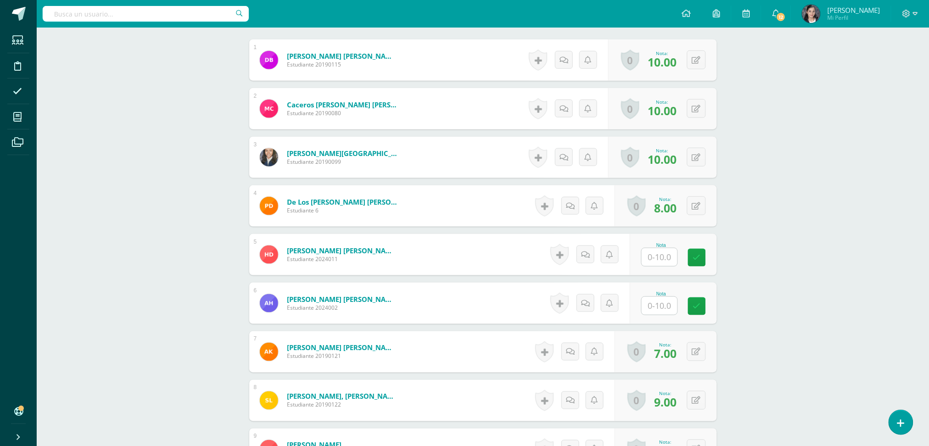
scroll to position [306, 0]
click at [648, 255] on input "text" at bounding box center [660, 257] width 36 height 18
type input "5"
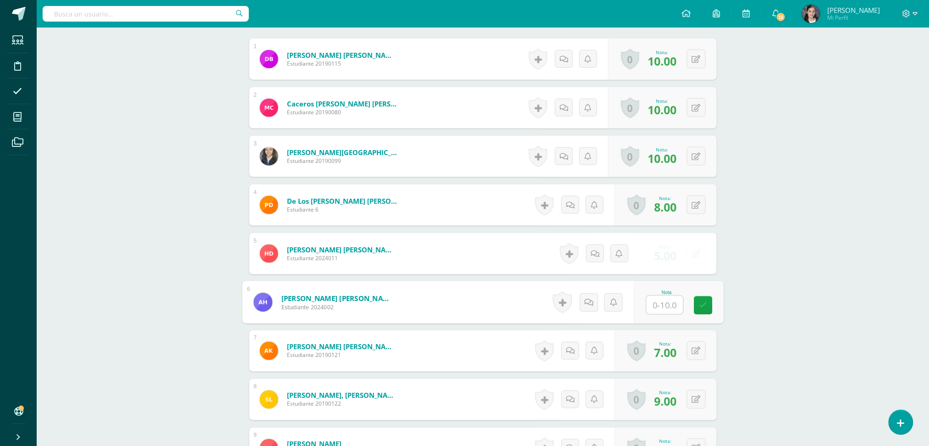
scroll to position [307, 0]
type input "5"
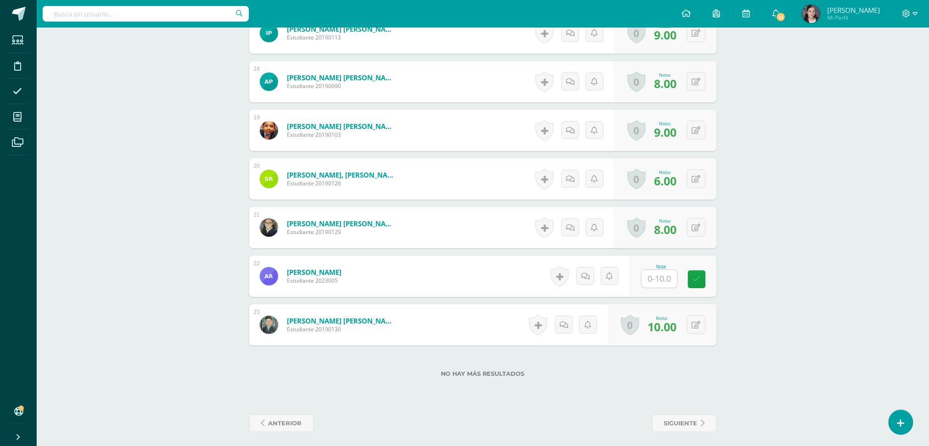
scroll to position [1116, 0]
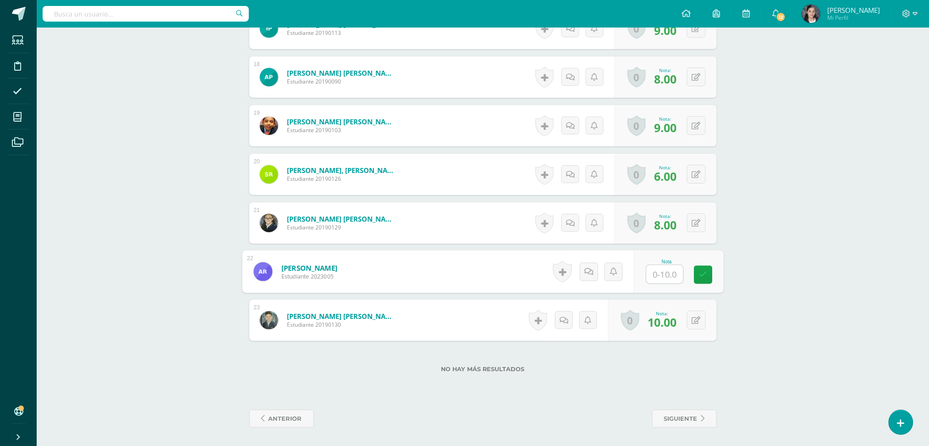
click at [665, 270] on input "text" at bounding box center [665, 274] width 37 height 18
type input "10"
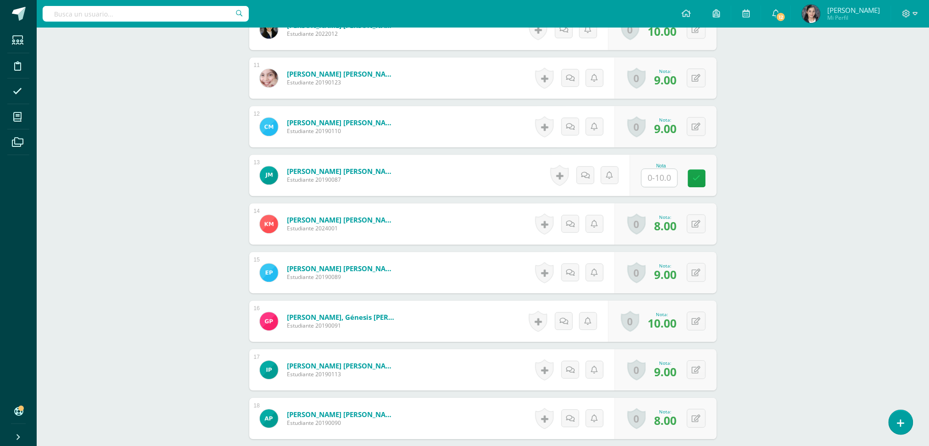
scroll to position [687, 0]
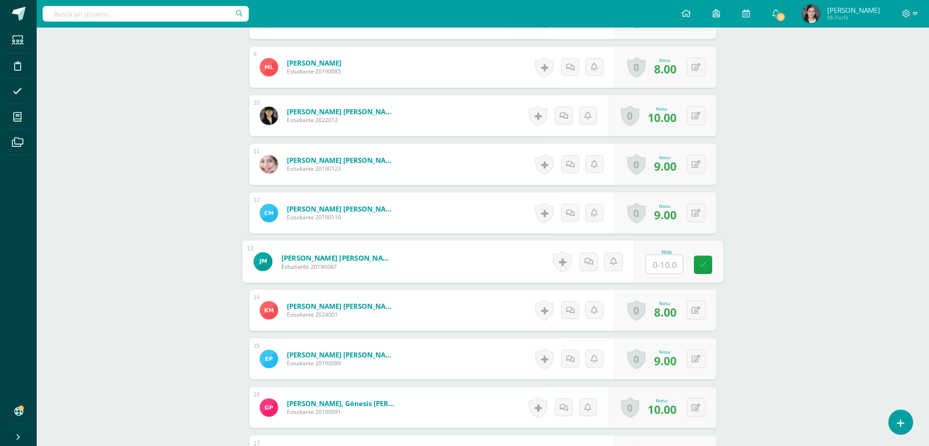
click at [661, 260] on input "text" at bounding box center [665, 264] width 37 height 18
click at [697, 262] on icon at bounding box center [696, 262] width 9 height 8
type input "10"
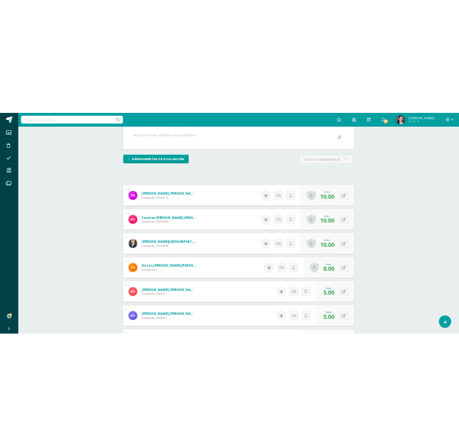
scroll to position [0, 0]
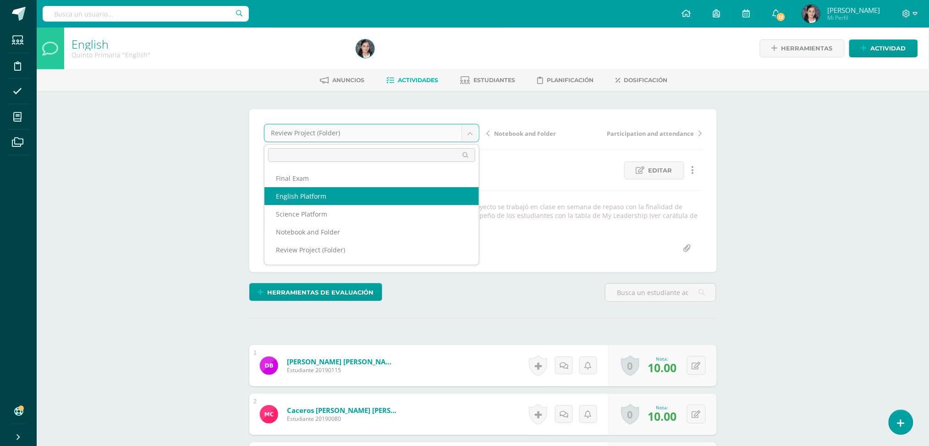
select select "/dashboard/teacher/grade-activity/63783/"
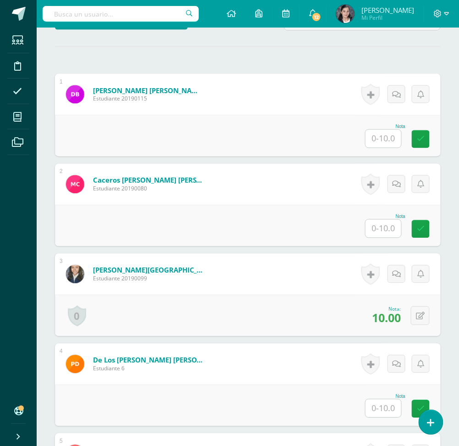
scroll to position [243, 0]
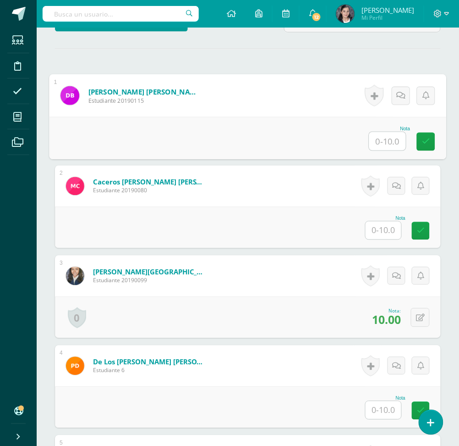
click at [381, 133] on input "text" at bounding box center [388, 141] width 37 height 18
type input "10"
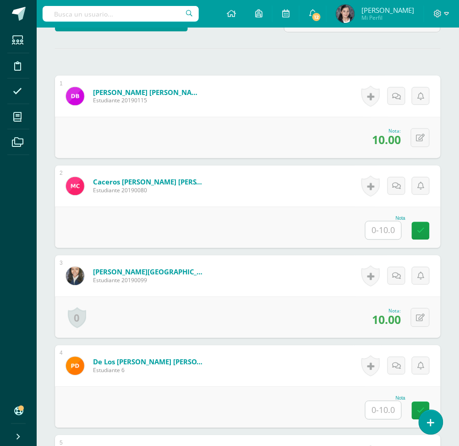
click at [386, 231] on input "text" at bounding box center [384, 230] width 36 height 18
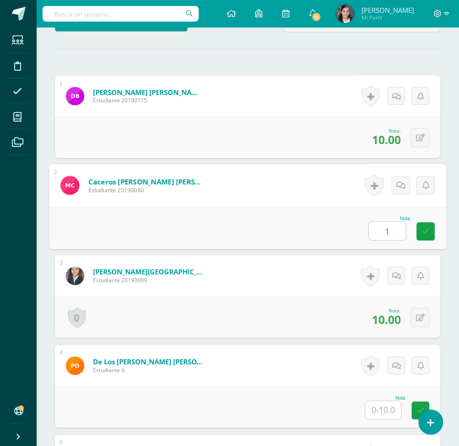
type input "10"
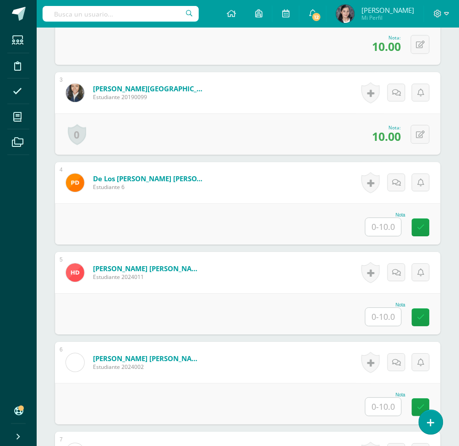
scroll to position [487, 0]
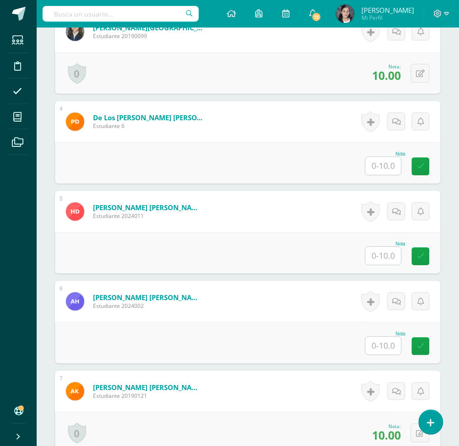
click at [386, 169] on input "text" at bounding box center [384, 166] width 36 height 18
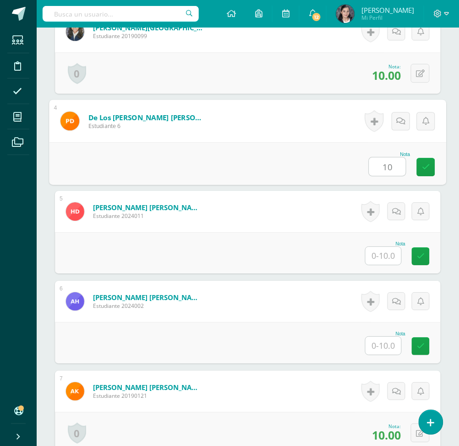
type input "10"
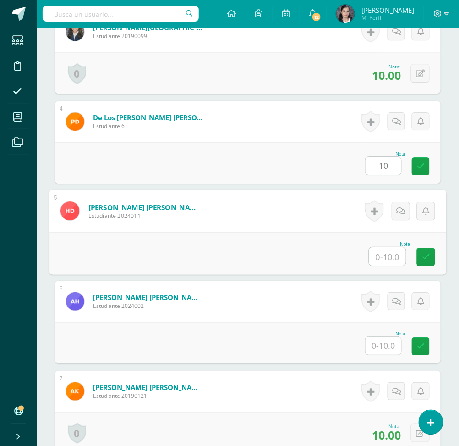
click at [382, 258] on input "text" at bounding box center [388, 256] width 37 height 18
type input "1"
type input "7"
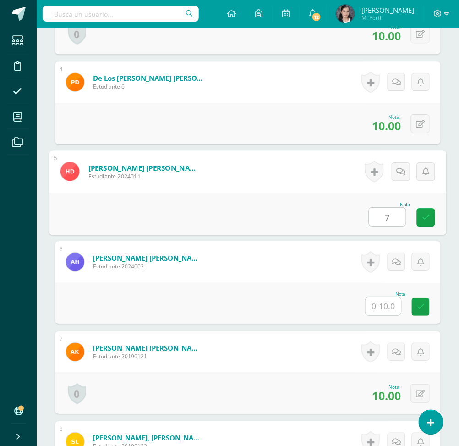
scroll to position [548, 0]
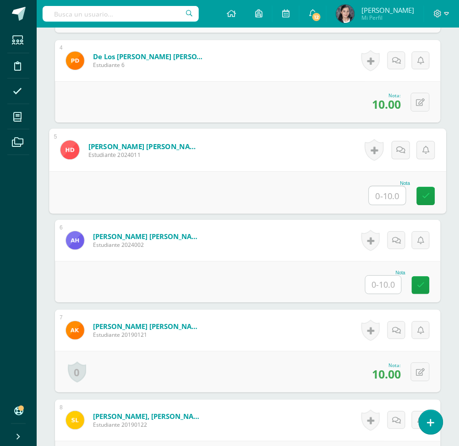
click at [394, 192] on input "text" at bounding box center [388, 195] width 37 height 18
type input "8"
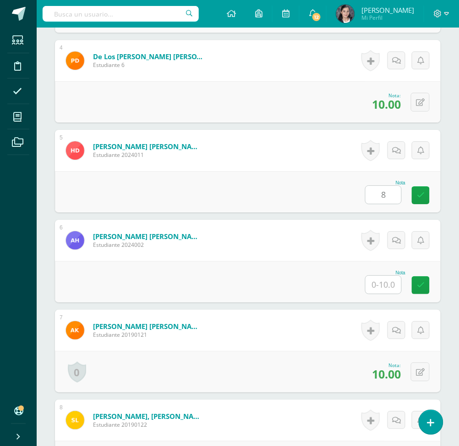
click at [378, 283] on input "text" at bounding box center [384, 285] width 36 height 18
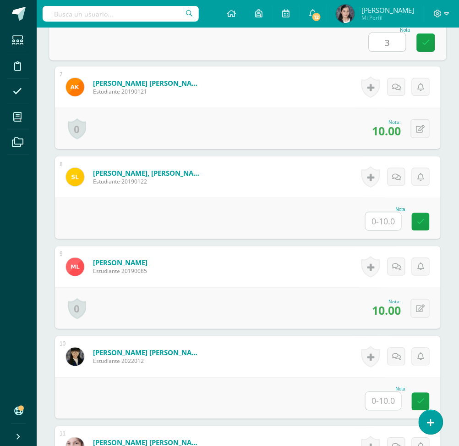
scroll to position [793, 0]
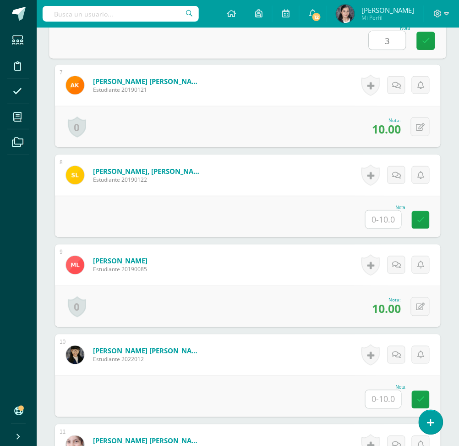
type input "3"
click at [387, 216] on input "text" at bounding box center [384, 219] width 36 height 18
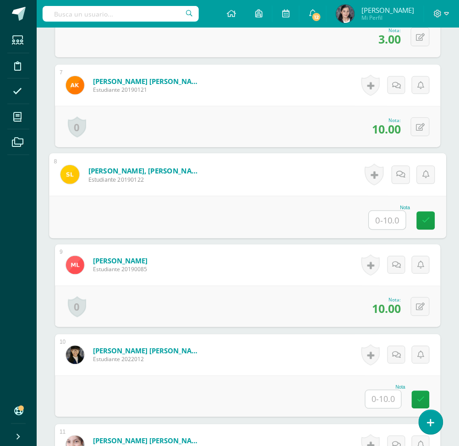
click at [386, 225] on input "text" at bounding box center [388, 220] width 37 height 18
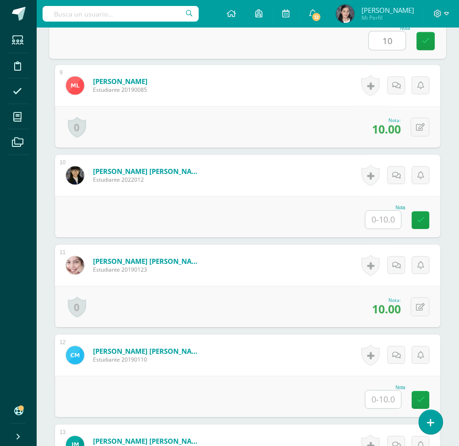
scroll to position [977, 0]
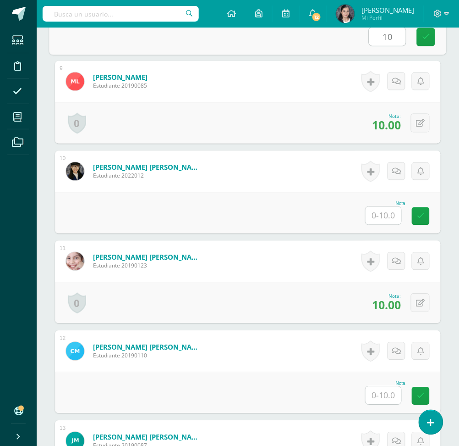
type input "10"
click at [388, 219] on input "text" at bounding box center [384, 216] width 36 height 18
click at [394, 222] on input "text" at bounding box center [384, 216] width 36 height 18
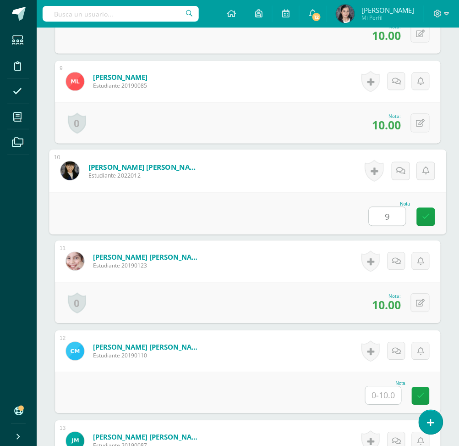
scroll to position [1099, 0]
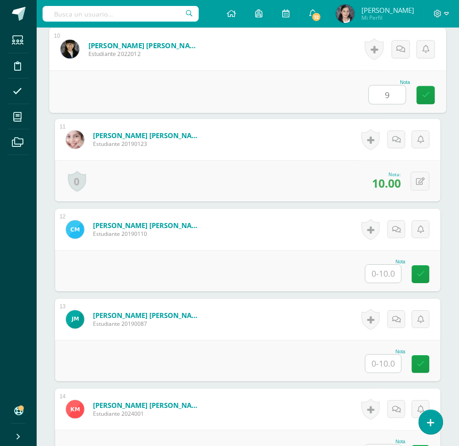
type input "9"
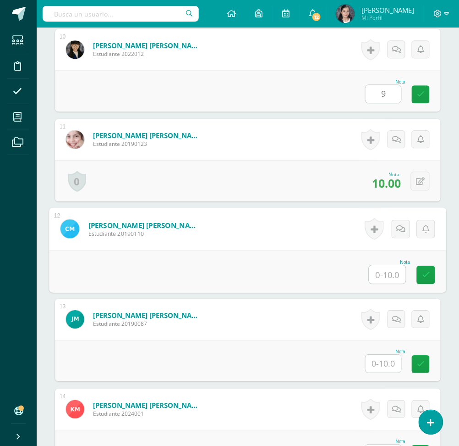
click at [390, 275] on input "text" at bounding box center [388, 274] width 37 height 18
click at [387, 271] on input "text" at bounding box center [388, 274] width 37 height 18
type input "10"
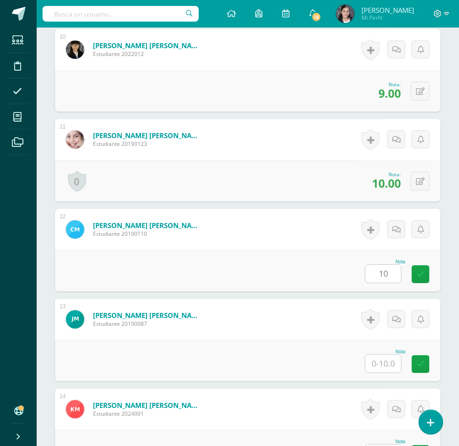
click at [387, 363] on input "text" at bounding box center [384, 363] width 36 height 18
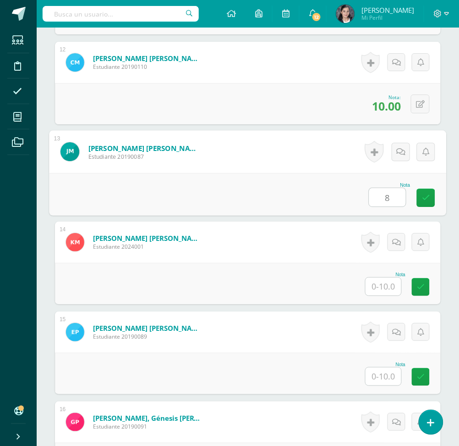
scroll to position [1282, 0]
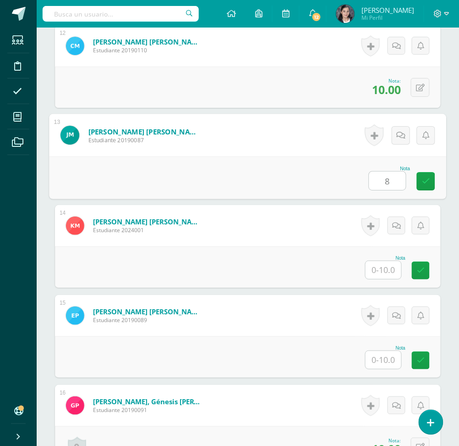
type input "8"
click at [388, 273] on input "text" at bounding box center [384, 270] width 36 height 18
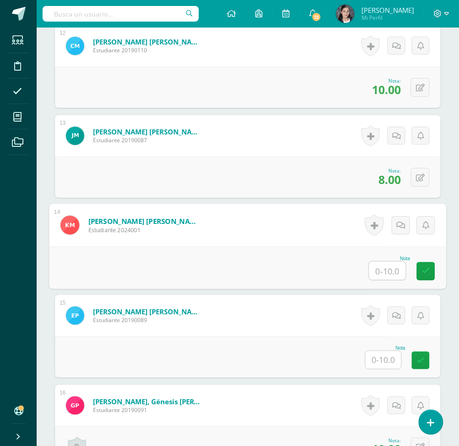
click at [382, 269] on input "text" at bounding box center [388, 270] width 37 height 18
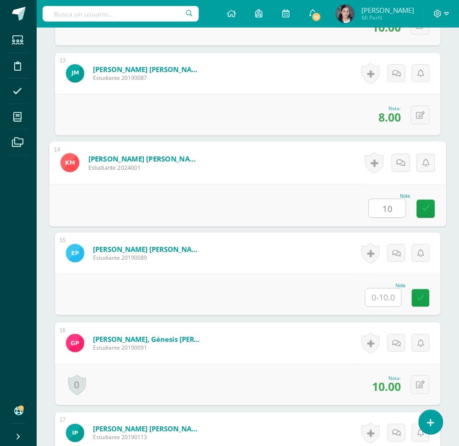
scroll to position [1404, 0]
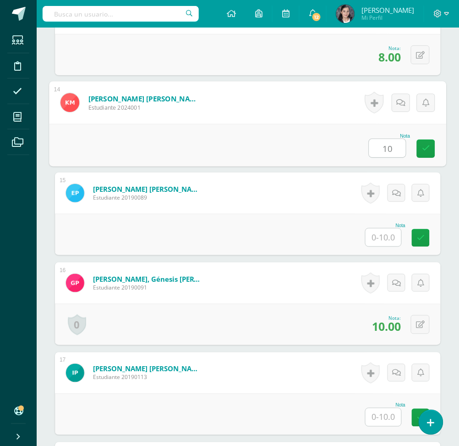
type input "10"
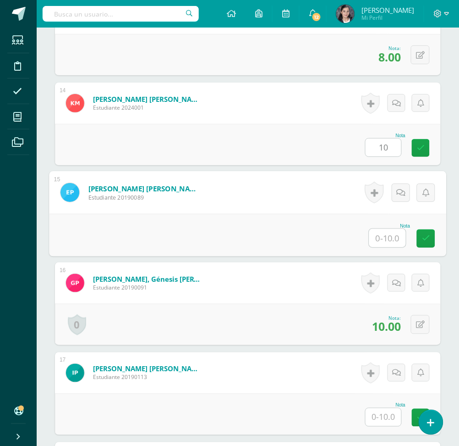
click at [383, 233] on input "text" at bounding box center [388, 238] width 37 height 18
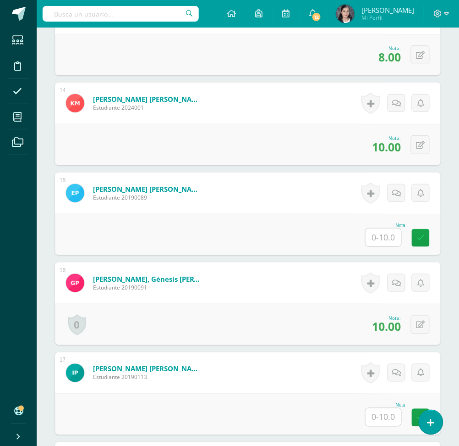
click at [390, 236] on input "text" at bounding box center [384, 237] width 36 height 18
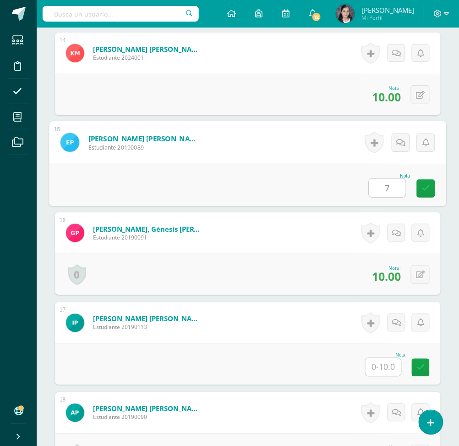
scroll to position [1527, 0]
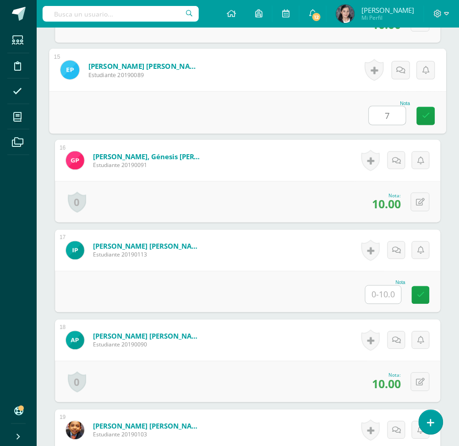
type input "7"
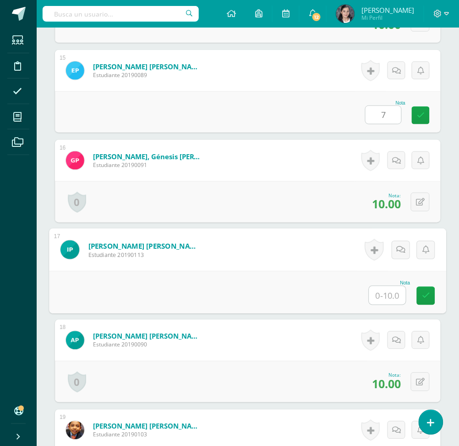
click at [390, 298] on input "text" at bounding box center [388, 295] width 37 height 18
click at [385, 297] on input "text" at bounding box center [388, 295] width 37 height 18
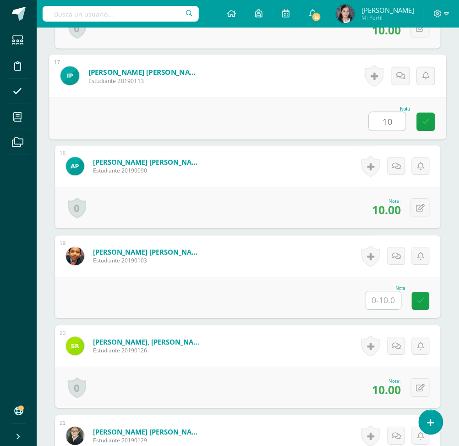
scroll to position [1710, 0]
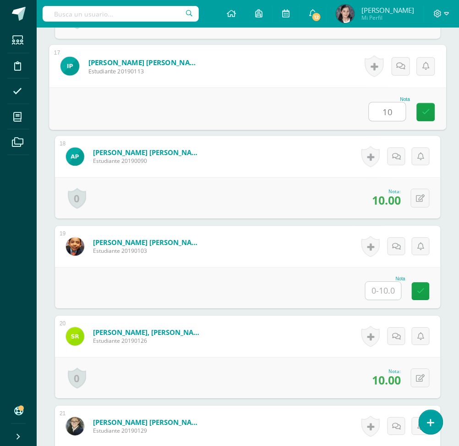
type input "10"
click at [391, 293] on input "text" at bounding box center [384, 291] width 36 height 18
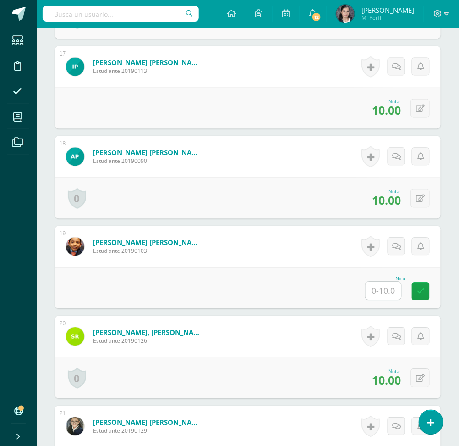
click at [393, 286] on input "text" at bounding box center [384, 291] width 36 height 18
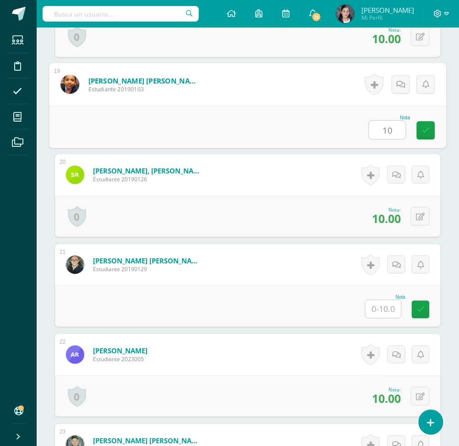
scroll to position [1894, 0]
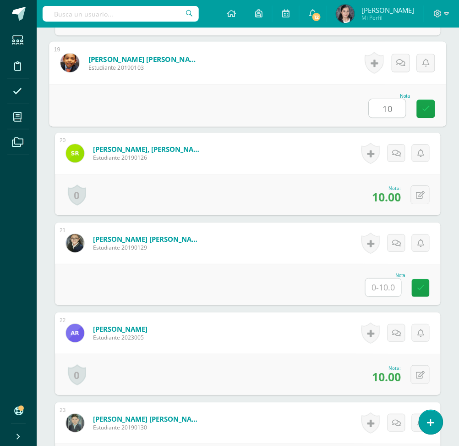
type input "10"
click at [386, 287] on input "text" at bounding box center [384, 287] width 36 height 18
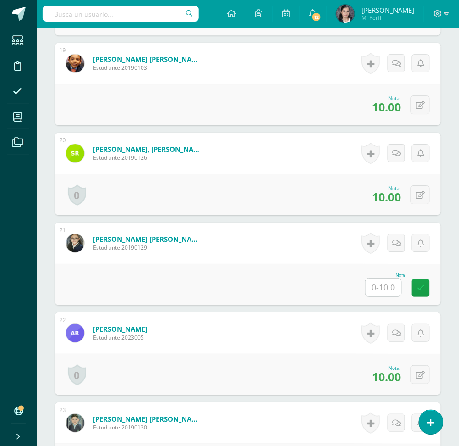
click at [385, 291] on input "text" at bounding box center [384, 287] width 36 height 18
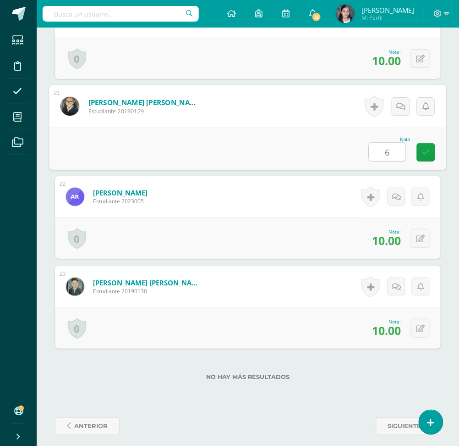
scroll to position [2038, 0]
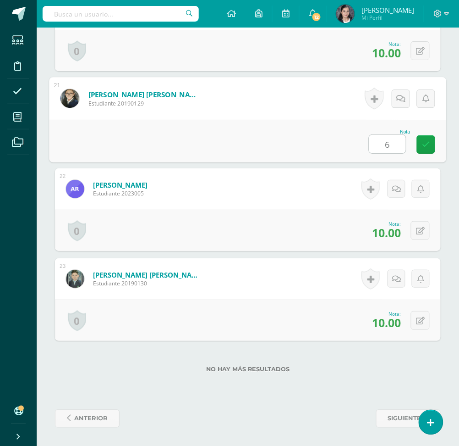
type input "6"
click at [375, 348] on div "No hay más resultados" at bounding box center [248, 362] width 386 height 43
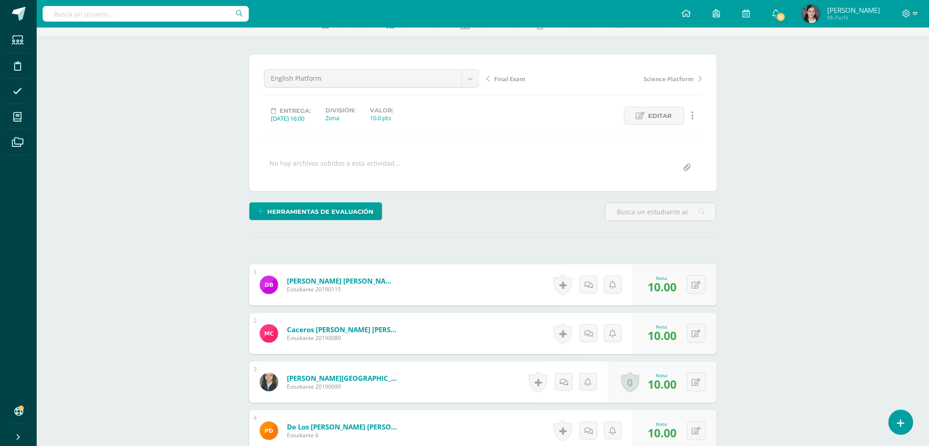
scroll to position [0, 0]
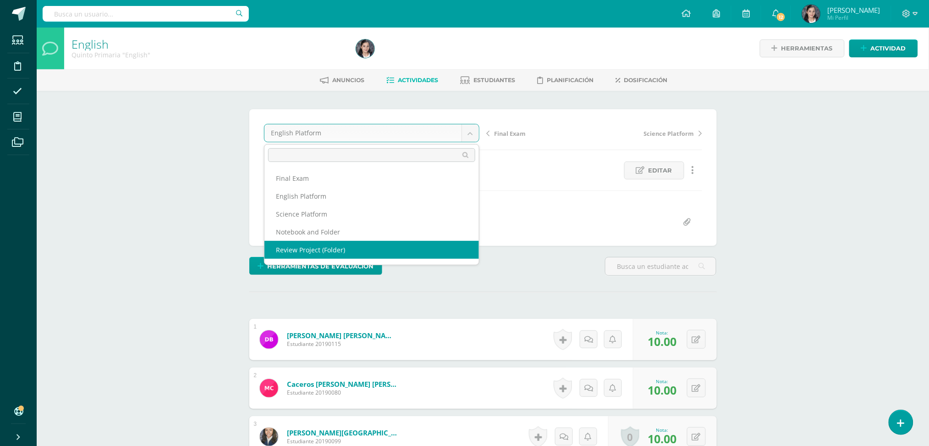
scroll to position [11, 0]
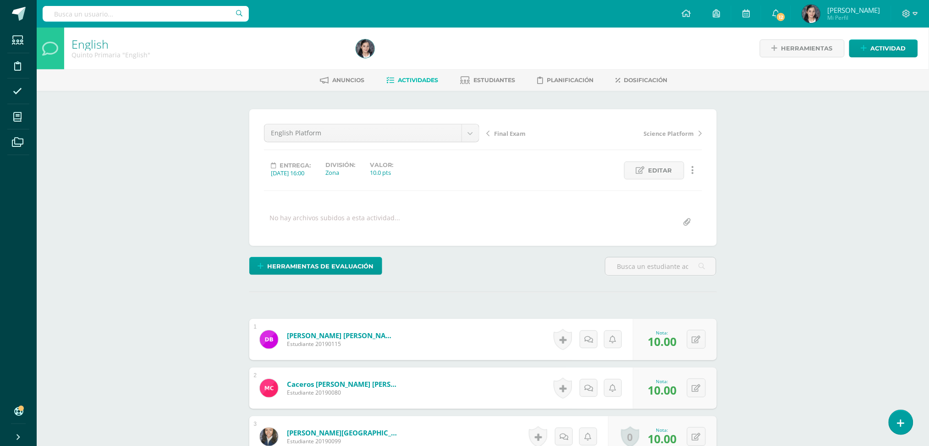
click at [415, 79] on span "Actividades" at bounding box center [418, 80] width 40 height 7
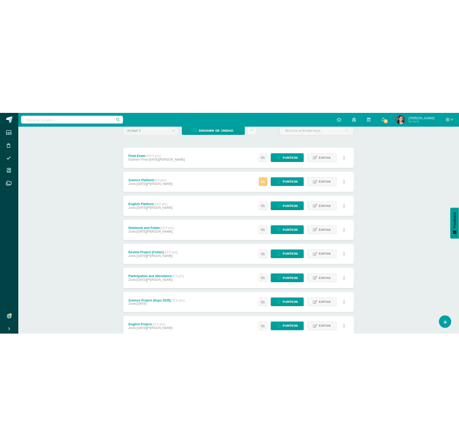
scroll to position [15, 0]
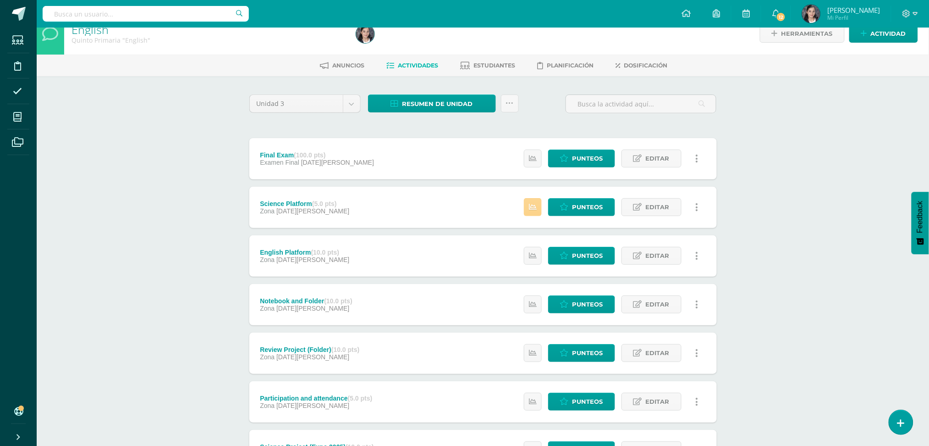
click at [536, 206] on icon at bounding box center [533, 207] width 8 height 8
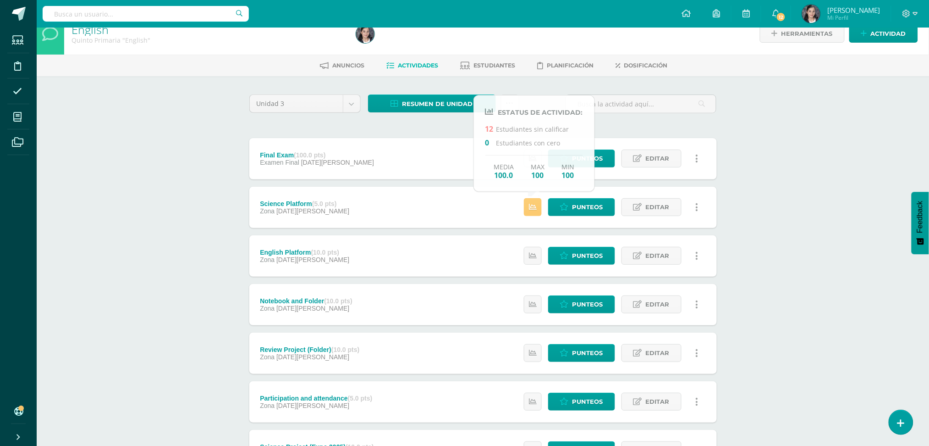
click at [146, 229] on div "English Quinto Primaria "English" Herramientas Detalle de asistencias Actividad…" at bounding box center [483, 321] width 893 height 616
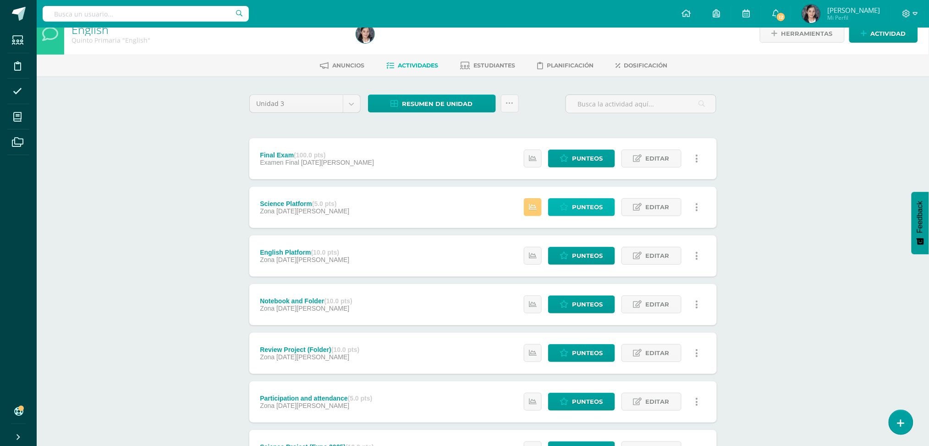
click at [571, 212] on link "Punteos" at bounding box center [581, 207] width 67 height 18
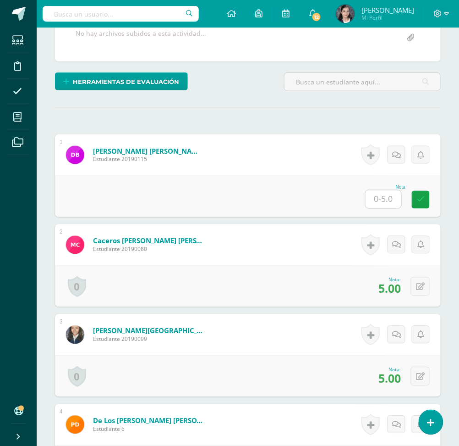
scroll to position [185, 0]
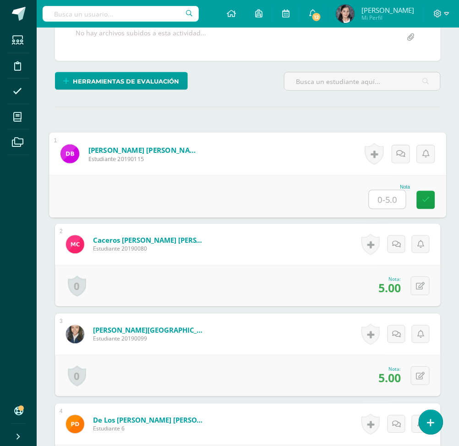
click at [393, 204] on input "text" at bounding box center [388, 199] width 37 height 18
type input "0"
click at [394, 204] on input "0" at bounding box center [388, 199] width 37 height 18
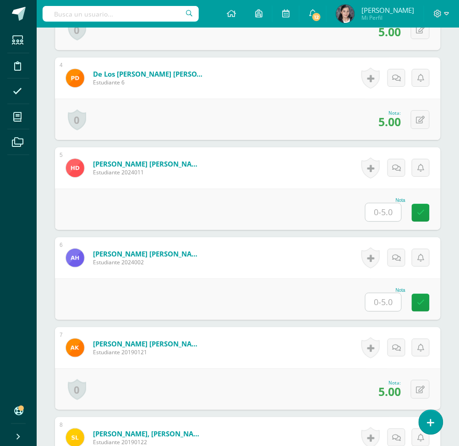
scroll to position [552, 0]
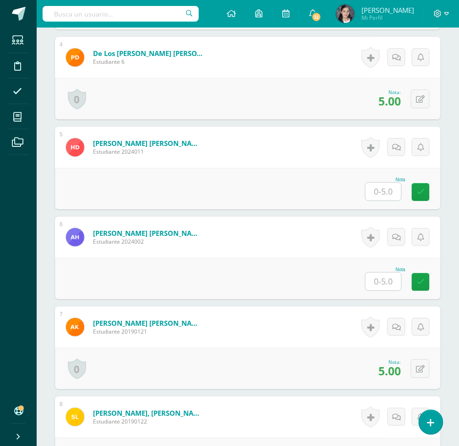
type input "5"
click at [383, 186] on input "text" at bounding box center [384, 191] width 36 height 18
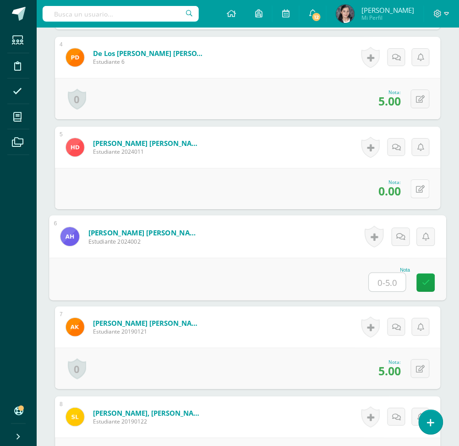
click at [424, 187] on icon at bounding box center [420, 189] width 9 height 8
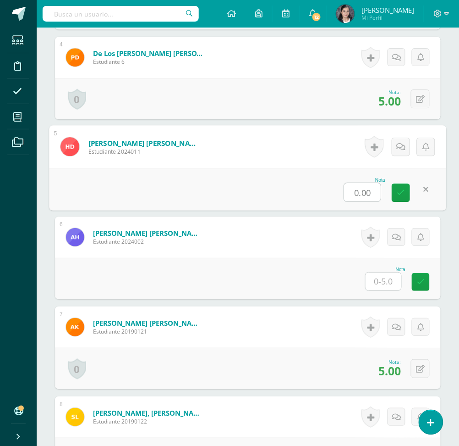
type input "1"
type input "0"
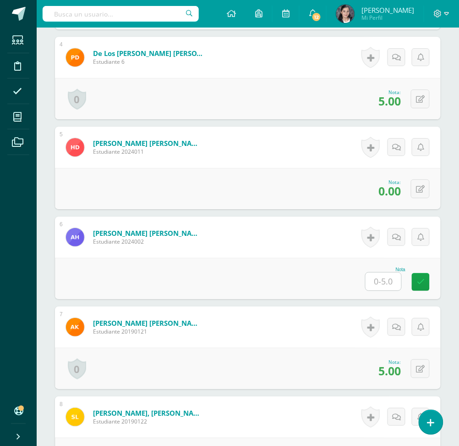
click at [386, 288] on input "text" at bounding box center [384, 281] width 36 height 18
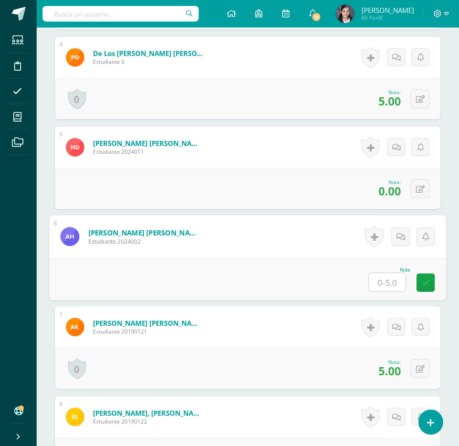
type input "2"
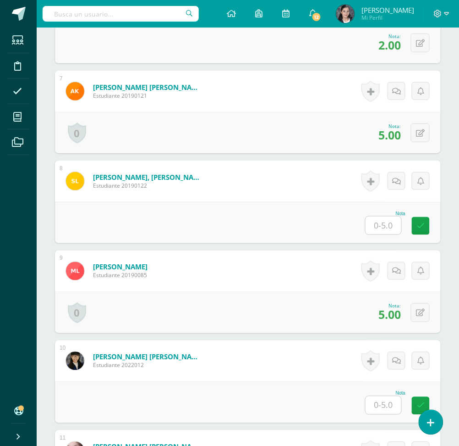
scroll to position [796, 0]
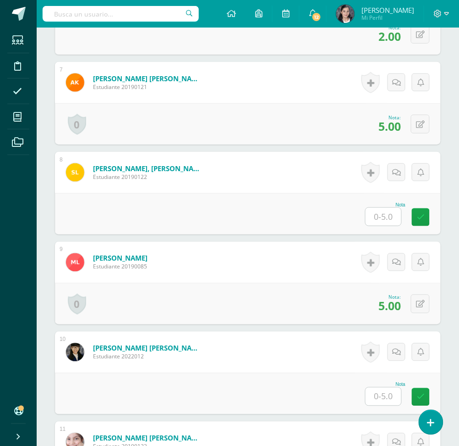
click at [392, 221] on input "text" at bounding box center [384, 217] width 36 height 18
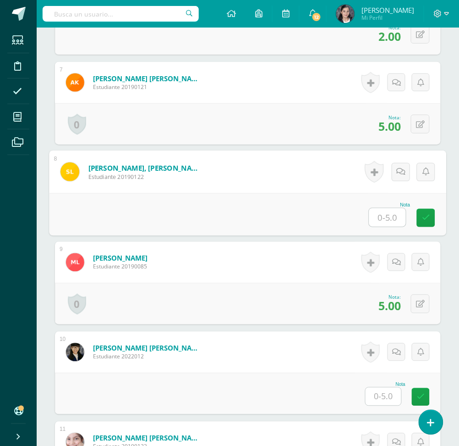
click at [378, 214] on input "text" at bounding box center [388, 217] width 37 height 18
type input "2"
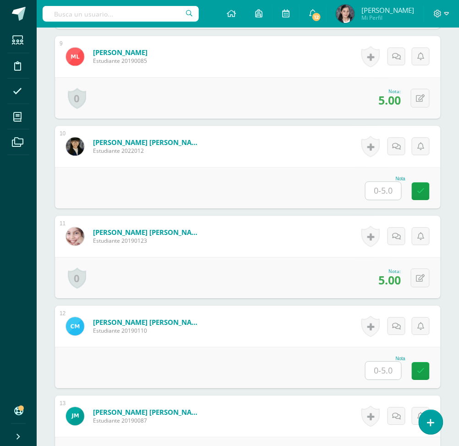
scroll to position [979, 0]
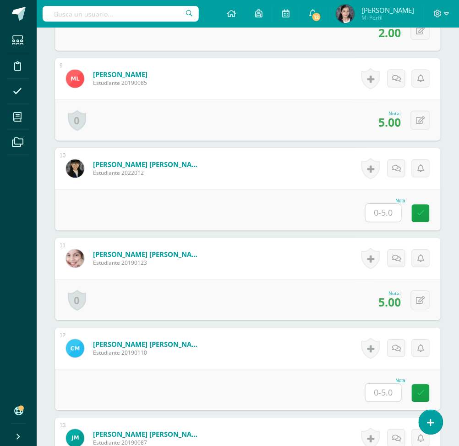
click at [387, 222] on div "Nota" at bounding box center [385, 211] width 40 height 24
click at [384, 215] on input "text" at bounding box center [384, 213] width 36 height 18
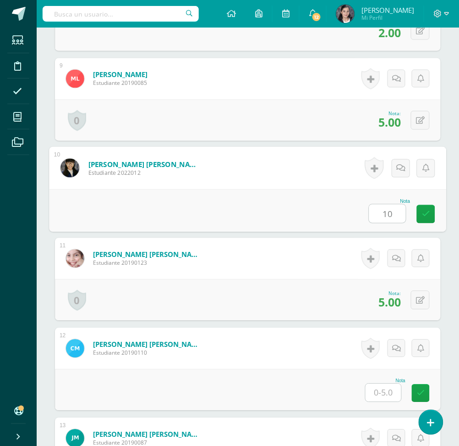
type input "0"
type input "5"
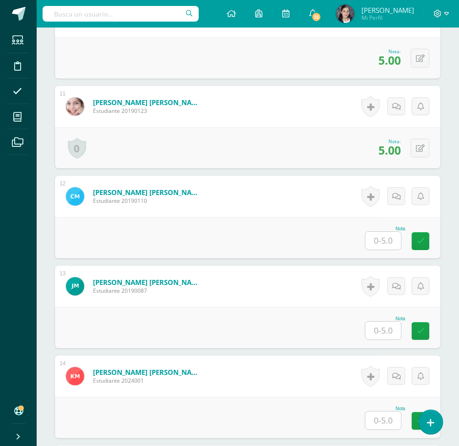
scroll to position [1163, 0]
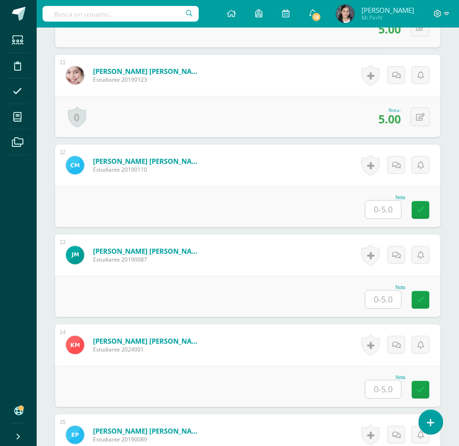
click at [389, 212] on input "text" at bounding box center [384, 209] width 36 height 18
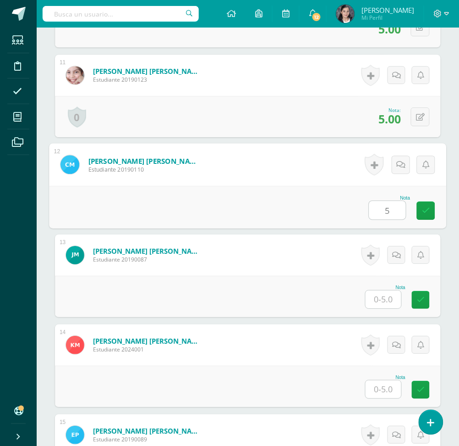
type input "5"
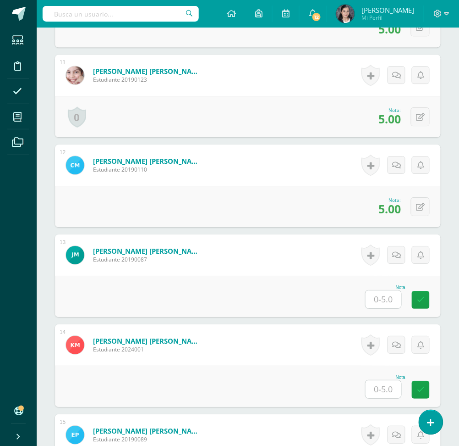
click at [392, 298] on input "text" at bounding box center [384, 299] width 36 height 18
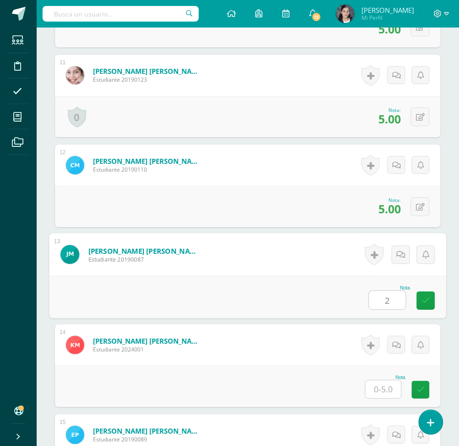
type input "2"
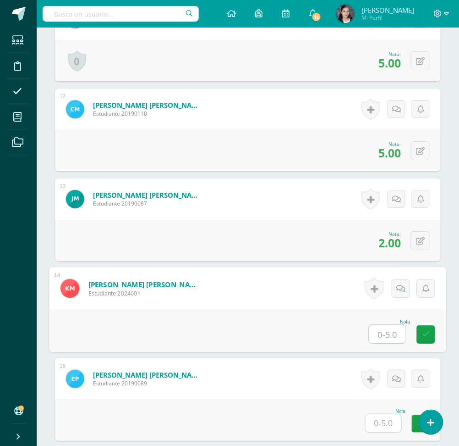
scroll to position [1285, 0]
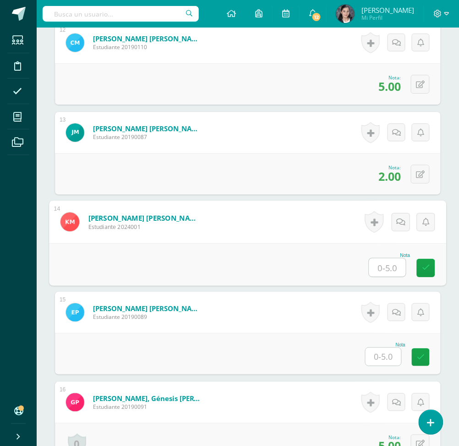
click at [389, 261] on input "text" at bounding box center [388, 267] width 37 height 18
type input "2"
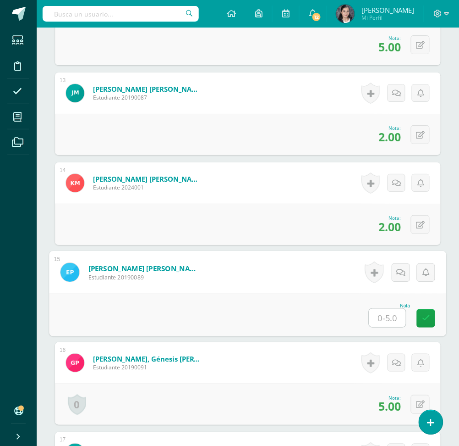
scroll to position [1346, 0]
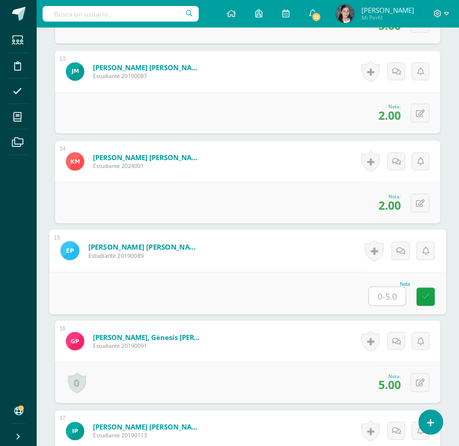
click at [392, 295] on input "text" at bounding box center [388, 296] width 37 height 18
type input "3"
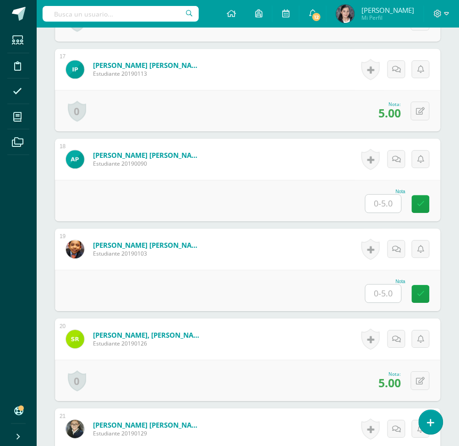
scroll to position [1713, 0]
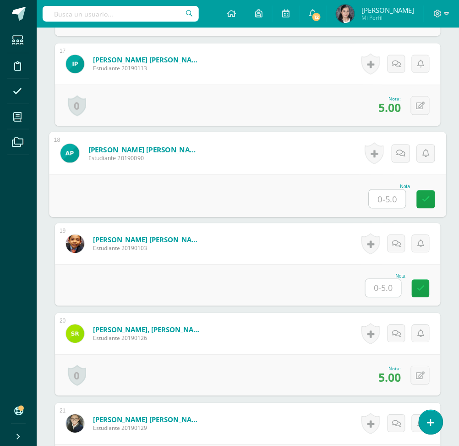
click at [387, 190] on input "text" at bounding box center [388, 199] width 37 height 18
type input "0"
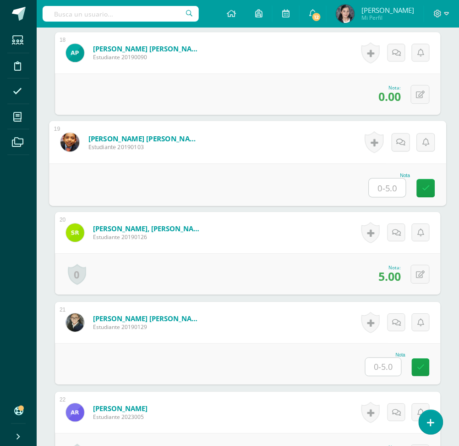
scroll to position [1835, 0]
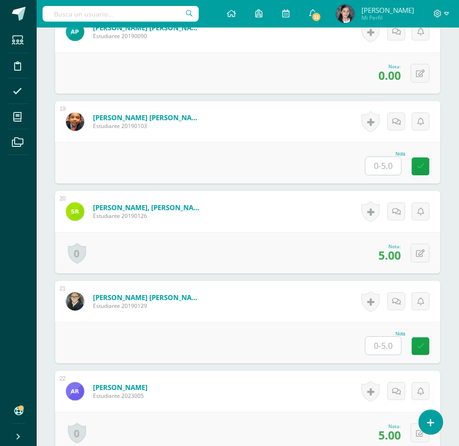
click at [380, 175] on div at bounding box center [383, 165] width 37 height 19
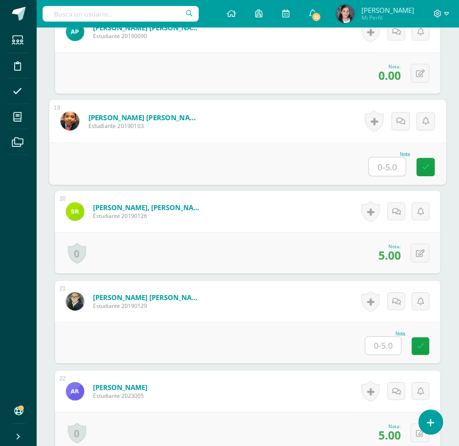
type input "2"
type input "5"
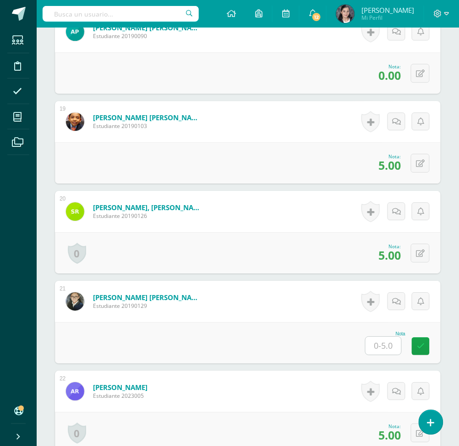
click at [384, 344] on input "text" at bounding box center [384, 346] width 36 height 18
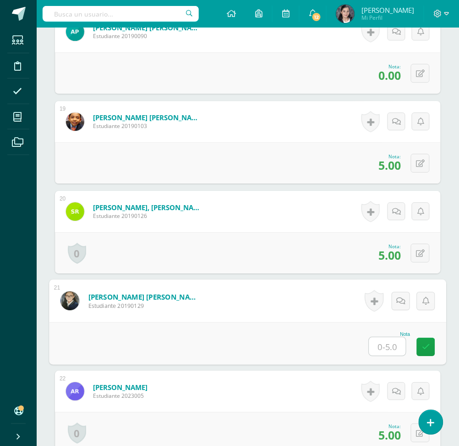
type input "0"
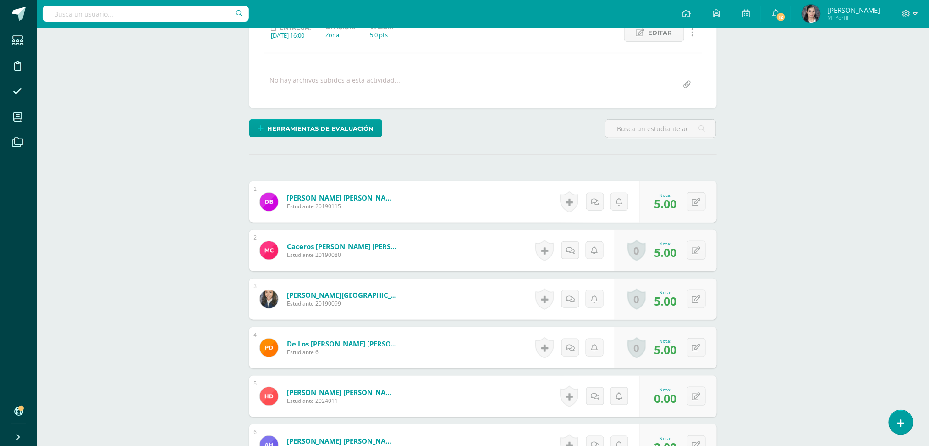
scroll to position [0, 0]
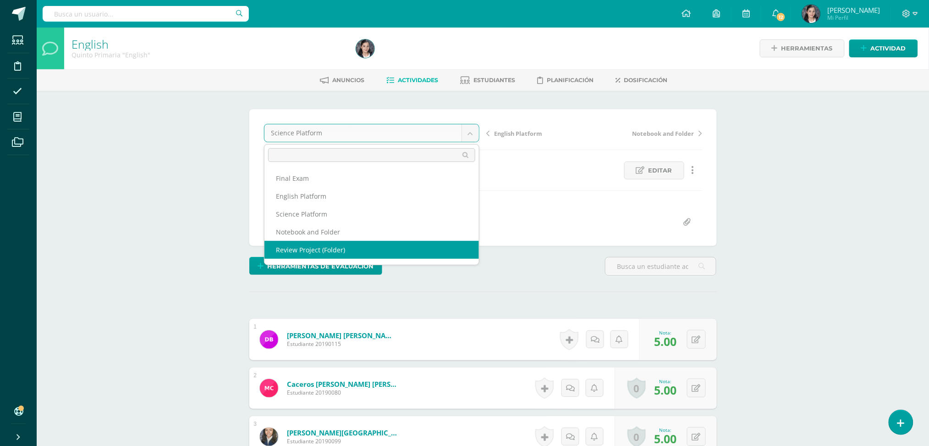
select select "/dashboard/teacher/grade-activity/63787/"
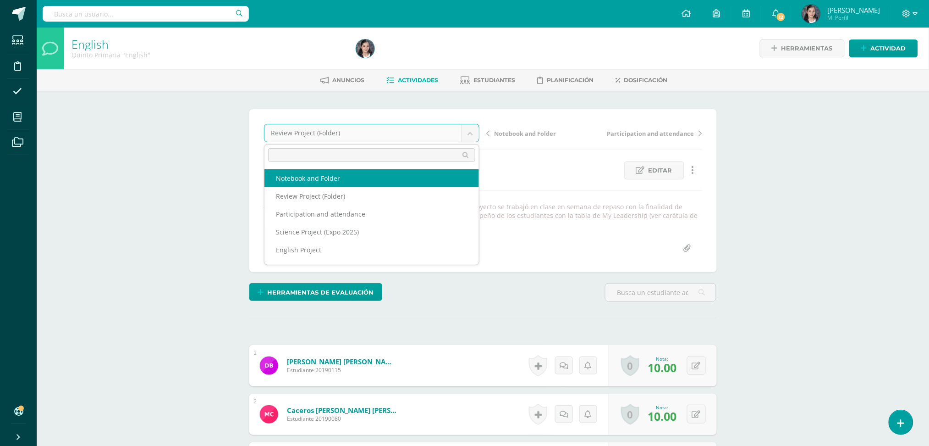
scroll to position [69, 0]
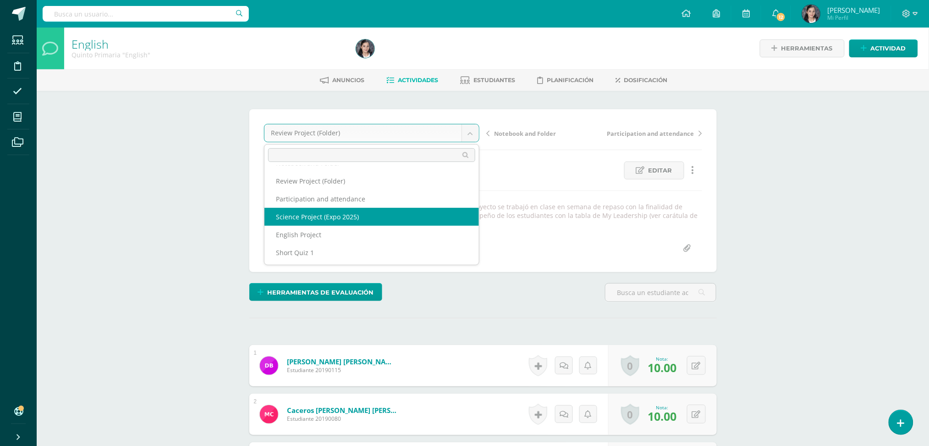
select select "/dashboard/teacher/grade-activity/63797/"
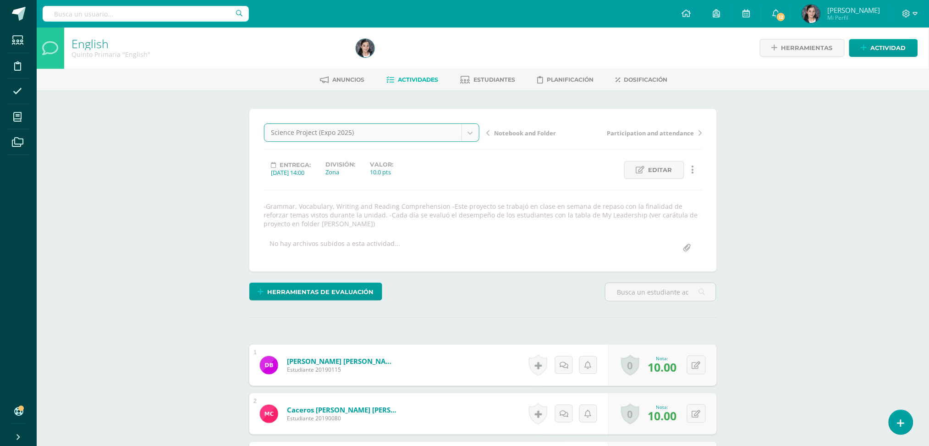
scroll to position [1, 0]
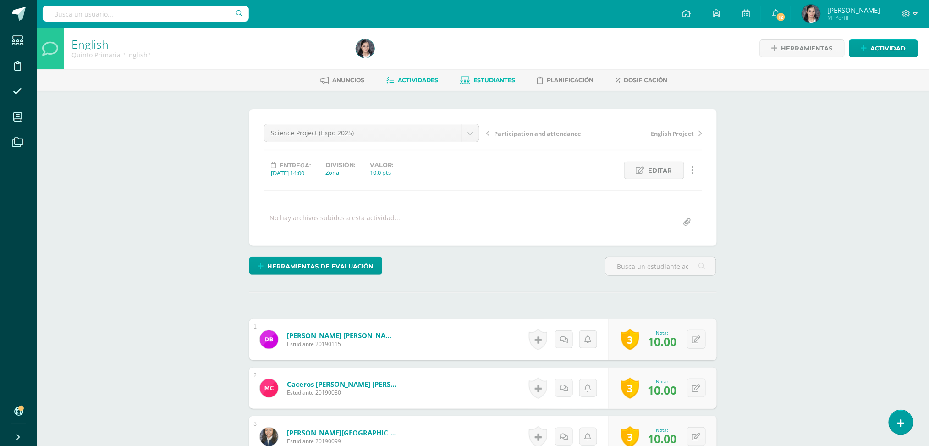
click at [486, 84] on link "Estudiantes" at bounding box center [488, 80] width 55 height 15
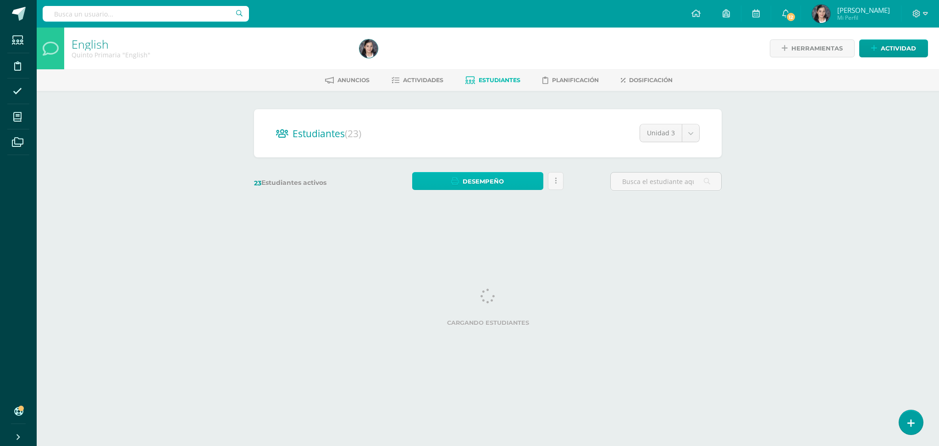
click at [517, 178] on link "Desempeño" at bounding box center [477, 181] width 131 height 18
click at [507, 133] on link "Descargar como HTML" at bounding box center [478, 134] width 98 height 14
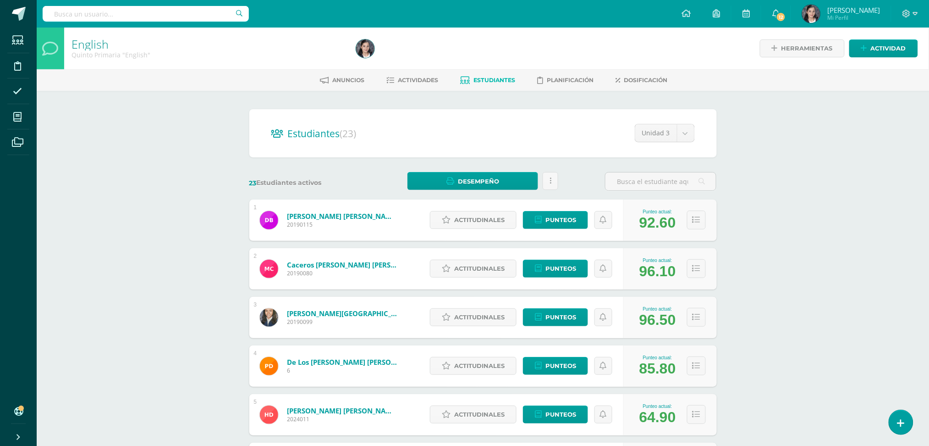
click at [559, 182] on div "Desempeño Enviar informe de desempeño a tutores Estás por enviar un informe de …" at bounding box center [483, 181] width 158 height 19
click at [551, 185] on link at bounding box center [551, 181] width 16 height 18
click at [571, 184] on div "23 Estudiantes activos Desempeño Estás por enviar un informe de desempeño a los…" at bounding box center [483, 181] width 475 height 19
click at [462, 177] on span "Desempeño" at bounding box center [478, 181] width 41 height 17
click at [378, 169] on div "Estudiantes (23) Unidad 3 Unidad 4 Unidad 1 Unidad 2 Unidad 3 23 Estudiantes ac…" at bounding box center [483, 413] width 475 height 608
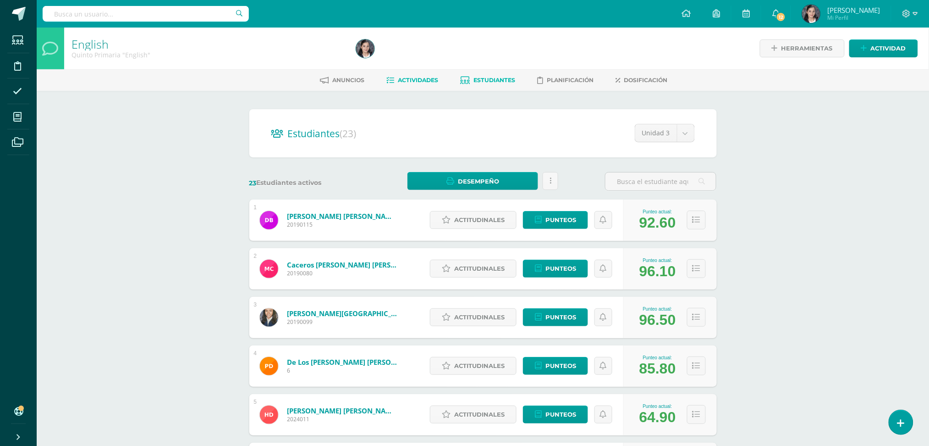
click at [426, 76] on link "Actividades" at bounding box center [413, 80] width 52 height 15
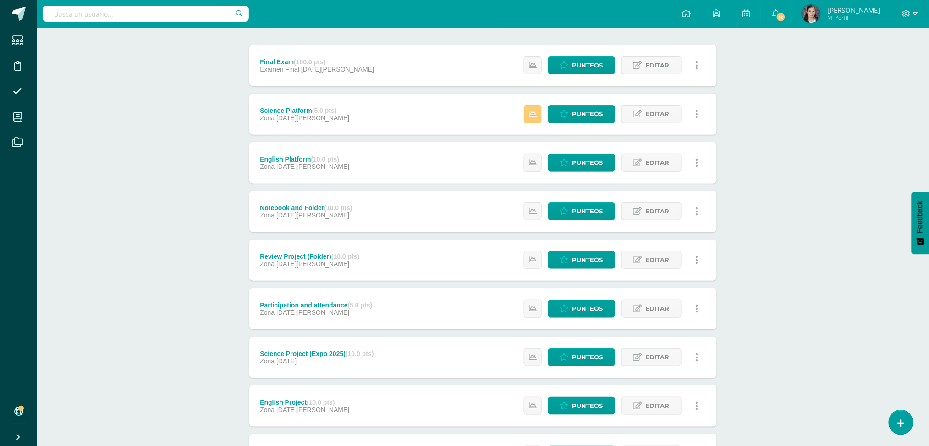
scroll to position [15, 0]
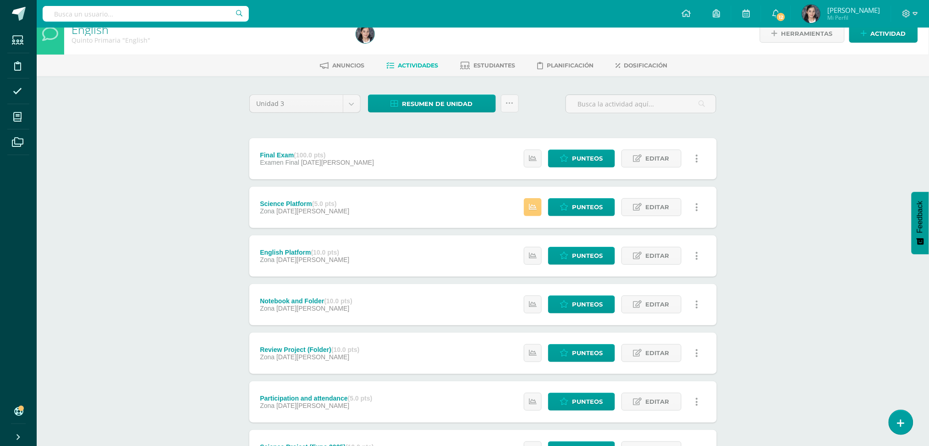
click at [529, 192] on div "Estatus de Actividad: 0 Estudiantes sin calificar 3 Estudiantes con cero Media …" at bounding box center [613, 207] width 207 height 41
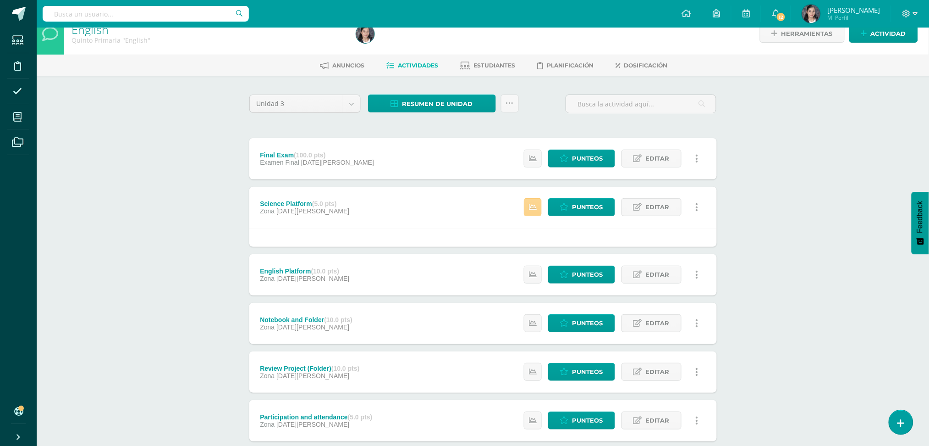
click at [531, 208] on icon at bounding box center [533, 207] width 8 height 8
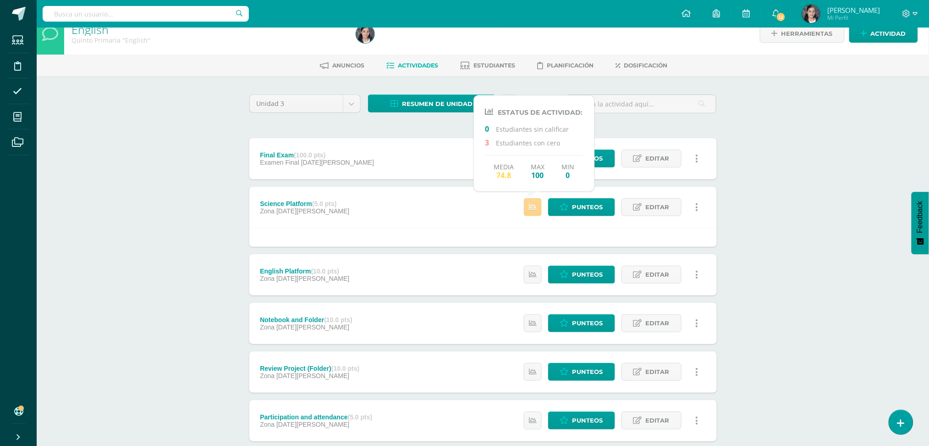
click at [531, 208] on icon at bounding box center [533, 207] width 8 height 8
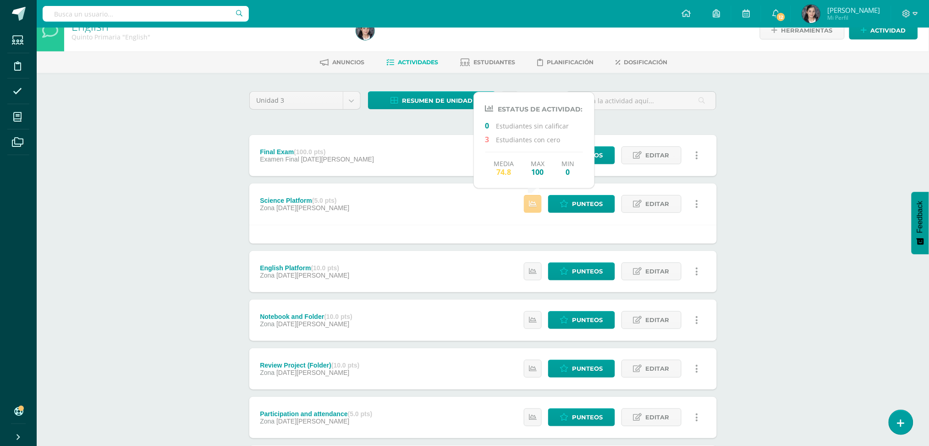
scroll to position [198, 0]
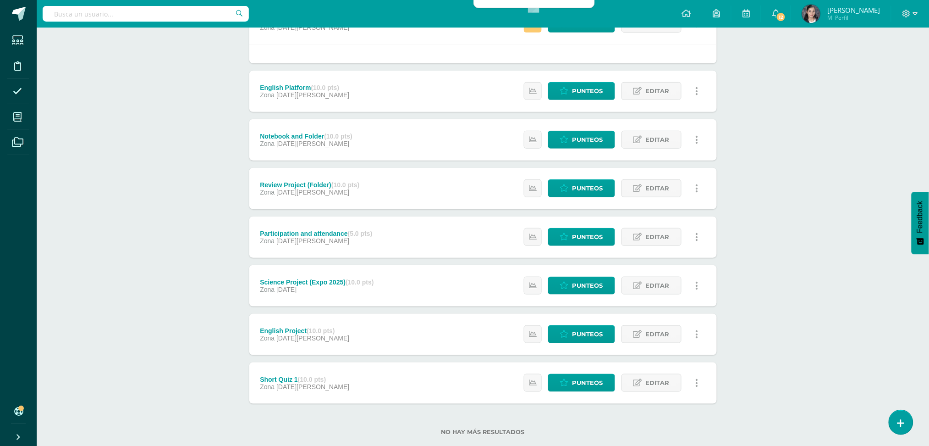
click at [776, 242] on div "English Quinto Primaria "English" Herramientas Detalle de asistencias Actividad…" at bounding box center [483, 146] width 893 height 635
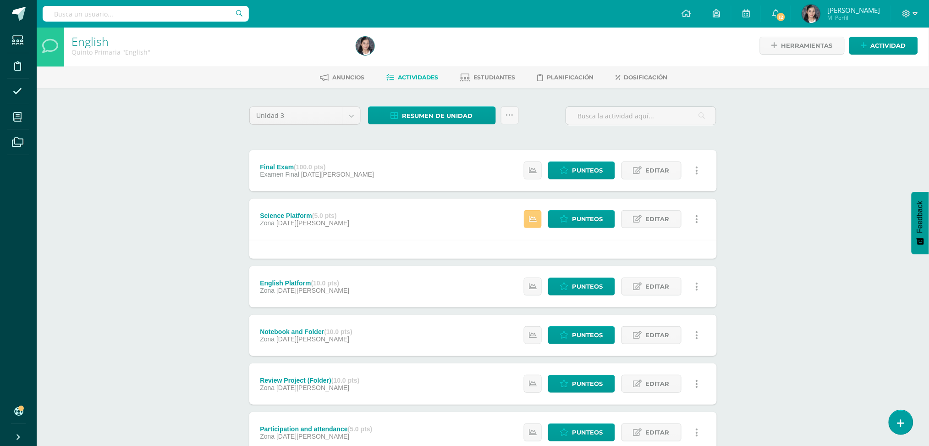
scroll to position [0, 0]
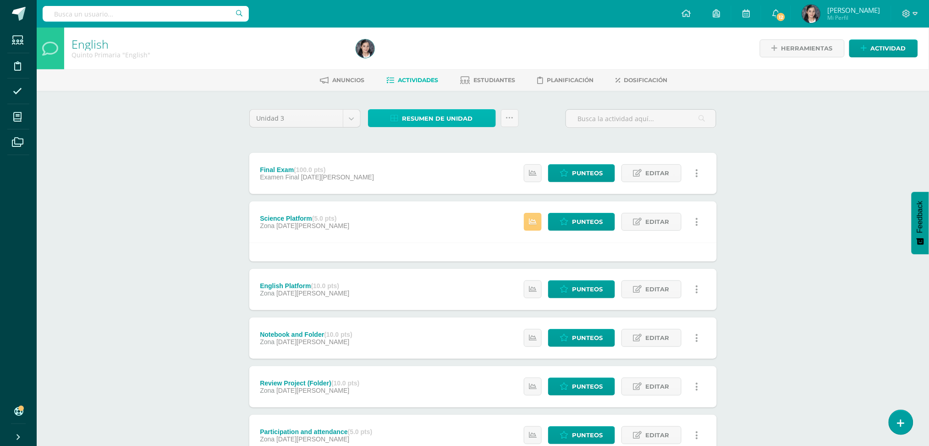
click at [455, 116] on span "Resumen de unidad" at bounding box center [438, 118] width 71 height 17
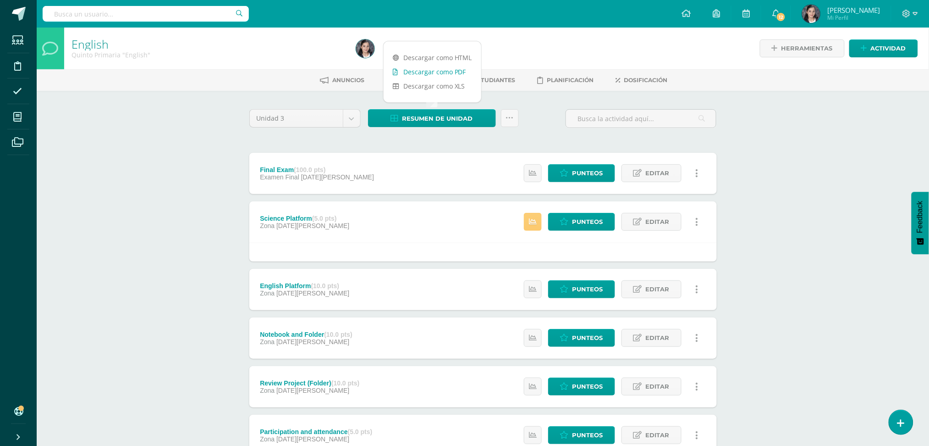
click at [452, 73] on link "Descargar como PDF" at bounding box center [433, 72] width 98 height 14
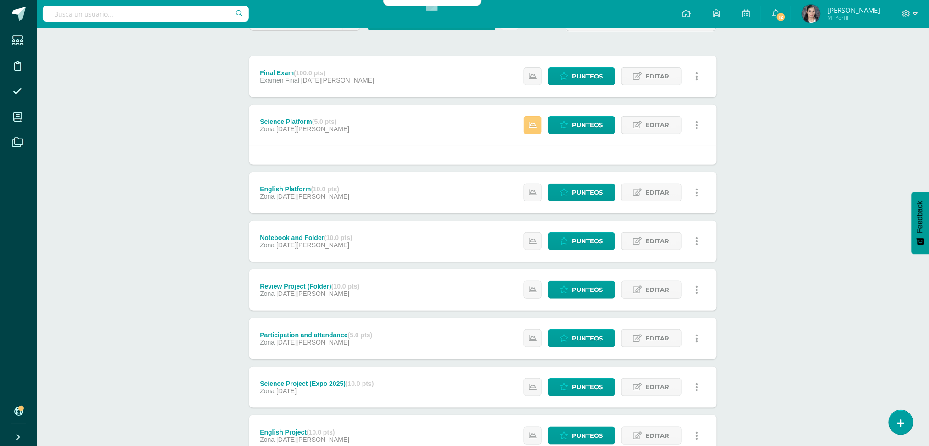
scroll to position [33, 0]
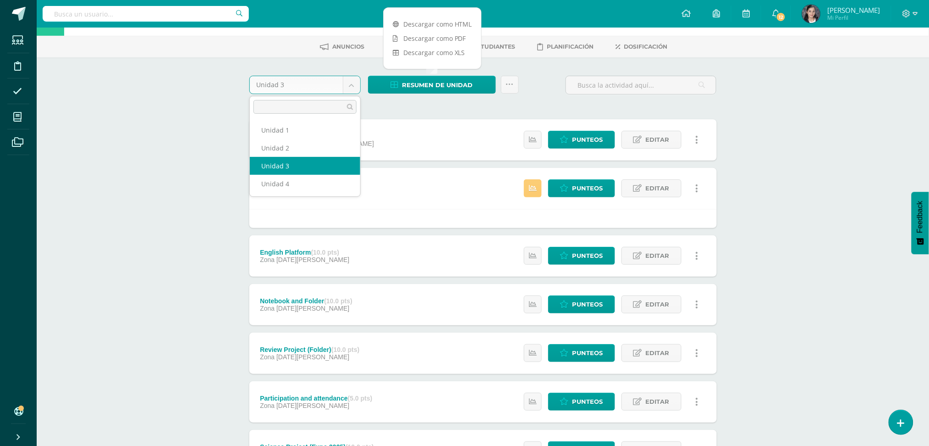
click at [359, 83] on body "Estudiantes Disciplina Asistencia Mis cursos Archivos Soporte Centro de ayuda Ú…" at bounding box center [464, 298] width 929 height 663
select select "Unidad 2"
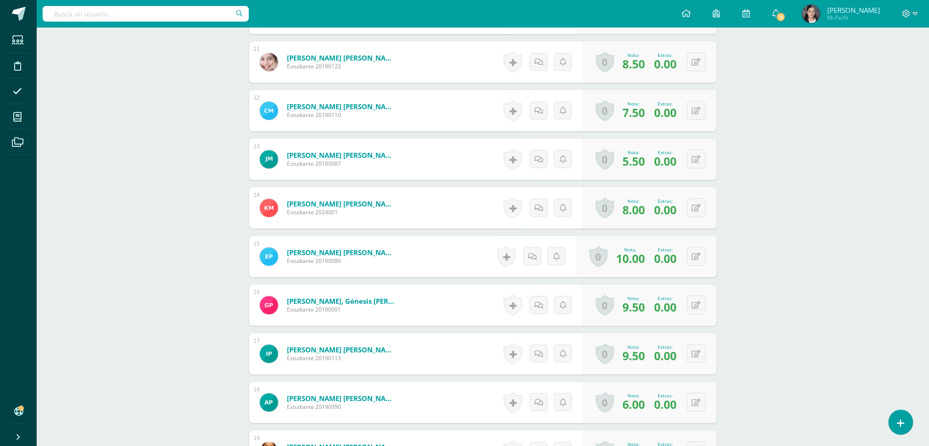
scroll to position [801, 0]
click at [695, 308] on button at bounding box center [702, 304] width 19 height 19
click at [655, 307] on input "0.00" at bounding box center [643, 307] width 37 height 18
type input "0"
type input "1"
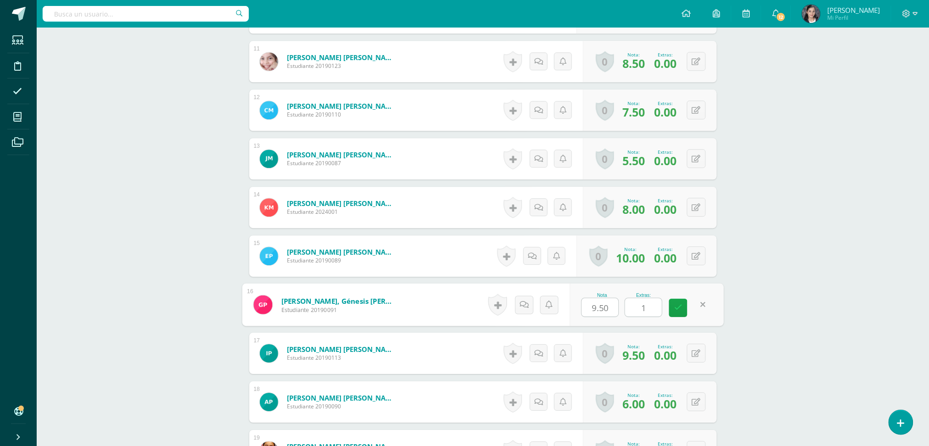
click at [611, 308] on input "9.50" at bounding box center [600, 307] width 37 height 18
type input "9"
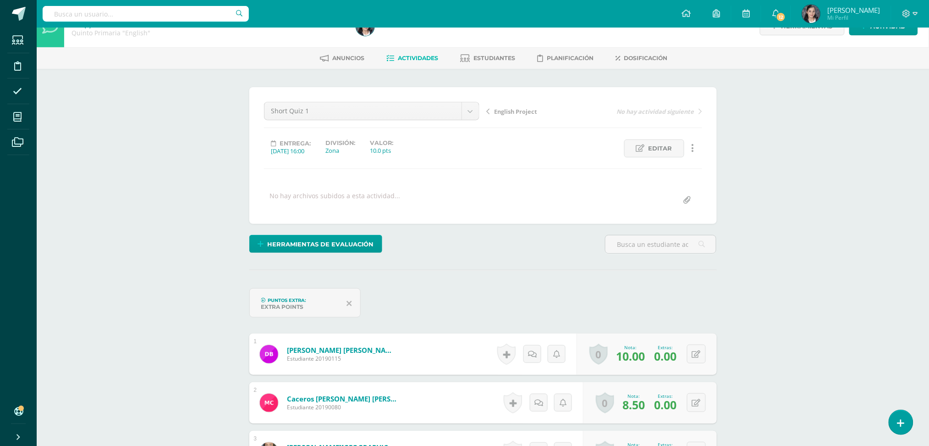
scroll to position [0, 0]
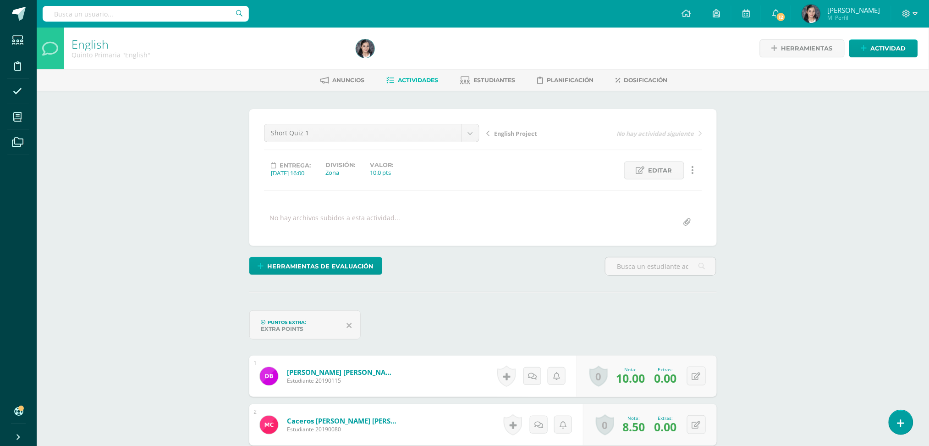
click at [394, 77] on link "Actividades" at bounding box center [413, 80] width 52 height 15
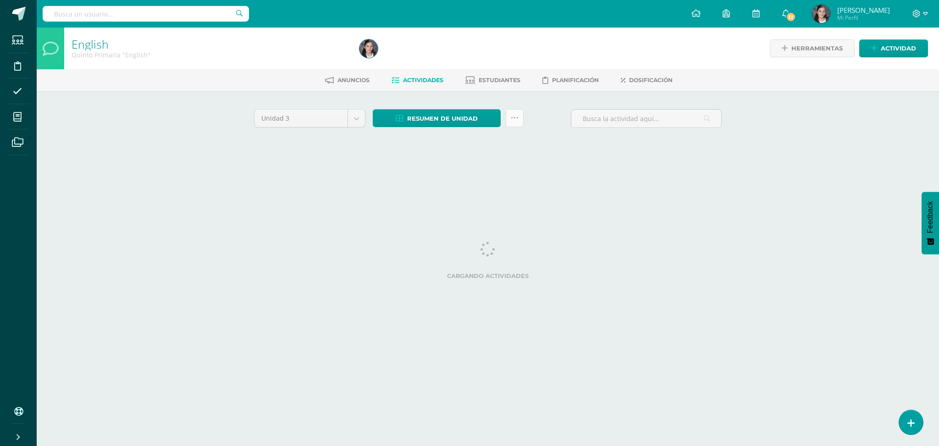
click at [519, 109] on link at bounding box center [515, 118] width 18 height 18
click at [568, 140] on div "Unidad 3 Unidad 1 Unidad 2 Unidad 3 Unidad 4 Resumen de unidad Descargar como H…" at bounding box center [487, 131] width 475 height 44
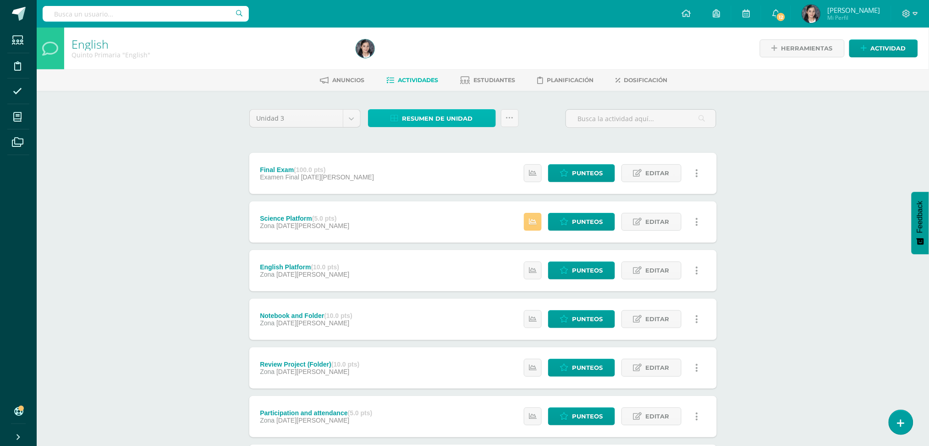
click at [416, 116] on span "Resumen de unidad" at bounding box center [438, 118] width 71 height 17
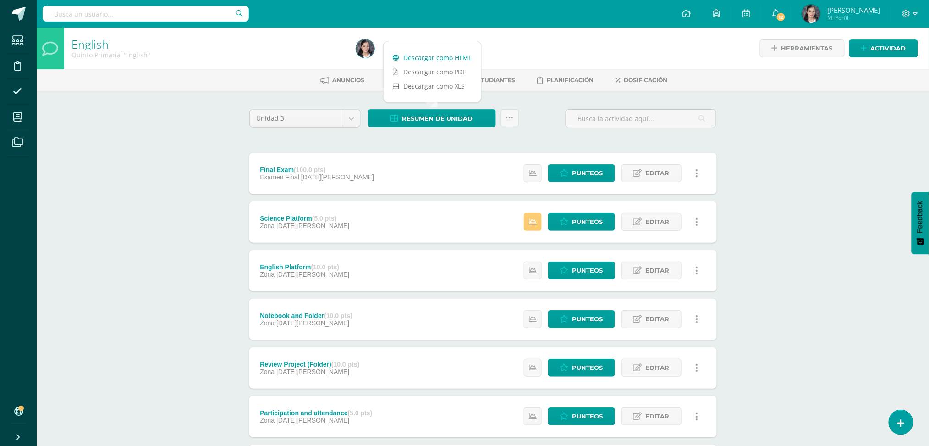
click at [459, 61] on link "Descargar como HTML" at bounding box center [433, 57] width 98 height 14
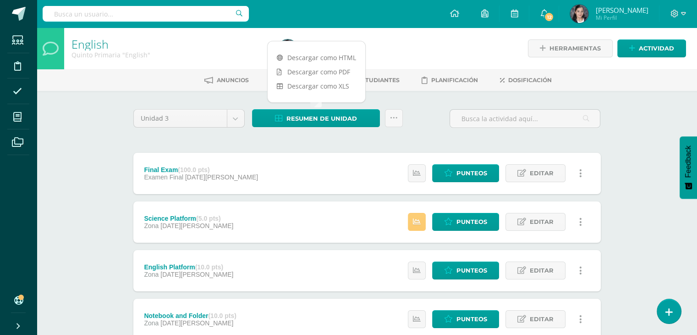
click at [624, 156] on div "English Quinto Primaria "English" Herramientas Detalle de asistencias Actividad…" at bounding box center [367, 336] width 661 height 616
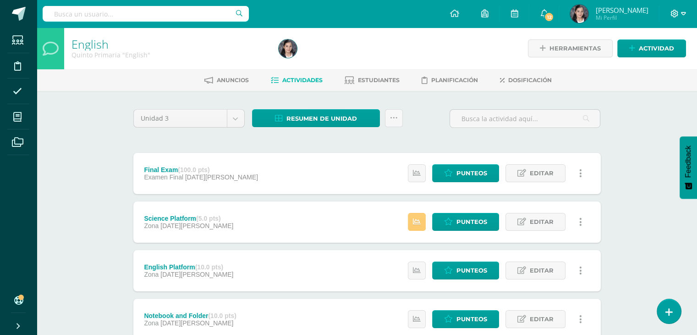
click at [679, 11] on icon at bounding box center [675, 14] width 8 height 8
click at [663, 67] on link "Cerrar sesión" at bounding box center [649, 62] width 72 height 13
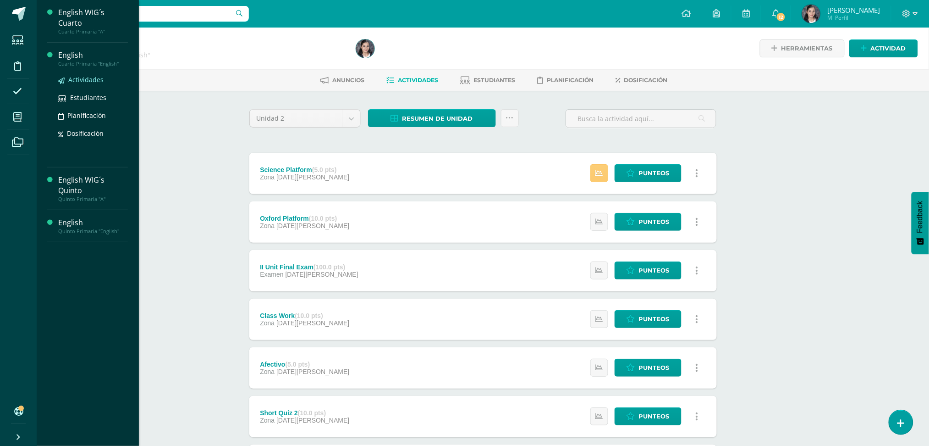
click at [94, 80] on span "Actividades" at bounding box center [85, 79] width 35 height 9
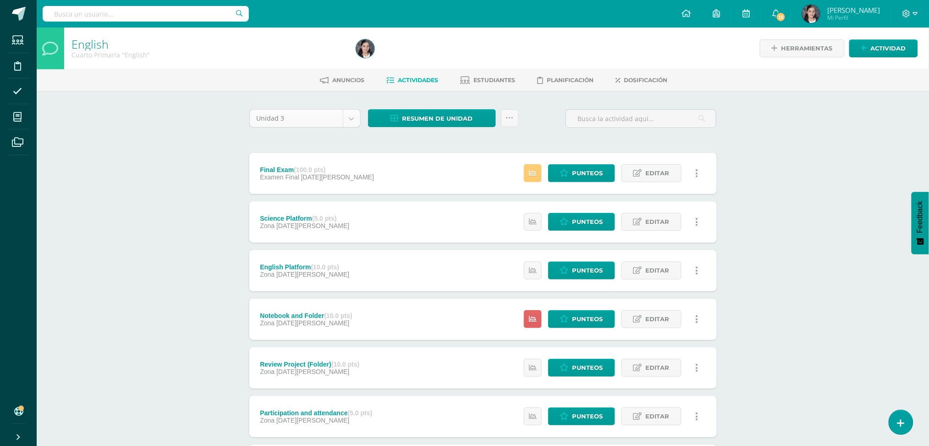
click at [349, 120] on body "Estudiantes Disciplina Asistencia Mis cursos Archivos Soporte Centro de ayuda Ú…" at bounding box center [464, 322] width 929 height 644
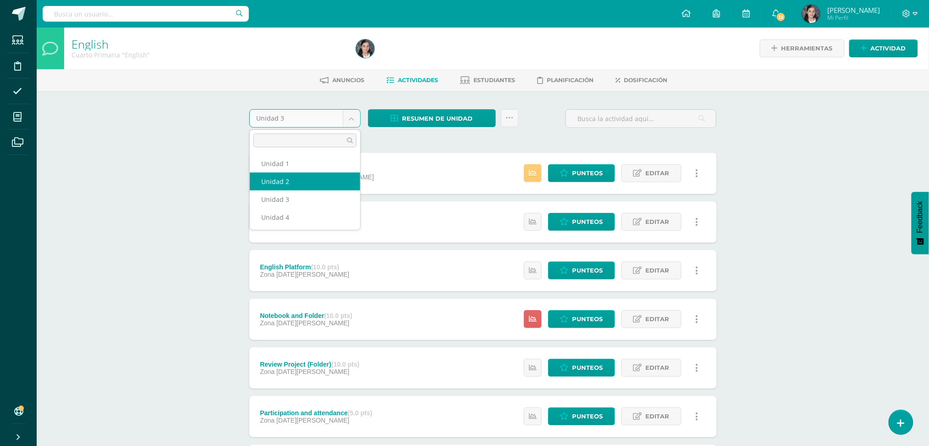
select select "Unidad 2"
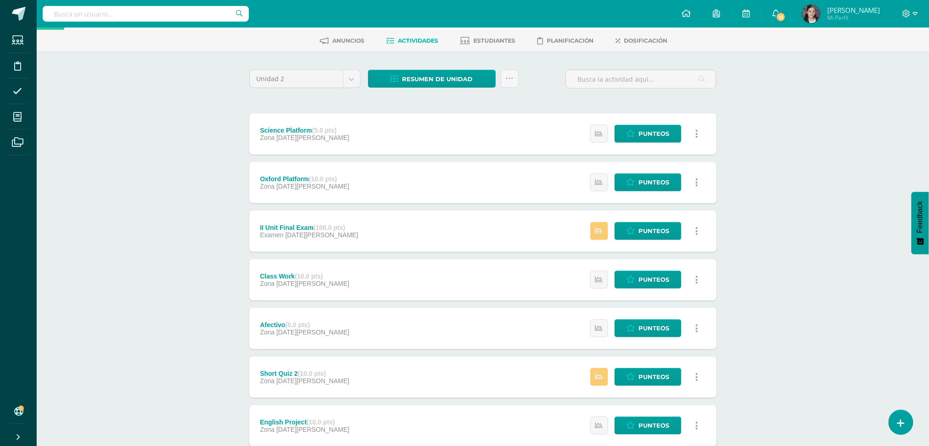
scroll to position [61, 0]
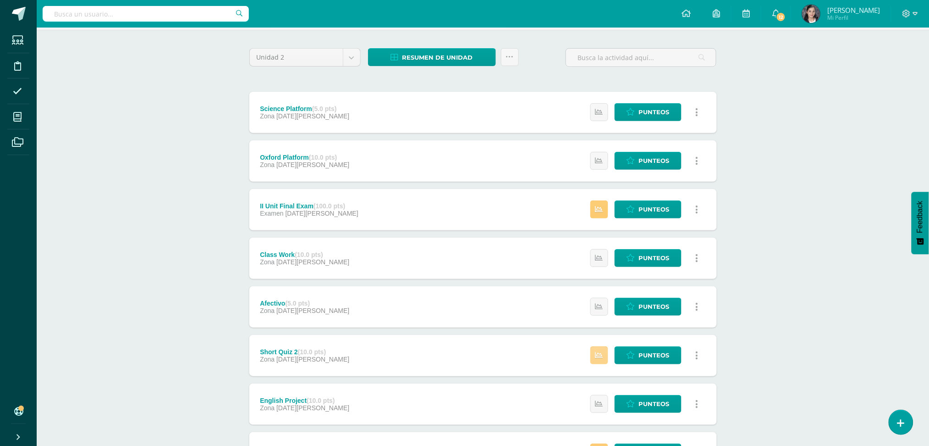
click at [606, 358] on link at bounding box center [600, 355] width 18 height 18
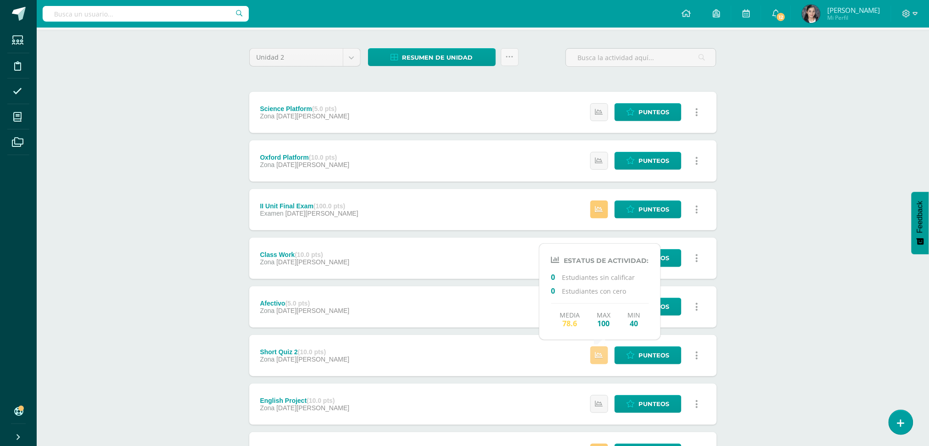
click at [606, 358] on link at bounding box center [600, 355] width 18 height 18
click at [635, 212] on icon at bounding box center [631, 209] width 9 height 8
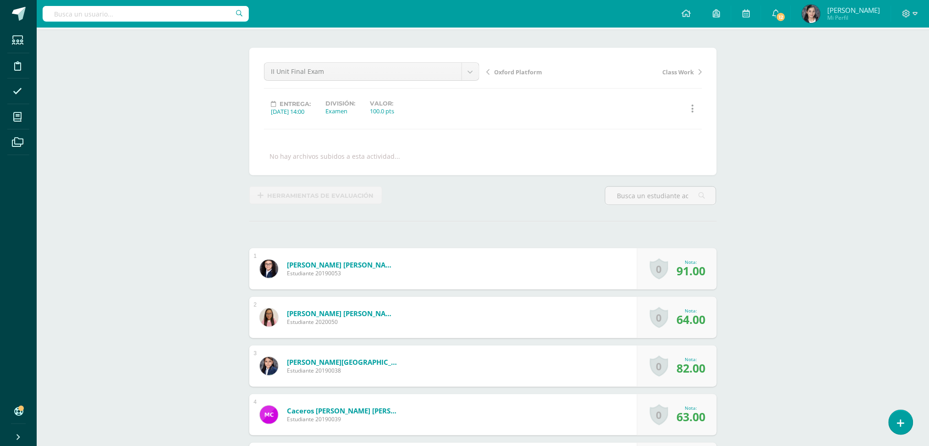
scroll to position [62, 0]
click at [684, 264] on span "91.00" at bounding box center [691, 270] width 29 height 16
click at [692, 269] on span "91.00" at bounding box center [691, 270] width 29 height 16
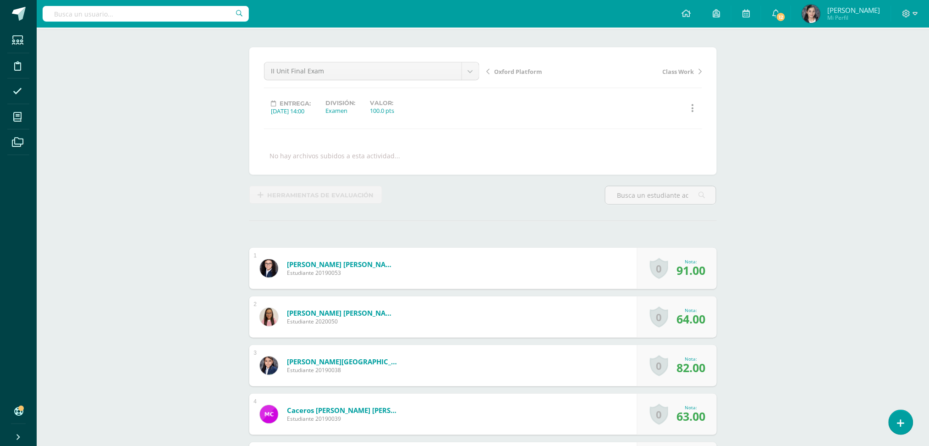
click at [692, 269] on span "91.00" at bounding box center [691, 270] width 29 height 16
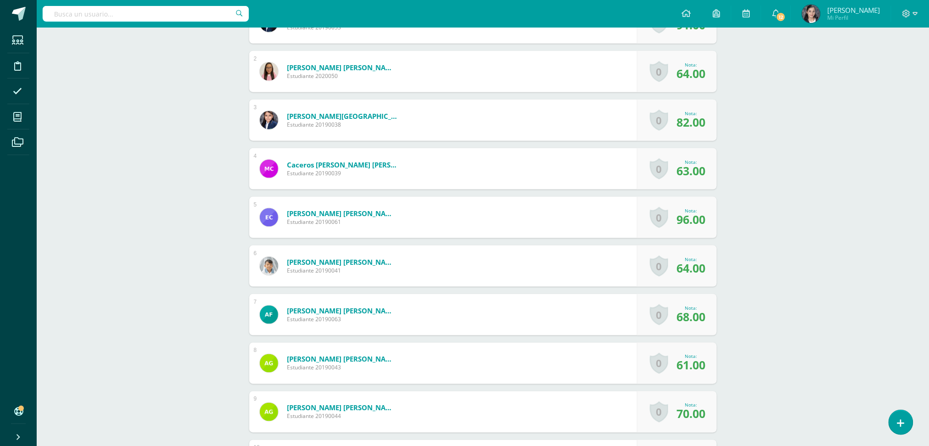
scroll to position [306, 0]
drag, startPoint x: 677, startPoint y: 175, endPoint x: 724, endPoint y: 178, distance: 47.3
click at [685, 167] on span "63.00" at bounding box center [691, 172] width 29 height 16
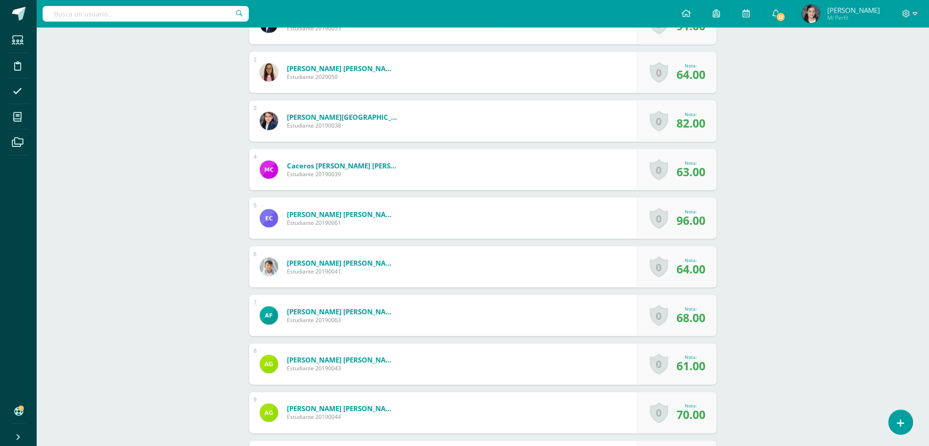
click at [685, 167] on span "63.00" at bounding box center [691, 172] width 29 height 16
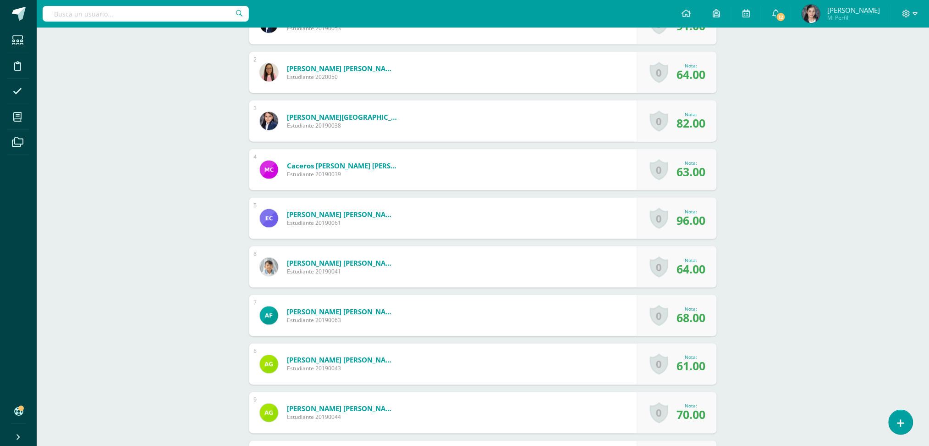
click at [685, 167] on span "63.00" at bounding box center [691, 172] width 29 height 16
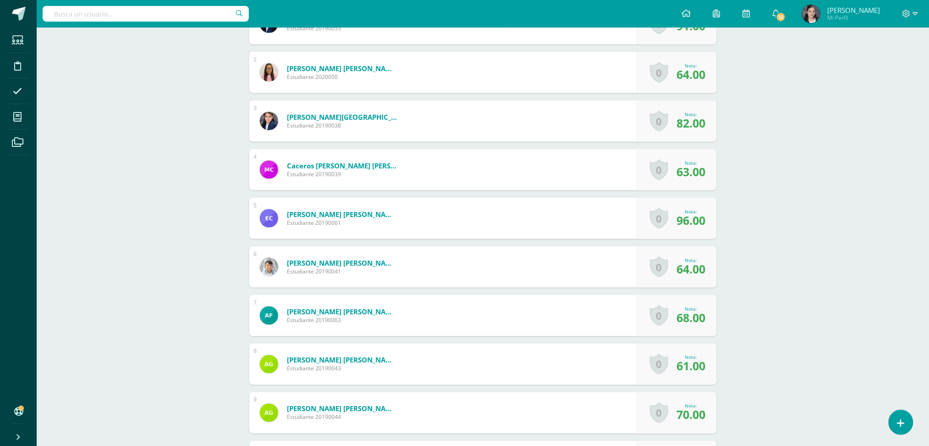
click at [685, 167] on span "63.00" at bounding box center [691, 172] width 29 height 16
drag, startPoint x: 685, startPoint y: 167, endPoint x: 677, endPoint y: 123, distance: 44.9
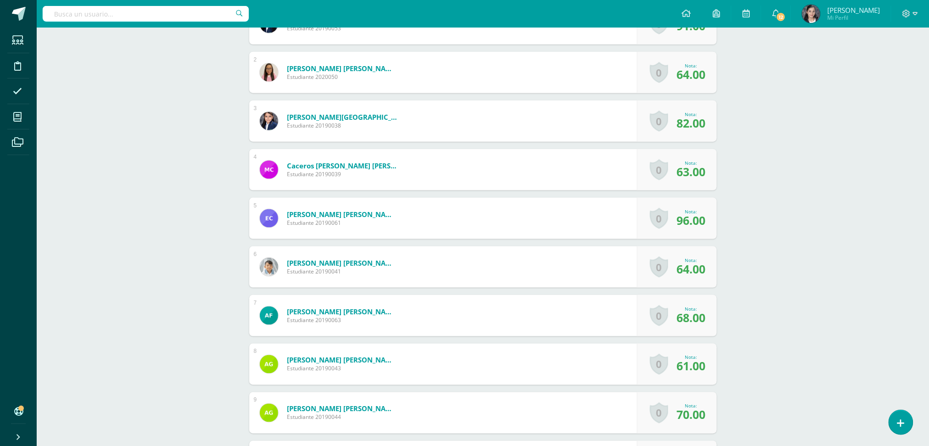
drag, startPoint x: 677, startPoint y: 123, endPoint x: 669, endPoint y: 101, distance: 23.5
click at [669, 105] on div "0 Logros Logros obtenidos Aún no hay logros agregados Nota: 82.00" at bounding box center [677, 120] width 80 height 41
drag, startPoint x: 673, startPoint y: 177, endPoint x: 752, endPoint y: 186, distance: 79.3
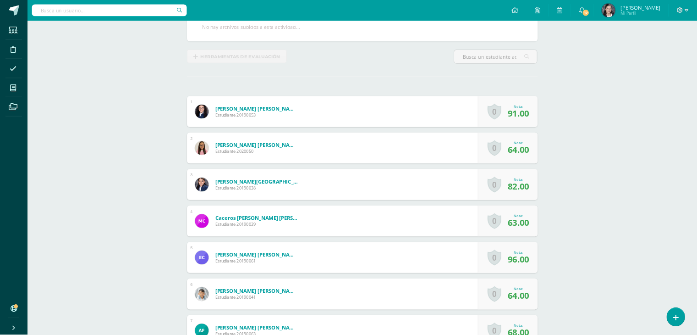
scroll to position [0, 0]
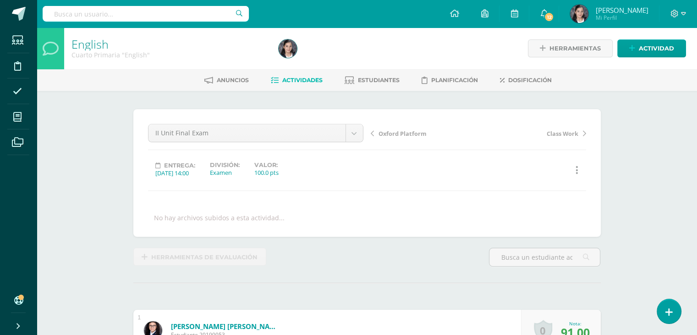
drag, startPoint x: 562, startPoint y: 4, endPoint x: 40, endPoint y: 133, distance: 538.0
